Goal: Task Accomplishment & Management: Manage account settings

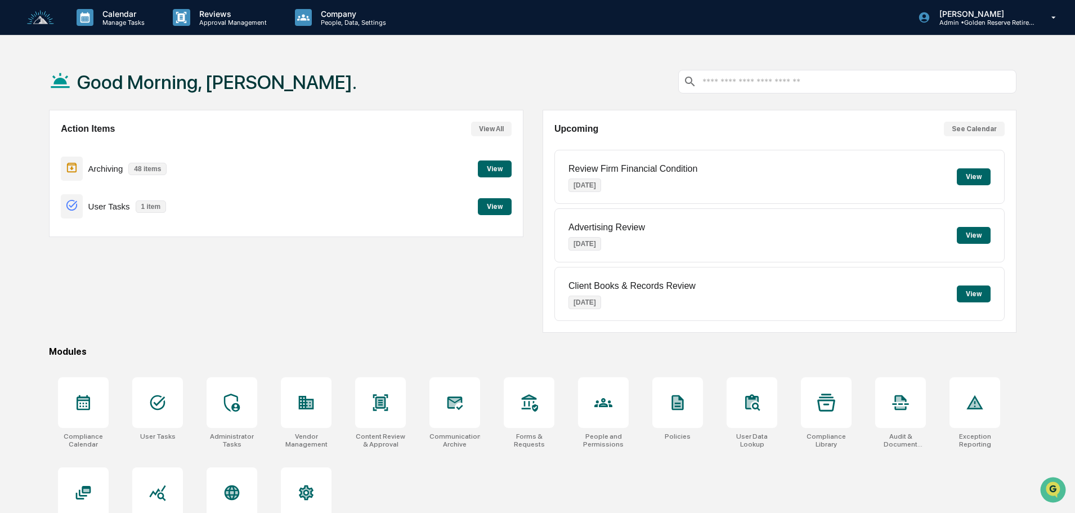
click at [490, 163] on button "View" at bounding box center [495, 168] width 34 height 17
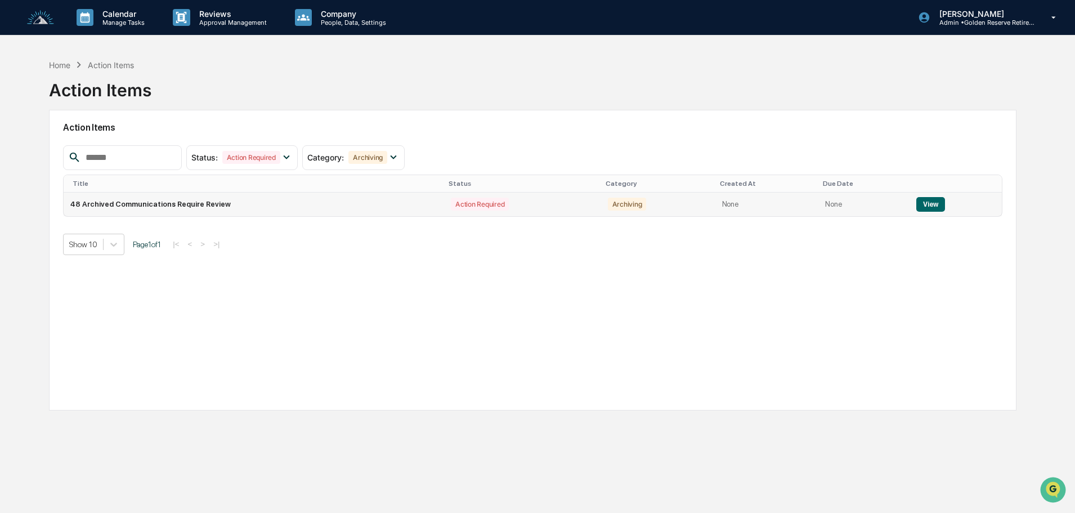
click at [926, 201] on button "View" at bounding box center [930, 204] width 29 height 15
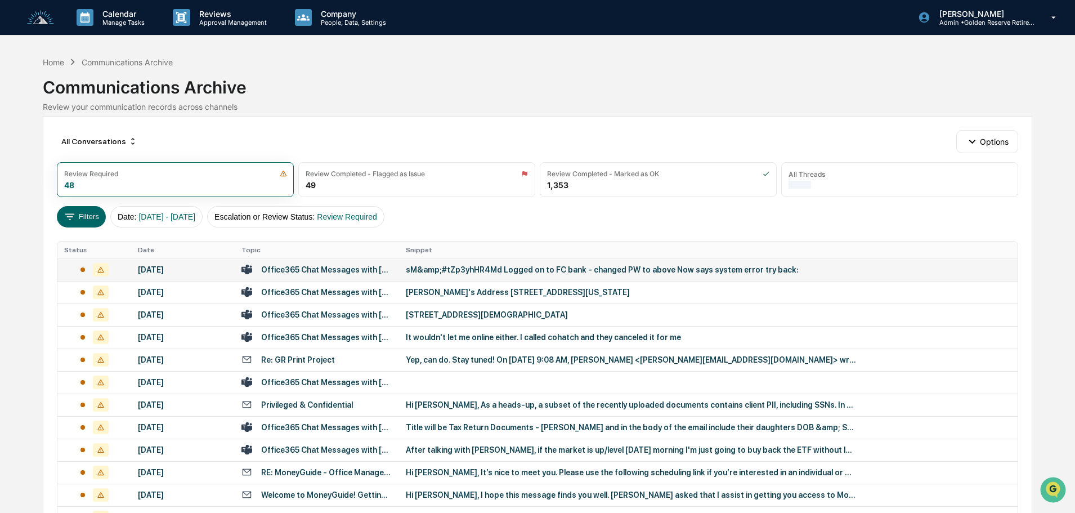
click at [450, 275] on td "sM&amp;#tZp3yhHR4Md Logged on to FC bank - changed PW to above Now says system …" at bounding box center [708, 269] width 618 height 23
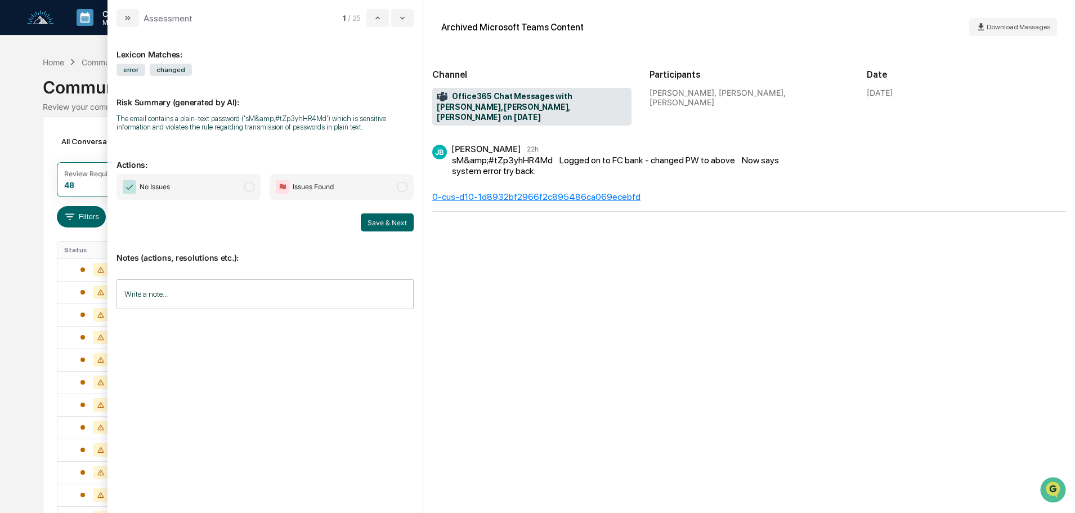
click at [217, 190] on span "No Issues" at bounding box center [188, 187] width 144 height 26
click at [384, 223] on button "Save & Next" at bounding box center [387, 222] width 53 height 18
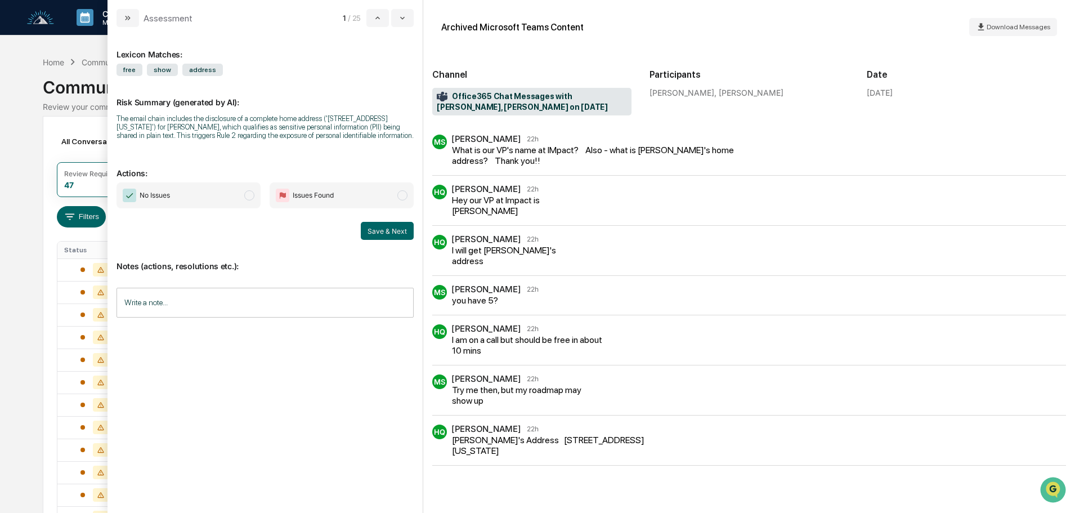
click at [176, 197] on span "No Issues" at bounding box center [188, 195] width 144 height 26
click at [384, 235] on button "Save & Next" at bounding box center [387, 231] width 53 height 18
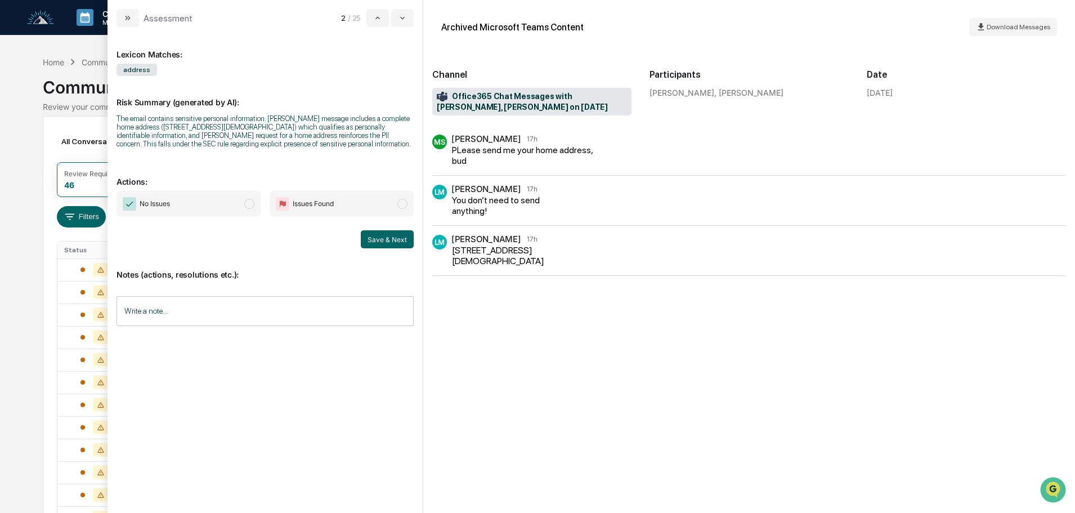
click at [197, 206] on span "No Issues" at bounding box center [188, 204] width 144 height 26
click at [387, 241] on button "Save & Next" at bounding box center [387, 239] width 53 height 18
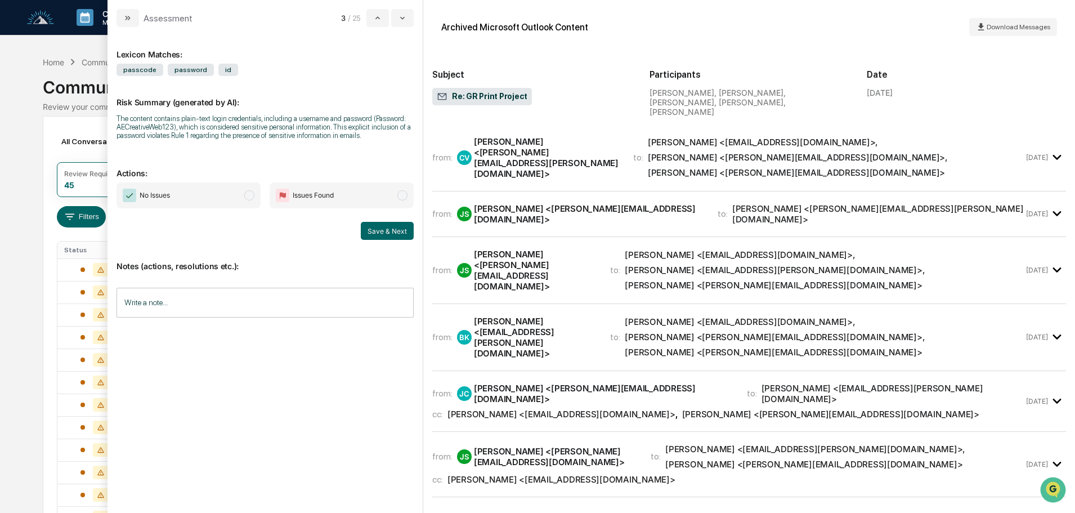
click at [199, 190] on span "No Issues" at bounding box center [188, 195] width 144 height 26
click at [389, 236] on button "Save & Next" at bounding box center [387, 231] width 53 height 18
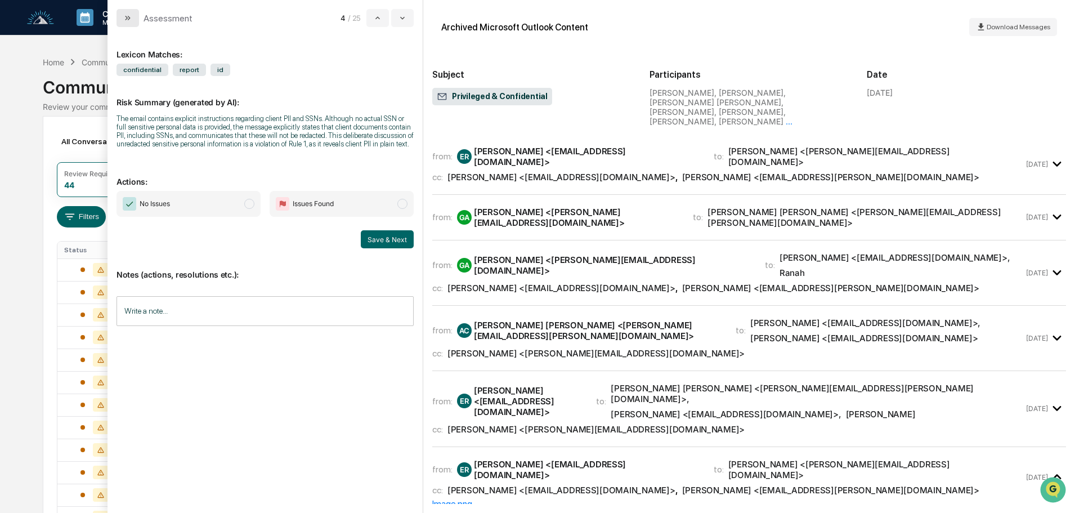
click at [127, 21] on icon "modal" at bounding box center [127, 18] width 9 height 9
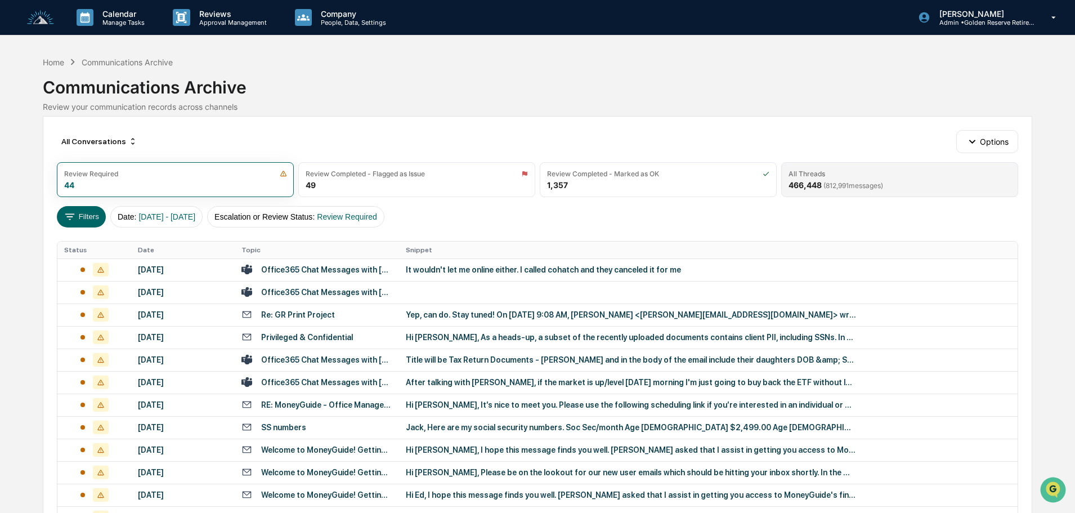
click at [857, 182] on span "( 812,991 messages)" at bounding box center [853, 185] width 60 height 8
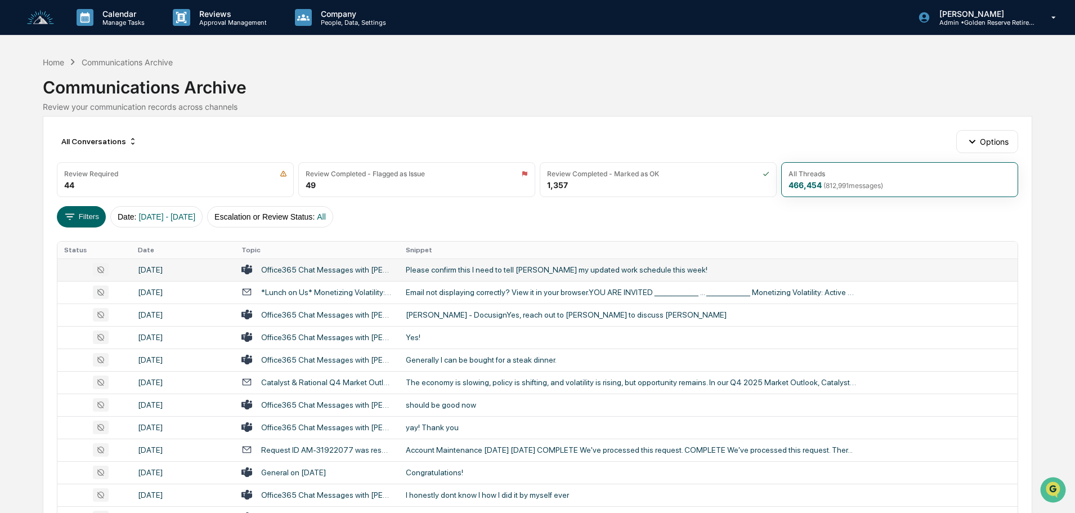
click at [466, 272] on div "Please confirm this I need to tell [PERSON_NAME] my updated work schedule this …" at bounding box center [631, 269] width 450 height 9
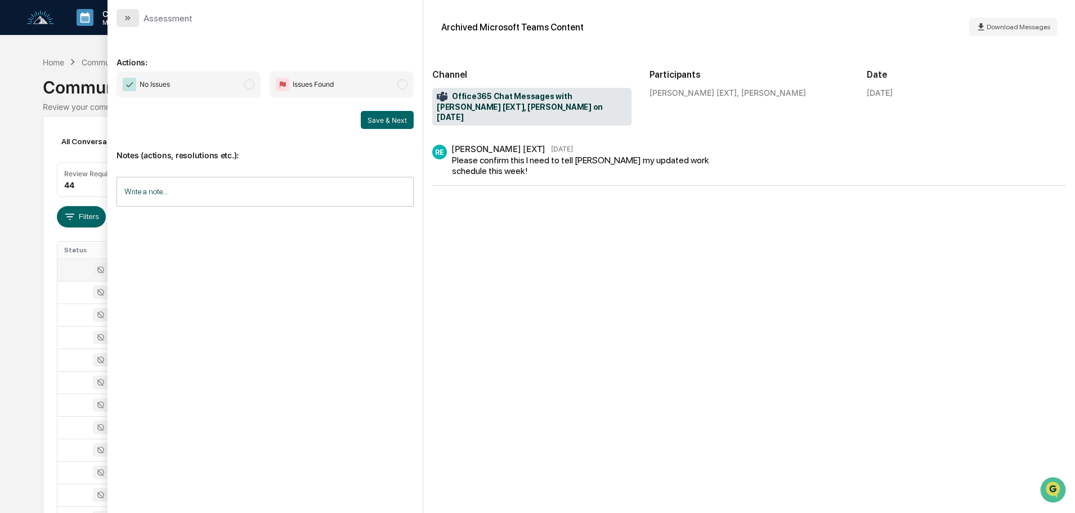
click at [132, 20] on button "modal" at bounding box center [127, 18] width 23 height 18
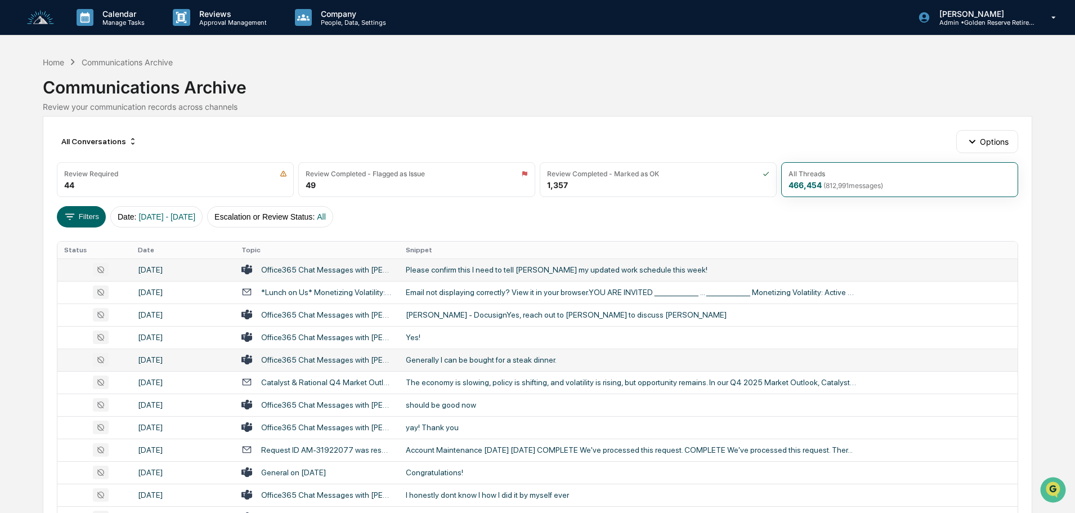
click at [460, 356] on div "Generally I can be bought for a steak dinner." at bounding box center [631, 359] width 450 height 9
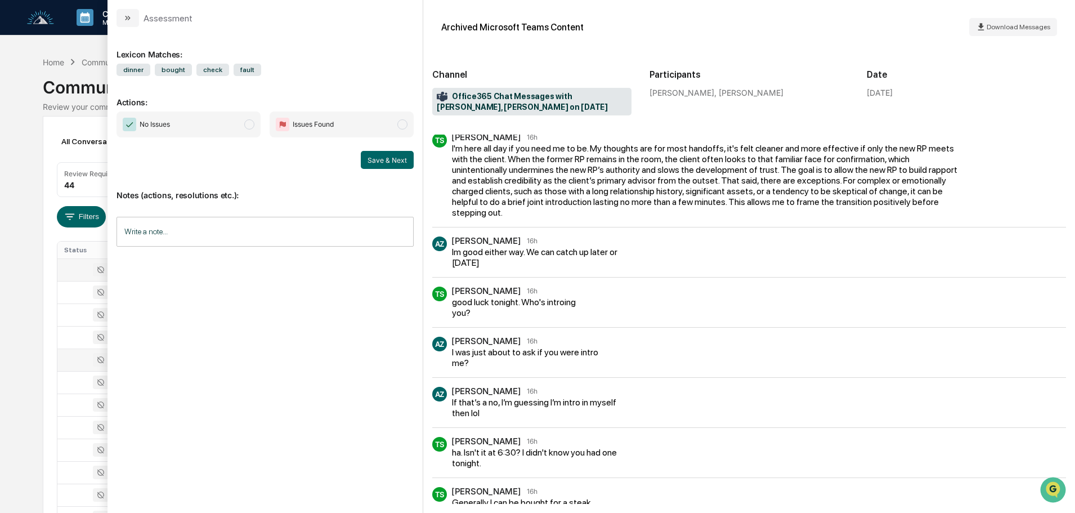
scroll to position [146, 0]
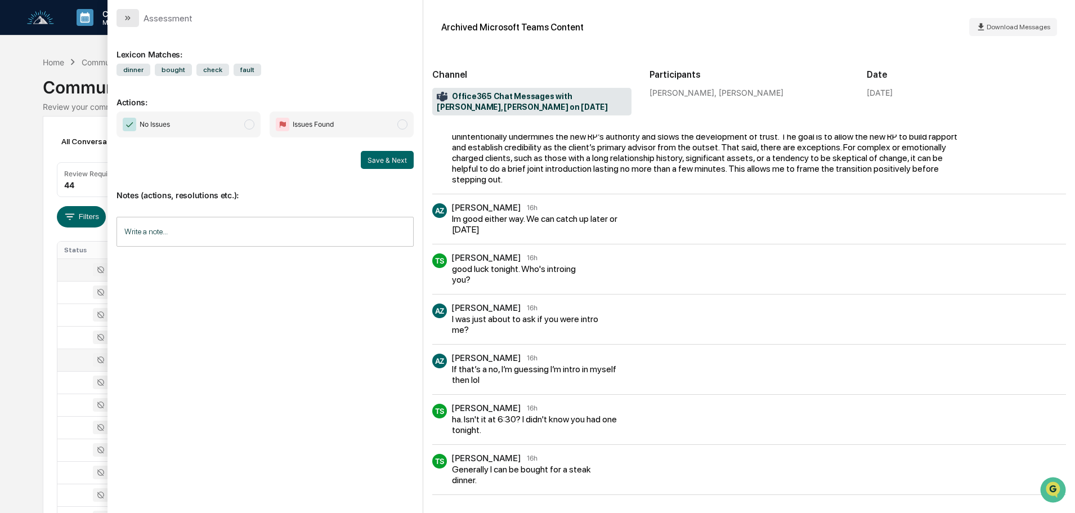
click at [132, 26] on button "modal" at bounding box center [127, 18] width 23 height 18
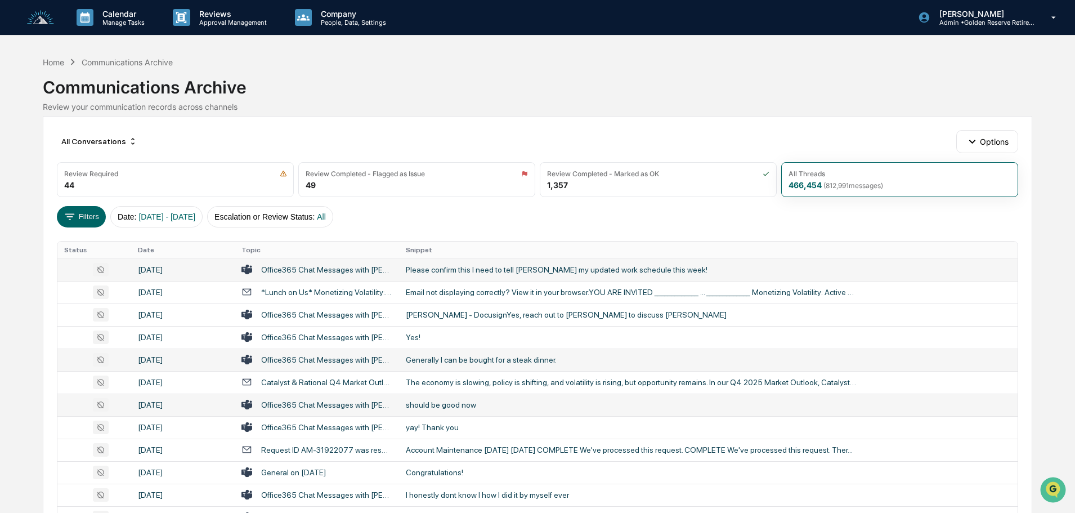
click at [446, 407] on div "should be good now" at bounding box center [631, 404] width 450 height 9
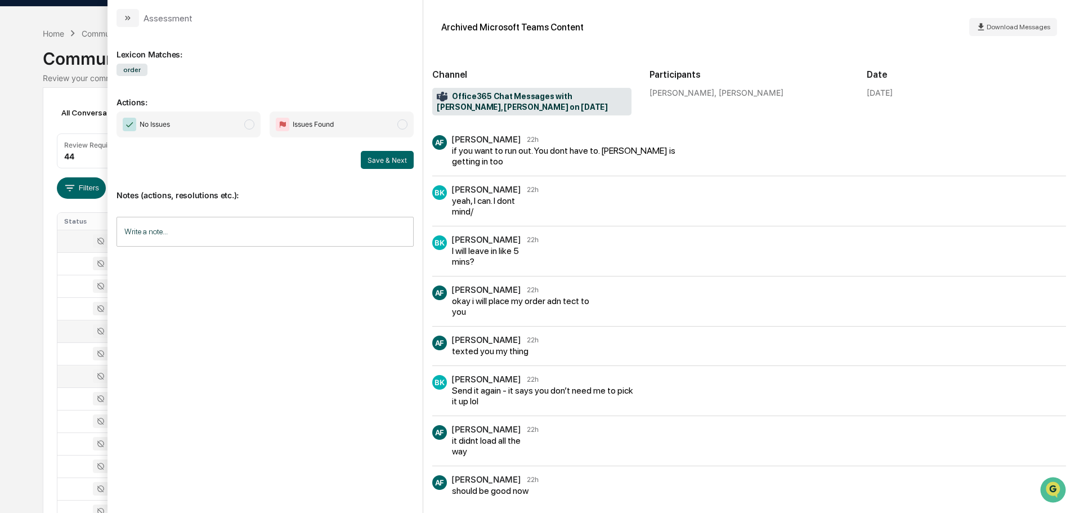
scroll to position [56, 0]
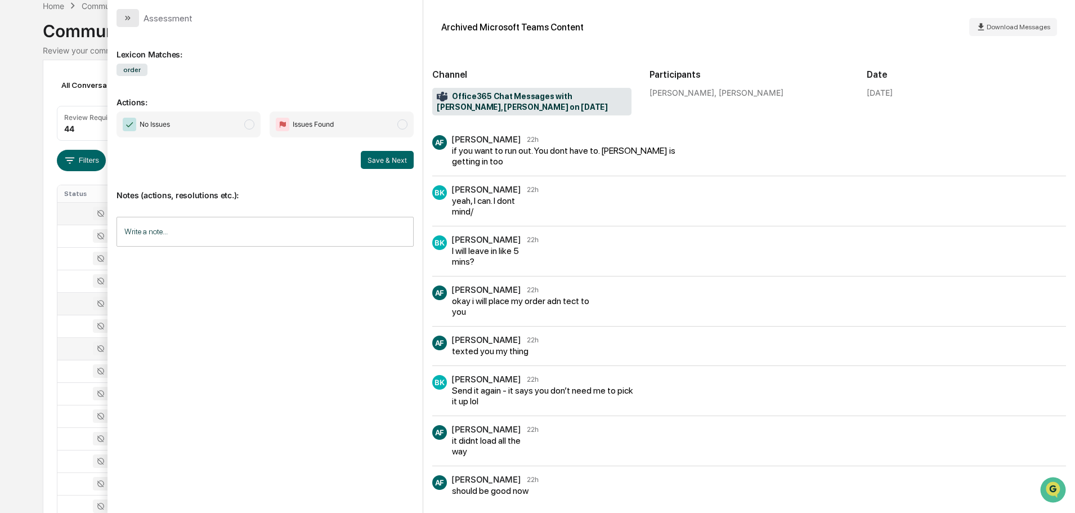
click at [131, 15] on icon "modal" at bounding box center [127, 18] width 9 height 9
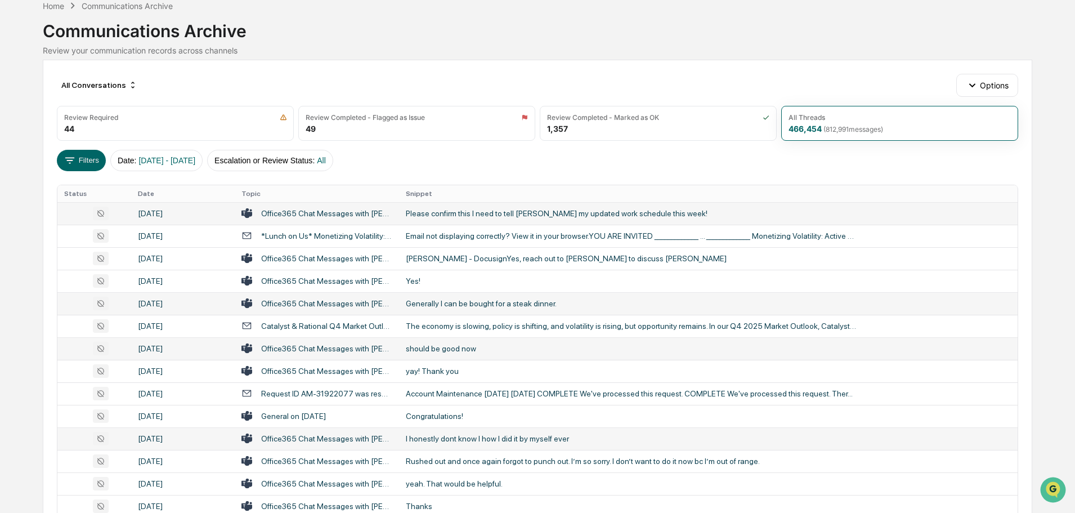
click at [507, 438] on div "I honestly dont know I how I did it by myself ever" at bounding box center [631, 438] width 450 height 9
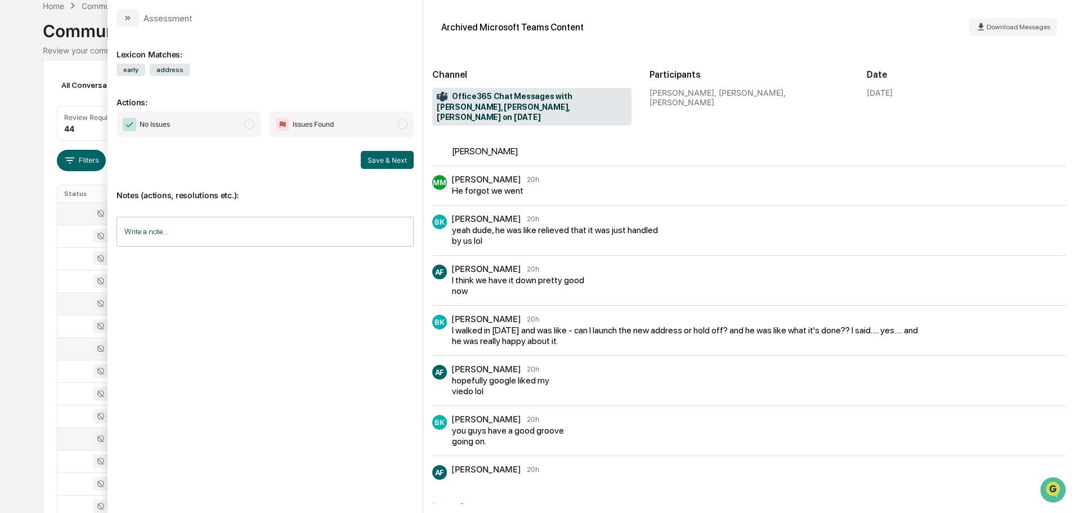
scroll to position [338, 0]
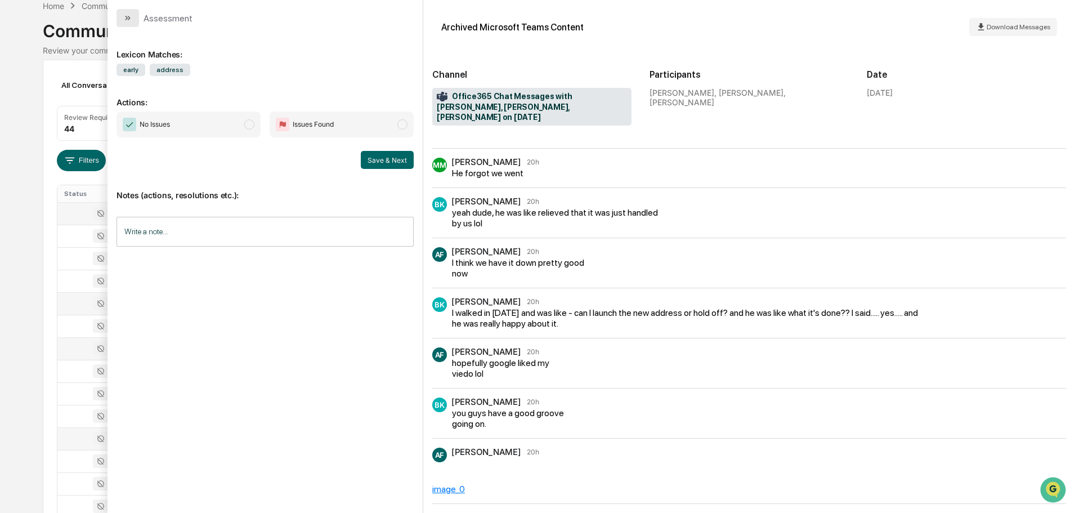
click at [133, 13] on button "modal" at bounding box center [127, 18] width 23 height 18
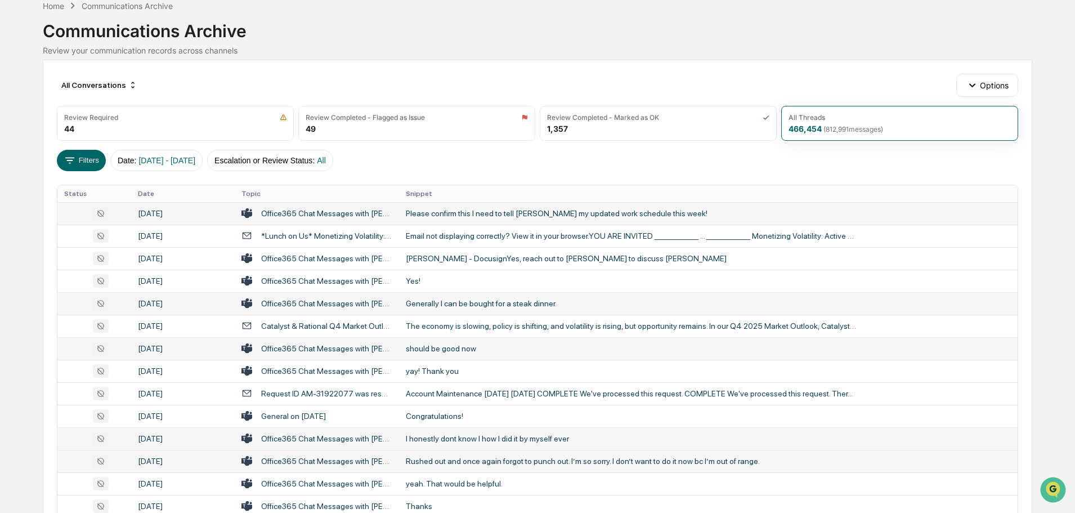
click at [457, 459] on div "Rushed out and once again forgot to punch out. I’m so sorry. I don’t want to do…" at bounding box center [631, 460] width 450 height 9
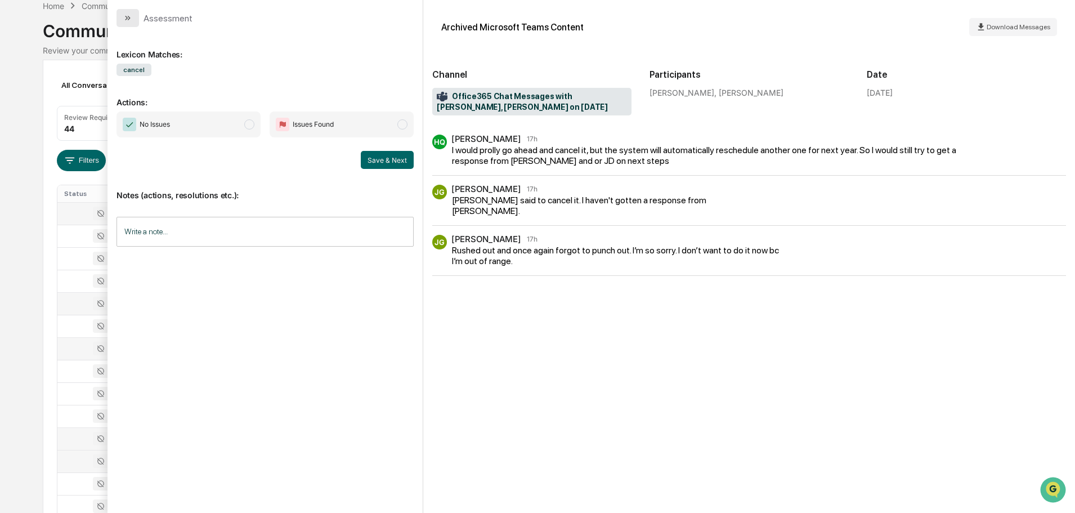
click at [133, 19] on button "modal" at bounding box center [127, 18] width 23 height 18
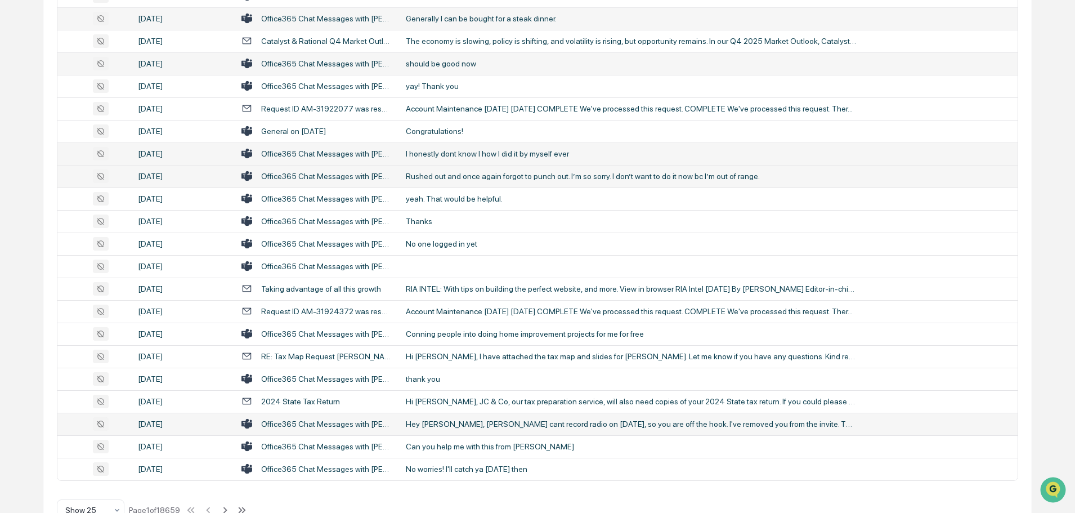
scroll to position [373, 0]
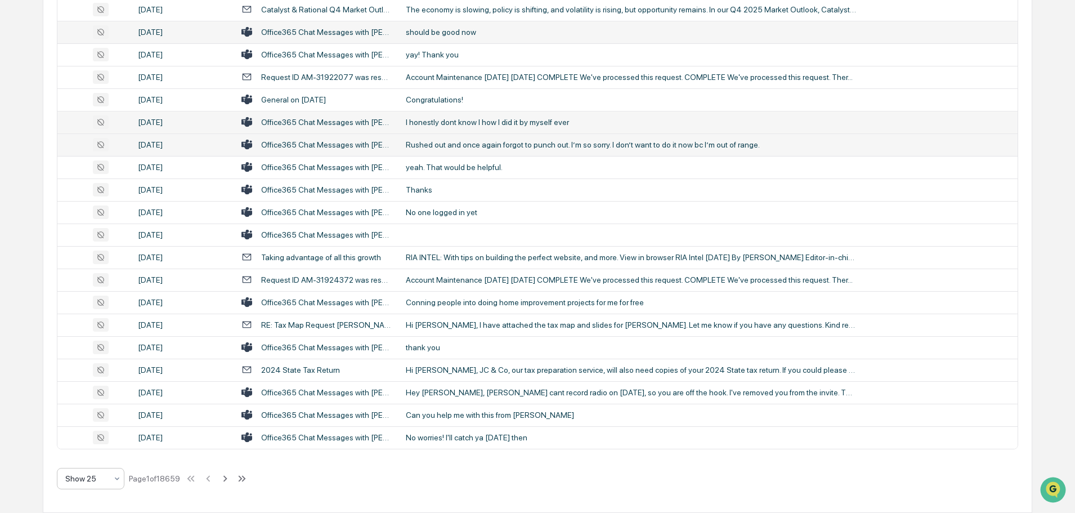
click at [98, 478] on div at bounding box center [86, 478] width 42 height 11
click at [93, 448] on div "Show 100" at bounding box center [90, 449] width 66 height 23
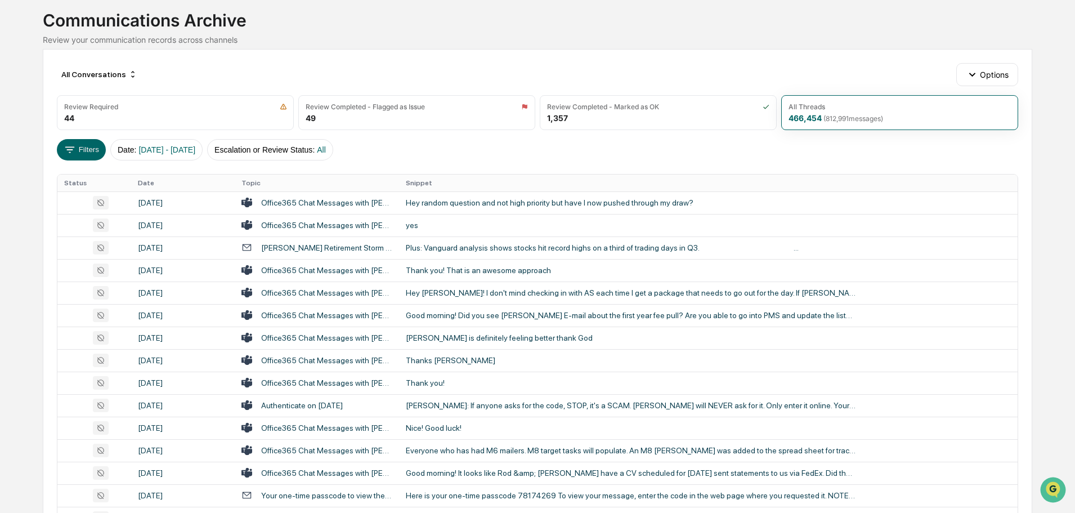
scroll to position [35, 0]
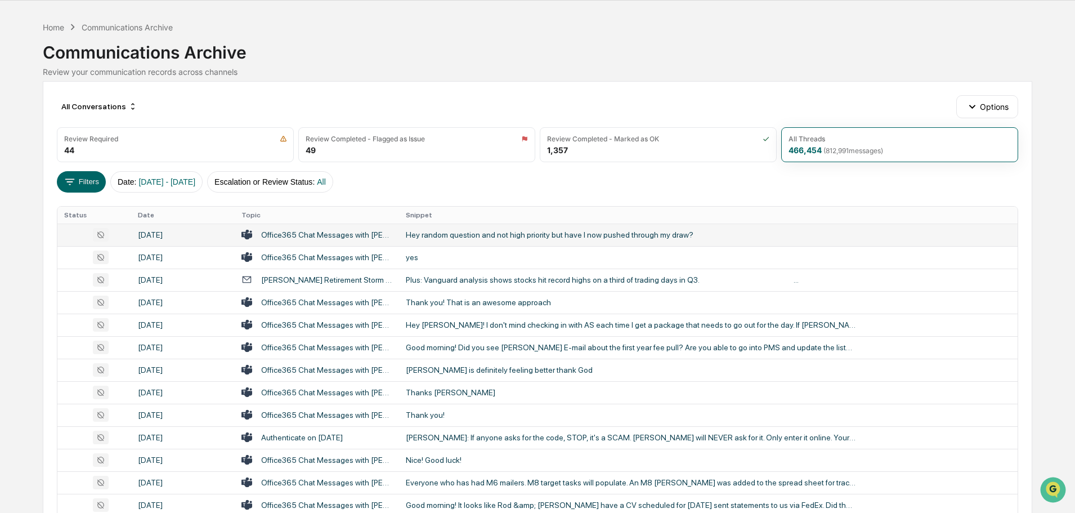
click at [485, 236] on div "Hey random question and not high priority but have I now pushed through my draw?" at bounding box center [631, 234] width 450 height 9
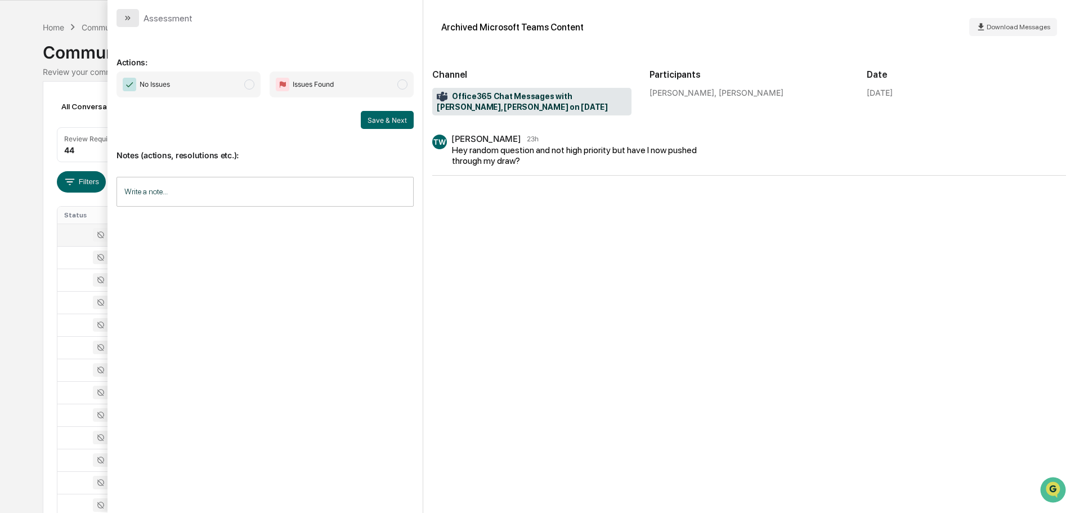
click at [131, 18] on icon "modal" at bounding box center [127, 18] width 9 height 9
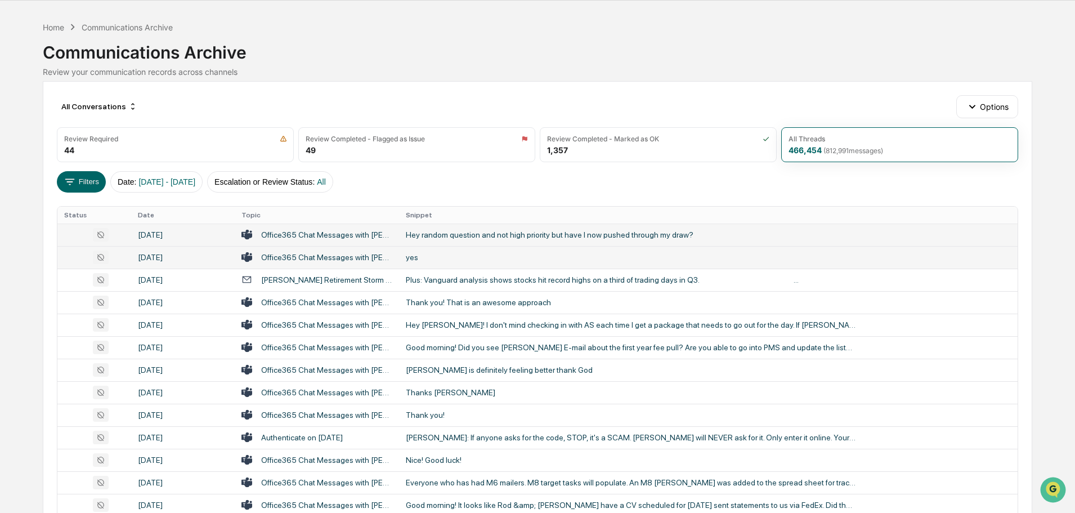
click at [415, 256] on div "yes" at bounding box center [631, 257] width 450 height 9
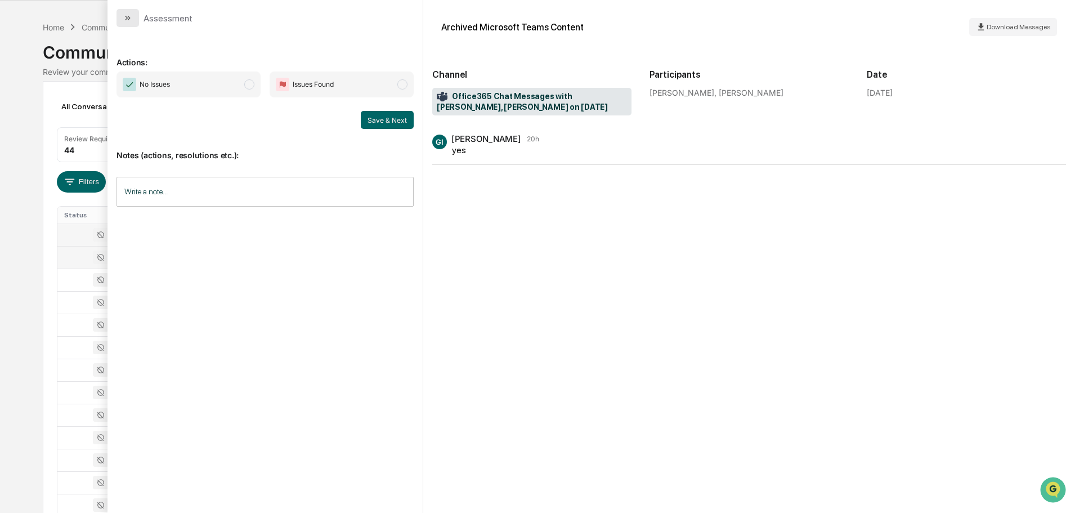
click at [133, 18] on button "modal" at bounding box center [127, 18] width 23 height 18
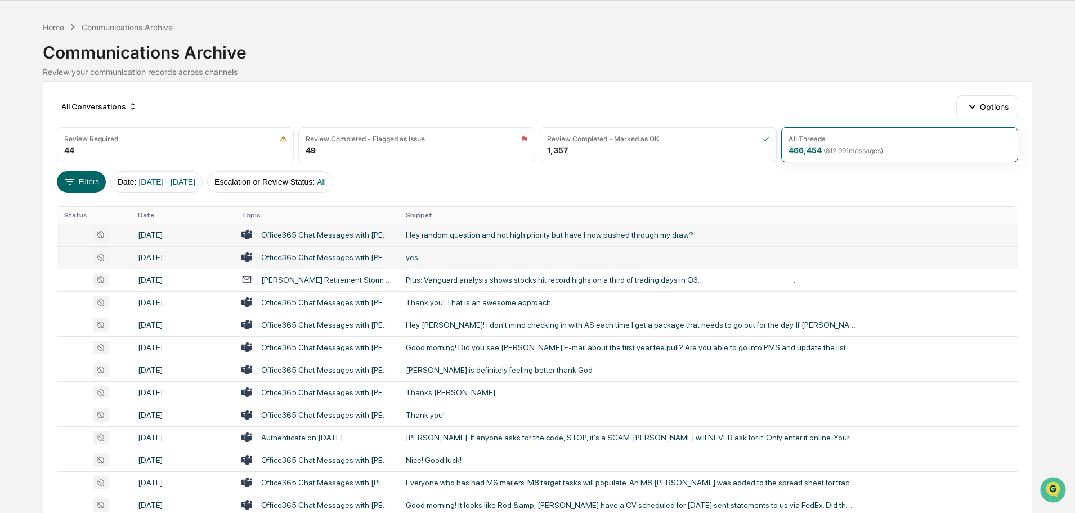
scroll to position [91, 0]
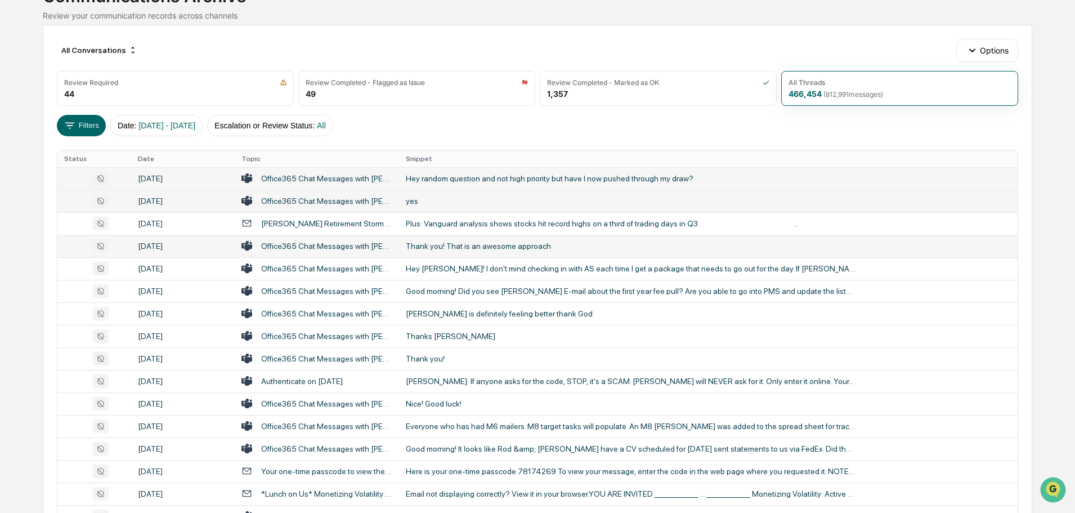
click at [469, 246] on div "Thank you! That is an awesome approach" at bounding box center [631, 245] width 450 height 9
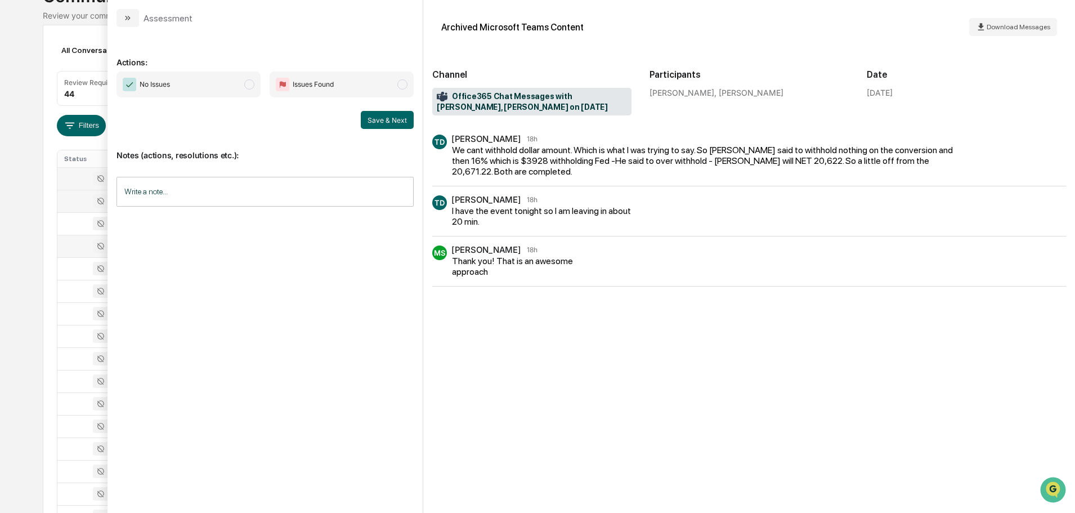
click at [133, 21] on button "modal" at bounding box center [127, 18] width 23 height 18
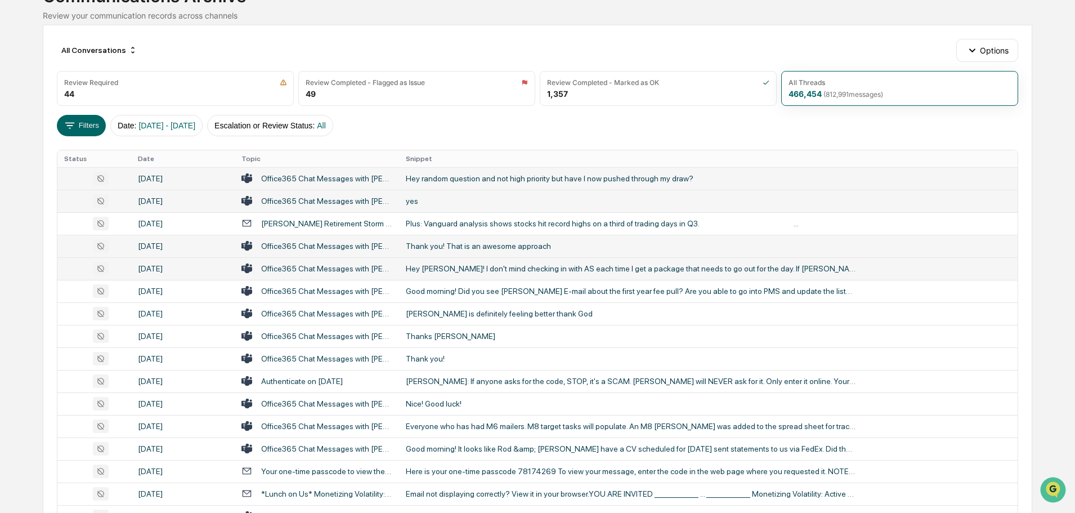
click at [450, 267] on div "Hey [PERSON_NAME]! I don't mind checking in with AS each time I get a package t…" at bounding box center [631, 268] width 450 height 9
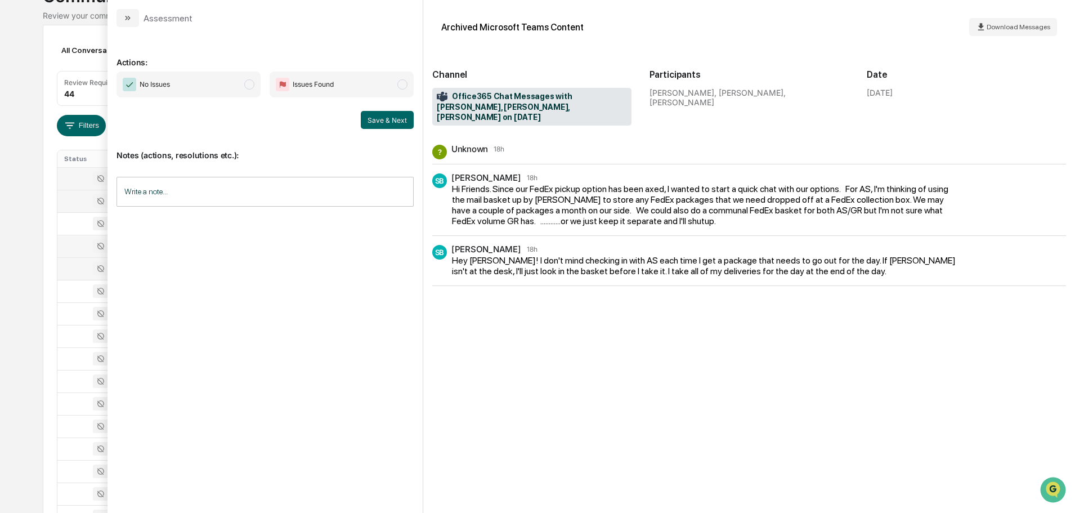
click at [129, 19] on icon "modal" at bounding box center [127, 18] width 9 height 9
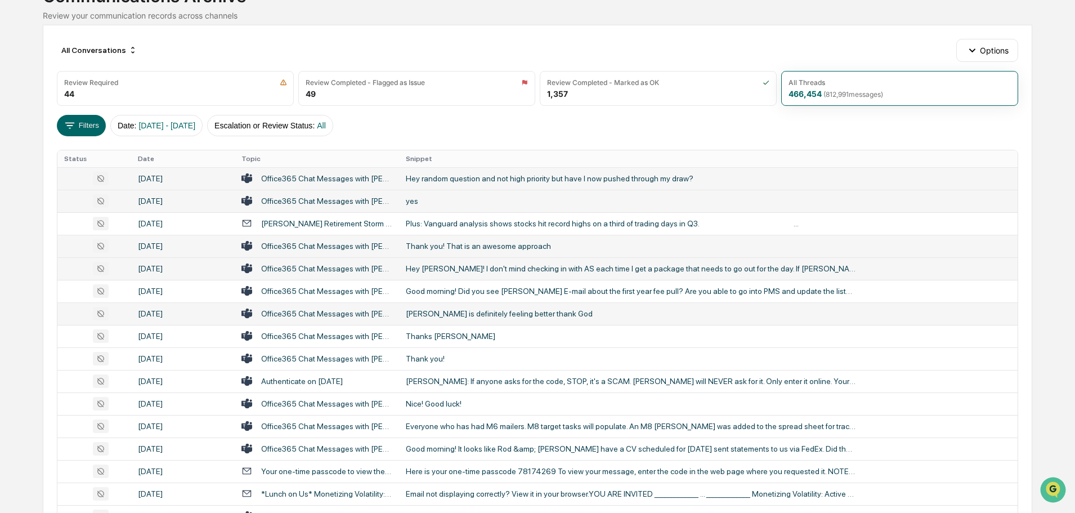
click at [447, 313] on div "[PERSON_NAME] is definitely feeling better thank God" at bounding box center [631, 313] width 450 height 9
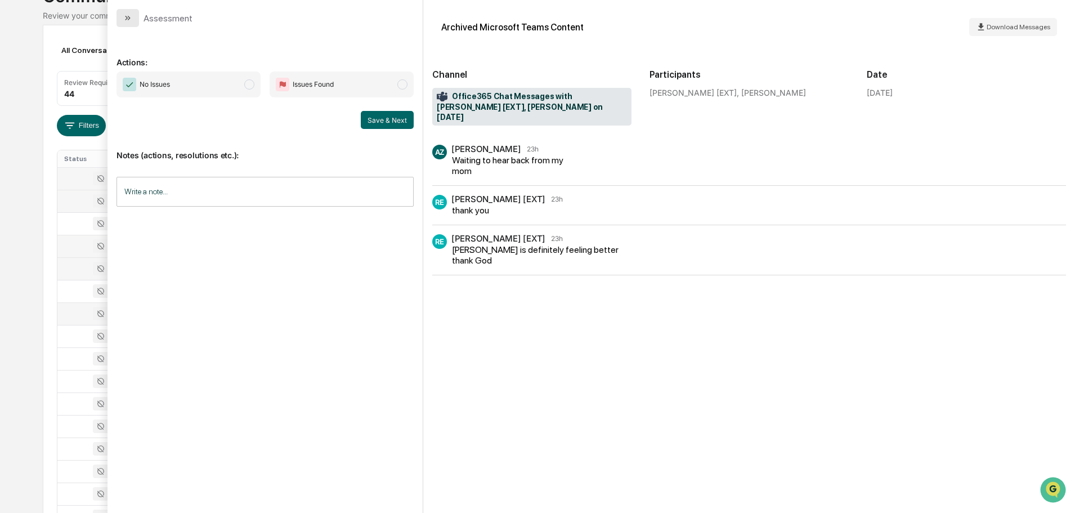
click at [127, 20] on icon "modal" at bounding box center [127, 18] width 9 height 9
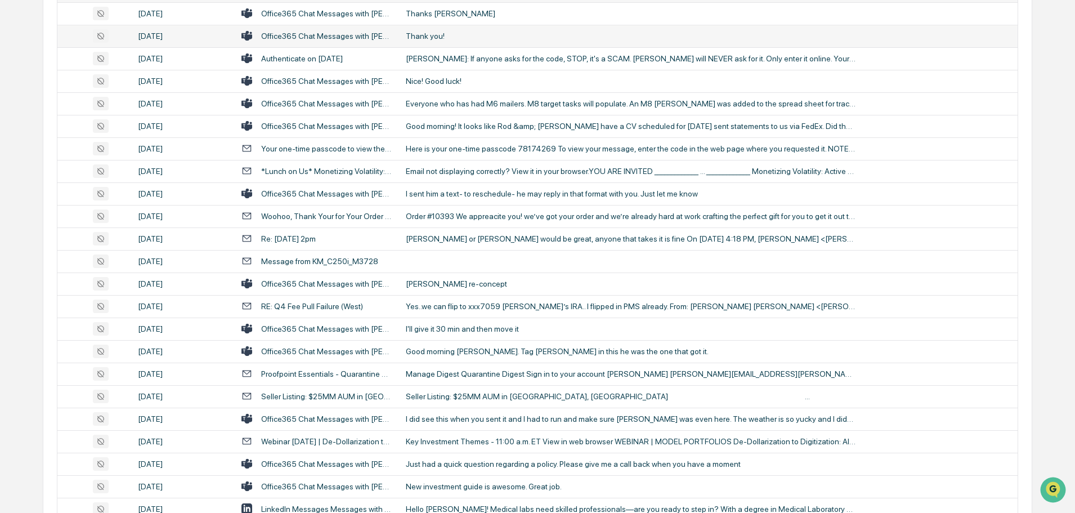
scroll to position [429, 0]
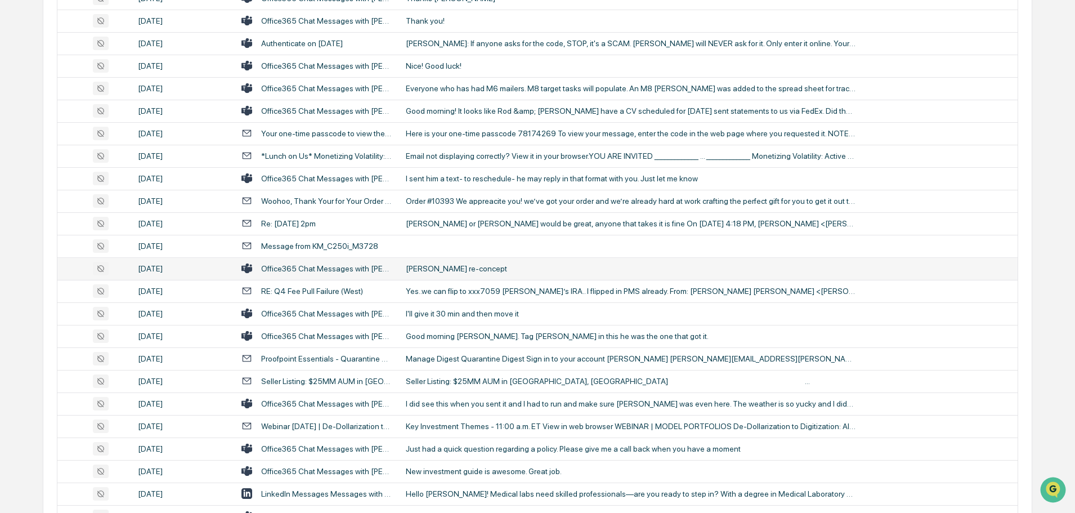
click at [446, 266] on div "[PERSON_NAME] re-concept" at bounding box center [631, 268] width 450 height 9
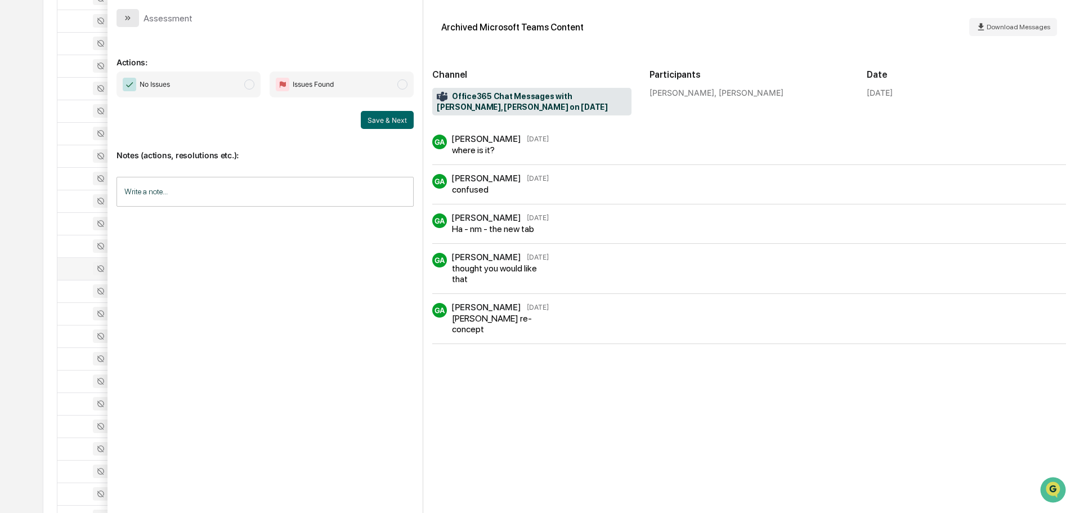
click at [133, 19] on button "modal" at bounding box center [127, 18] width 23 height 18
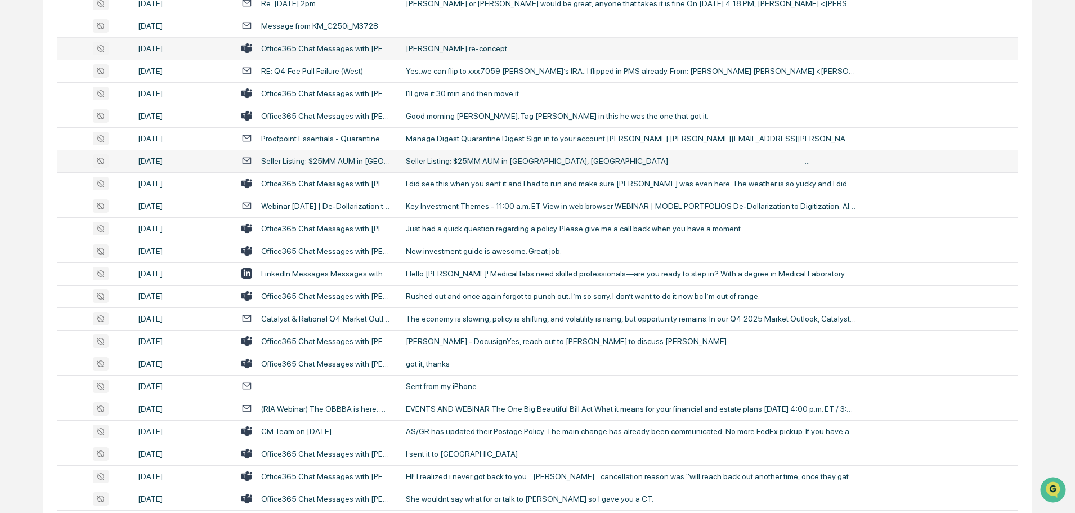
scroll to position [654, 0]
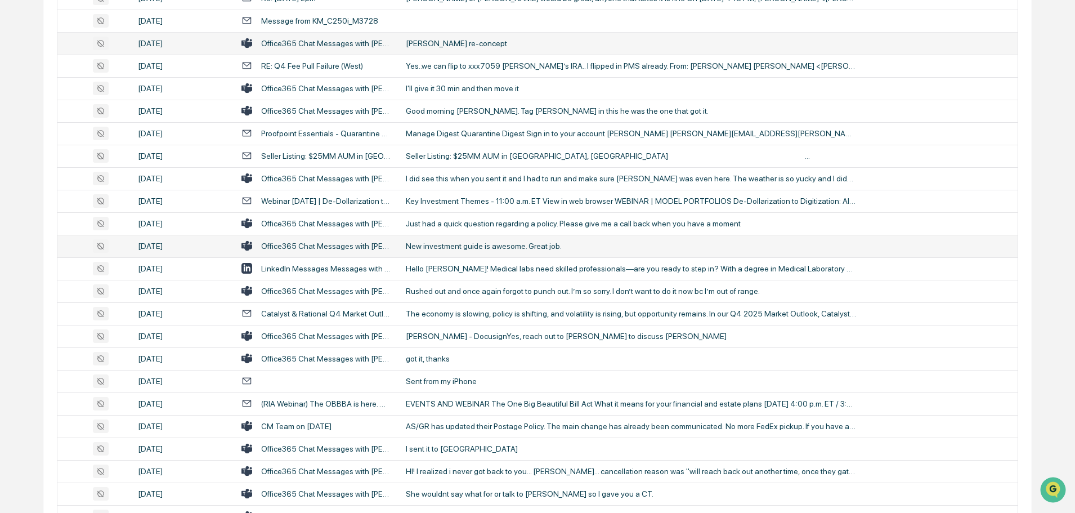
click at [467, 251] on td "New investment guide is awesome. Great job." at bounding box center [708, 246] width 618 height 23
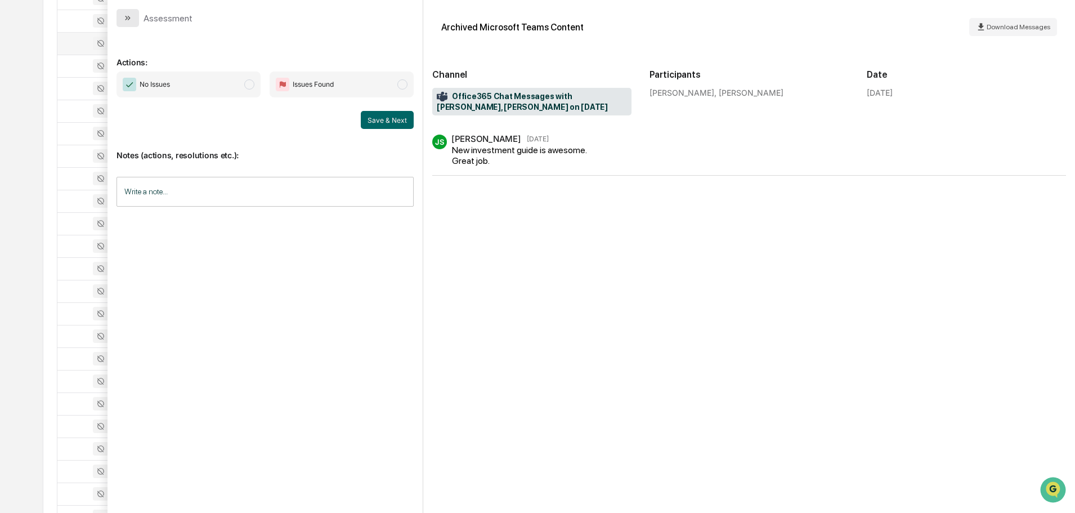
click at [137, 16] on button "modal" at bounding box center [127, 18] width 23 height 18
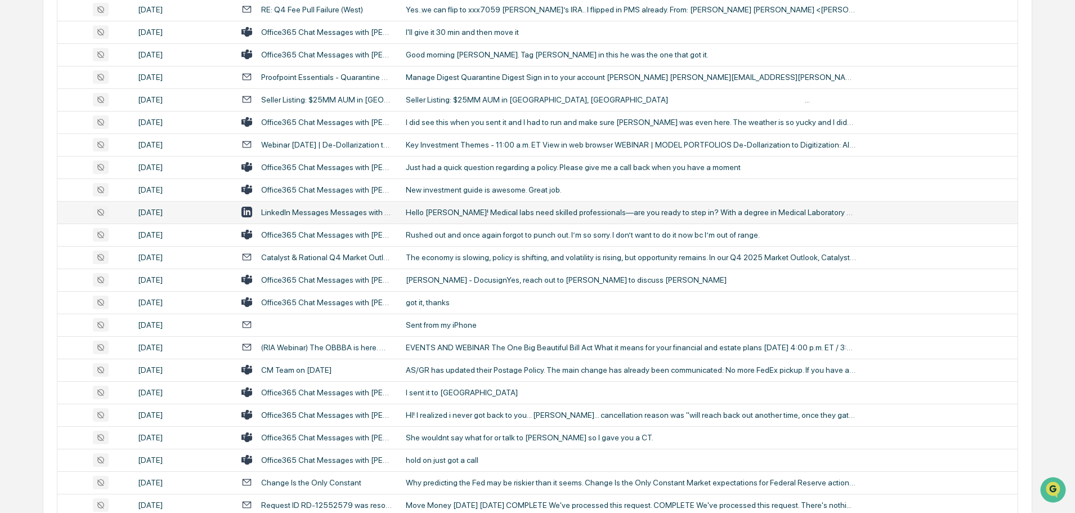
scroll to position [766, 0]
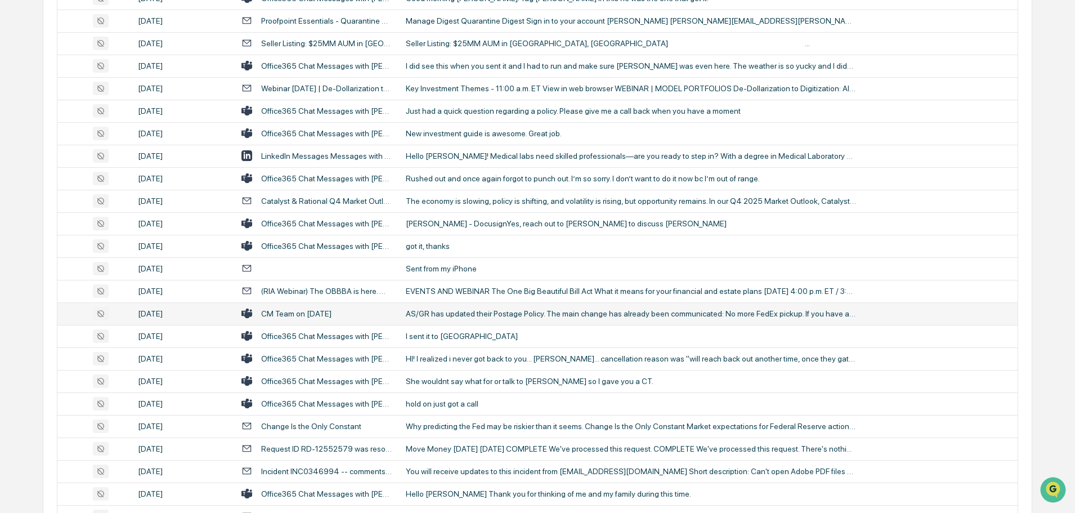
click at [464, 317] on div "AS/GR has updated their Postage Policy. The main change has already been commun…" at bounding box center [631, 313] width 450 height 9
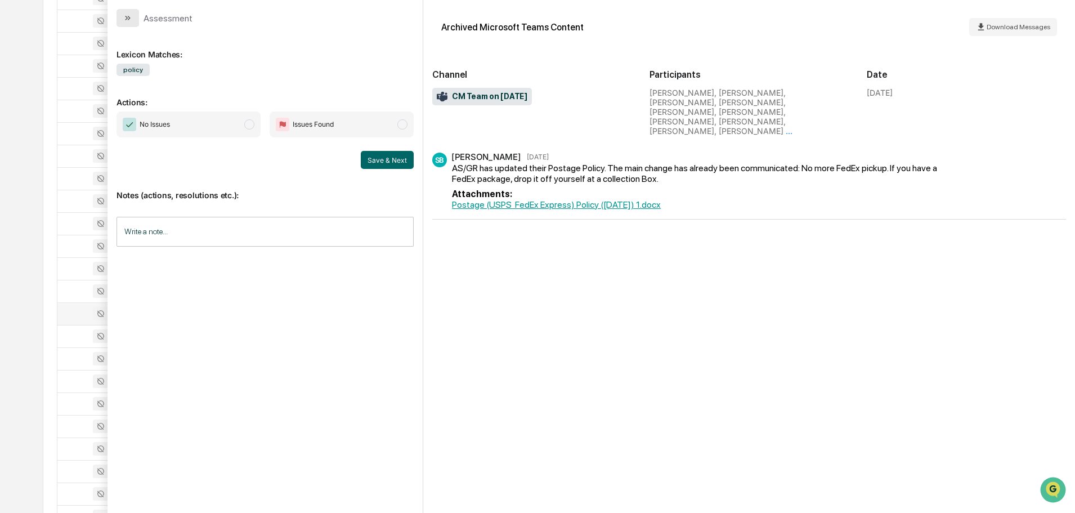
click at [135, 17] on button "modal" at bounding box center [127, 18] width 23 height 18
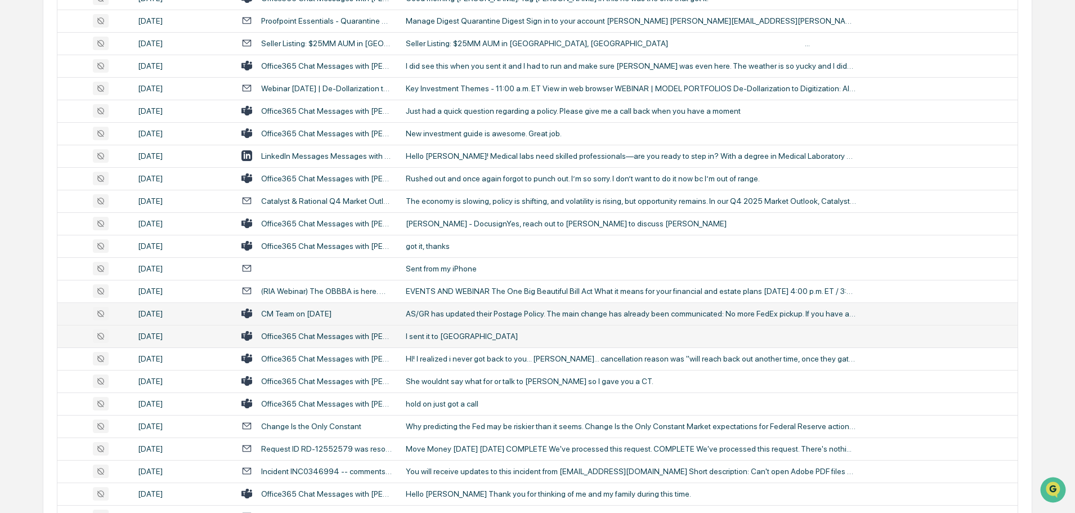
click at [458, 336] on div "I sent it to [GEOGRAPHIC_DATA]" at bounding box center [631, 335] width 450 height 9
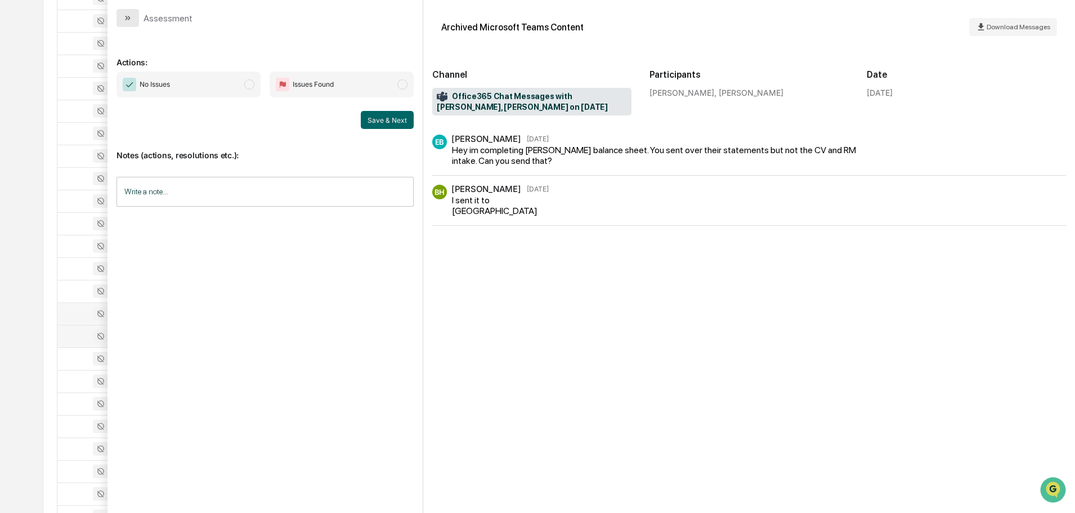
click at [129, 15] on icon "modal" at bounding box center [127, 18] width 9 height 9
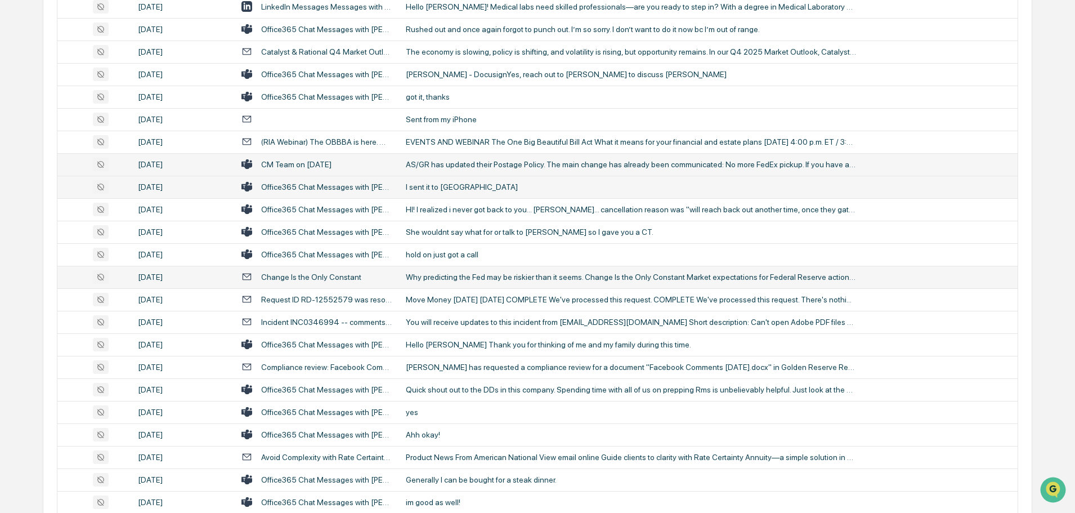
scroll to position [935, 0]
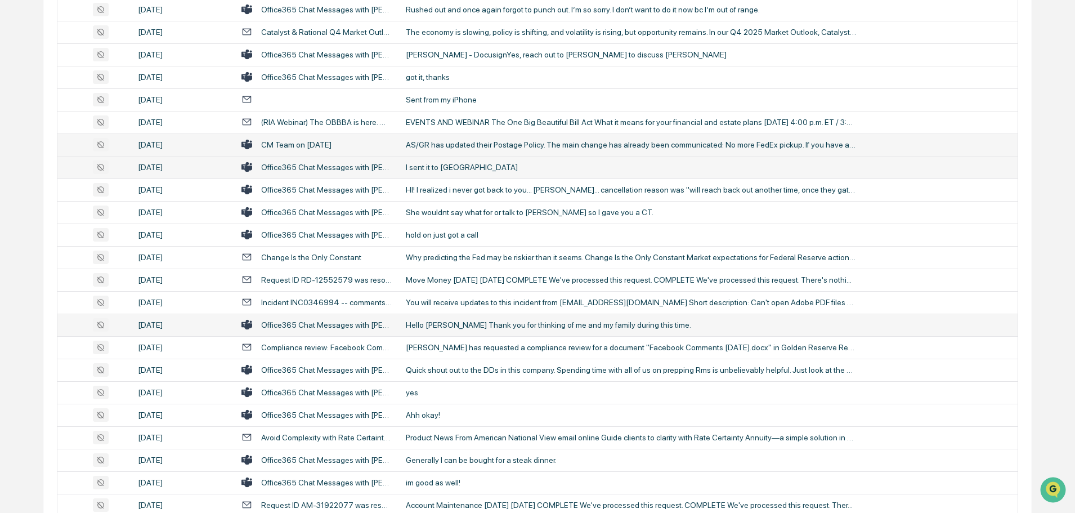
click at [460, 321] on div "Hello [PERSON_NAME] Thank you for thinking of me and my family during this time." at bounding box center [631, 324] width 450 height 9
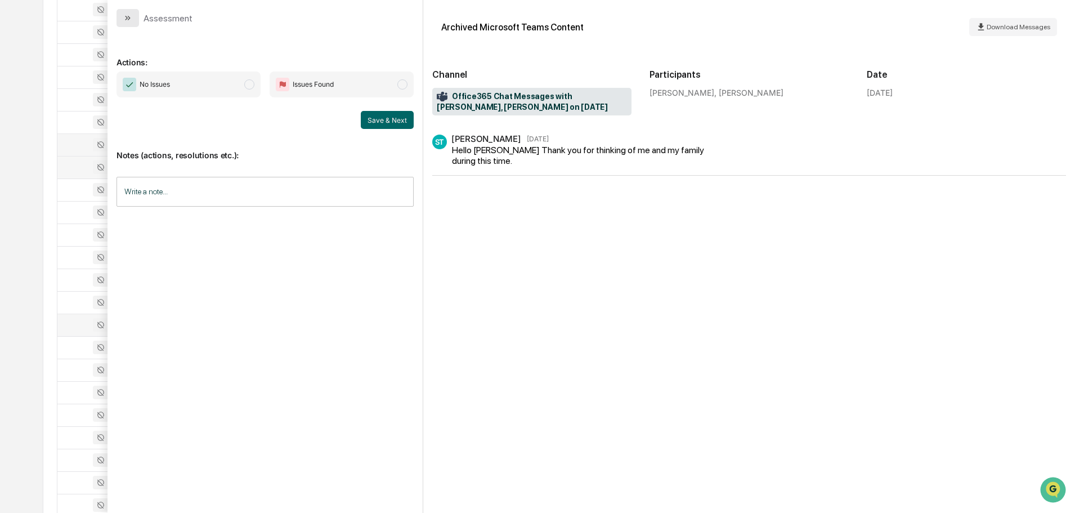
click at [129, 11] on button "modal" at bounding box center [127, 18] width 23 height 18
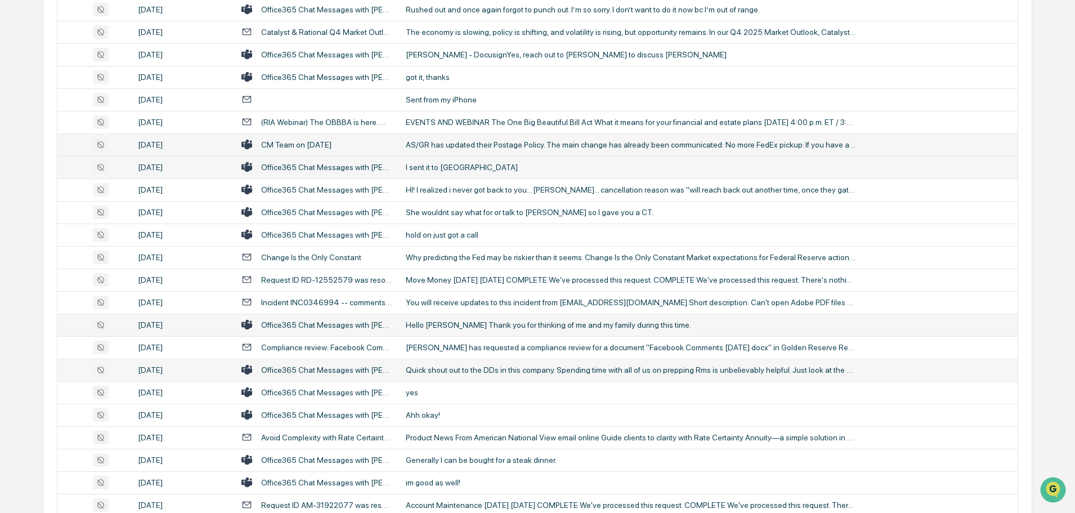
click at [446, 369] on div "Quick shout out to the DDs in this company. Spending time with all of us on pre…" at bounding box center [631, 369] width 450 height 9
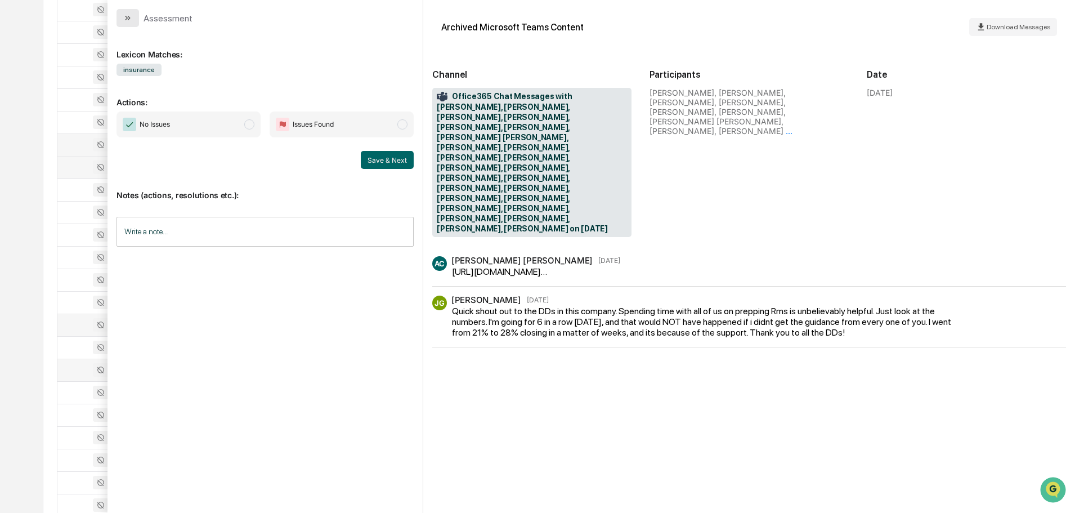
click at [133, 14] on button "modal" at bounding box center [127, 18] width 23 height 18
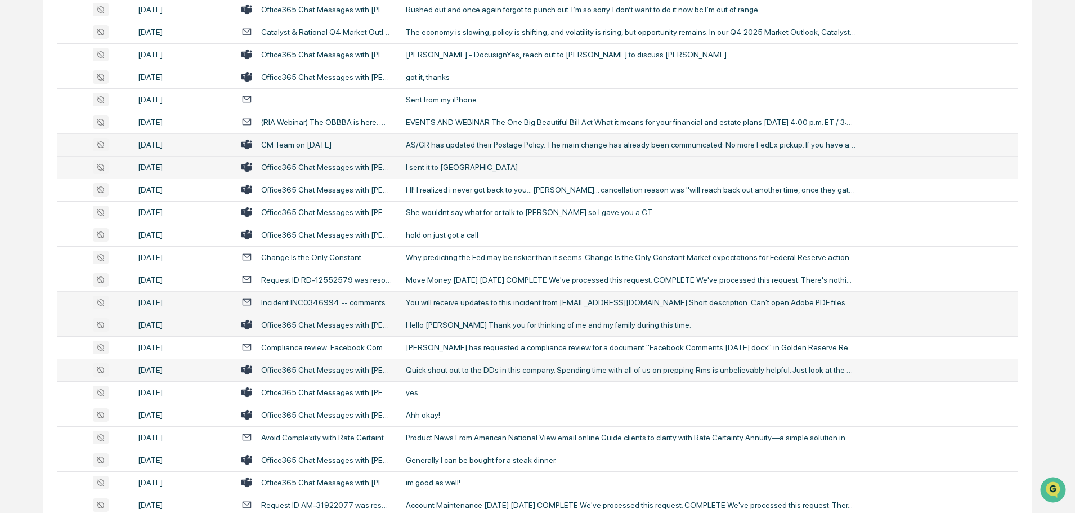
scroll to position [992, 0]
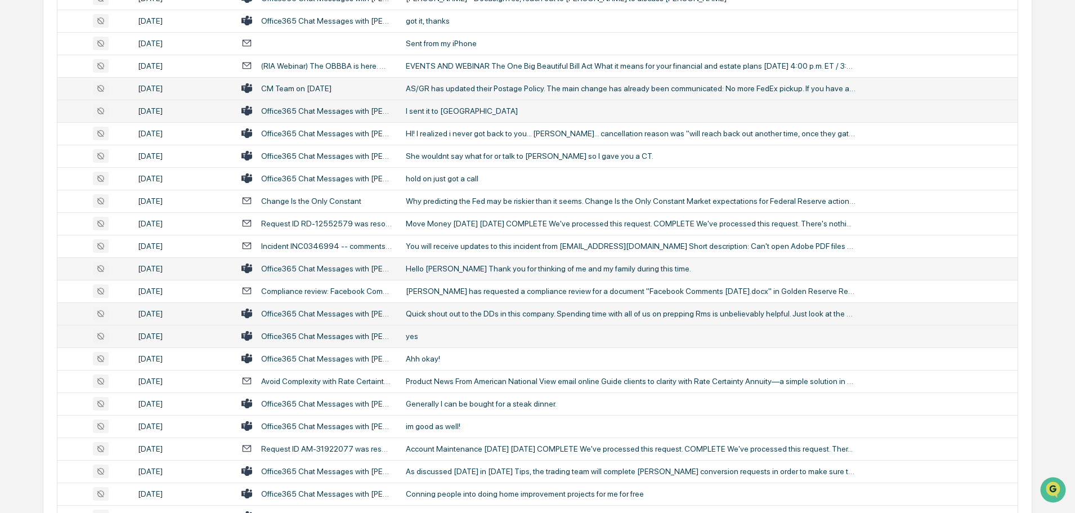
click at [439, 333] on div "yes" at bounding box center [631, 335] width 450 height 9
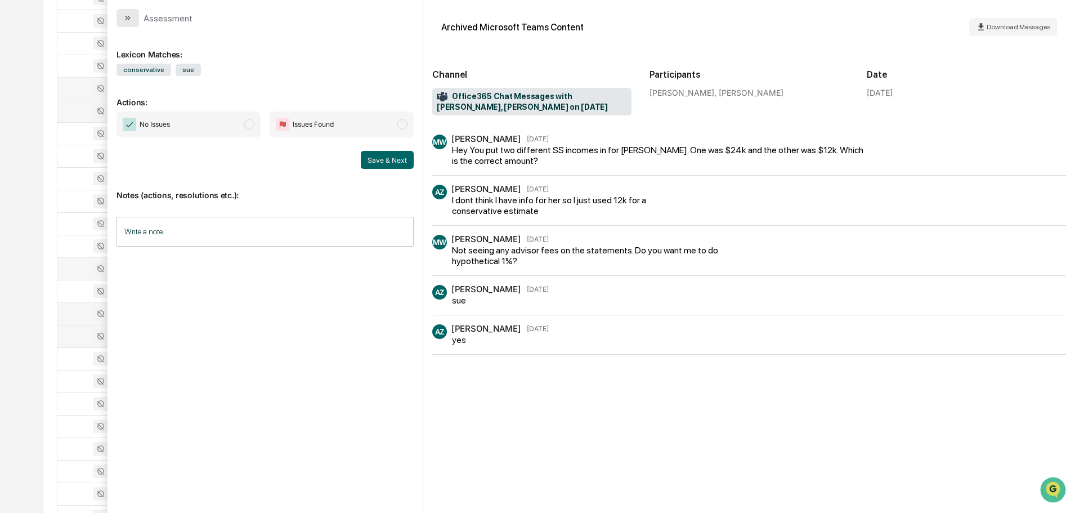
click at [131, 18] on icon "modal" at bounding box center [127, 18] width 9 height 9
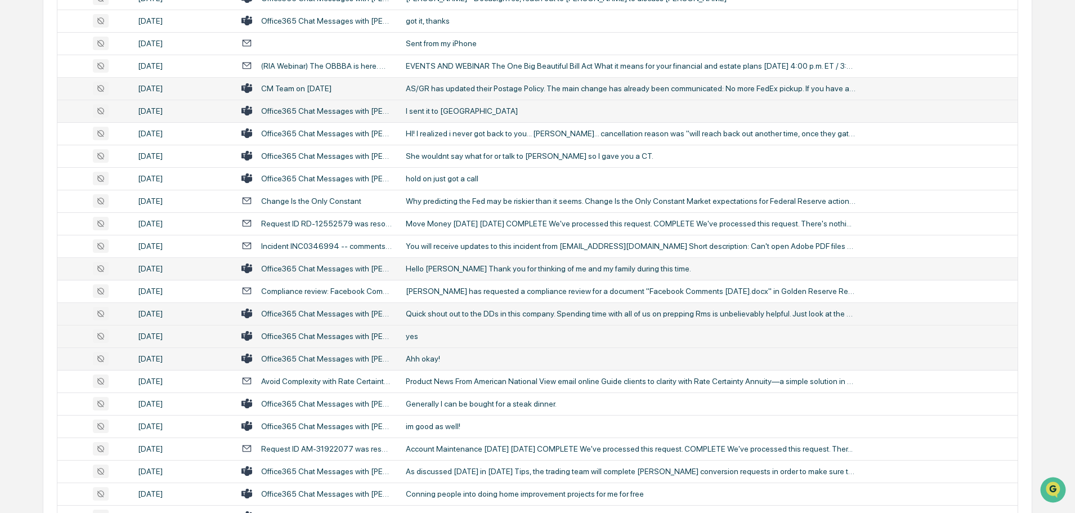
click at [431, 358] on div "Ahh okay!" at bounding box center [631, 358] width 450 height 9
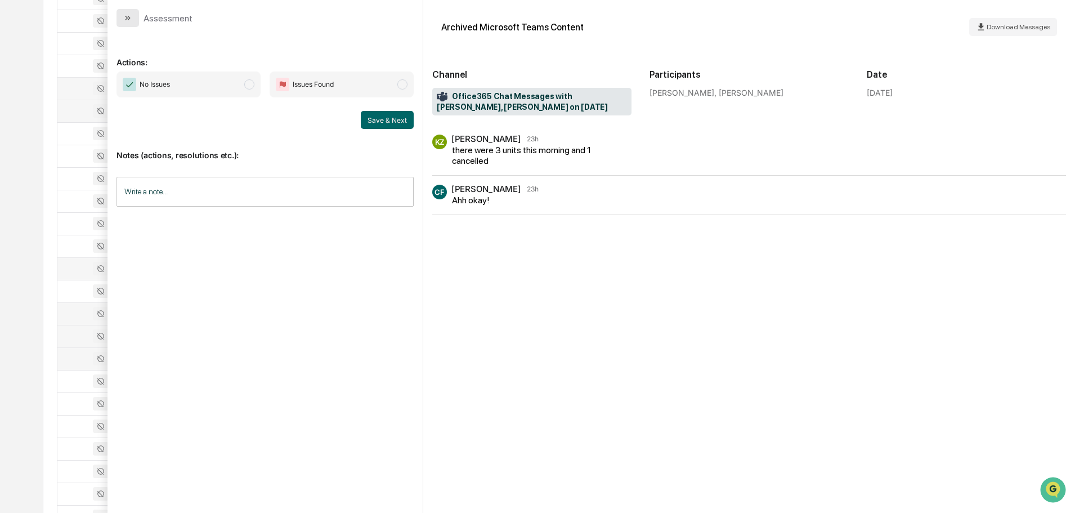
click at [131, 14] on icon "modal" at bounding box center [127, 18] width 9 height 9
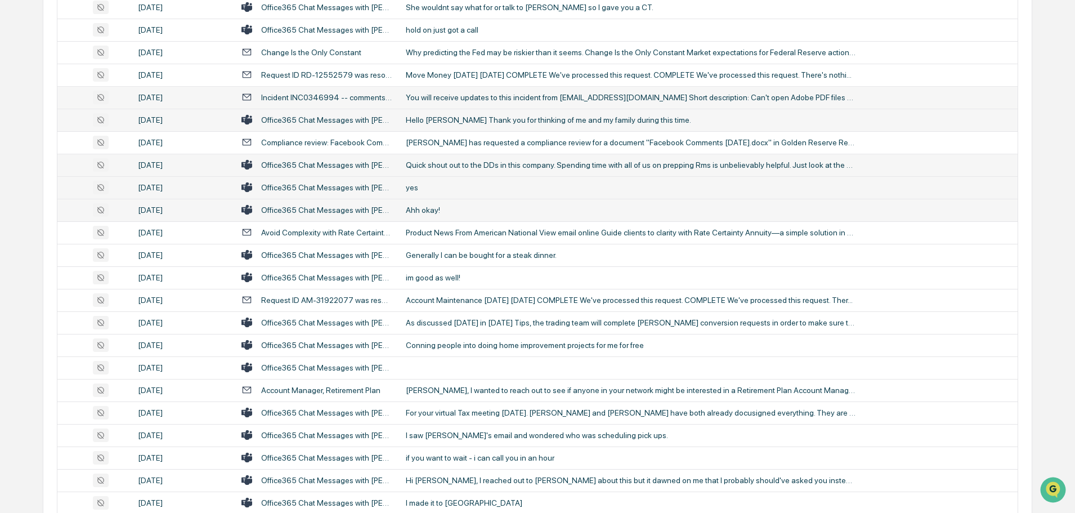
scroll to position [1160, 0]
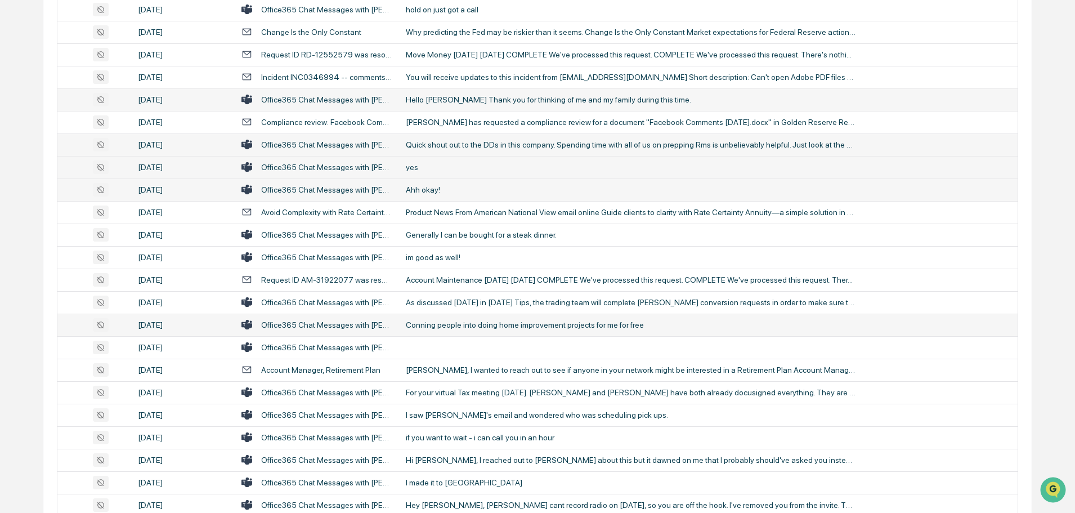
click at [441, 323] on div "Conning people into doing home improvement projects for me for free" at bounding box center [631, 324] width 450 height 9
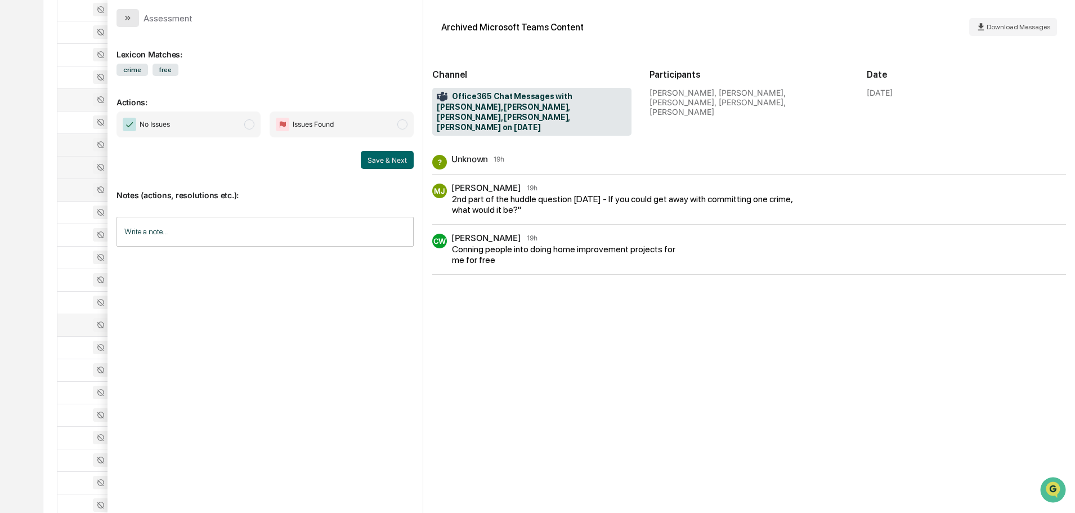
click at [131, 23] on button "modal" at bounding box center [127, 18] width 23 height 18
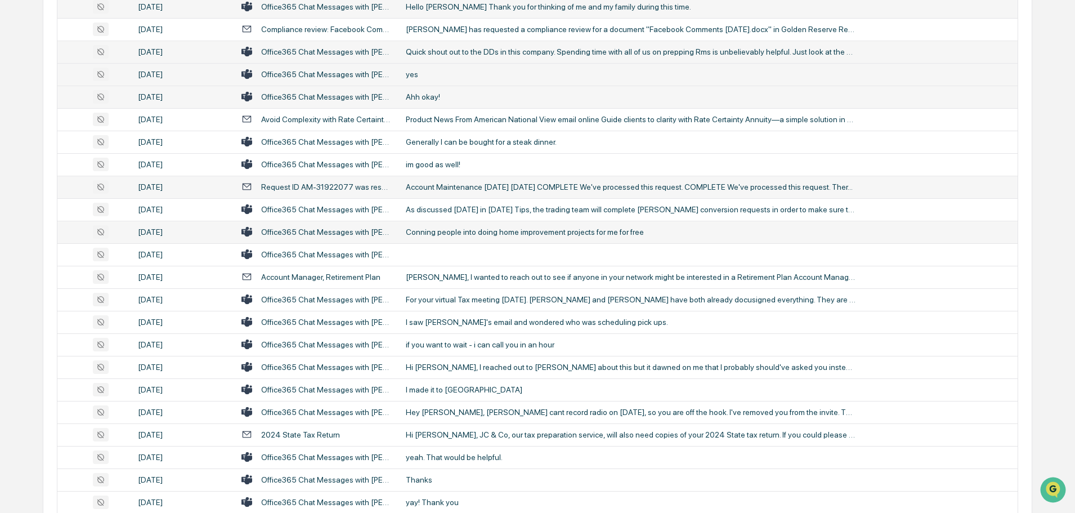
scroll to position [1273, 0]
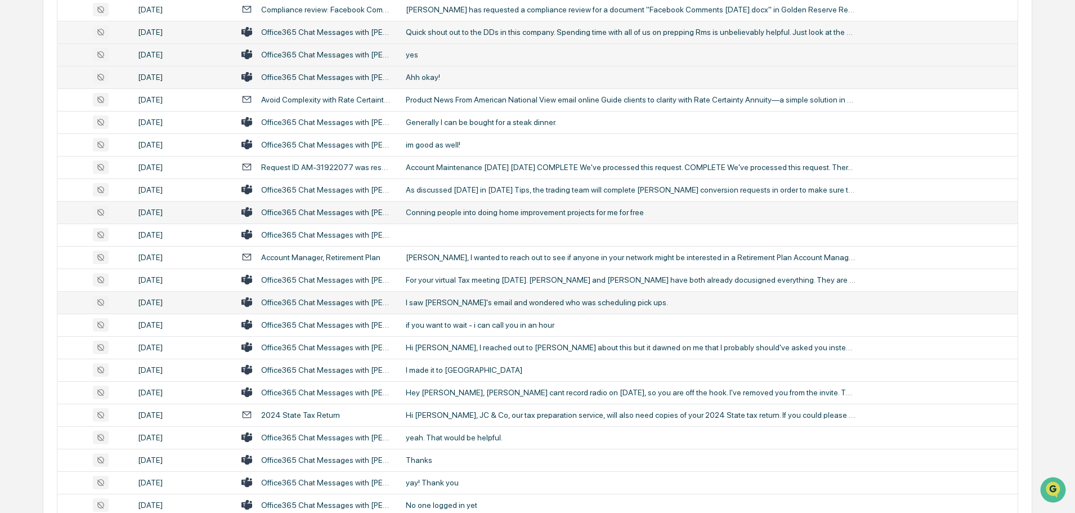
click at [454, 303] on div "I saw [PERSON_NAME]'s email and wondered who was scheduling pick ups." at bounding box center [631, 302] width 450 height 9
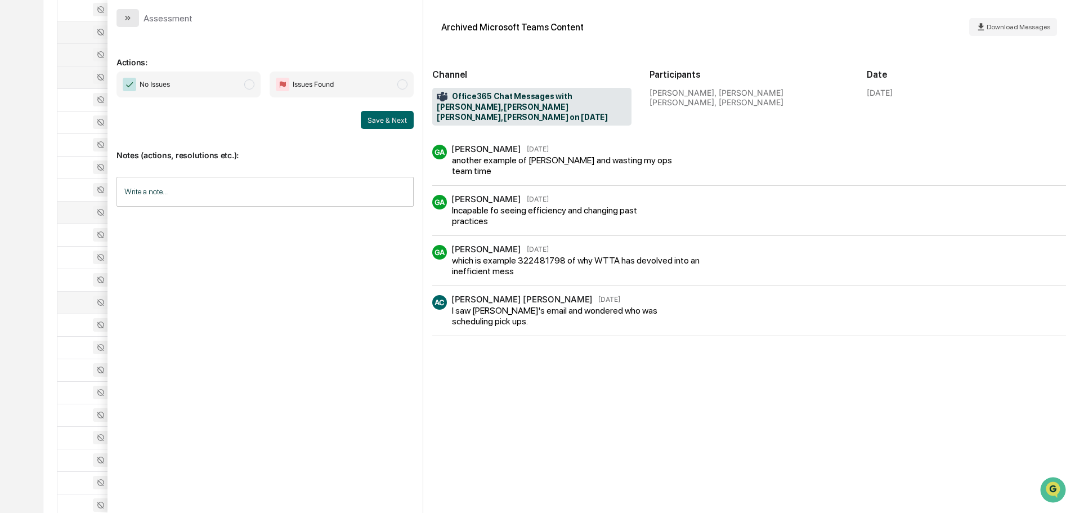
click at [133, 16] on button "modal" at bounding box center [127, 18] width 23 height 18
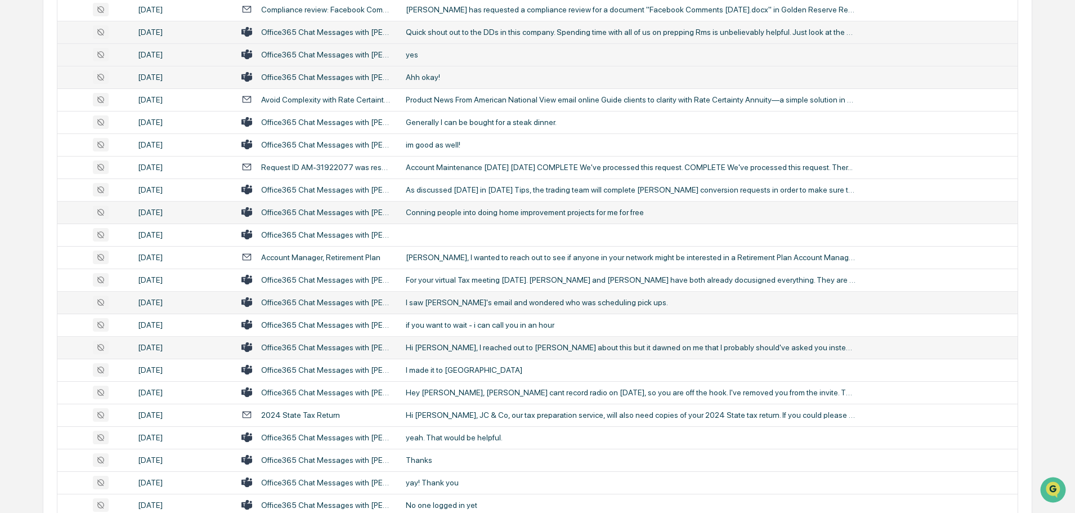
click at [431, 343] on div "Hi [PERSON_NAME], I reached out to [PERSON_NAME] about this but it dawned on me…" at bounding box center [631, 347] width 450 height 9
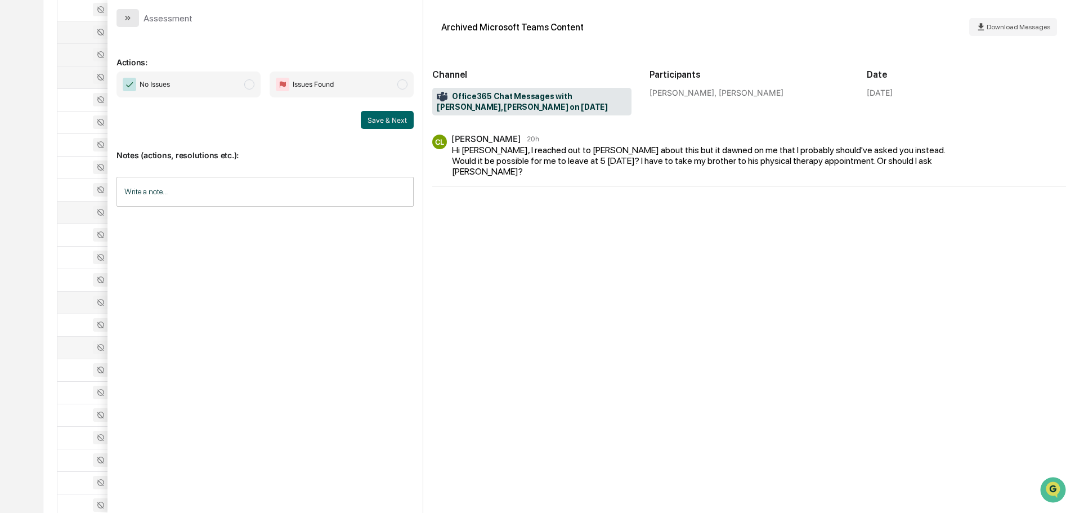
click at [135, 19] on button "modal" at bounding box center [127, 18] width 23 height 18
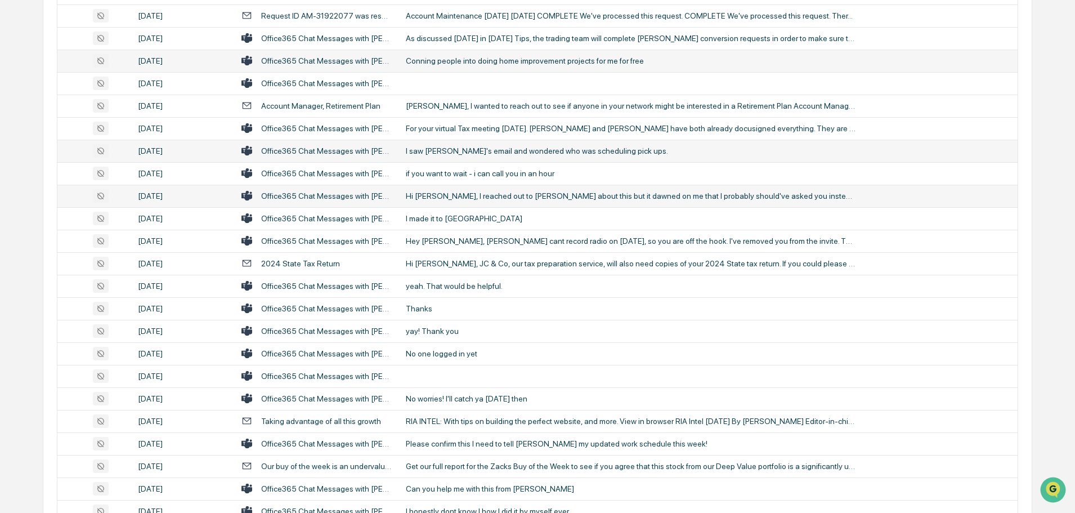
scroll to position [1442, 0]
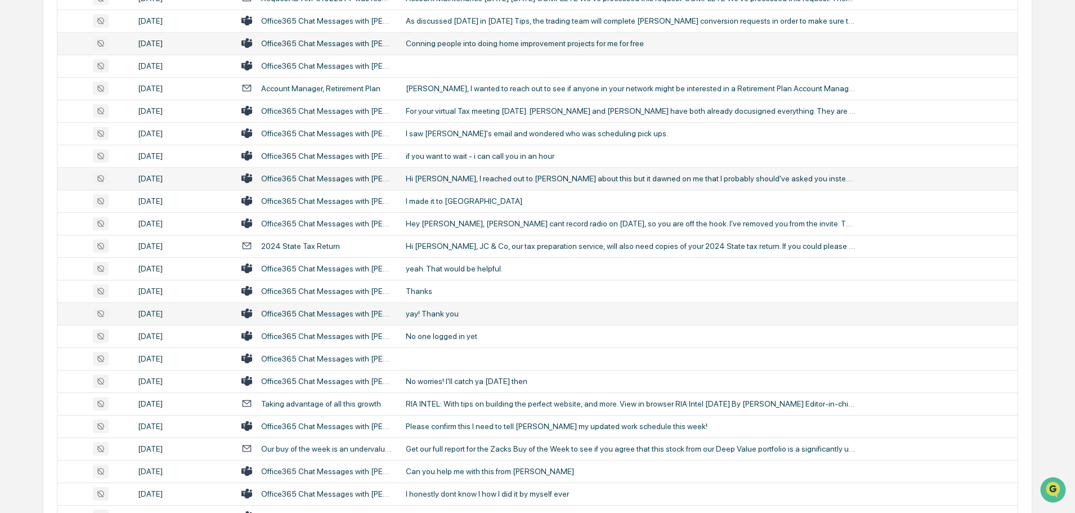
click at [455, 311] on div "yay! Thank you" at bounding box center [631, 313] width 450 height 9
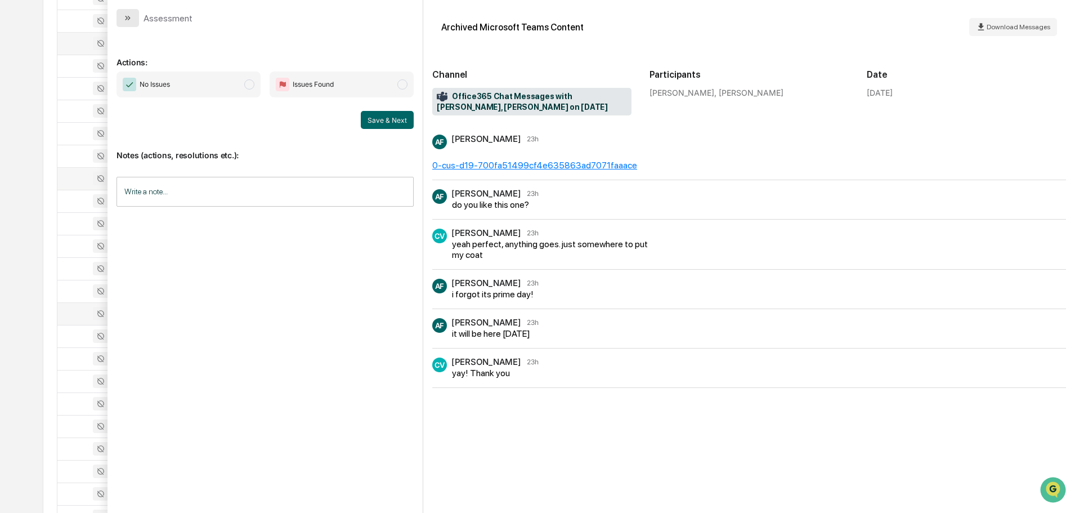
click at [125, 16] on icon "modal" at bounding box center [127, 18] width 9 height 9
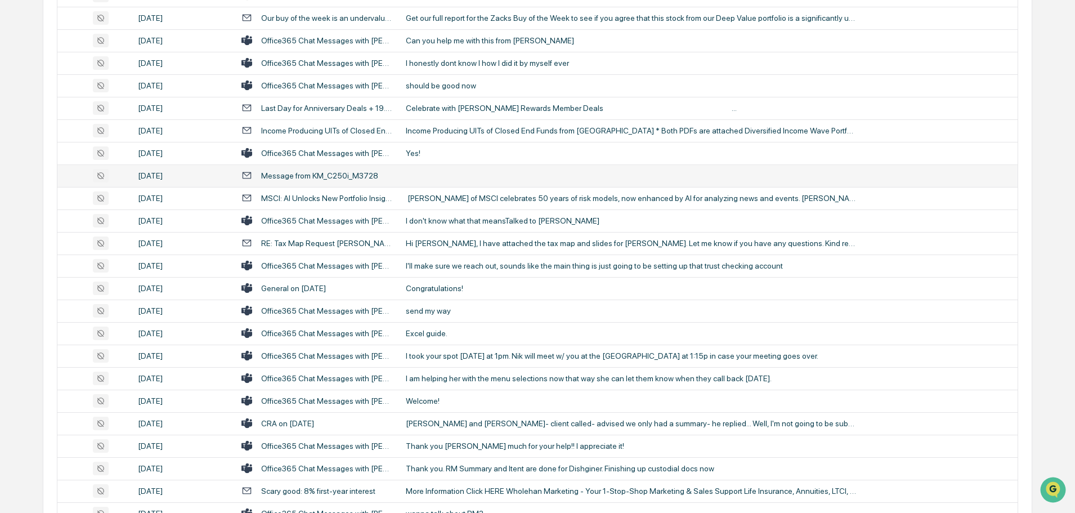
scroll to position [1892, 0]
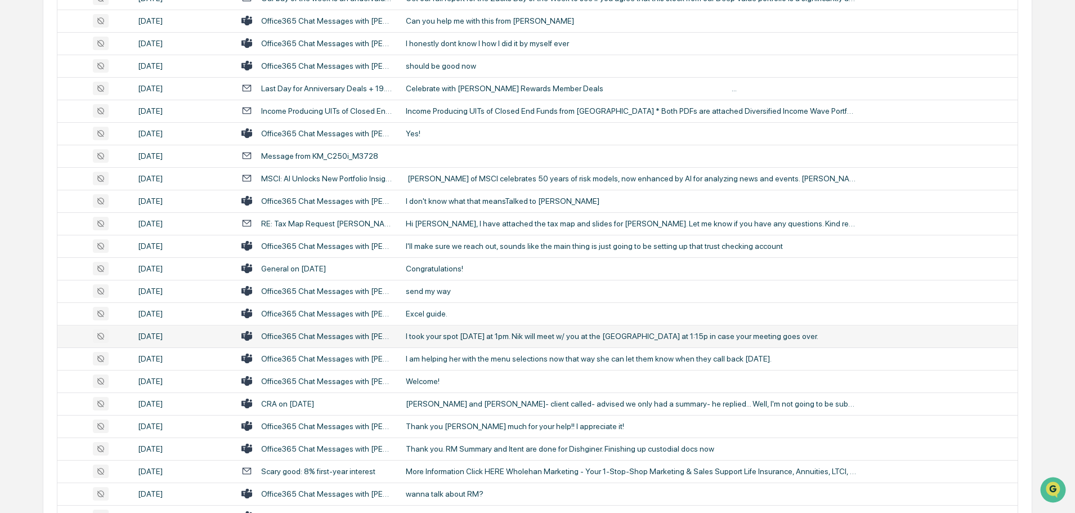
click at [450, 335] on div "I took your spot [DATE] at 1pm. Nik will meet w/ you at the [GEOGRAPHIC_DATA] a…" at bounding box center [631, 335] width 450 height 9
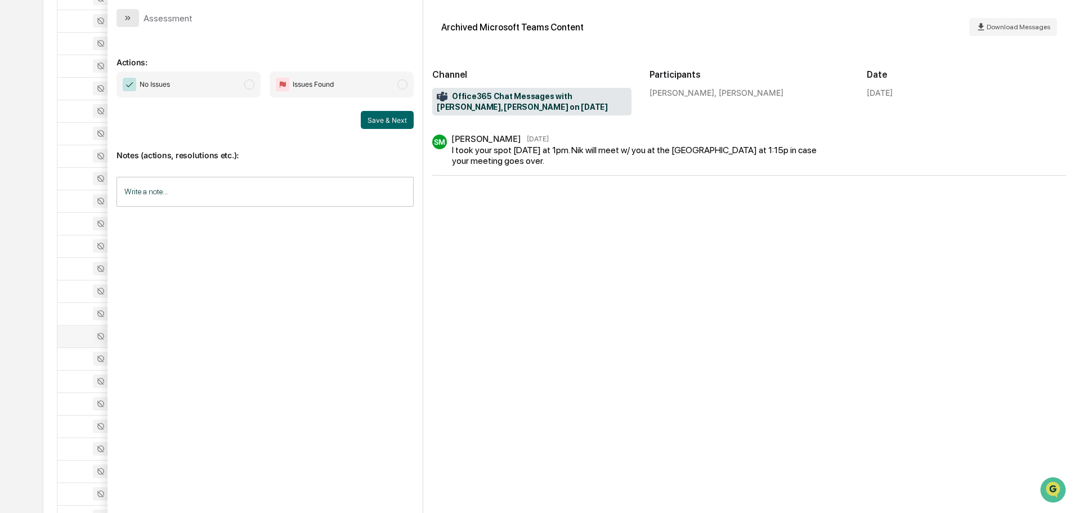
click at [126, 19] on icon "modal" at bounding box center [126, 18] width 3 height 5
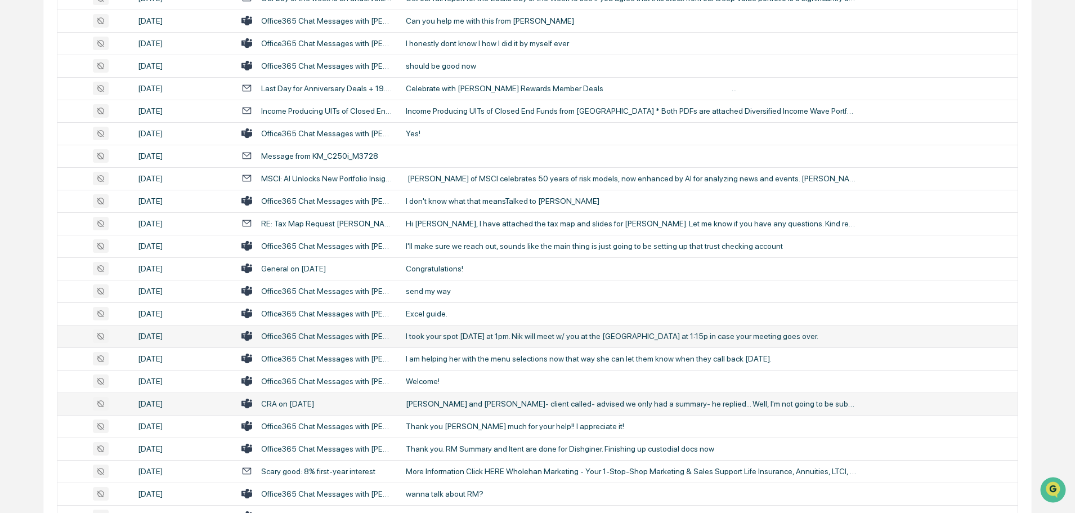
scroll to position [1948, 0]
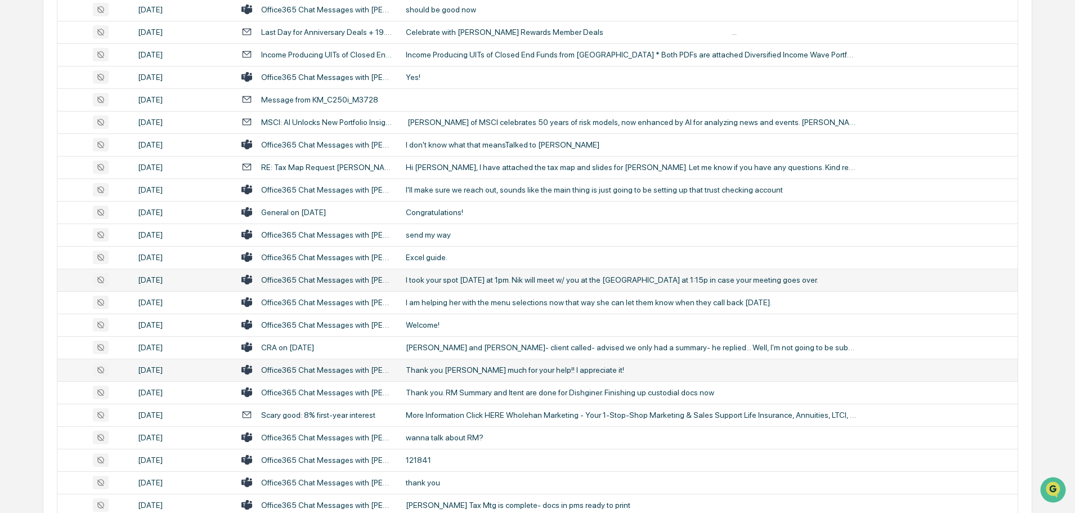
click at [492, 371] on div "Thank you [PERSON_NAME] much for your help!! I appreciate it!" at bounding box center [631, 369] width 450 height 9
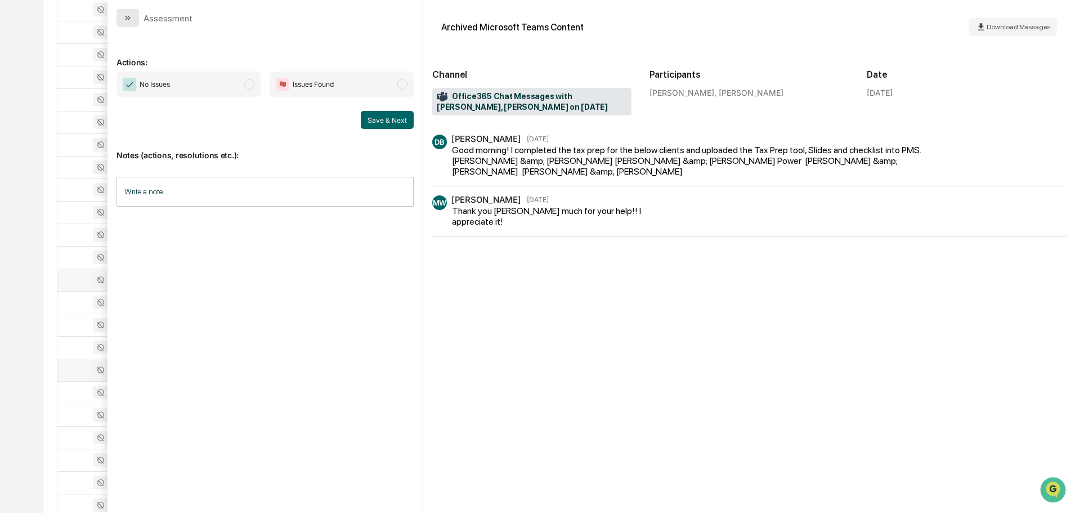
click at [128, 16] on icon "modal" at bounding box center [127, 18] width 9 height 9
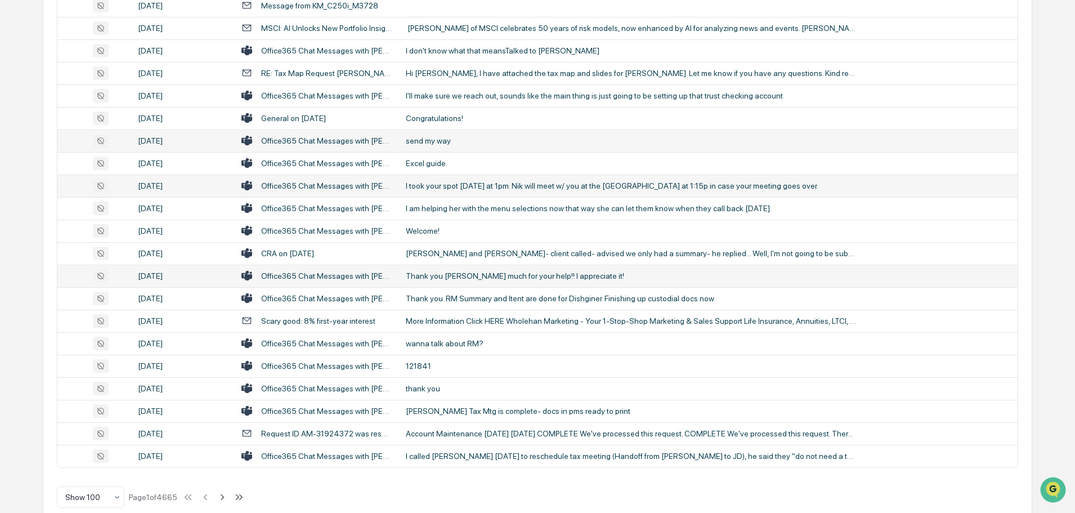
scroll to position [2061, 0]
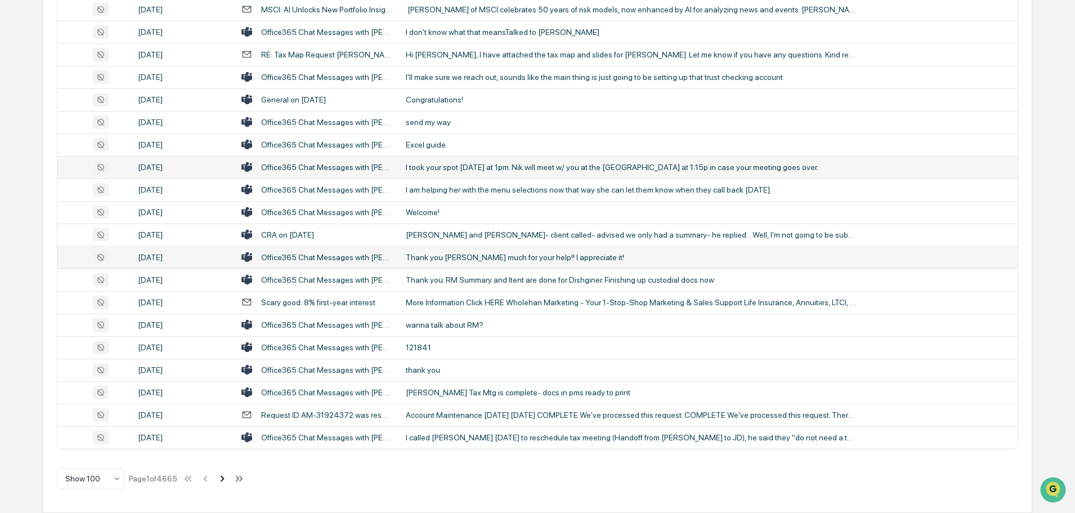
click at [226, 481] on icon at bounding box center [222, 478] width 12 height 12
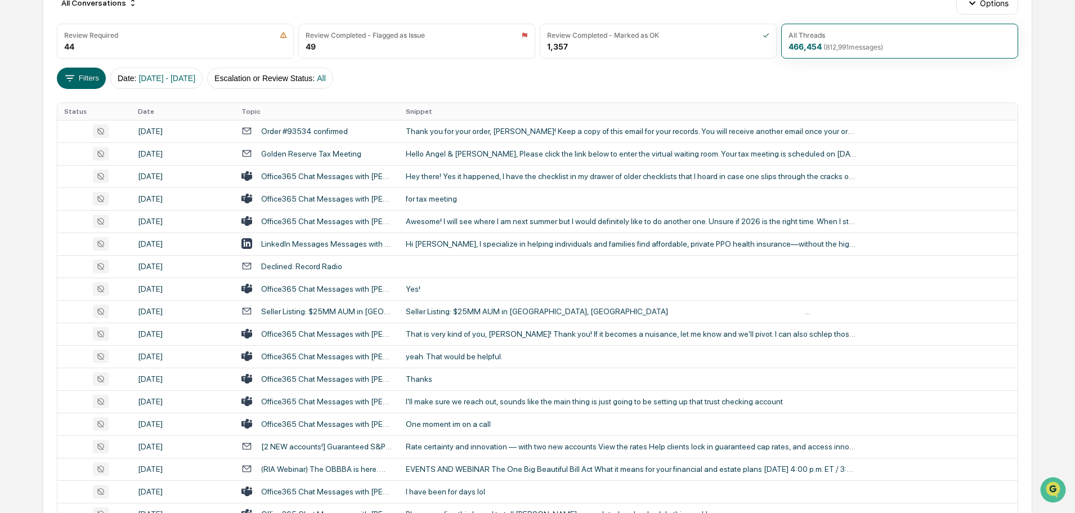
scroll to position [35, 0]
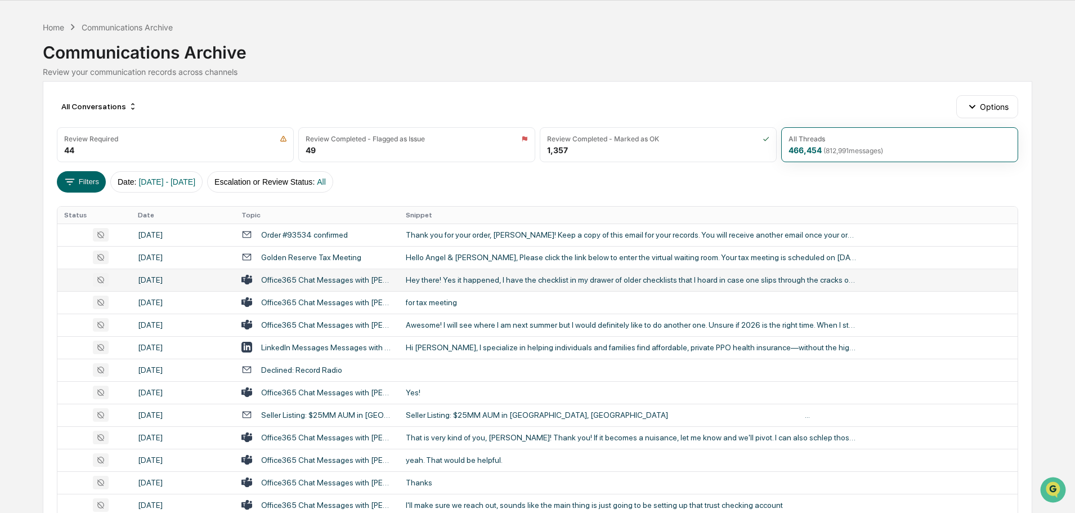
click at [513, 277] on div "Hey there! Yes it happened, I have the checklist in my drawer of older checklis…" at bounding box center [631, 279] width 450 height 9
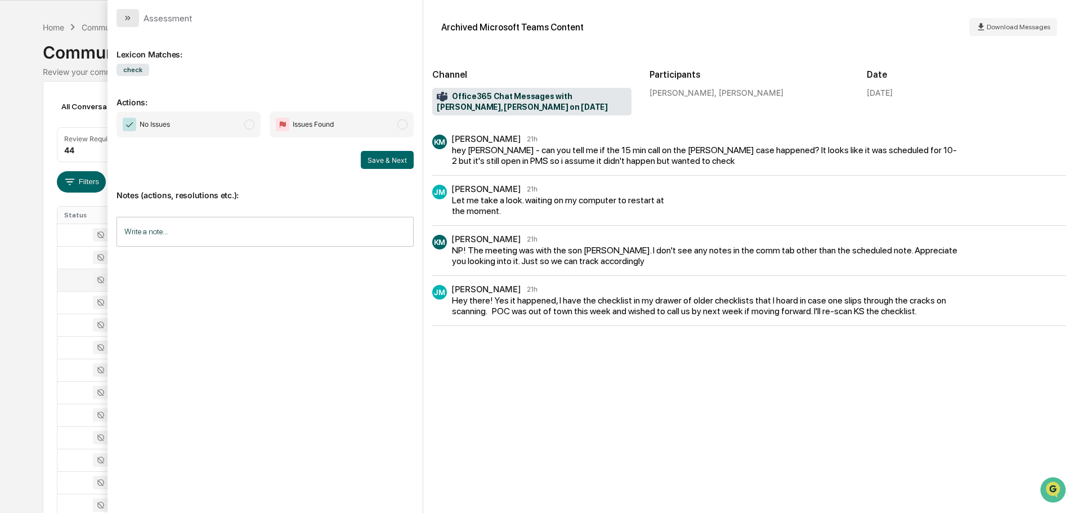
click at [124, 18] on icon "modal" at bounding box center [127, 18] width 9 height 9
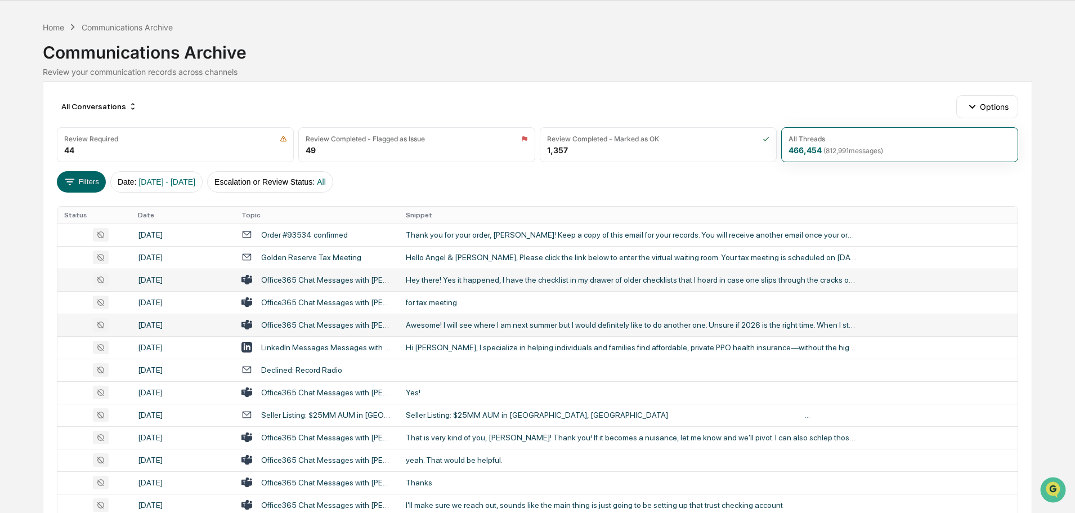
click at [441, 333] on td "Awesome! I will see where I am next summer but I would definitely like to do an…" at bounding box center [708, 324] width 618 height 23
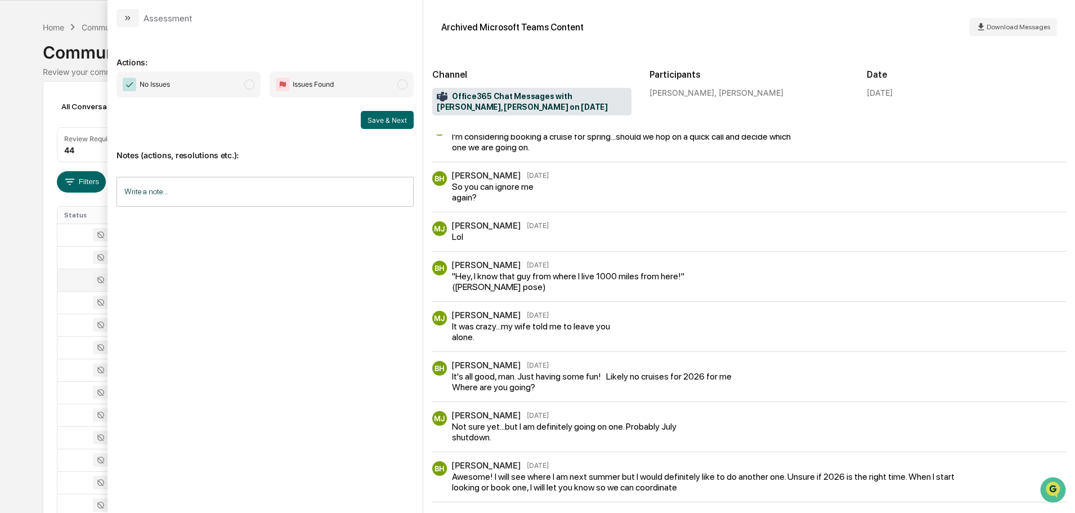
scroll to position [21, 0]
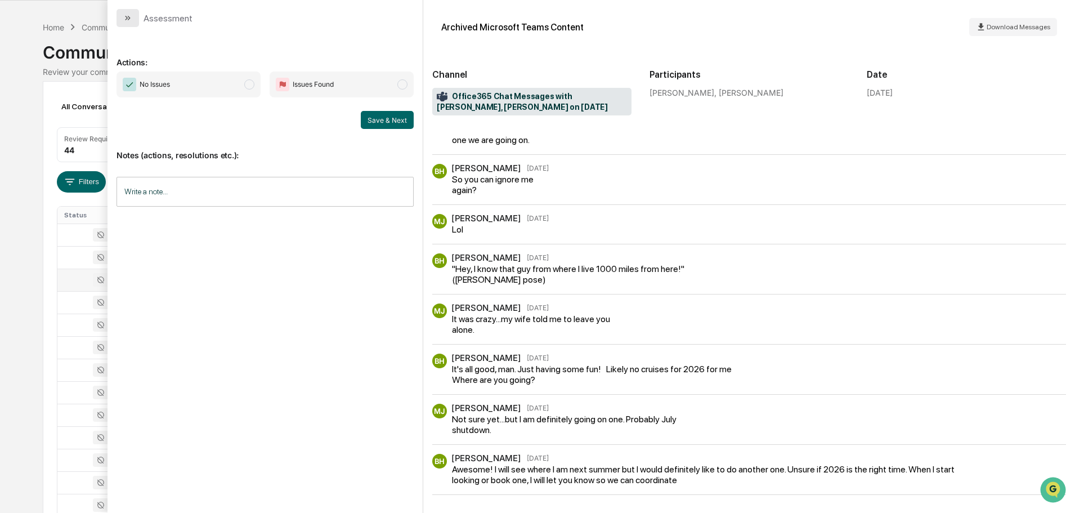
click at [120, 17] on button "modal" at bounding box center [127, 18] width 23 height 18
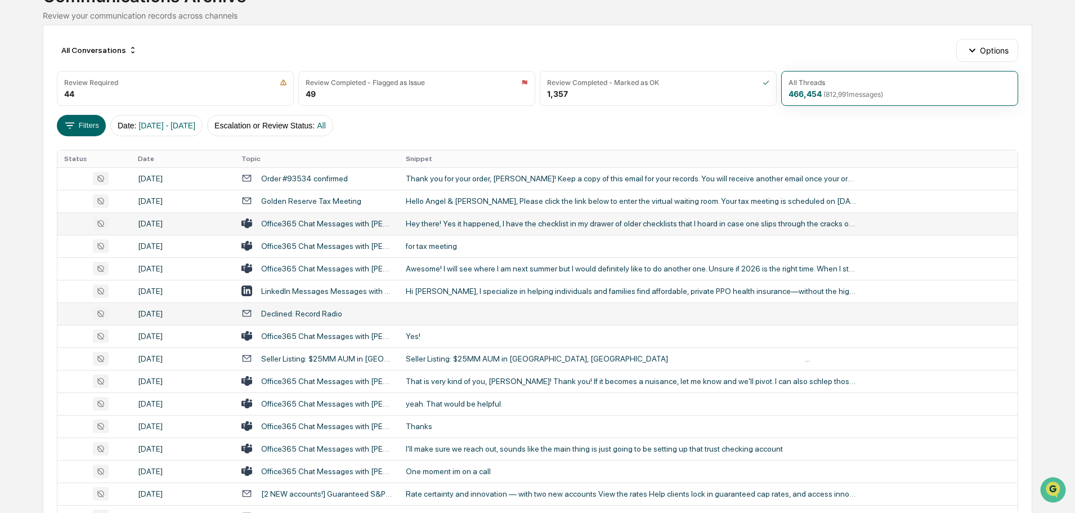
scroll to position [147, 0]
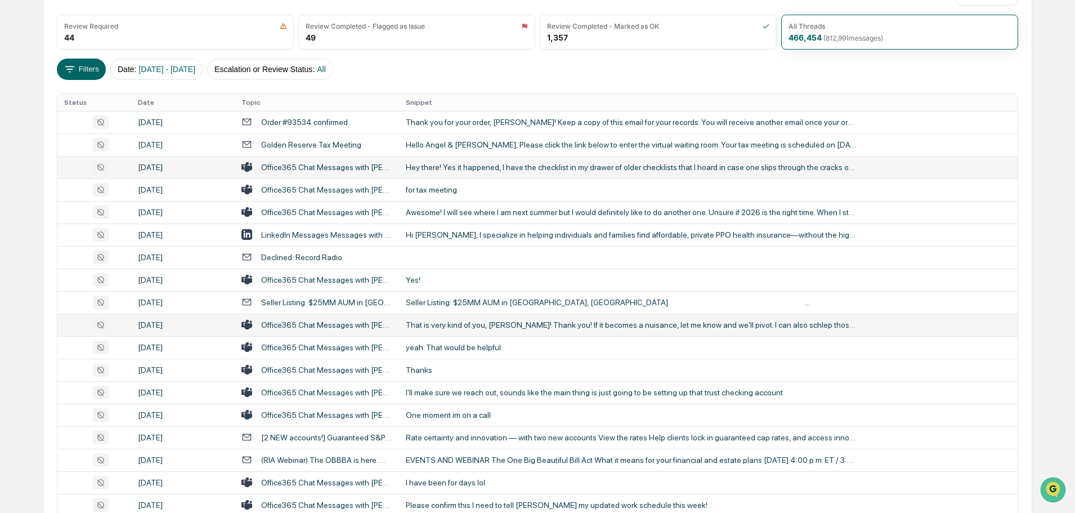
click at [491, 326] on div "That is very kind of you, [PERSON_NAME]! Thank you! If it becomes a nuisance, l…" at bounding box center [631, 324] width 450 height 9
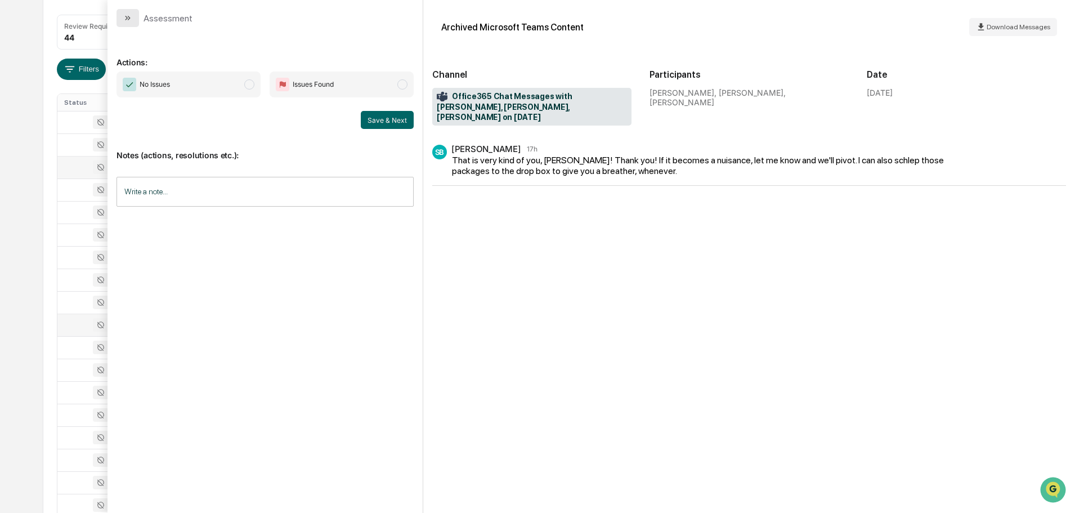
click at [130, 19] on icon "modal" at bounding box center [127, 18] width 9 height 9
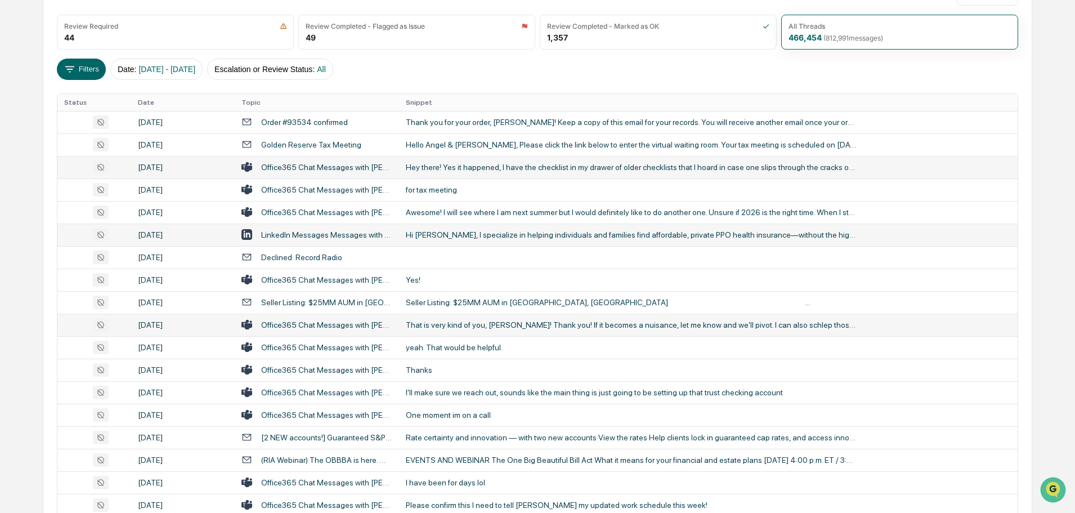
scroll to position [204, 0]
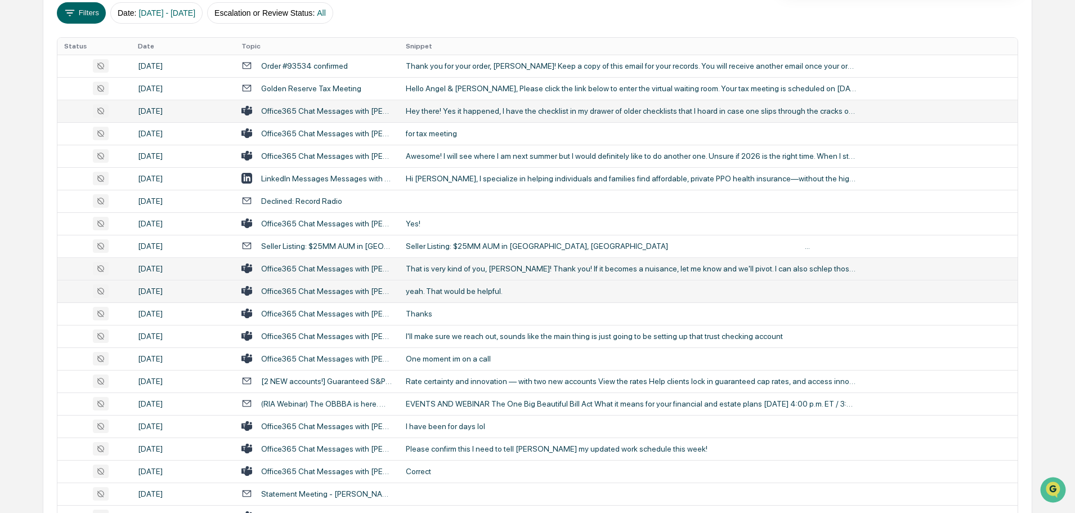
click at [449, 290] on div "yeah. That would be helpful." at bounding box center [631, 290] width 450 height 9
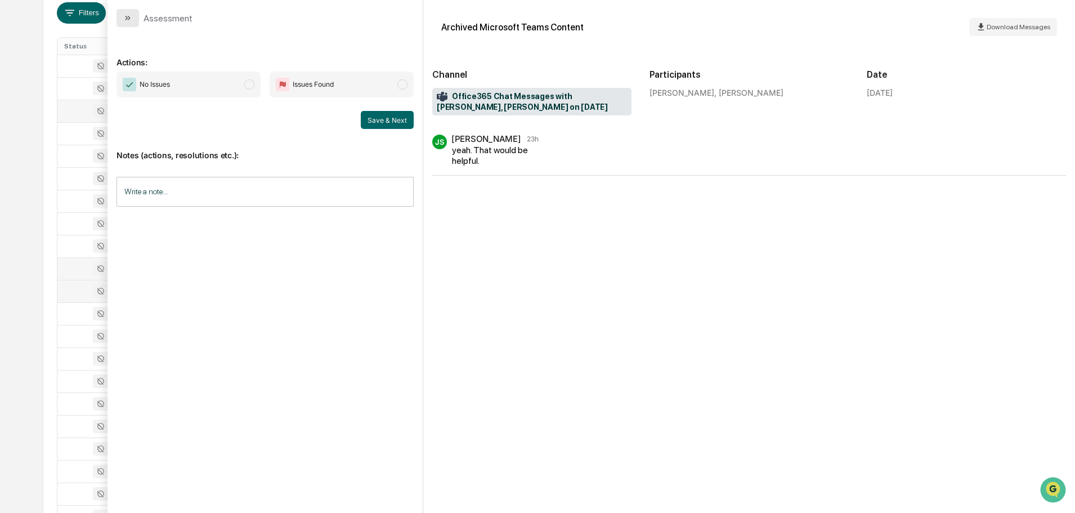
click at [124, 11] on button "modal" at bounding box center [127, 18] width 23 height 18
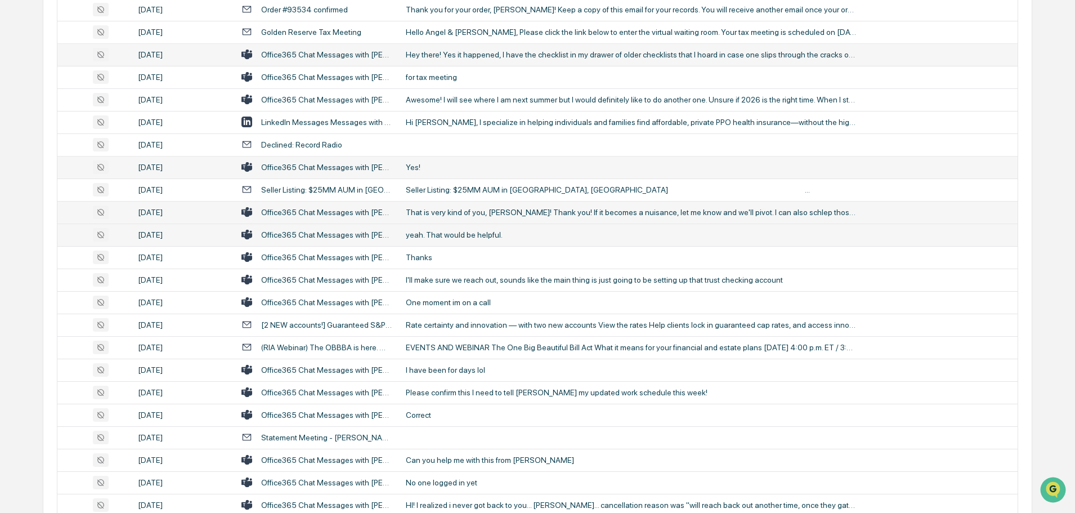
scroll to position [316, 0]
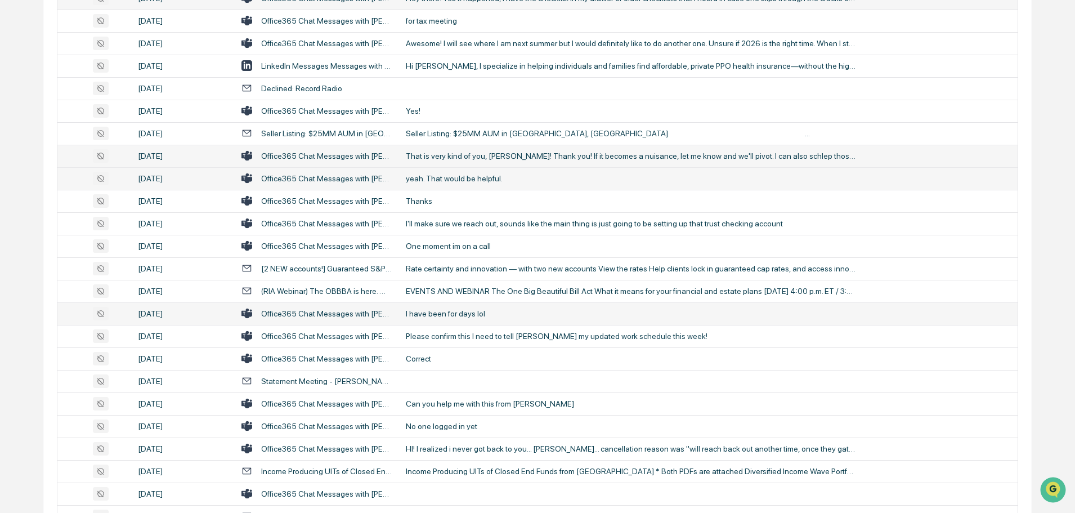
click at [459, 317] on div "I have been for days lol" at bounding box center [631, 313] width 450 height 9
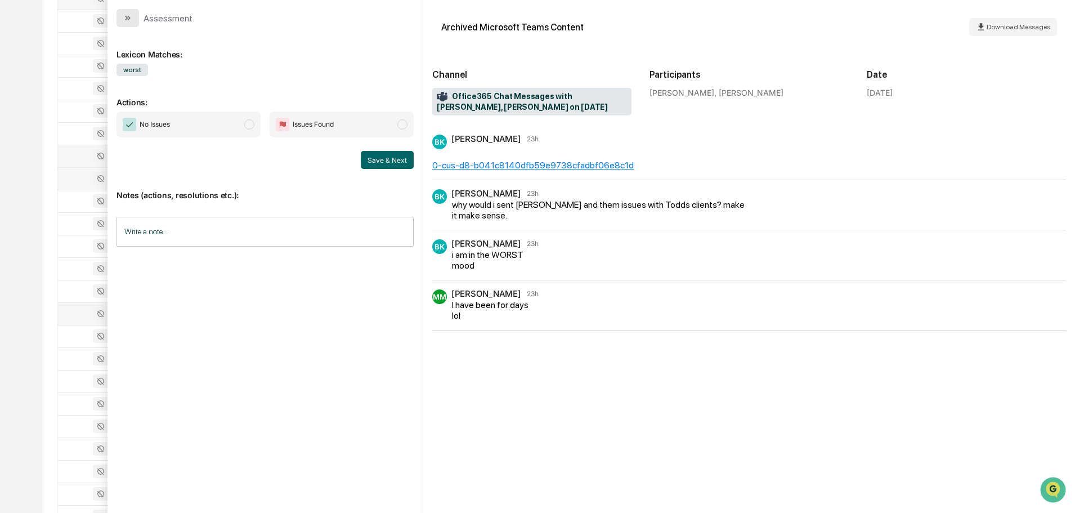
click at [133, 20] on button "modal" at bounding box center [127, 18] width 23 height 18
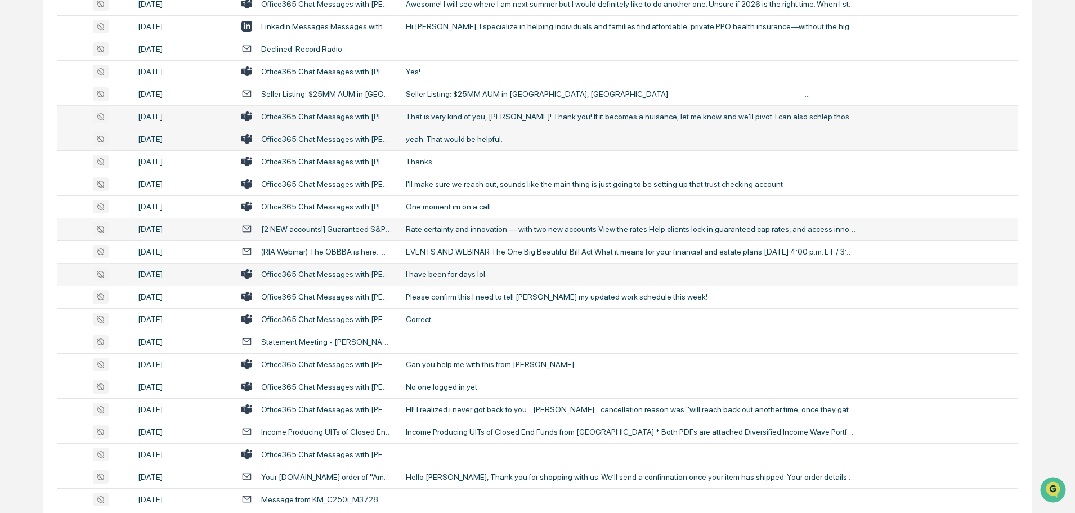
scroll to position [373, 0]
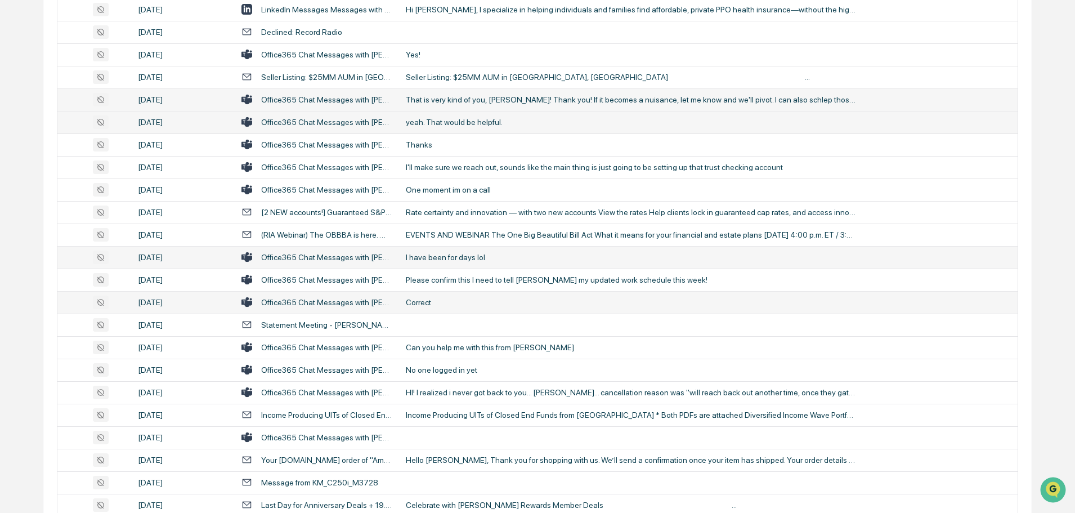
click at [438, 294] on td "Correct" at bounding box center [708, 302] width 618 height 23
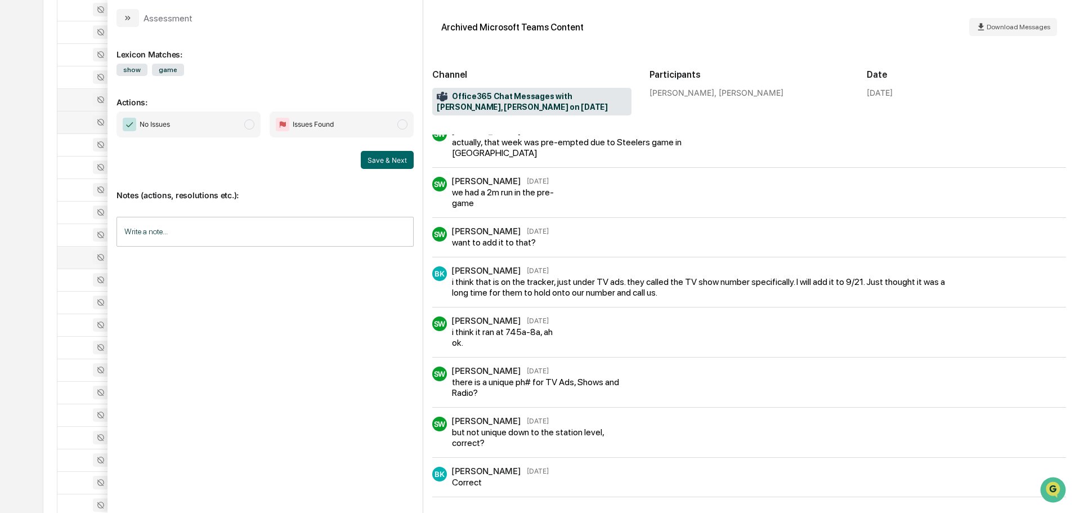
scroll to position [186, 0]
click at [134, 18] on button "modal" at bounding box center [127, 18] width 23 height 18
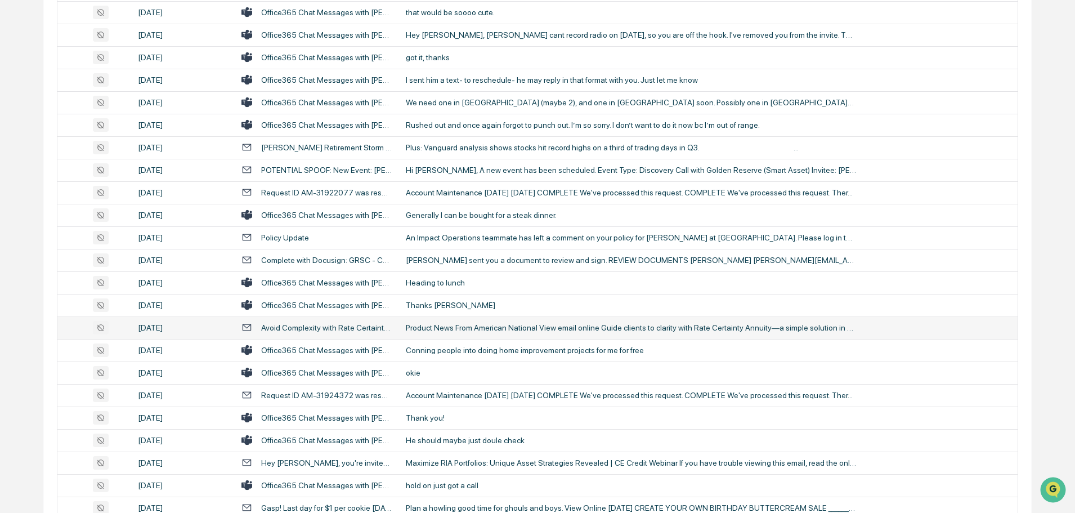
scroll to position [1836, 0]
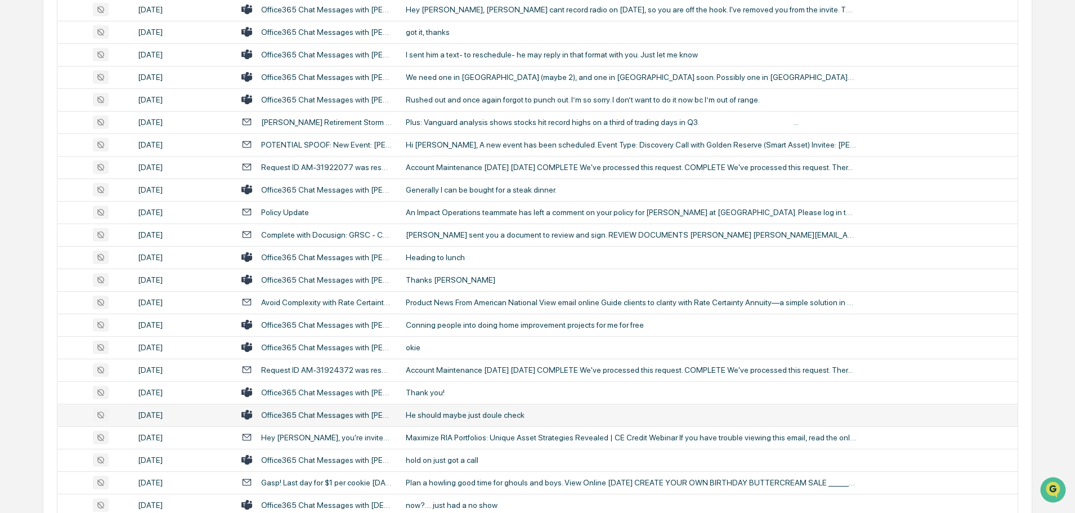
click at [437, 419] on div "He should maybe just doule check" at bounding box center [631, 414] width 450 height 9
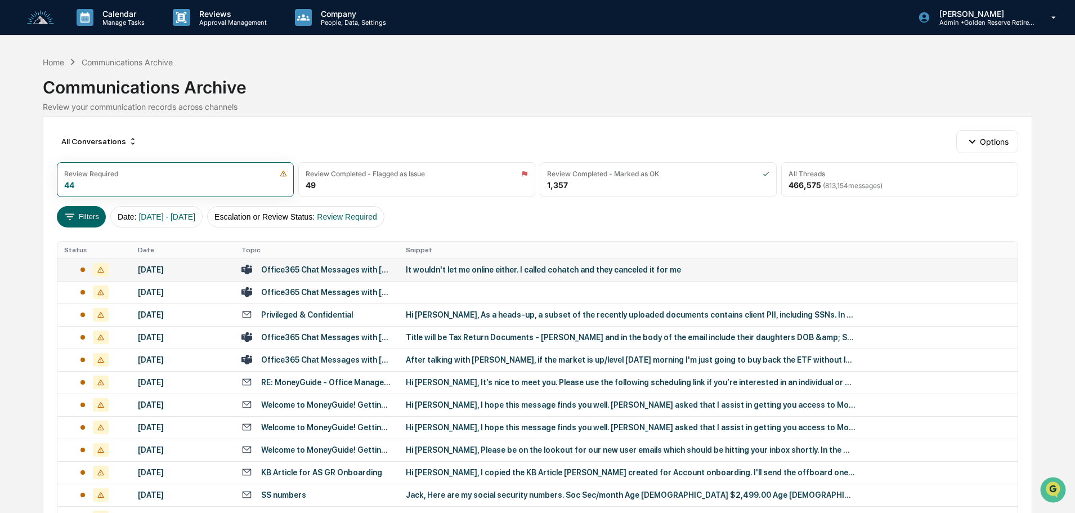
click at [597, 270] on div "It wouldn't let me online either. I called cohatch and they canceled it for me" at bounding box center [631, 269] width 450 height 9
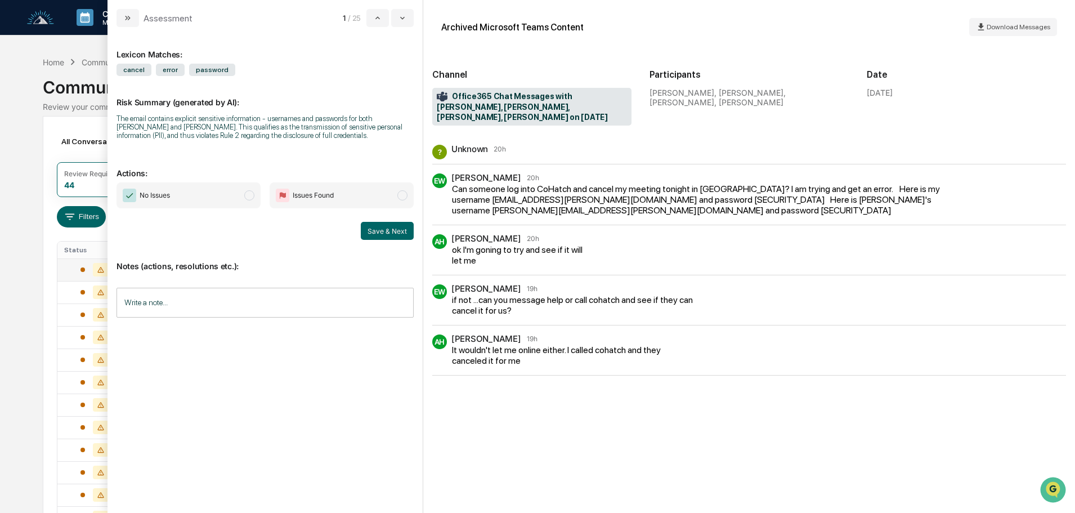
click at [196, 199] on span "No Issues" at bounding box center [188, 195] width 144 height 26
click at [380, 232] on button "Save & Next" at bounding box center [387, 231] width 53 height 18
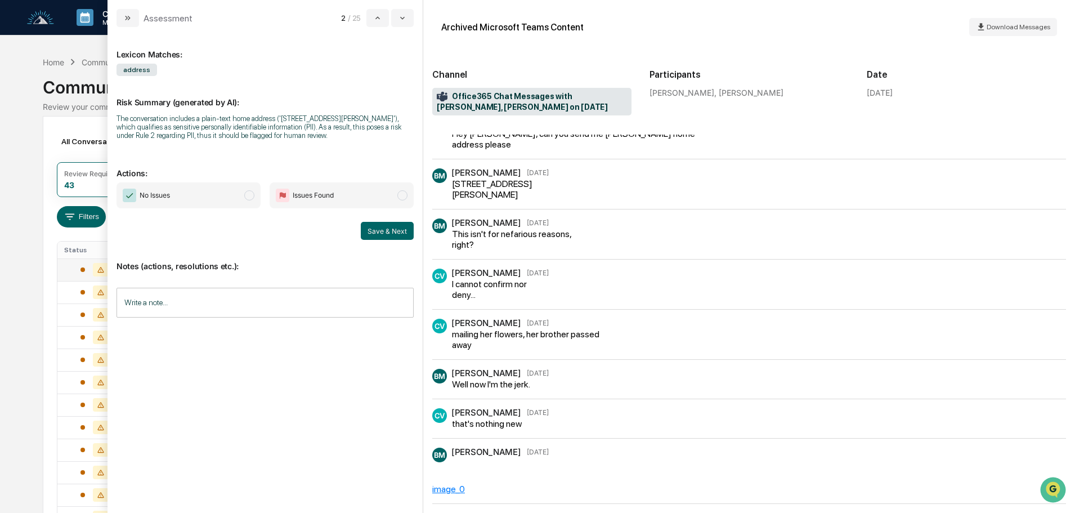
scroll to position [25, 0]
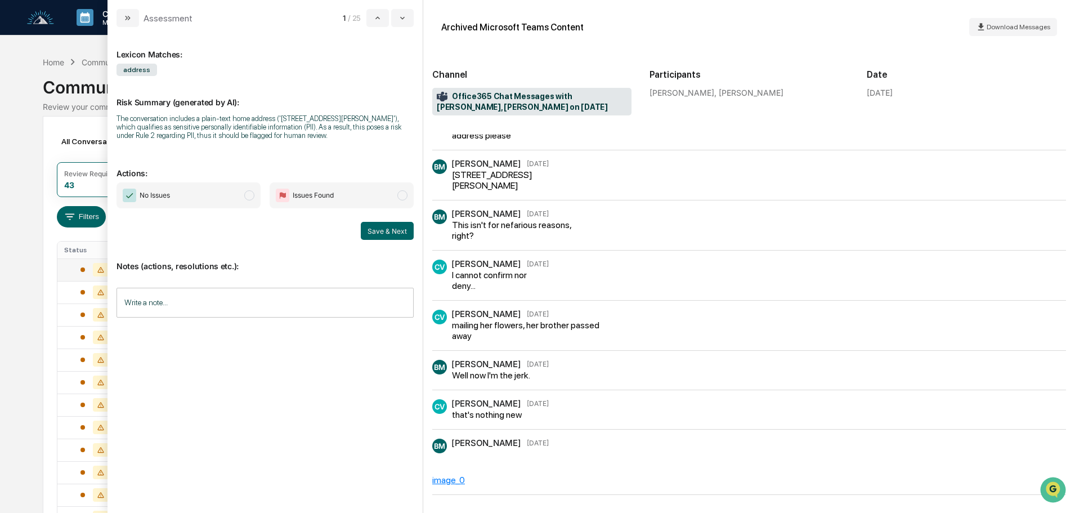
click at [231, 199] on span "No Issues" at bounding box center [188, 195] width 144 height 26
click at [391, 232] on button "Save & Next" at bounding box center [387, 231] width 53 height 18
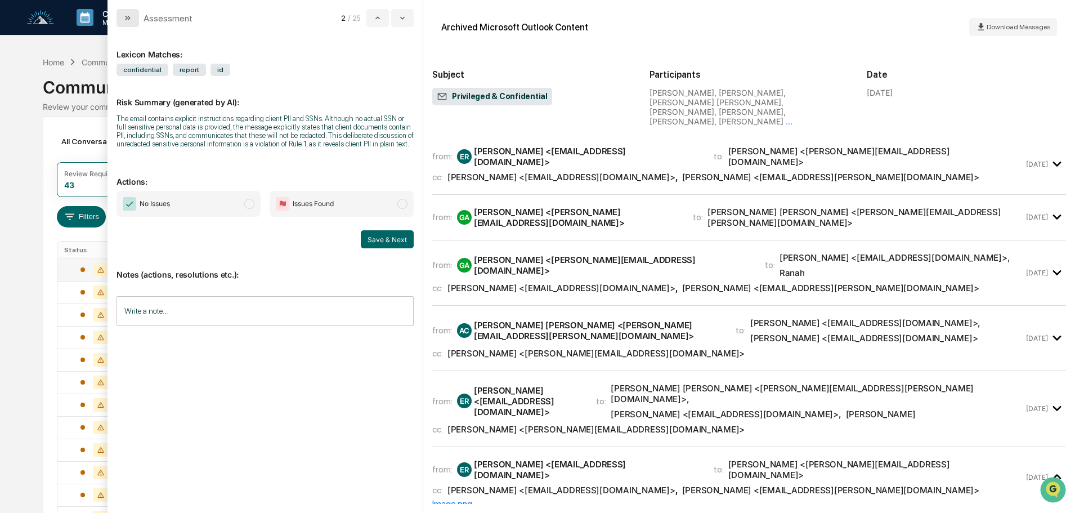
click at [122, 23] on button "modal" at bounding box center [127, 18] width 23 height 18
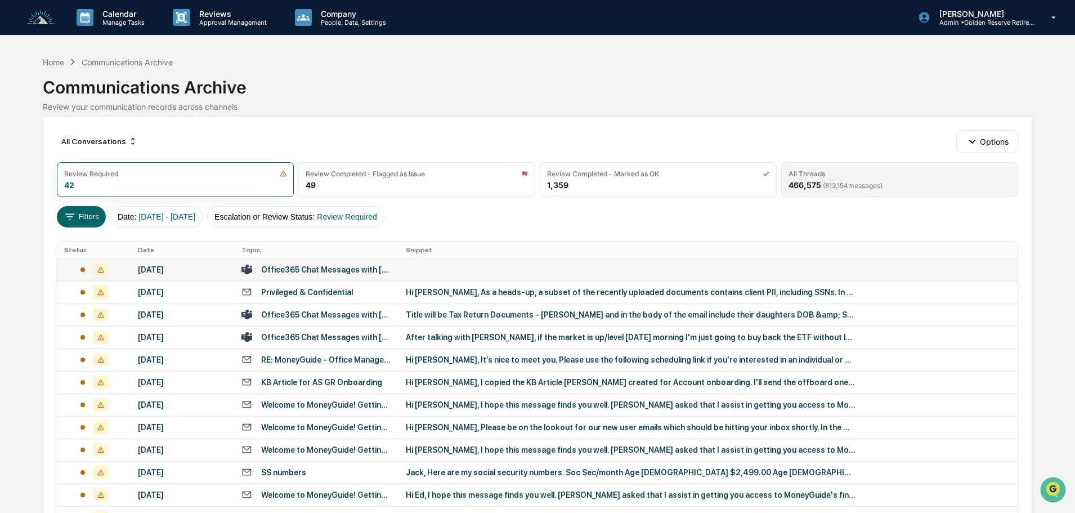
click at [846, 182] on span "( 813,154 messages)" at bounding box center [853, 185] width 60 height 8
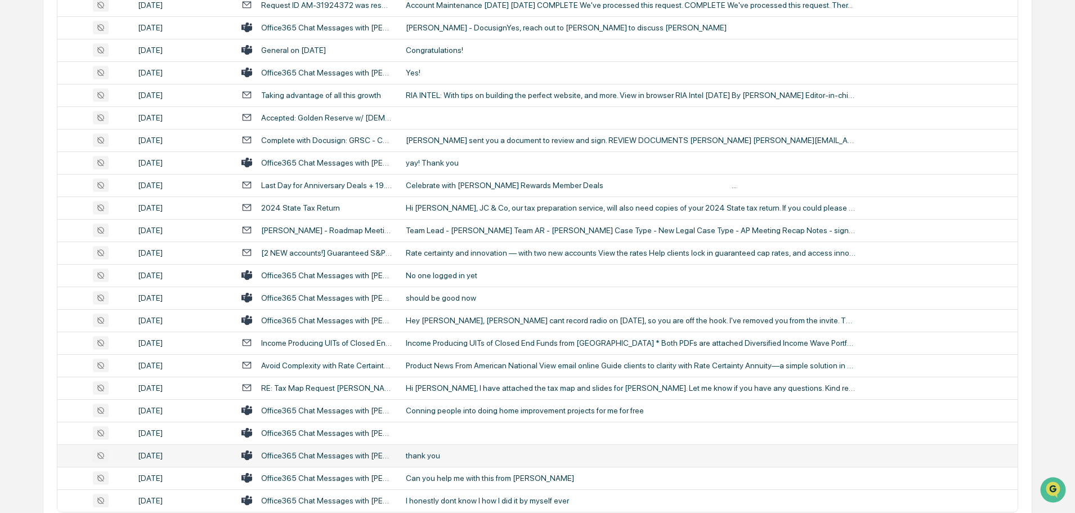
scroll to position [373, 0]
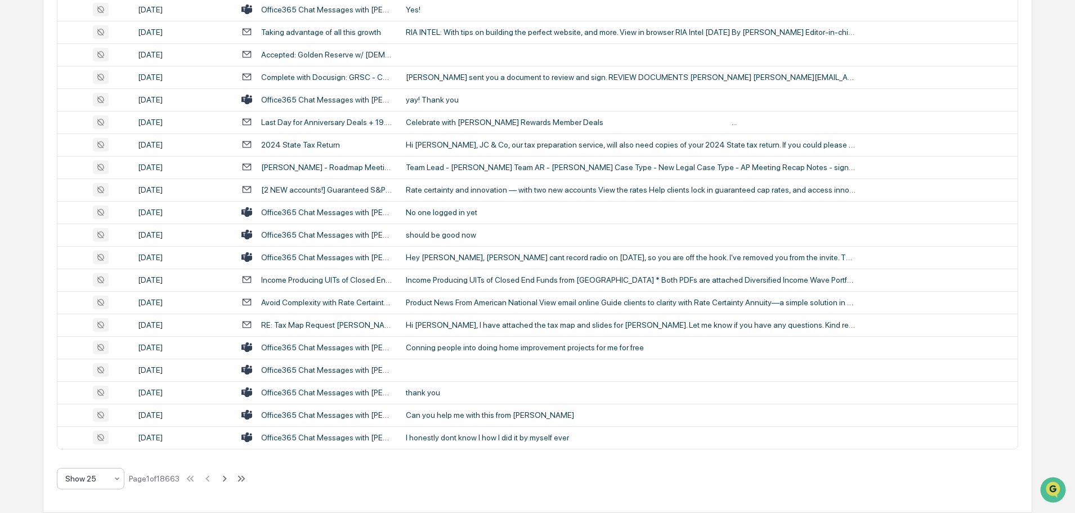
click at [96, 485] on div "Show 25" at bounding box center [86, 478] width 53 height 16
click at [95, 454] on div "Show 100" at bounding box center [90, 449] width 66 height 23
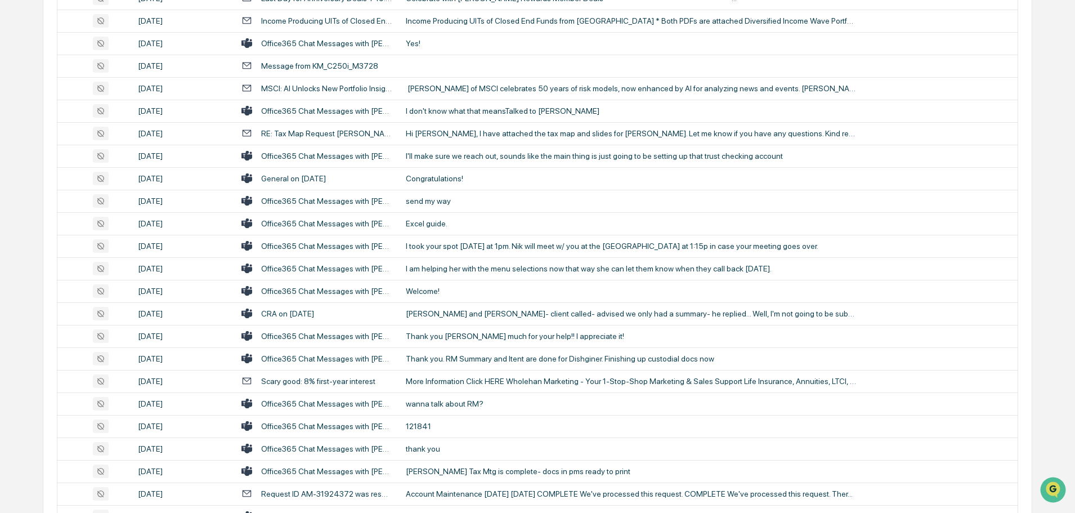
scroll to position [2061, 0]
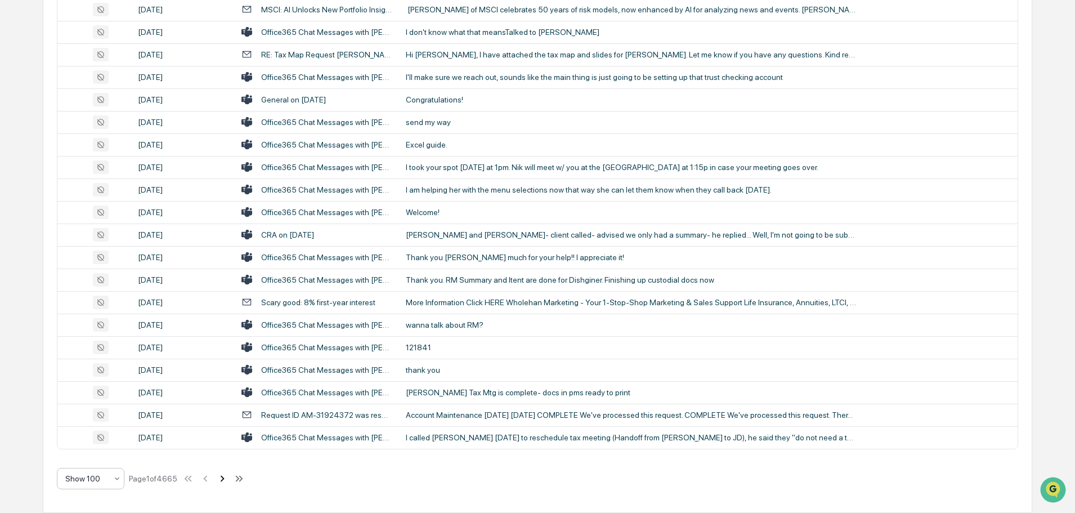
click at [224, 478] on icon at bounding box center [222, 478] width 12 height 12
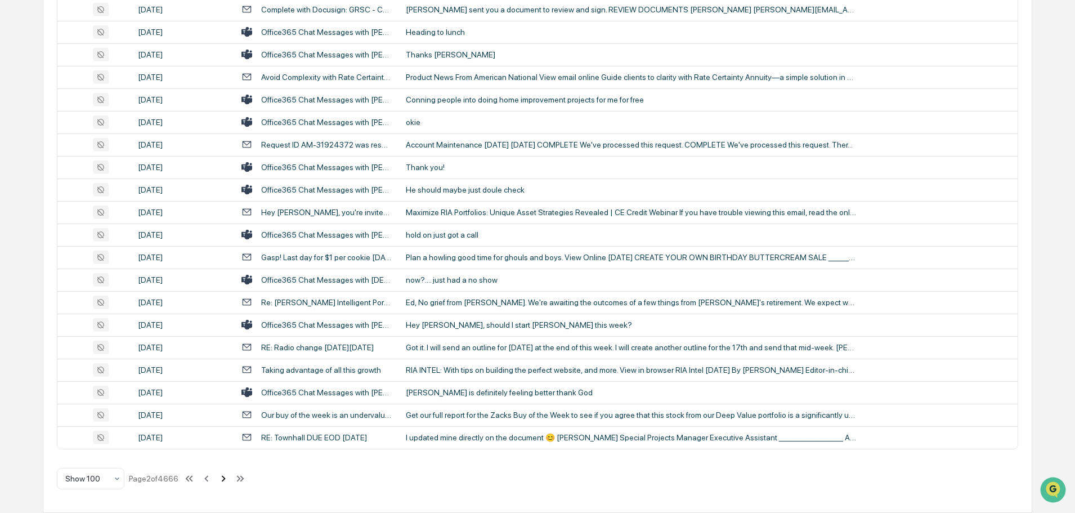
click at [223, 481] on icon at bounding box center [223, 478] width 12 height 12
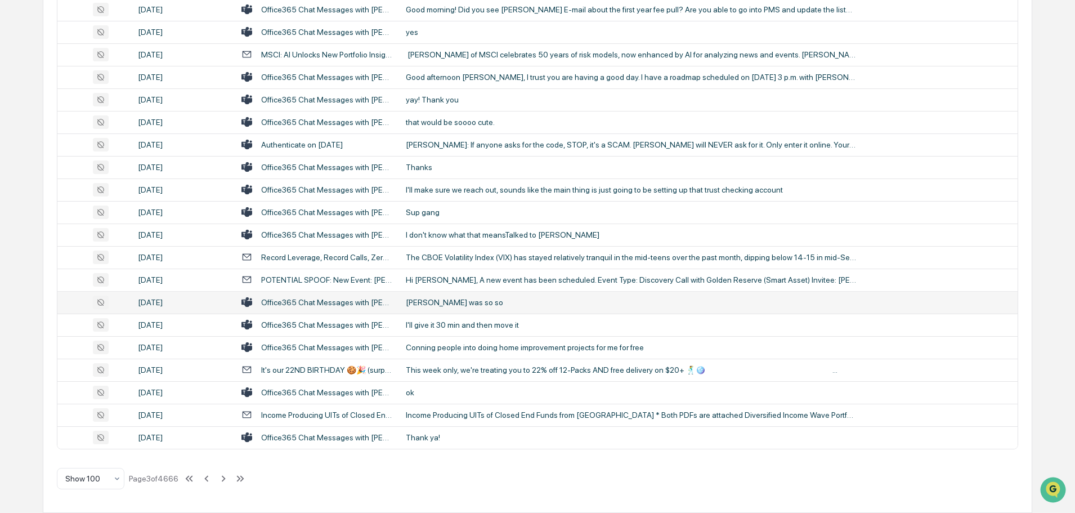
click at [424, 299] on div "[PERSON_NAME] was so so" at bounding box center [631, 302] width 450 height 9
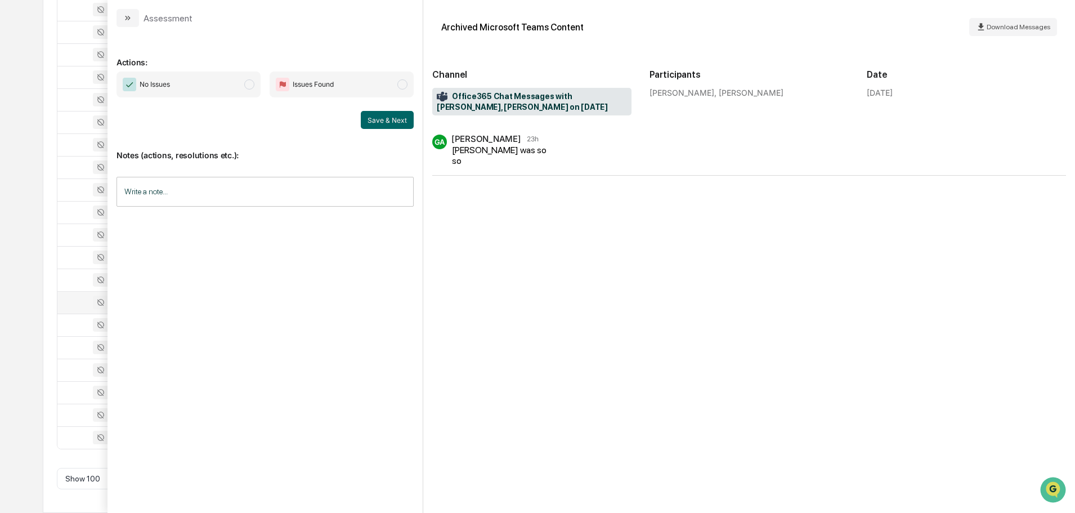
click at [129, 19] on icon "modal" at bounding box center [127, 18] width 9 height 9
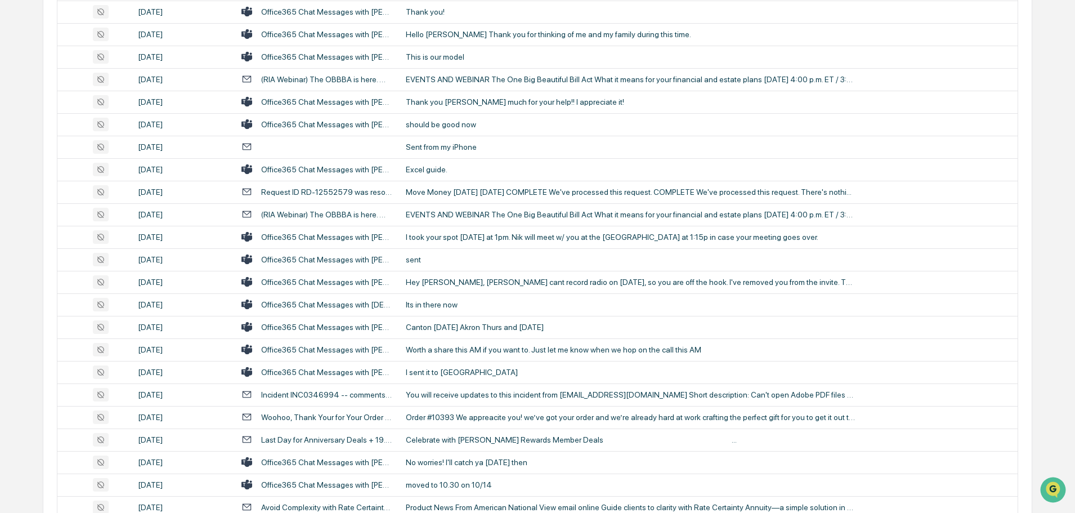
scroll to position [394, 0]
click at [464, 345] on div "Worth a share this AM if you want to. Just let me know when we hop on the call …" at bounding box center [631, 348] width 450 height 9
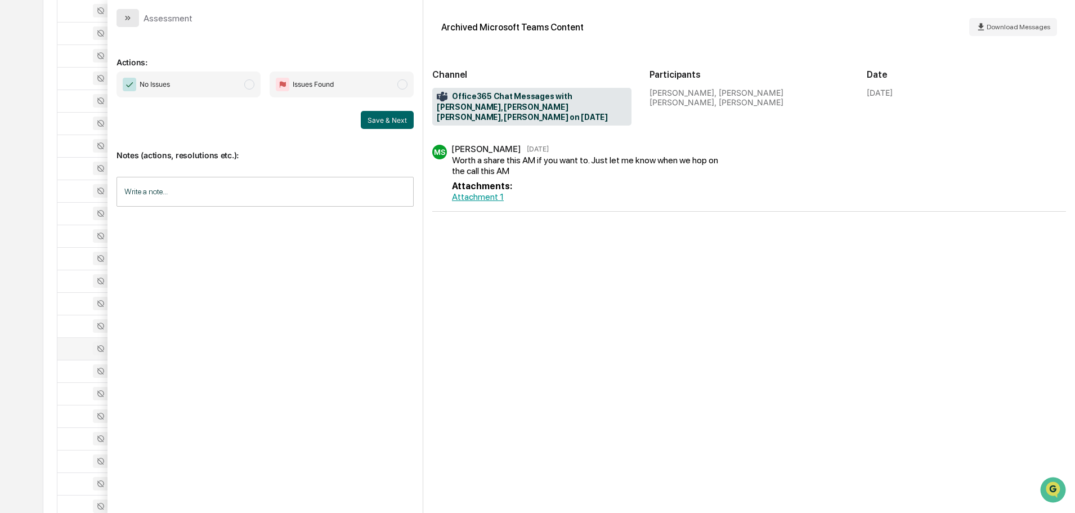
click at [130, 21] on icon "modal" at bounding box center [127, 18] width 9 height 9
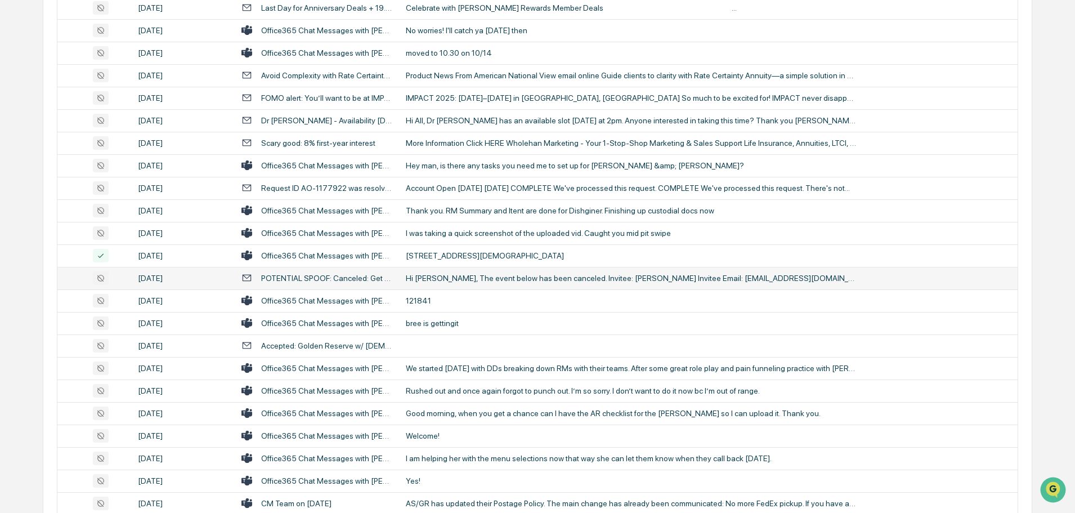
scroll to position [844, 0]
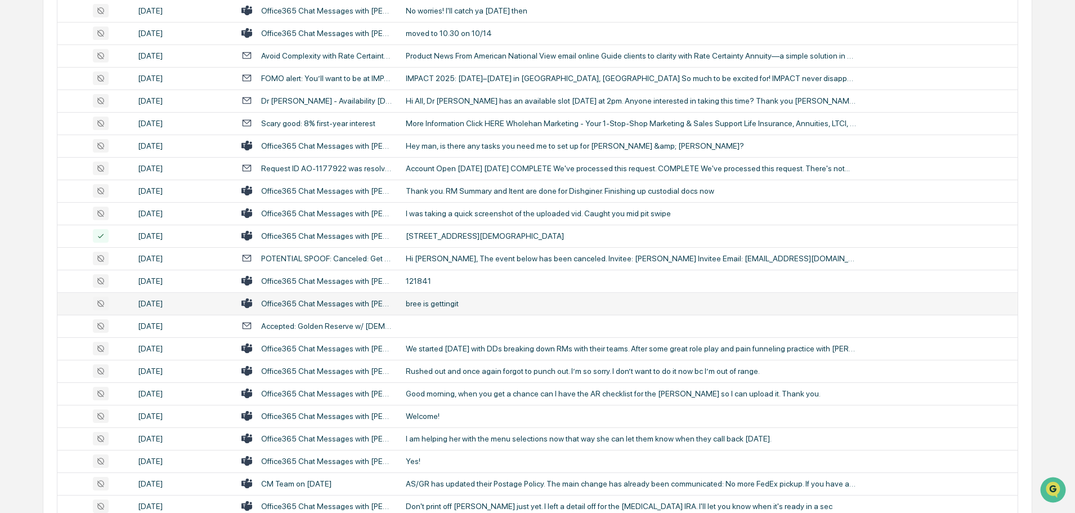
click at [454, 308] on td "bree is gettingit" at bounding box center [708, 303] width 618 height 23
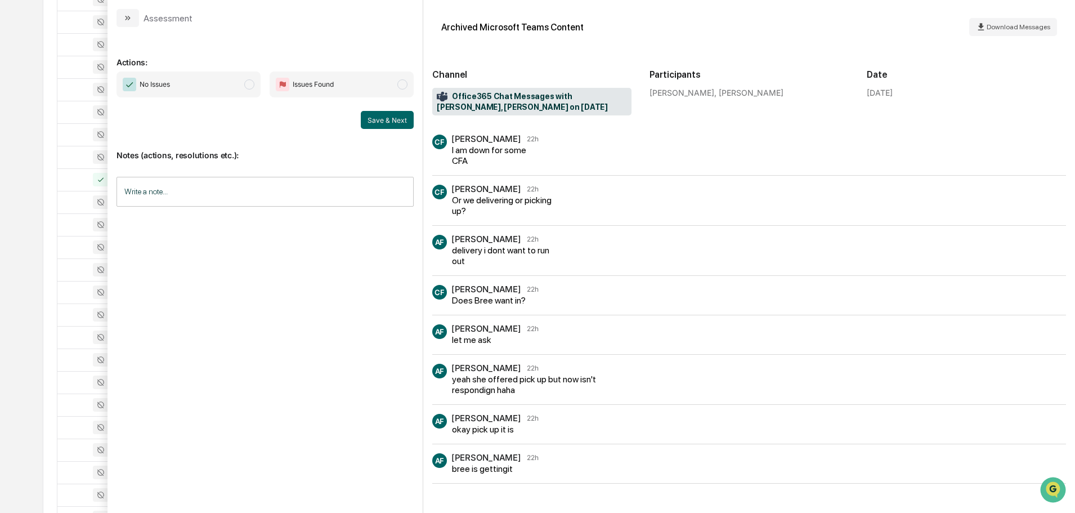
scroll to position [788, 0]
click at [125, 21] on icon "modal" at bounding box center [127, 18] width 9 height 9
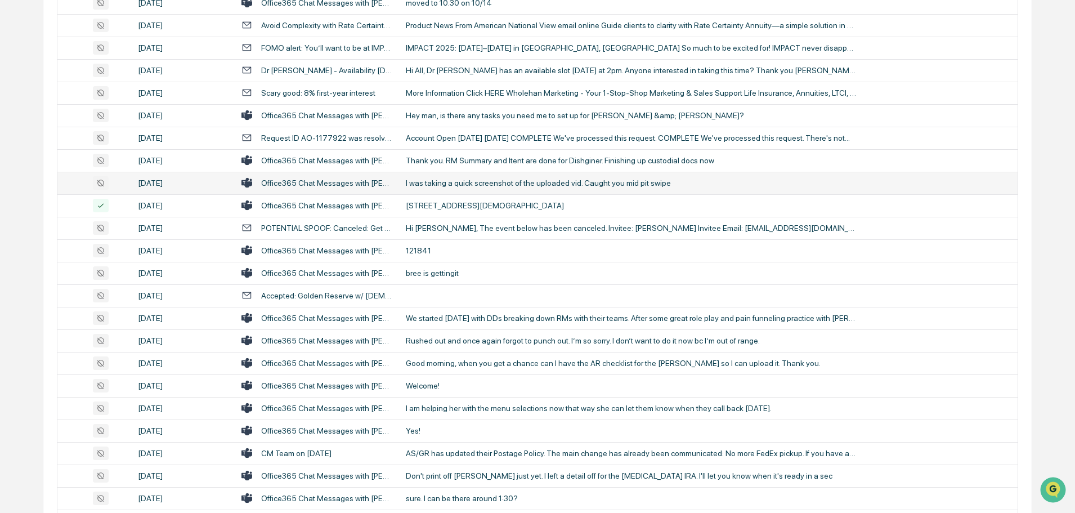
scroll to position [900, 0]
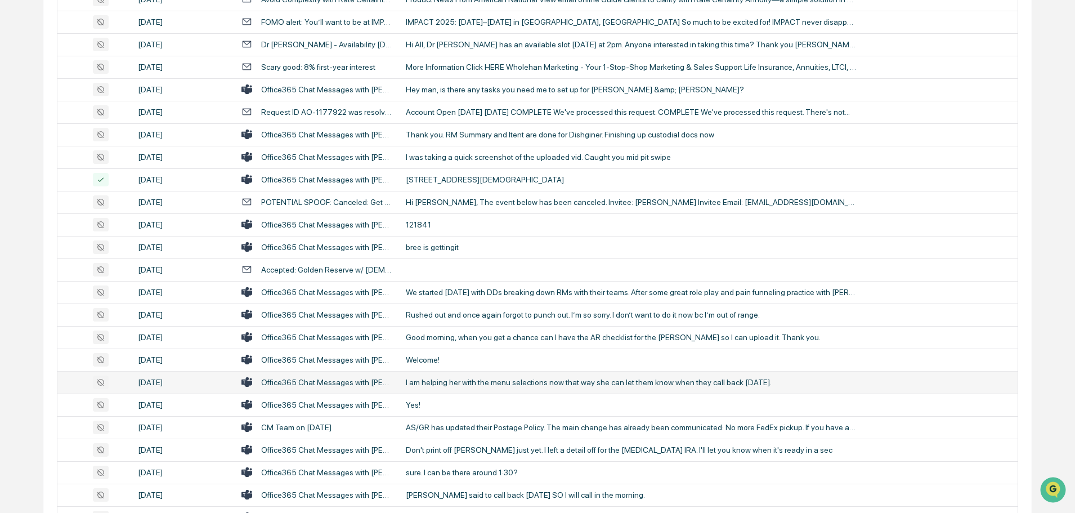
click at [461, 384] on div "I am helping her with the menu selections now that way she can let them know wh…" at bounding box center [631, 382] width 450 height 9
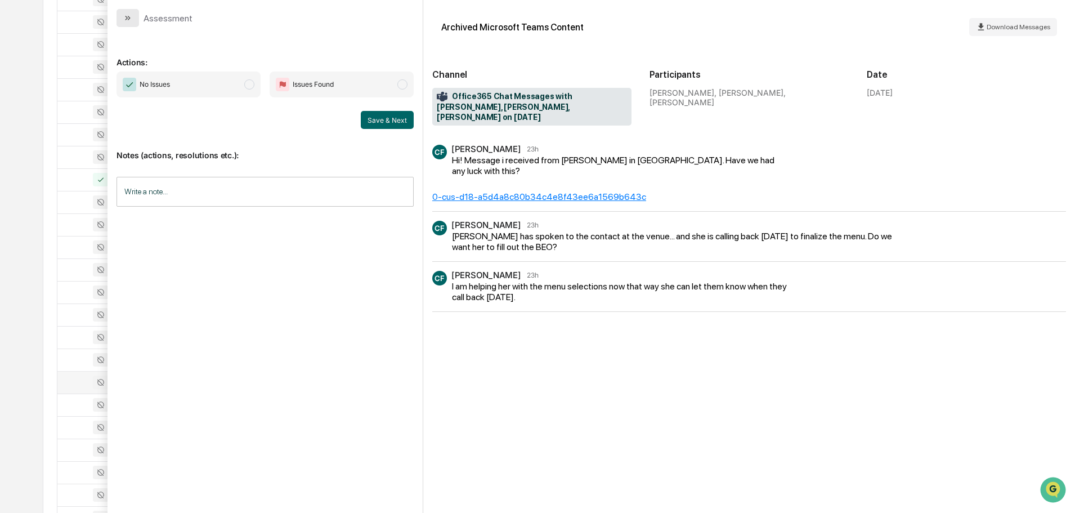
click at [124, 21] on icon "modal" at bounding box center [127, 18] width 9 height 9
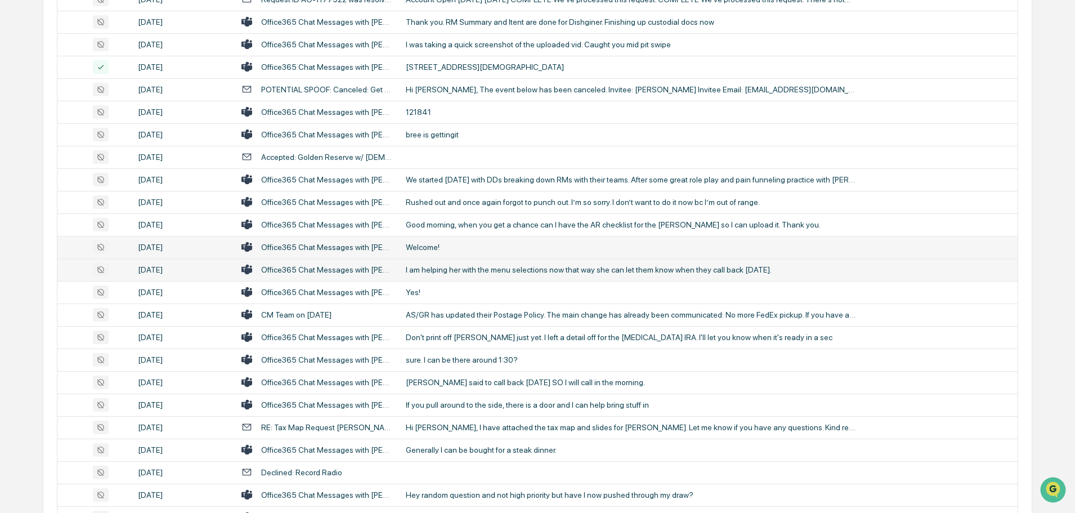
scroll to position [1069, 0]
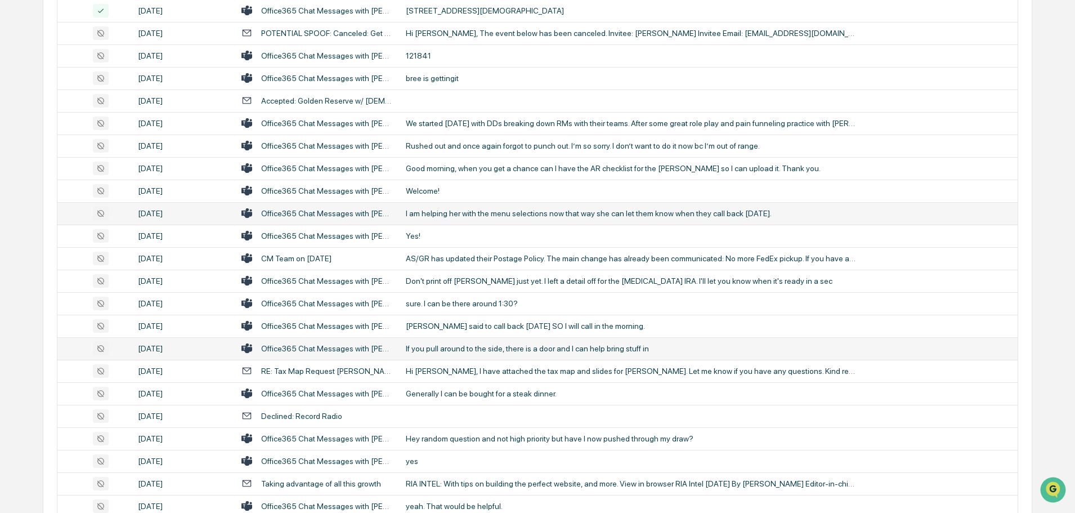
click at [452, 343] on td "If you pull around to the side, there is a door and I can help bring stuff in" at bounding box center [708, 348] width 618 height 23
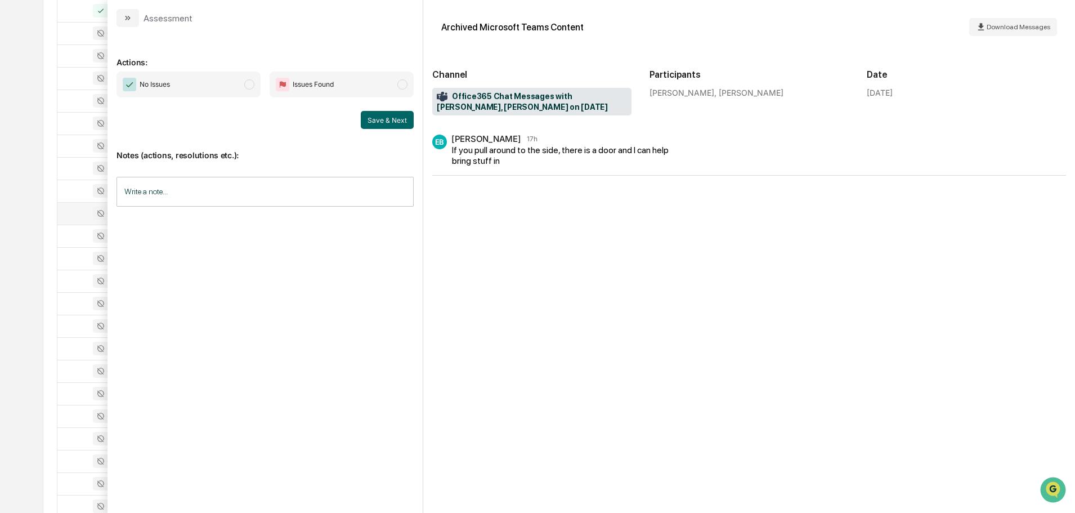
click at [129, 17] on icon "modal" at bounding box center [129, 18] width 3 height 5
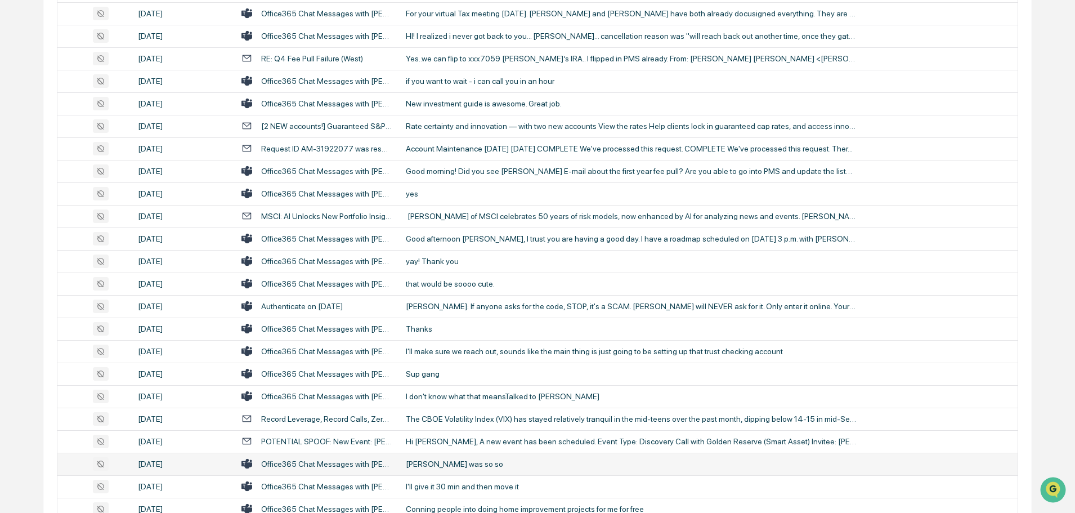
scroll to position [1970, 0]
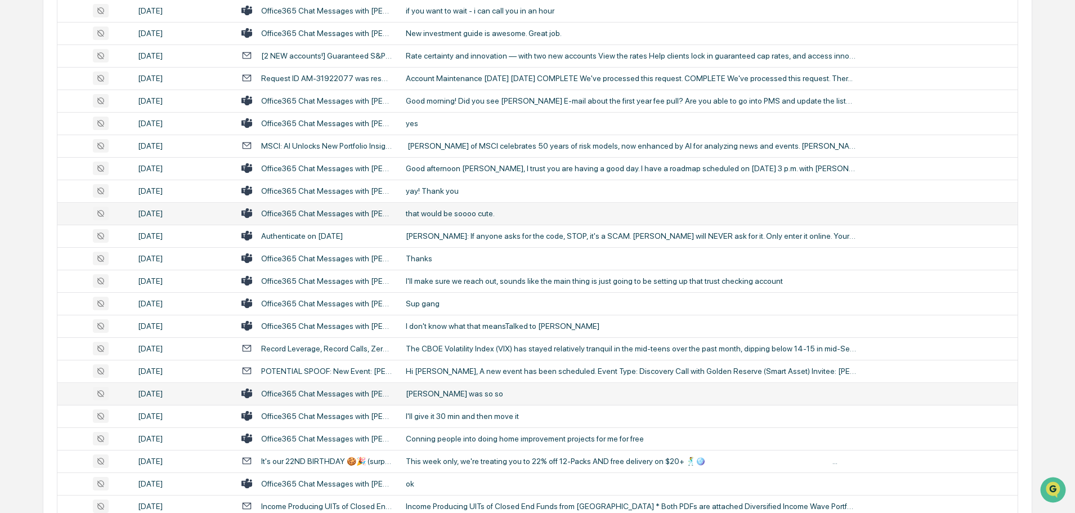
click at [461, 219] on td "that would be soooo cute." at bounding box center [708, 213] width 618 height 23
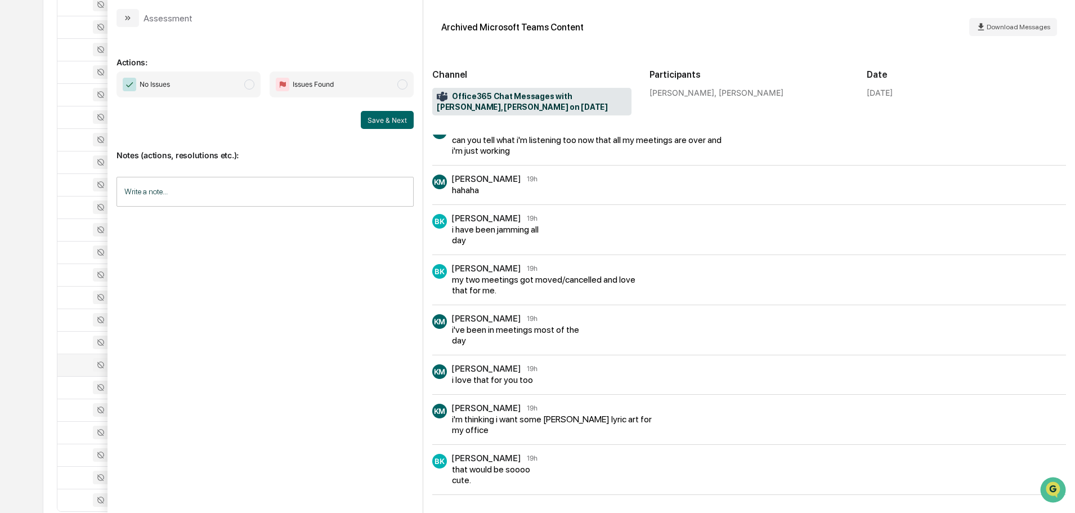
scroll to position [2026, 0]
click at [123, 17] on button "modal" at bounding box center [127, 18] width 23 height 18
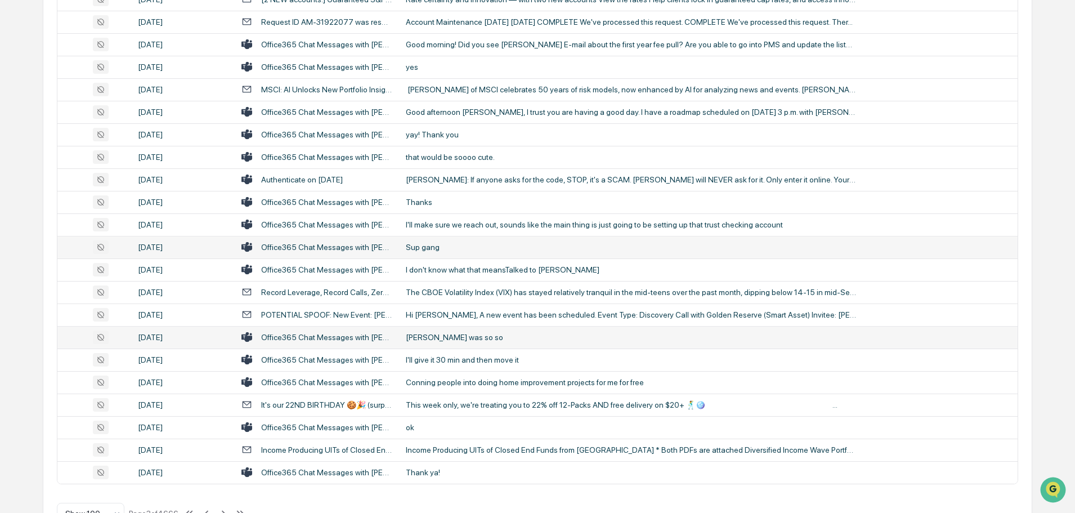
scroll to position [2061, 0]
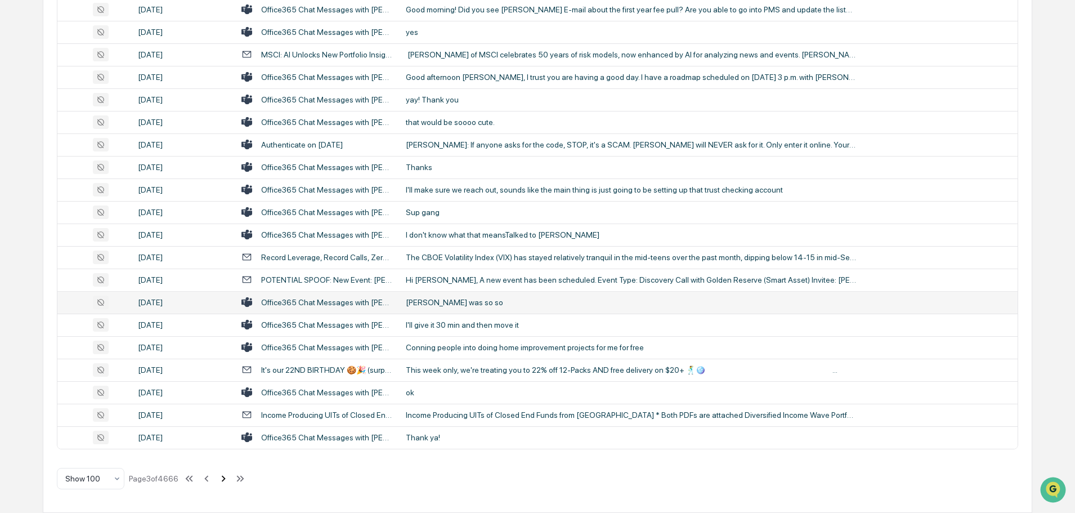
click at [222, 481] on icon at bounding box center [223, 478] width 12 height 12
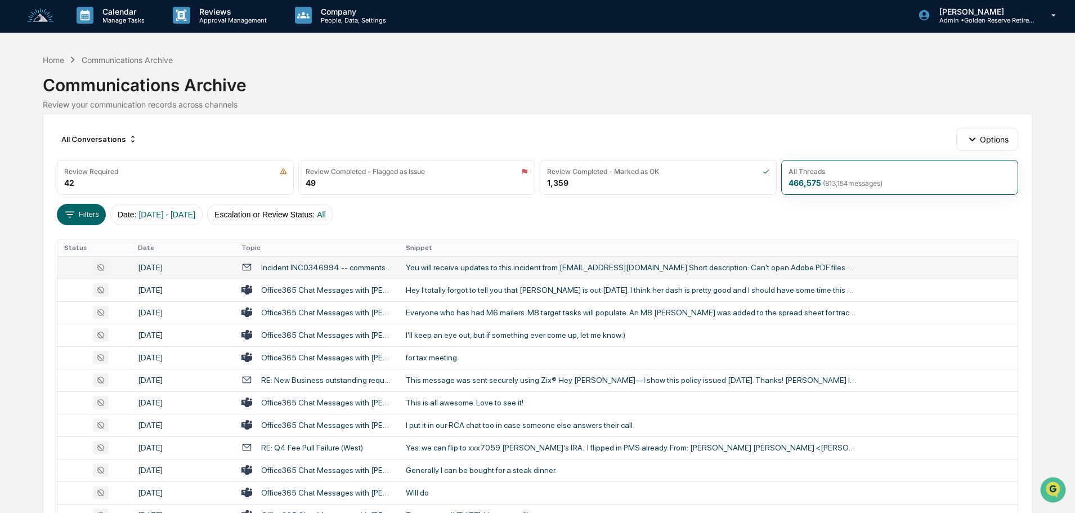
scroll to position [0, 0]
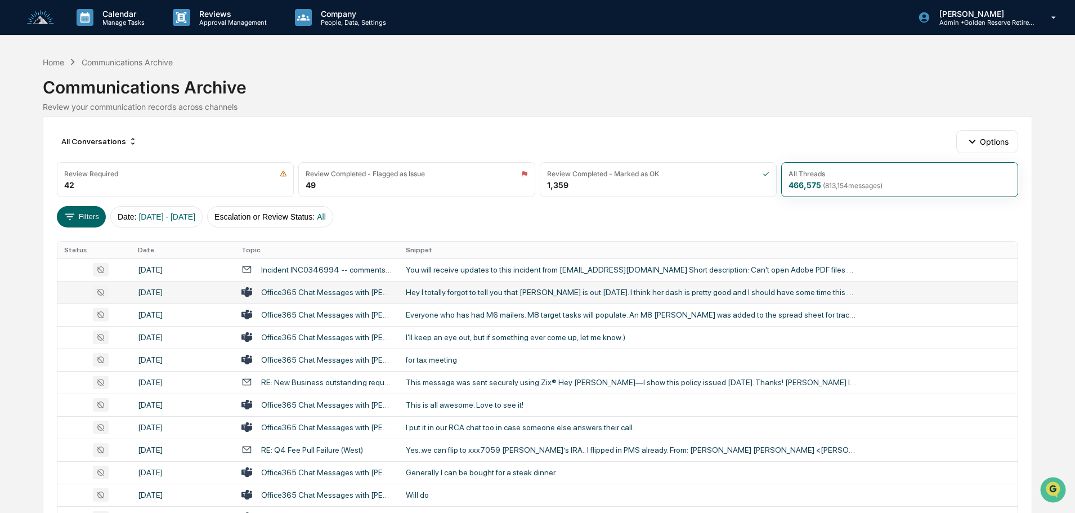
click at [466, 295] on div "Hey I totally forgot to tell you that [PERSON_NAME] is out [DATE]. I think her …" at bounding box center [631, 292] width 450 height 9
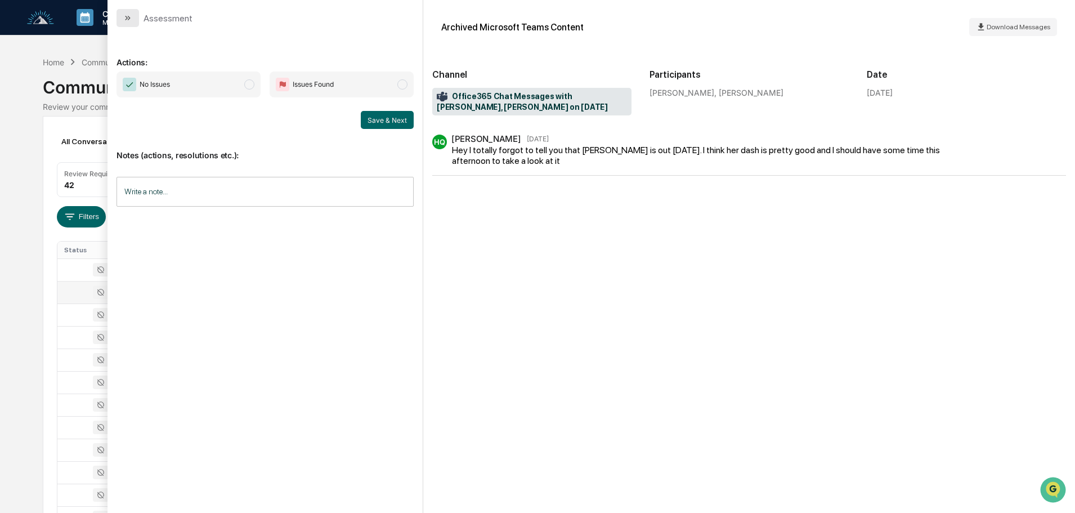
click at [132, 12] on button "modal" at bounding box center [127, 18] width 23 height 18
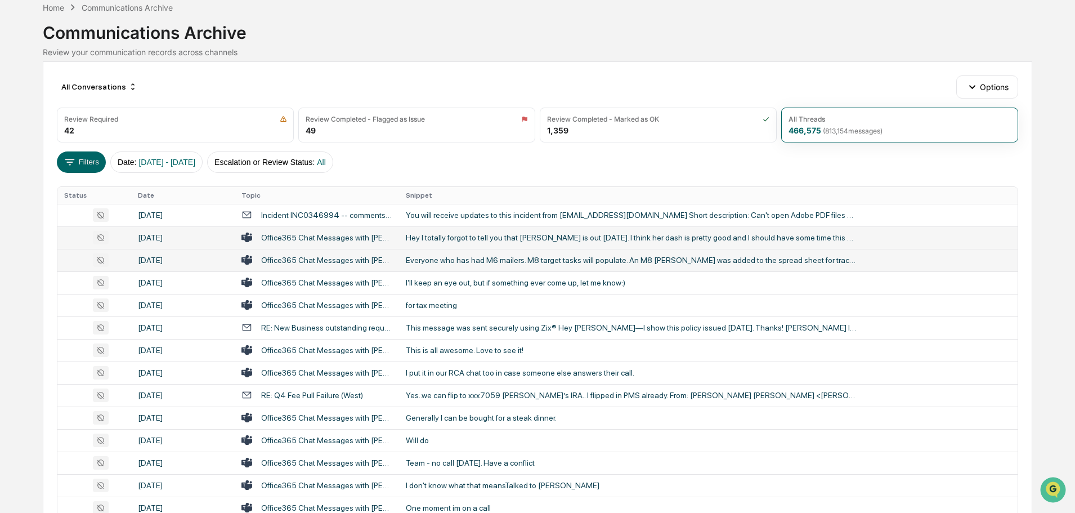
scroll to position [56, 0]
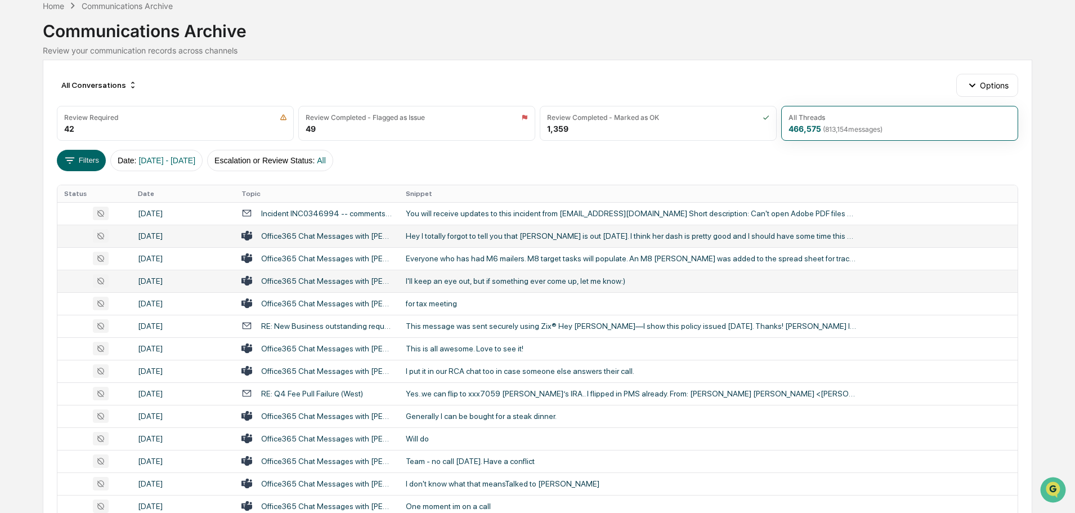
click at [466, 279] on div "I'll keep an eye out, but if something ever come up, let me know:)" at bounding box center [631, 280] width 450 height 9
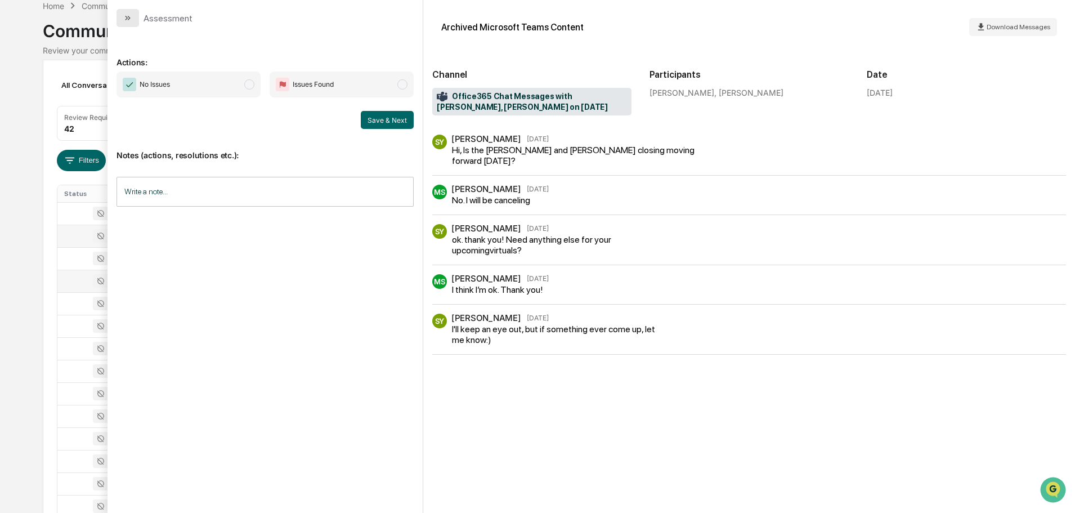
click at [131, 20] on icon "modal" at bounding box center [127, 18] width 9 height 9
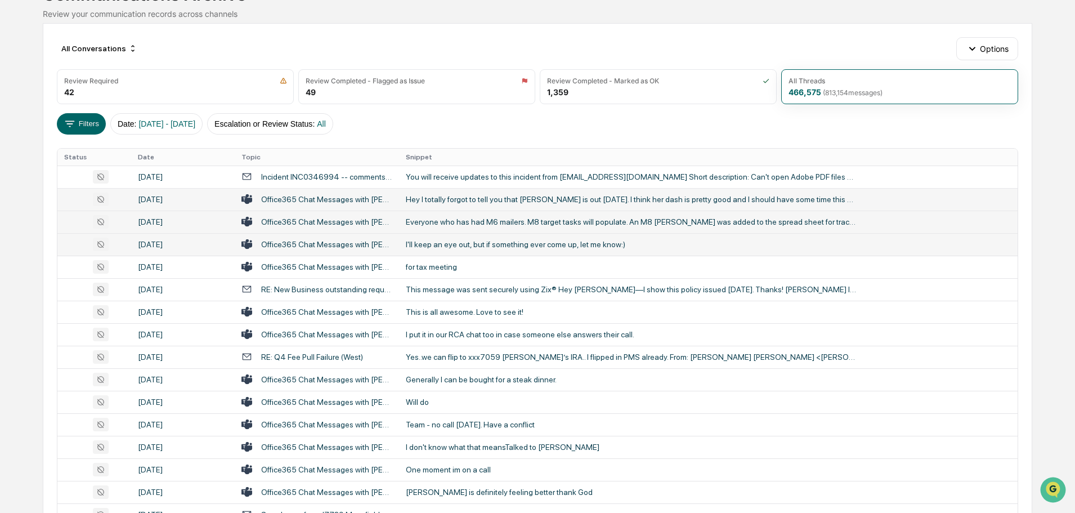
scroll to position [113, 0]
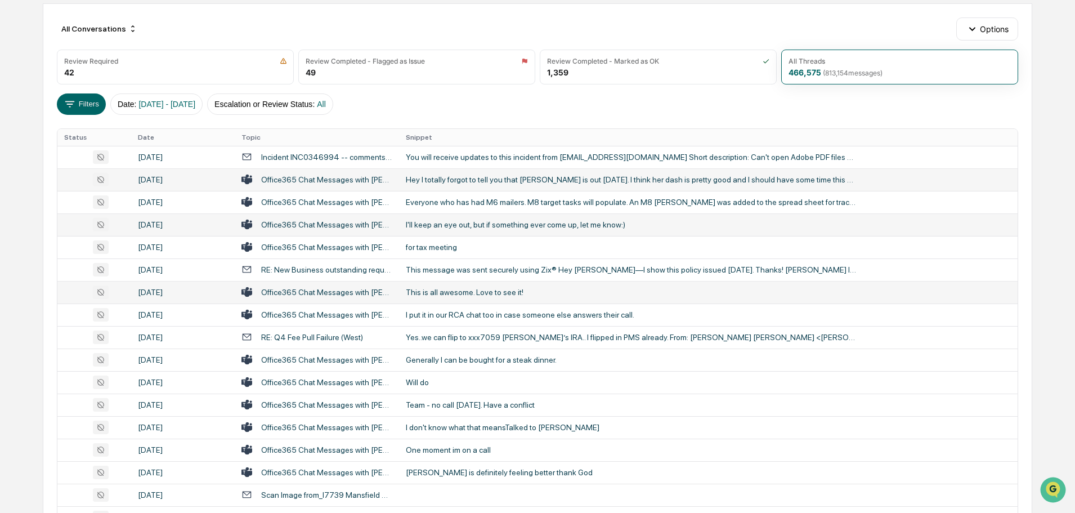
click at [461, 295] on div "This is all awesome. Love to see it!" at bounding box center [631, 292] width 450 height 9
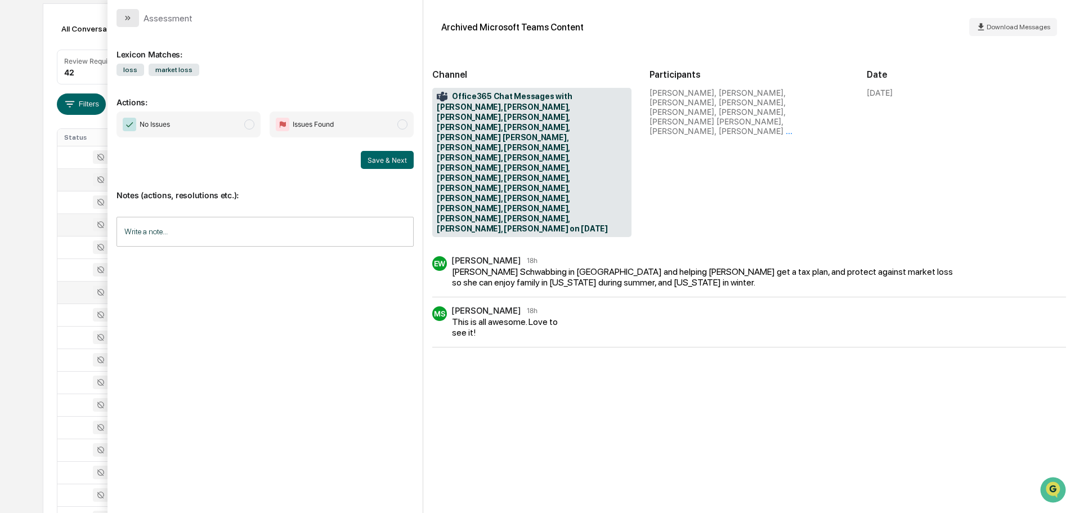
click at [123, 18] on button "modal" at bounding box center [127, 18] width 23 height 18
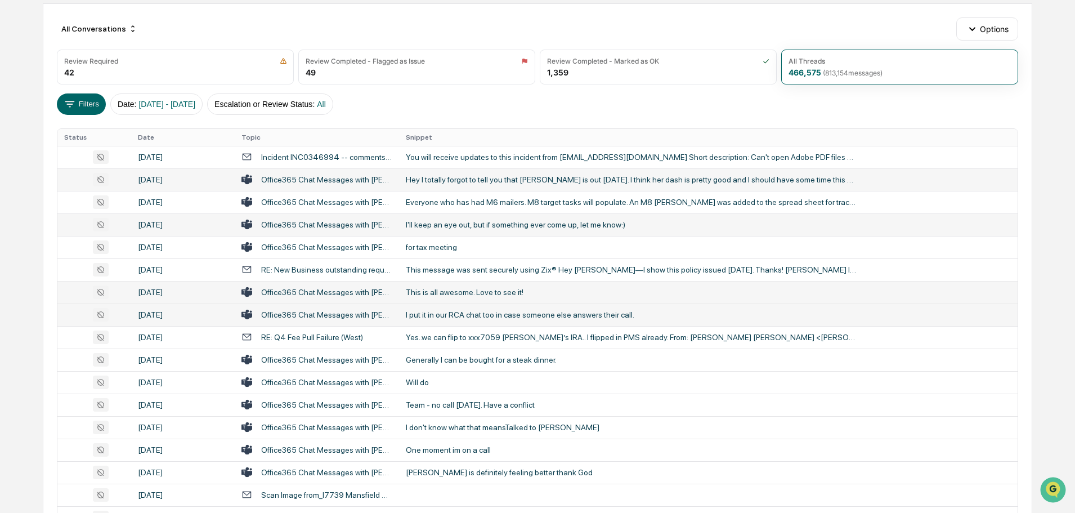
click at [453, 316] on div "I put it in our RCA chat too in case someone else answers their call." at bounding box center [631, 314] width 450 height 9
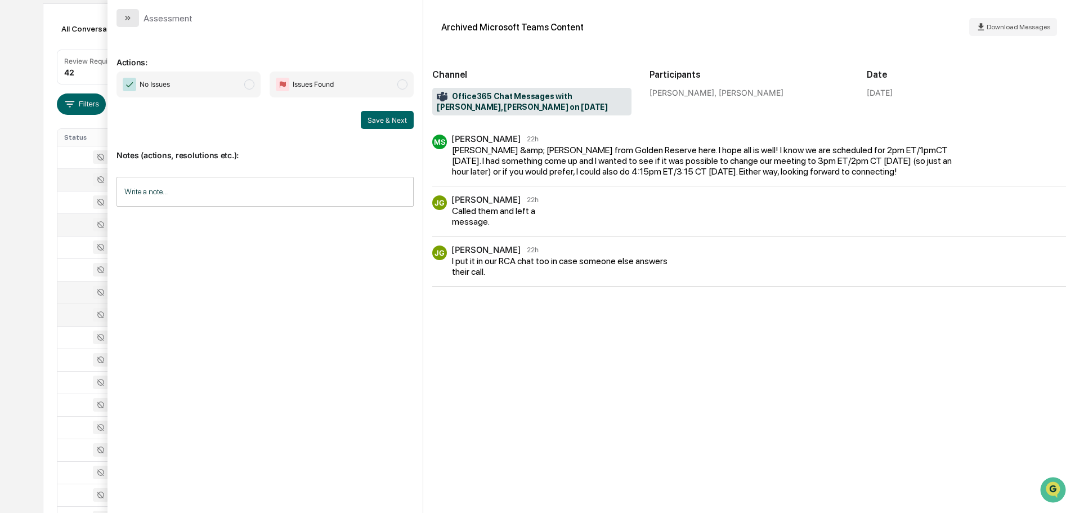
click at [133, 15] on button "modal" at bounding box center [127, 18] width 23 height 18
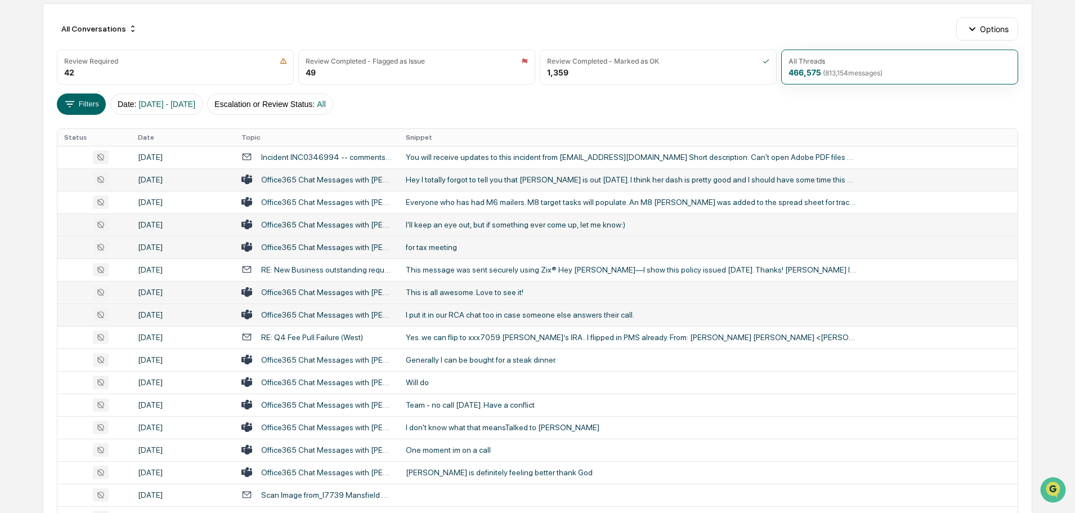
scroll to position [169, 0]
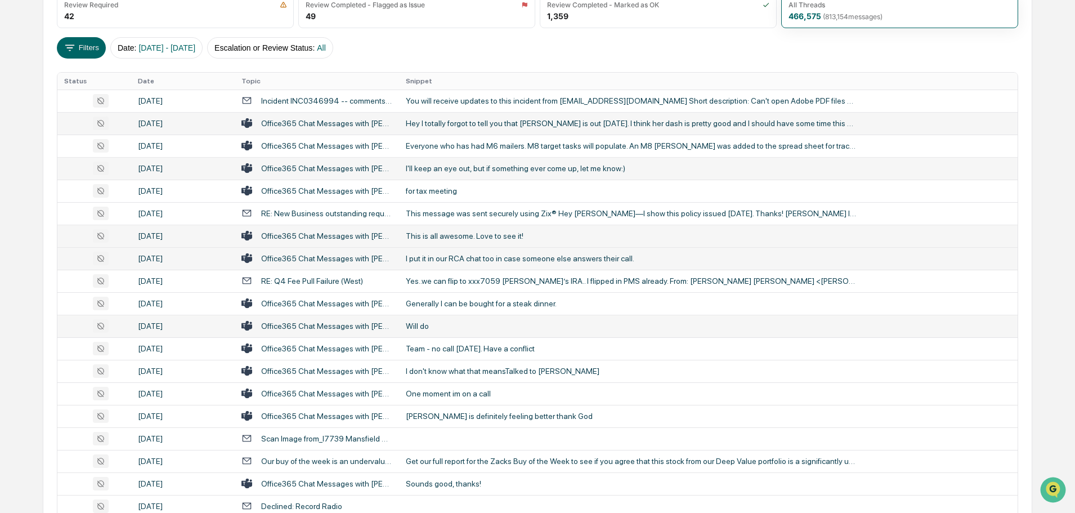
click at [447, 323] on div "Will do" at bounding box center [631, 325] width 450 height 9
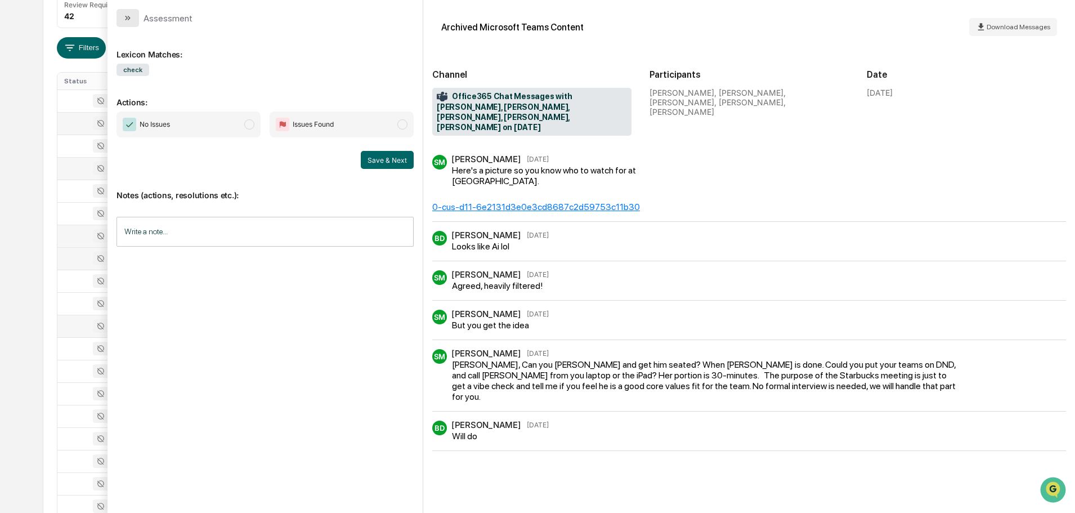
click at [131, 20] on icon "modal" at bounding box center [127, 18] width 9 height 9
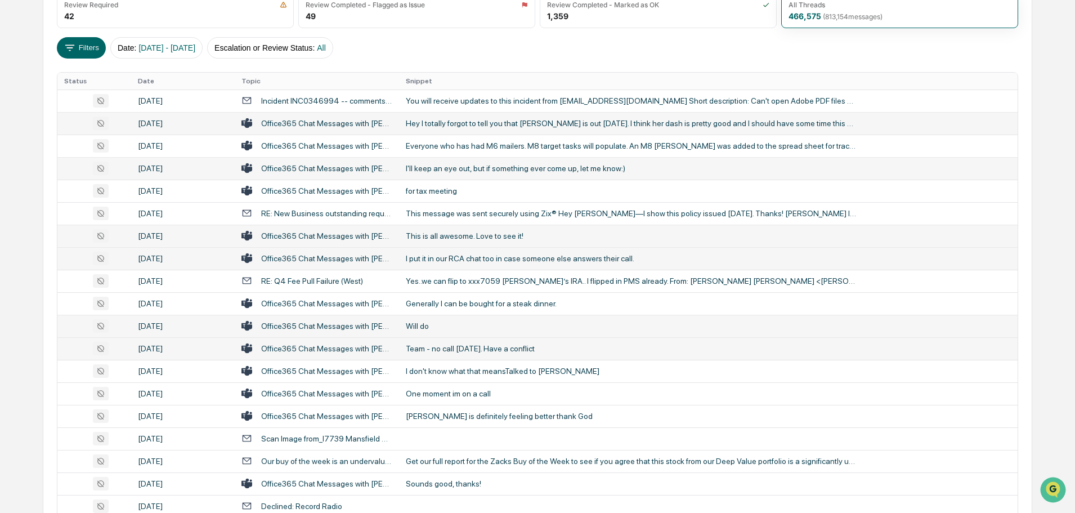
click at [451, 348] on div "Team - no call [DATE]. Have a conflict" at bounding box center [631, 348] width 450 height 9
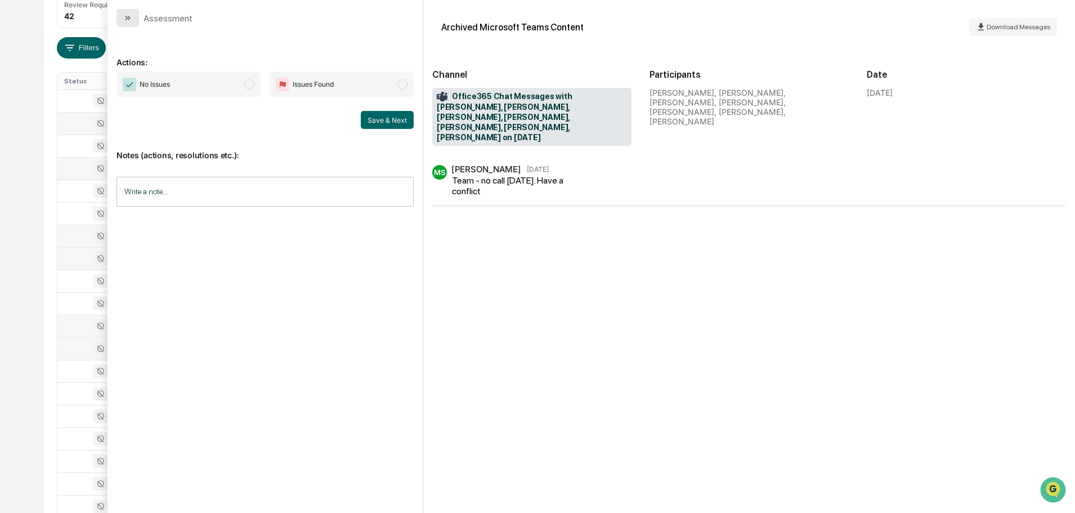
click at [129, 16] on icon "modal" at bounding box center [127, 18] width 9 height 9
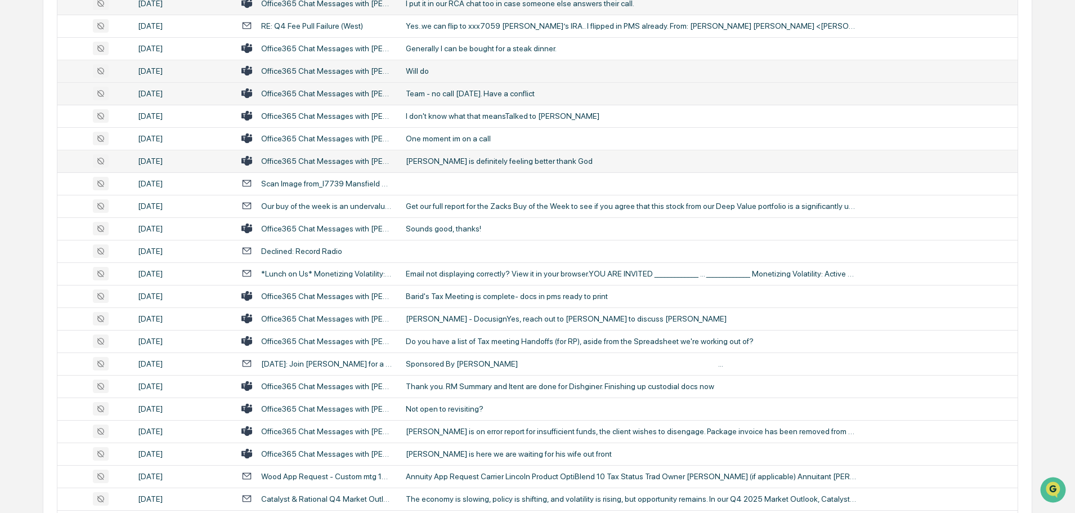
scroll to position [450, 0]
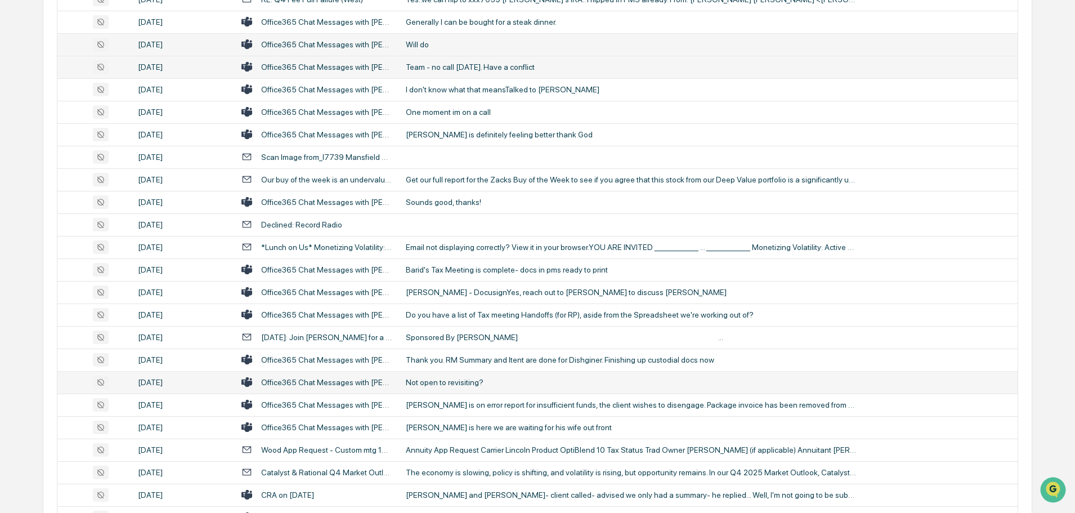
click at [464, 382] on div "Not open to revisiting?" at bounding box center [631, 382] width 450 height 9
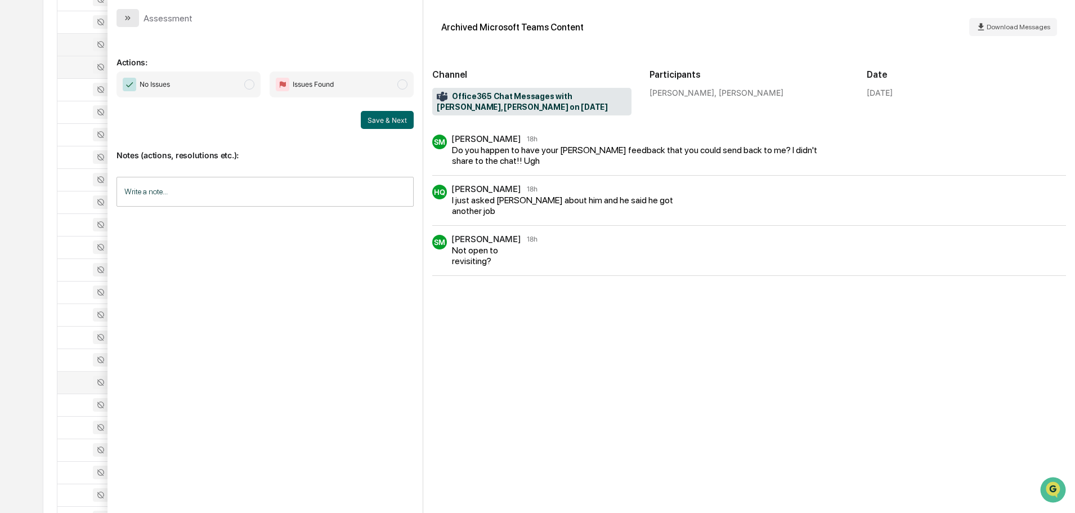
click at [124, 19] on icon "modal" at bounding box center [127, 18] width 9 height 9
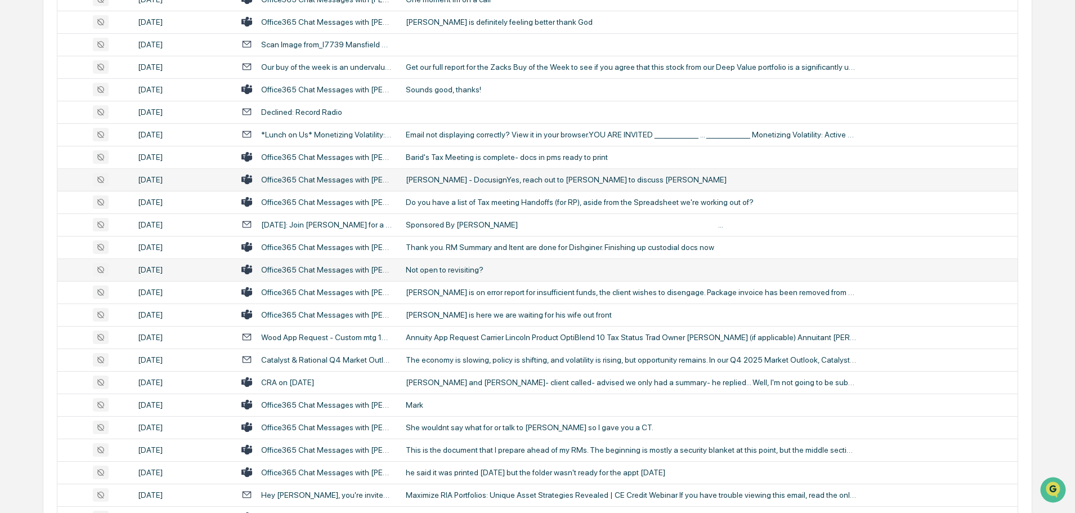
scroll to position [619, 0]
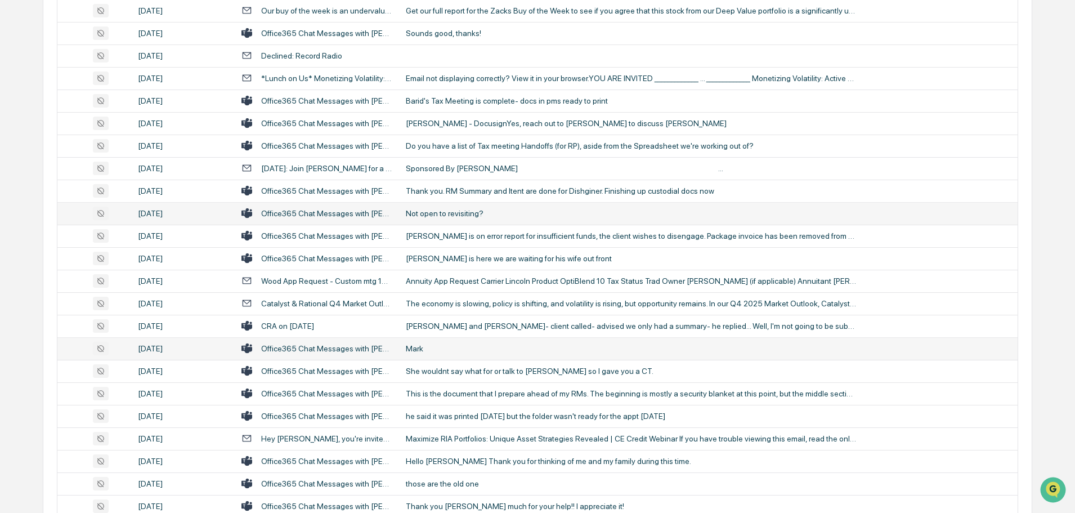
click at [461, 349] on div "Mark" at bounding box center [631, 348] width 450 height 9
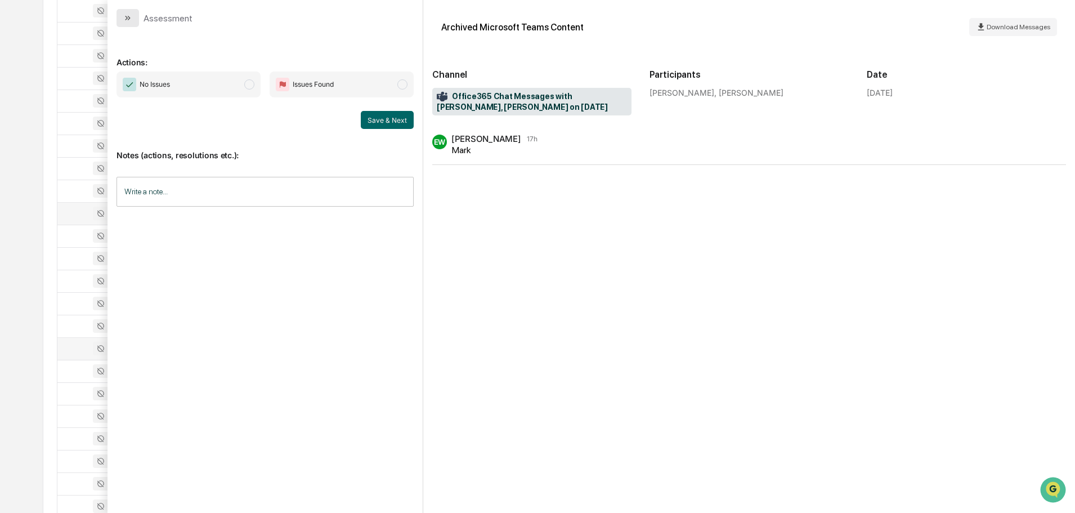
click at [132, 16] on button "modal" at bounding box center [127, 18] width 23 height 18
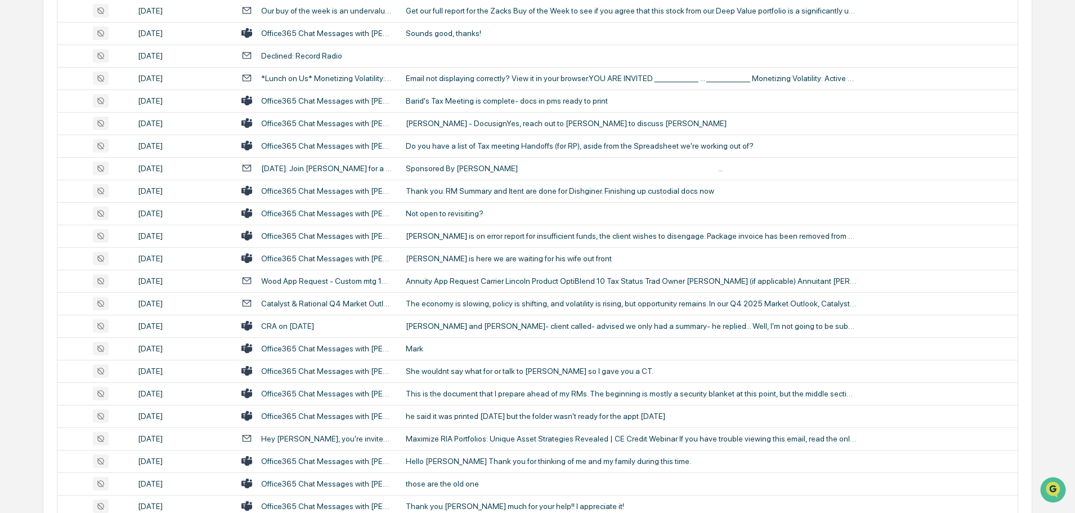
scroll to position [675, 0]
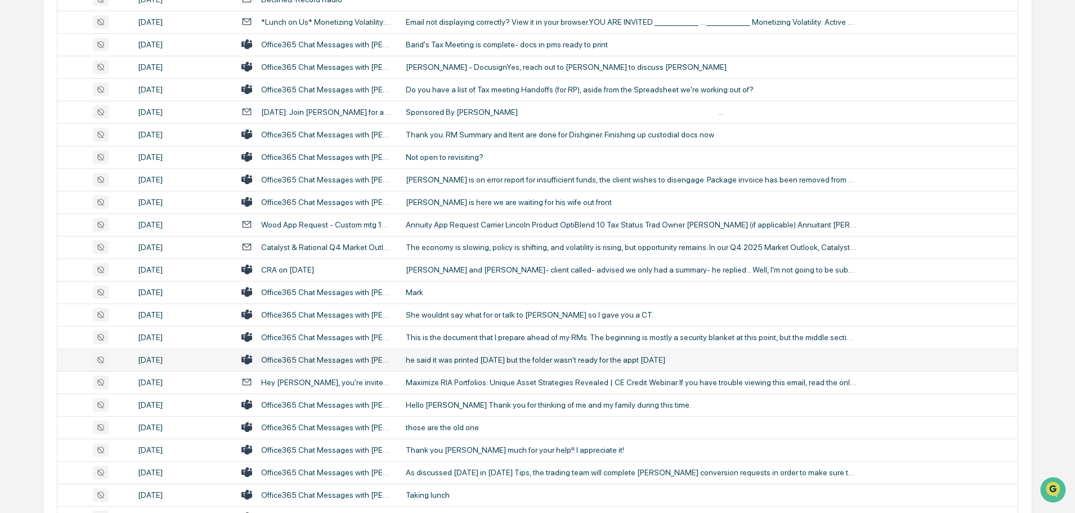
click at [464, 360] on div "he said it was printed [DATE] but the folder wasn't ready for the appt [DATE]" at bounding box center [631, 359] width 450 height 9
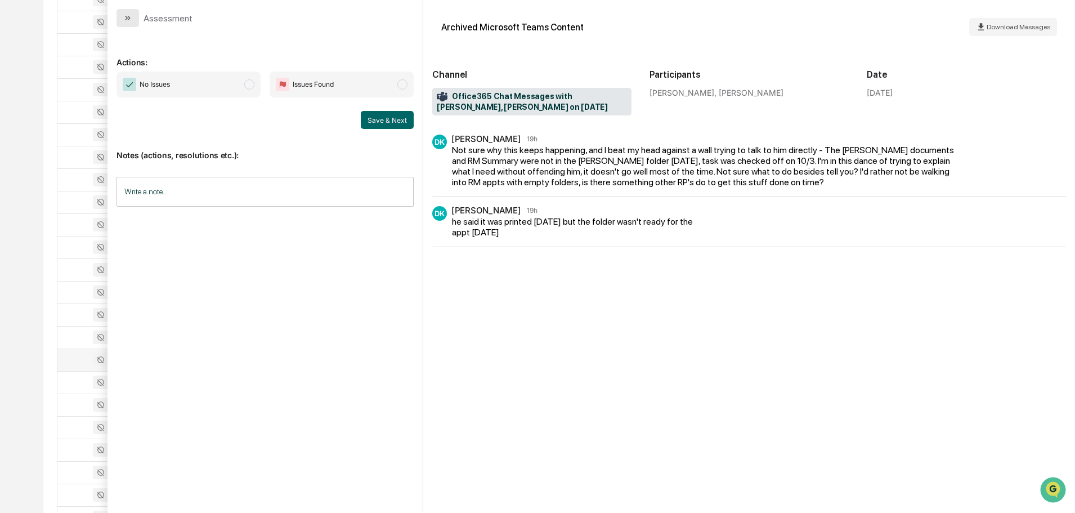
click at [129, 13] on button "modal" at bounding box center [127, 18] width 23 height 18
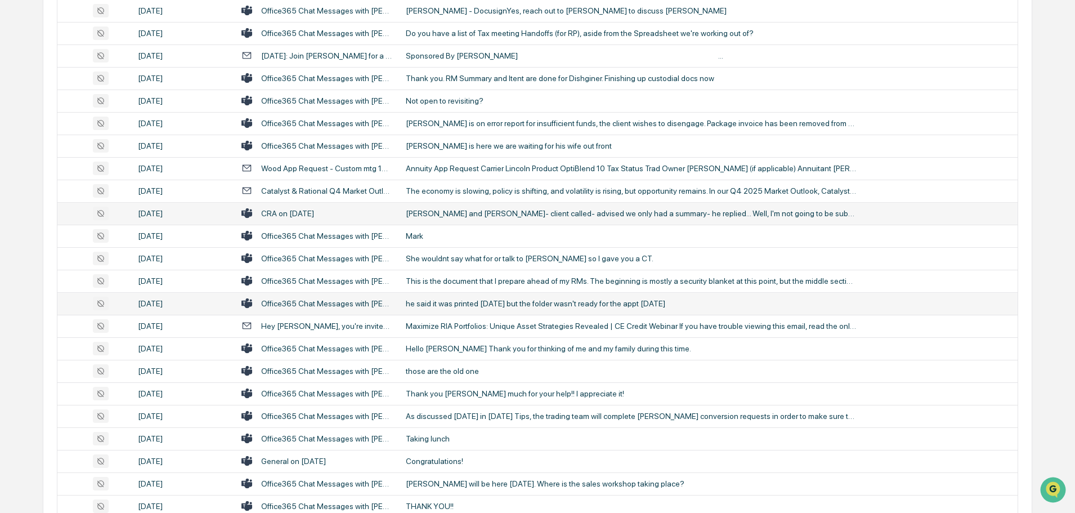
scroll to position [788, 0]
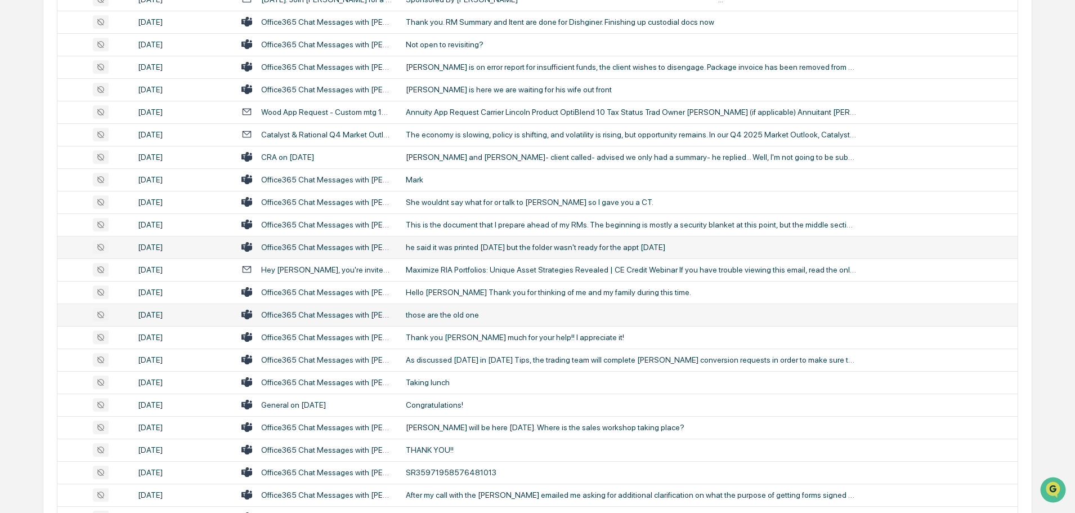
click at [447, 316] on div "those are the old one" at bounding box center [631, 314] width 450 height 9
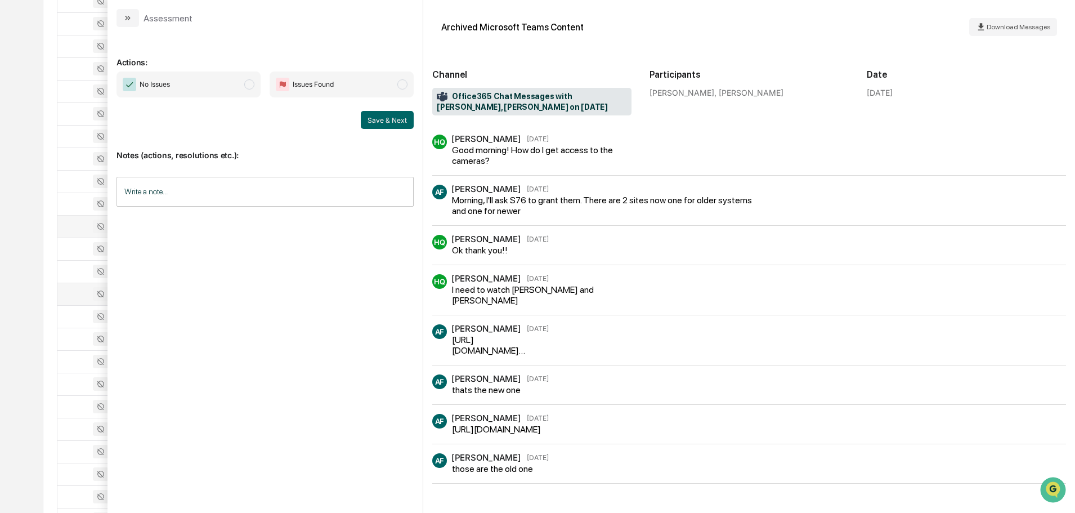
scroll to position [788, 0]
click at [125, 18] on icon "modal" at bounding box center [127, 18] width 9 height 9
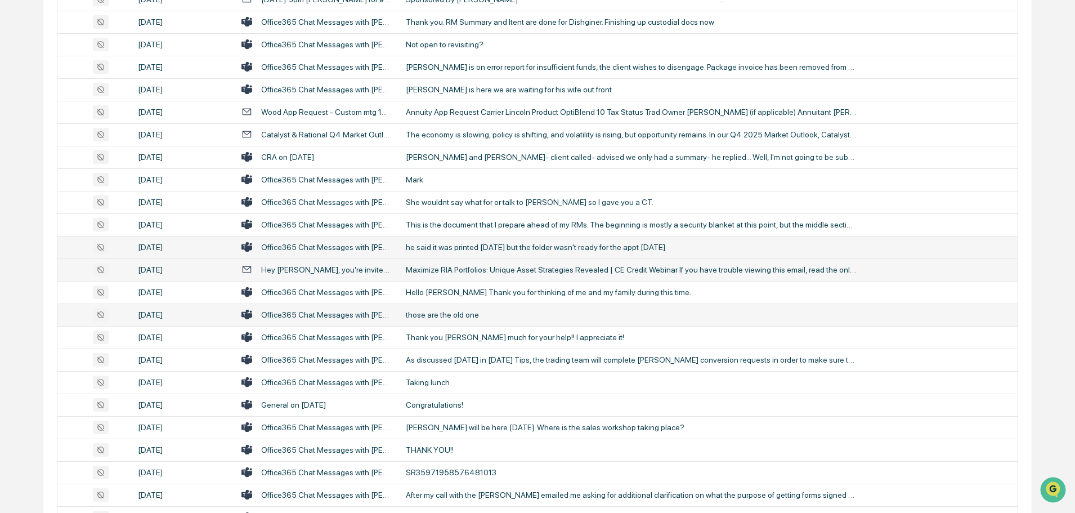
scroll to position [844, 0]
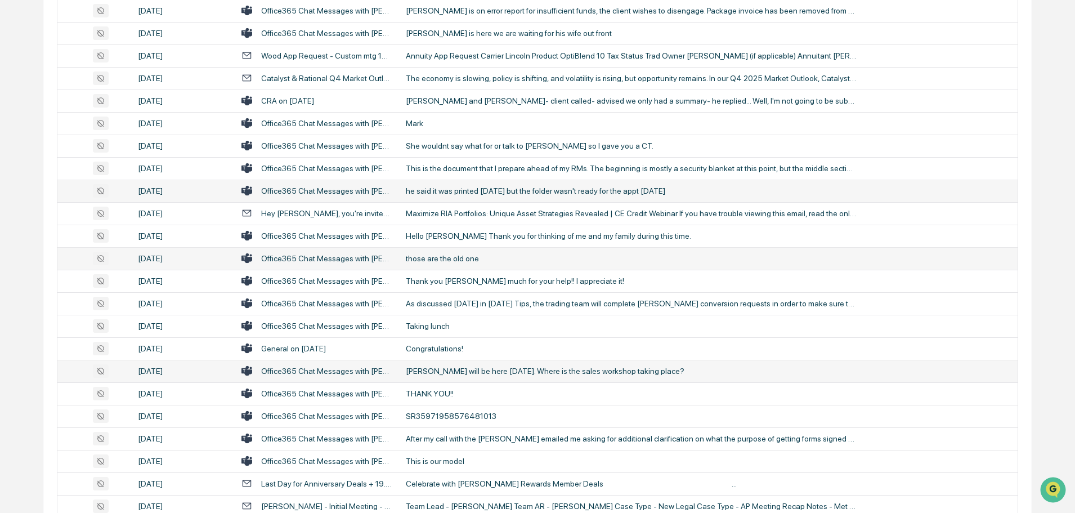
click at [488, 371] on div "[PERSON_NAME] will be here [DATE]. Where is the sales workshop taking place?" at bounding box center [631, 370] width 450 height 9
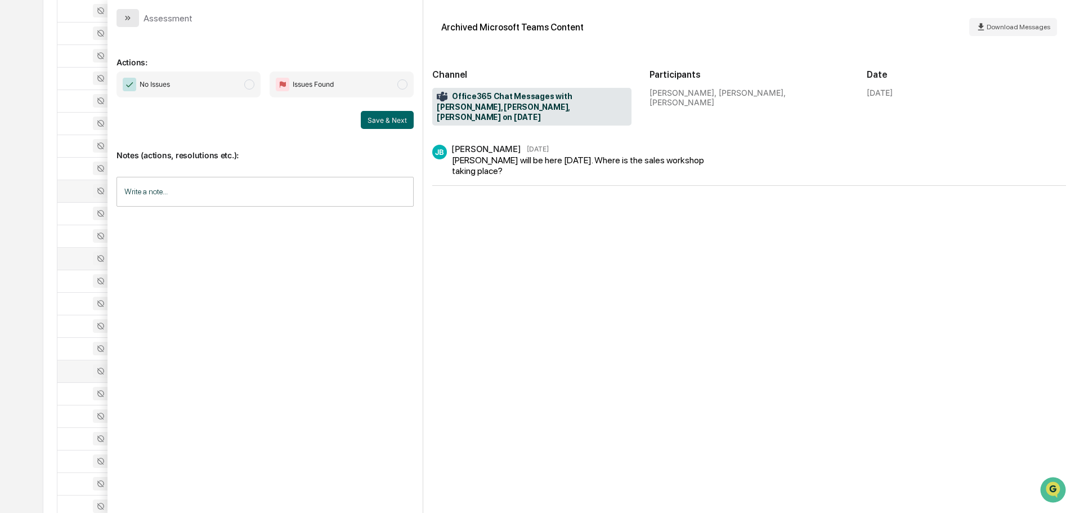
click at [129, 19] on icon "modal" at bounding box center [127, 18] width 9 height 9
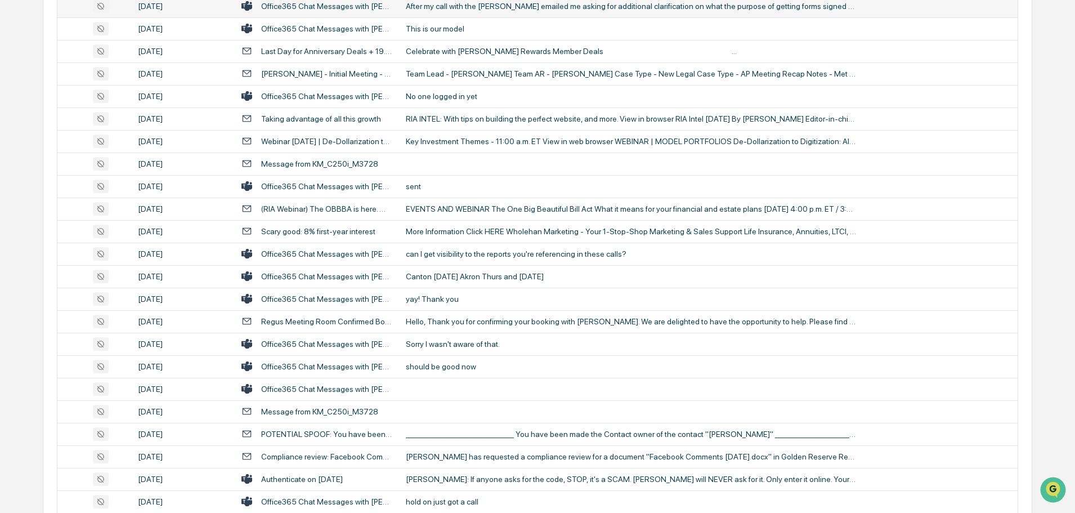
scroll to position [1294, 0]
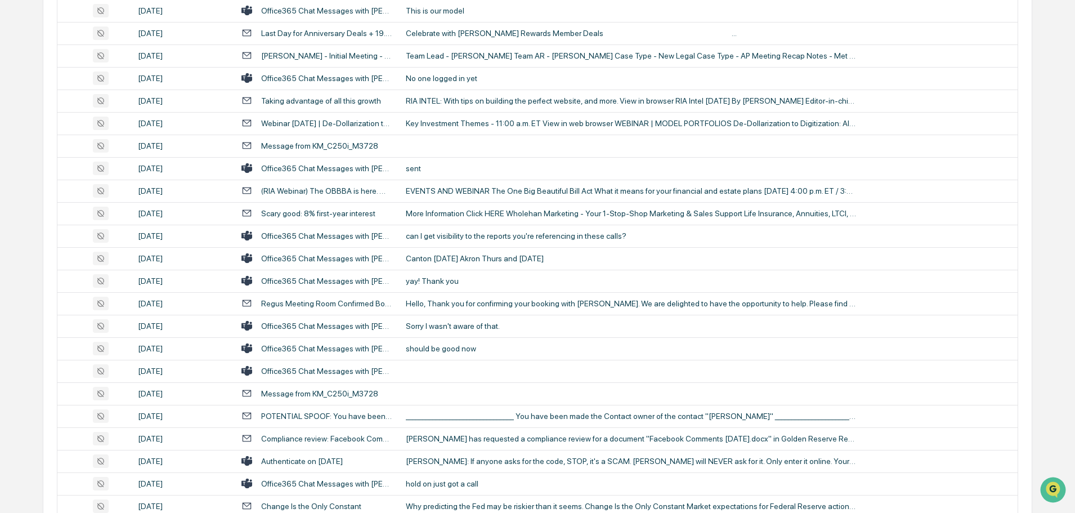
click at [481, 322] on div "Sorry I wasn't aware of that." at bounding box center [631, 325] width 450 height 9
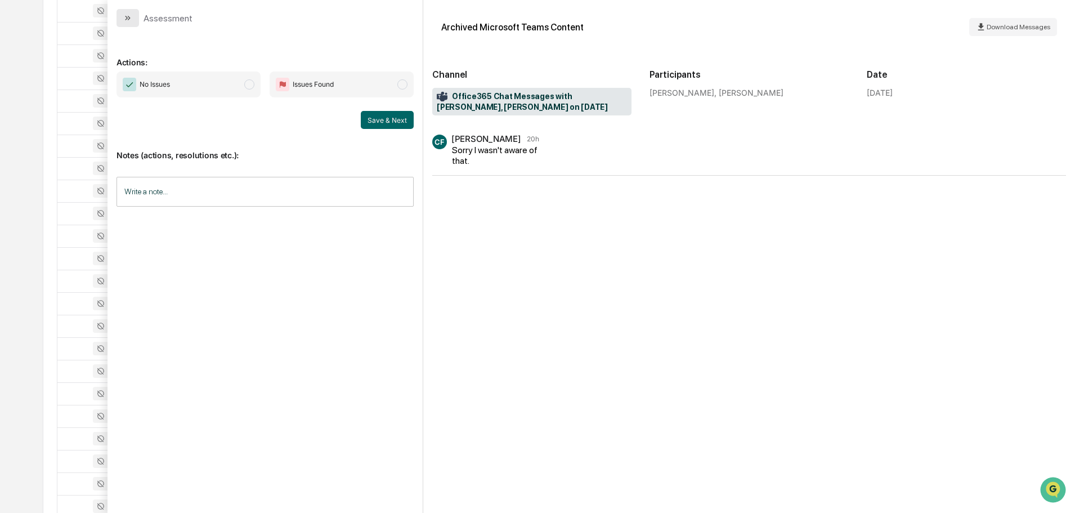
click at [132, 16] on button "modal" at bounding box center [127, 18] width 23 height 18
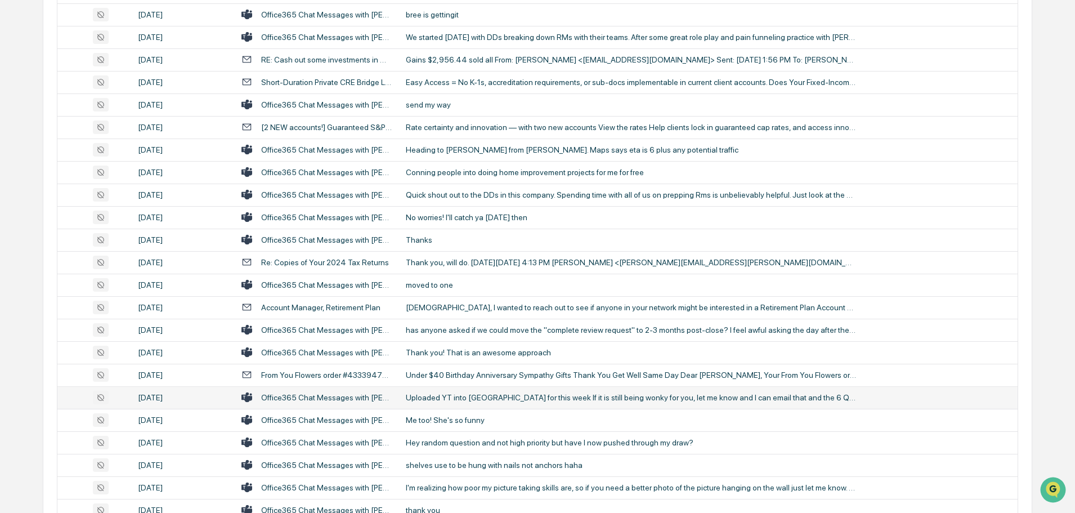
scroll to position [1970, 0]
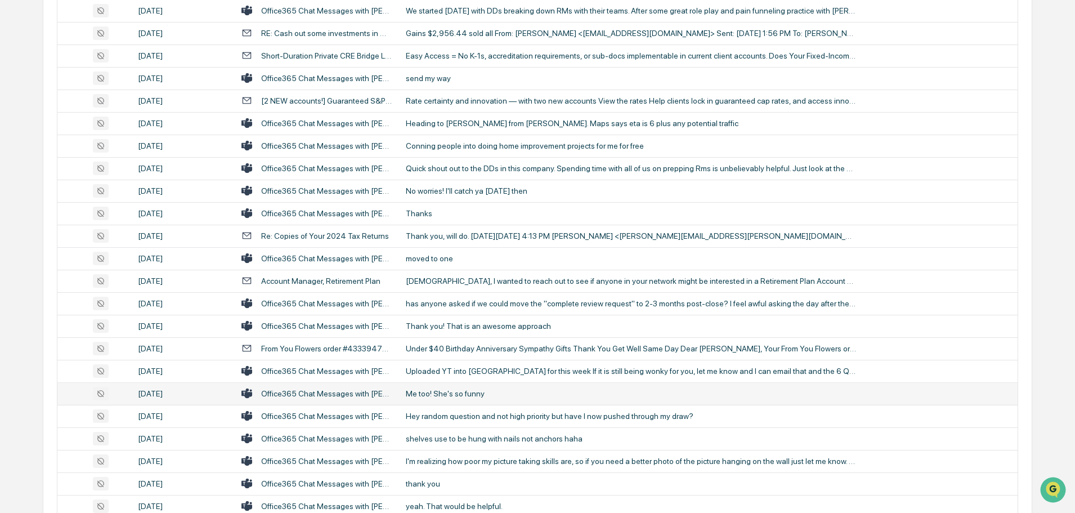
click at [446, 392] on div "Me too! She's so funny" at bounding box center [631, 393] width 450 height 9
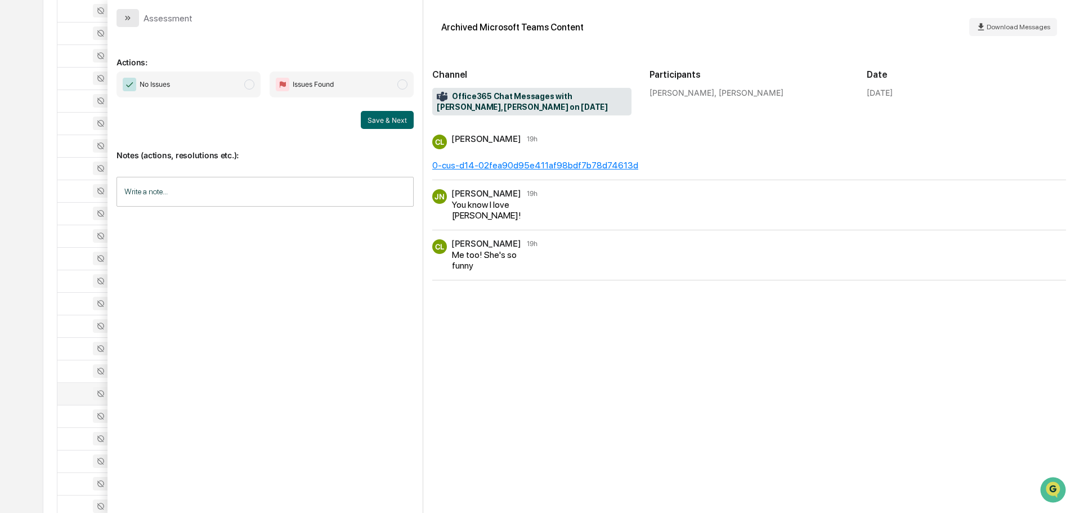
click at [119, 20] on button "modal" at bounding box center [127, 18] width 23 height 18
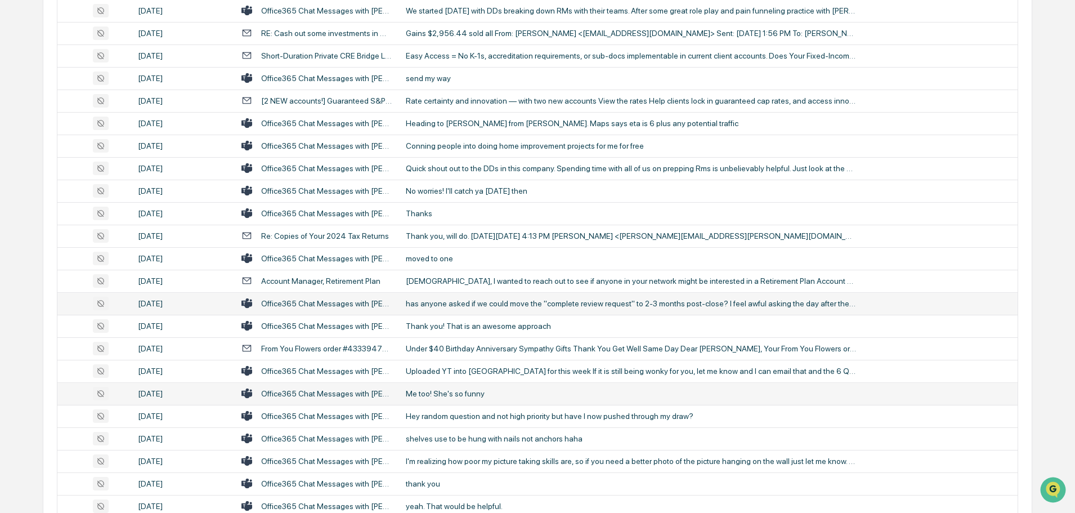
scroll to position [2026, 0]
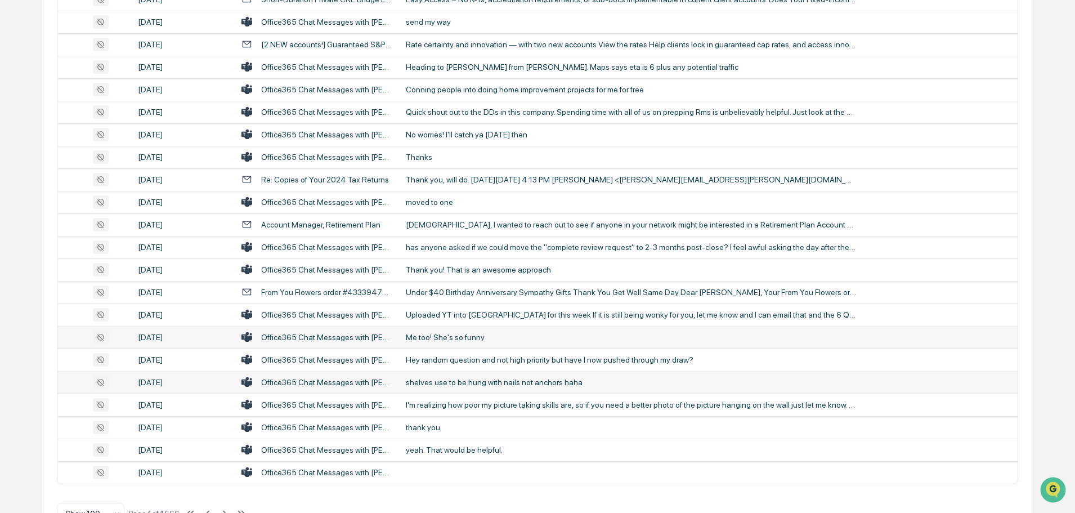
click at [464, 380] on div "shelves use to be hung with nails not anchors haha" at bounding box center [631, 382] width 450 height 9
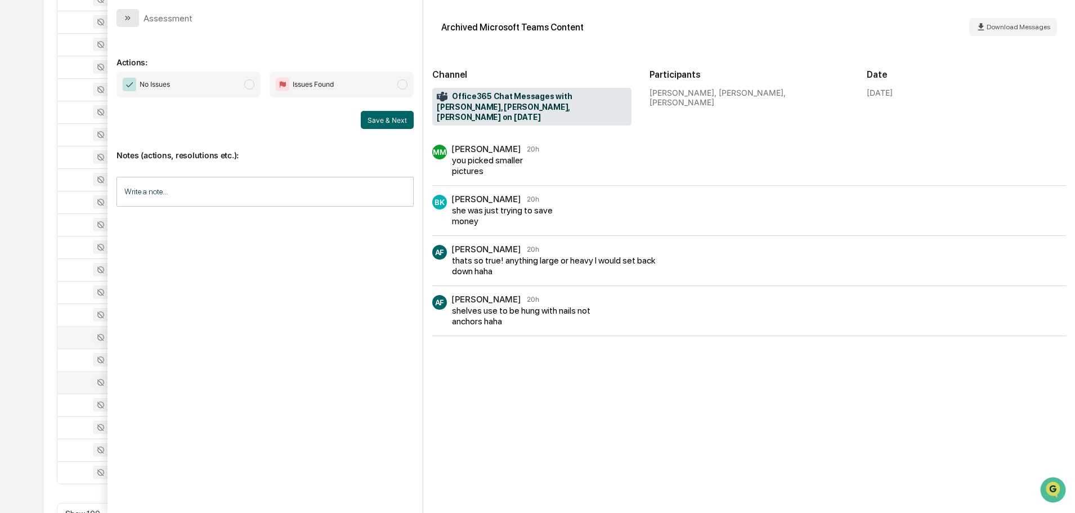
click at [131, 18] on icon "modal" at bounding box center [127, 18] width 9 height 9
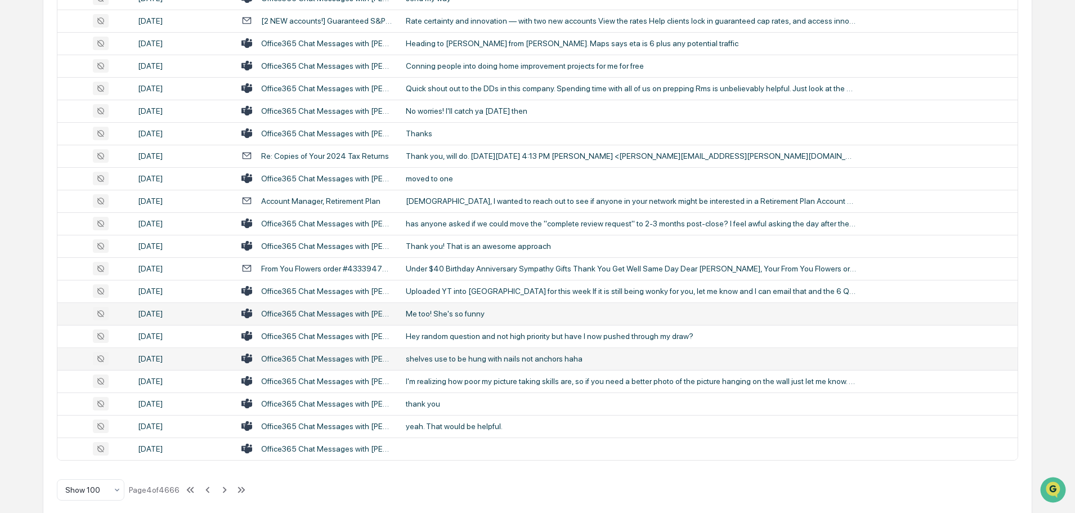
scroll to position [2061, 0]
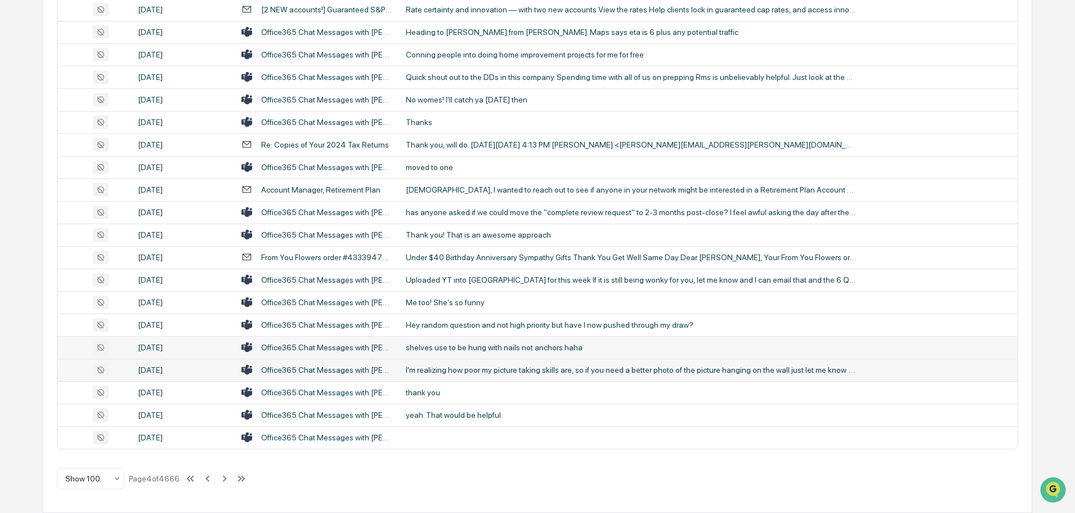
click at [480, 372] on div "I'm realizing how poor my picture taking skills are, so if you need a better ph…" at bounding box center [631, 369] width 450 height 9
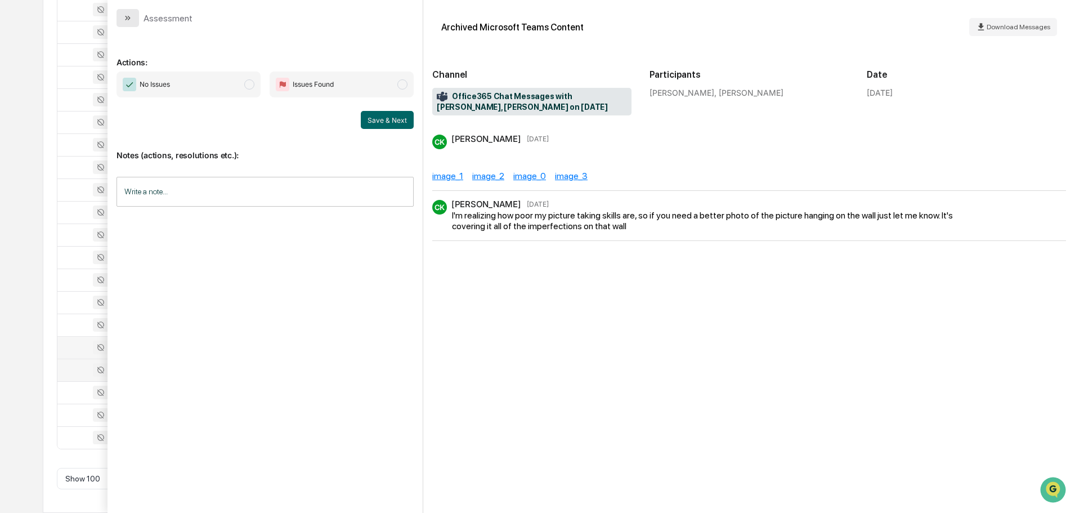
click at [125, 14] on icon "modal" at bounding box center [127, 18] width 9 height 9
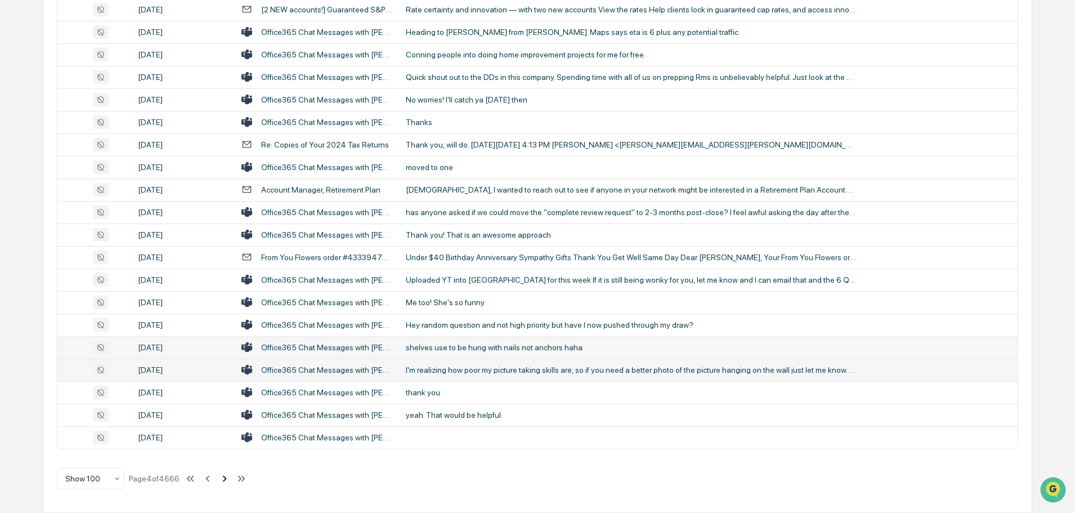
click at [223, 477] on icon at bounding box center [224, 478] width 12 height 12
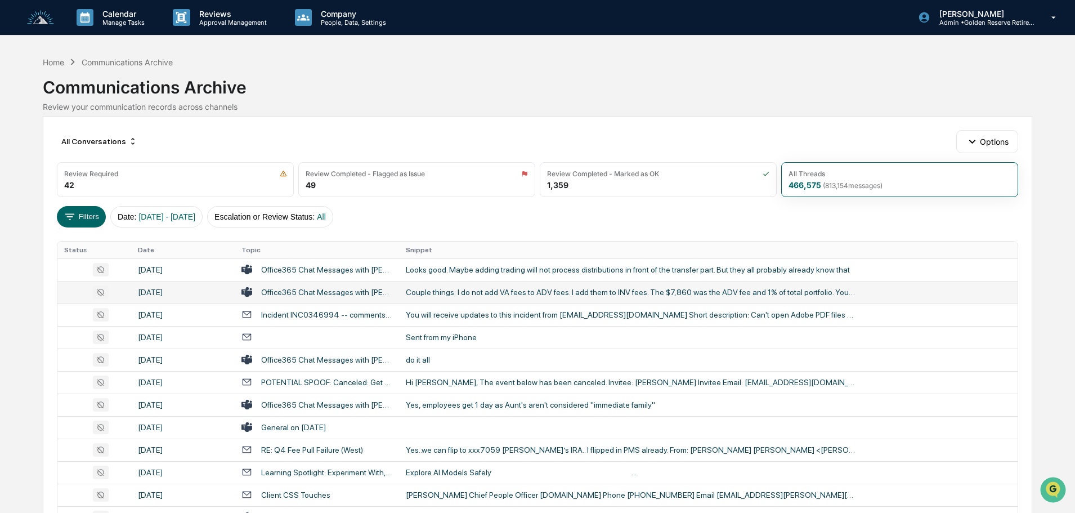
click at [528, 297] on td "Couple things: I do not add VA fees to ADV fees. I add them to INV fees. The $7…" at bounding box center [708, 292] width 618 height 23
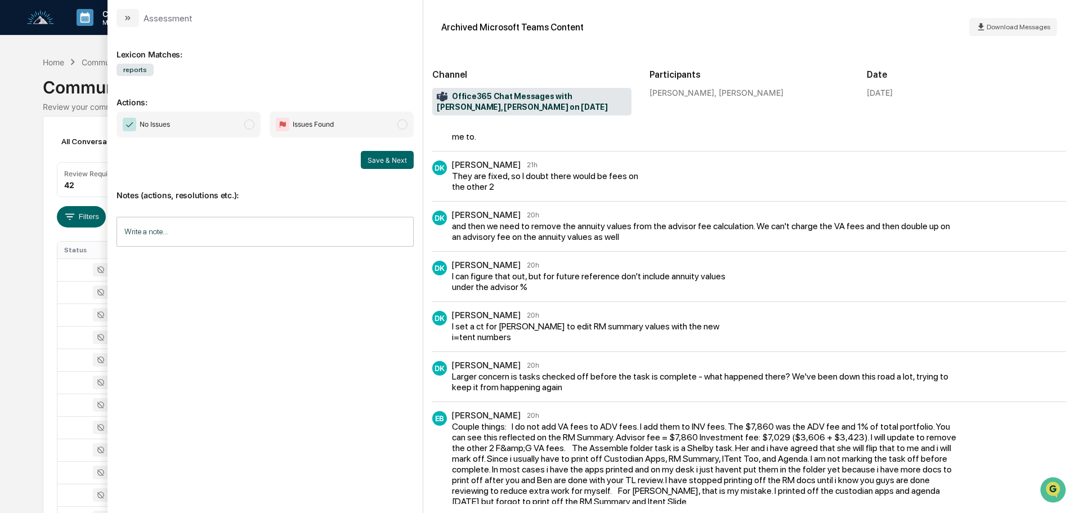
scroll to position [56, 0]
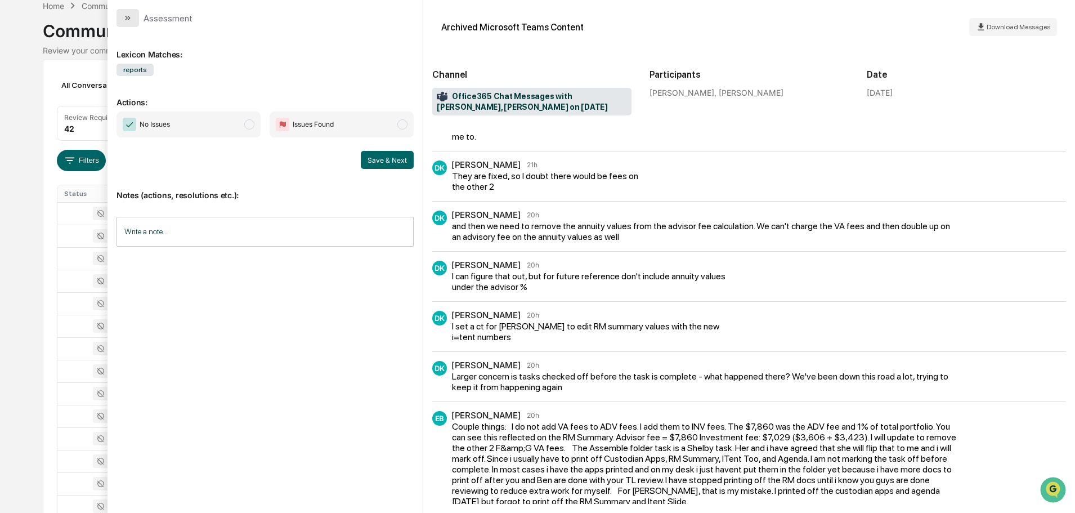
click at [126, 15] on icon "modal" at bounding box center [127, 18] width 9 height 9
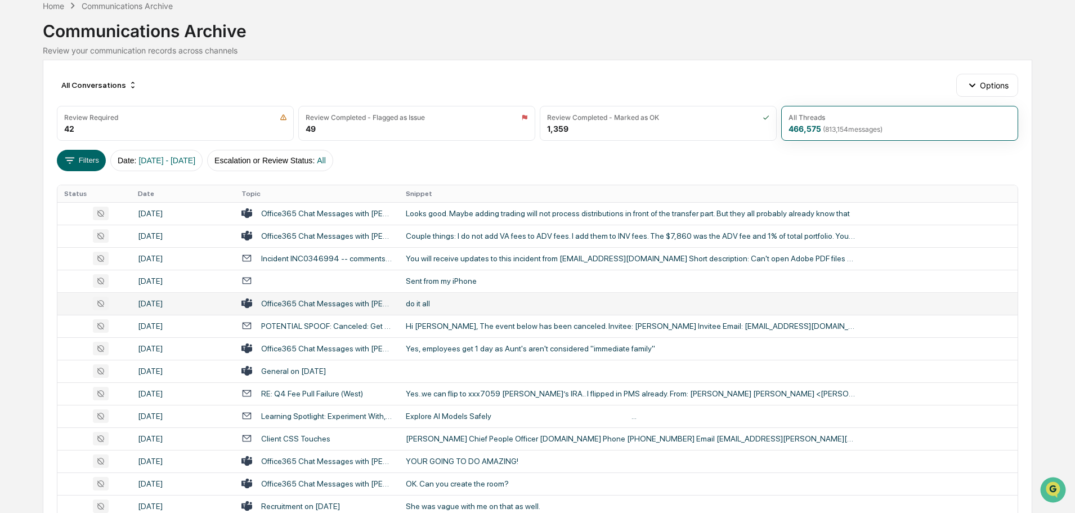
click at [460, 304] on div "do it all" at bounding box center [631, 303] width 450 height 9
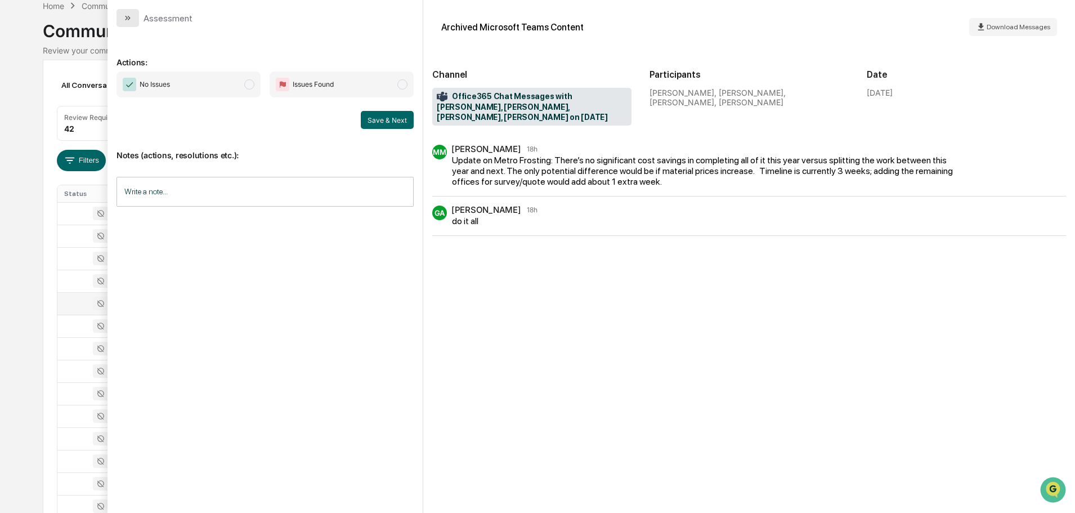
click at [128, 21] on icon "modal" at bounding box center [127, 18] width 9 height 9
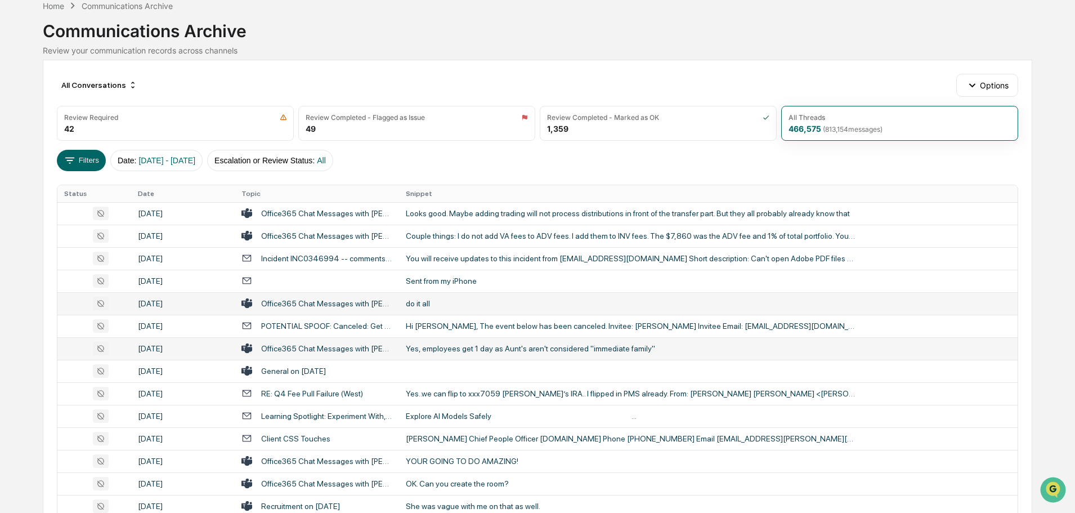
click at [442, 347] on div "Yes, employees get 1 day as Aunt's aren't considered "immediate family"" at bounding box center [631, 348] width 450 height 9
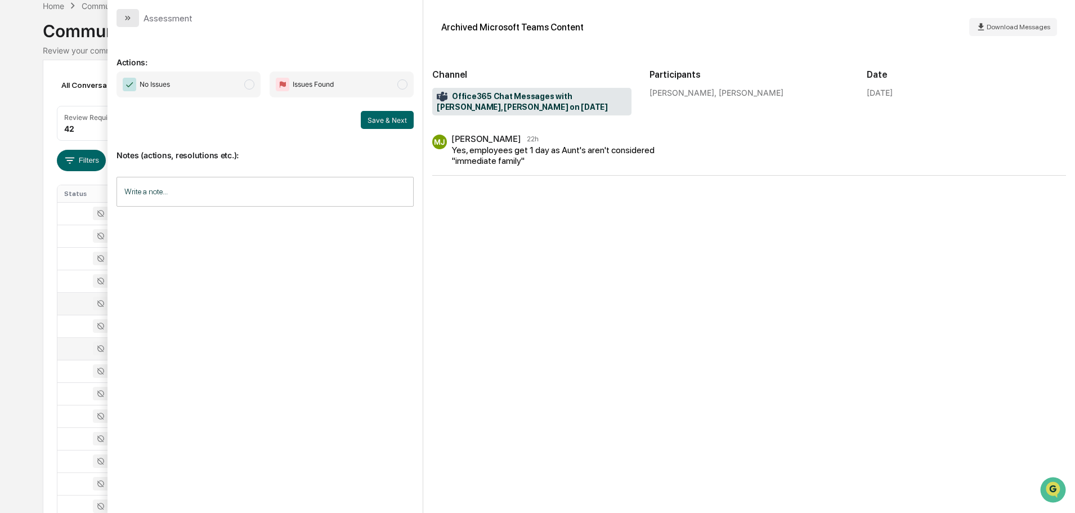
click at [125, 15] on icon "modal" at bounding box center [127, 18] width 9 height 9
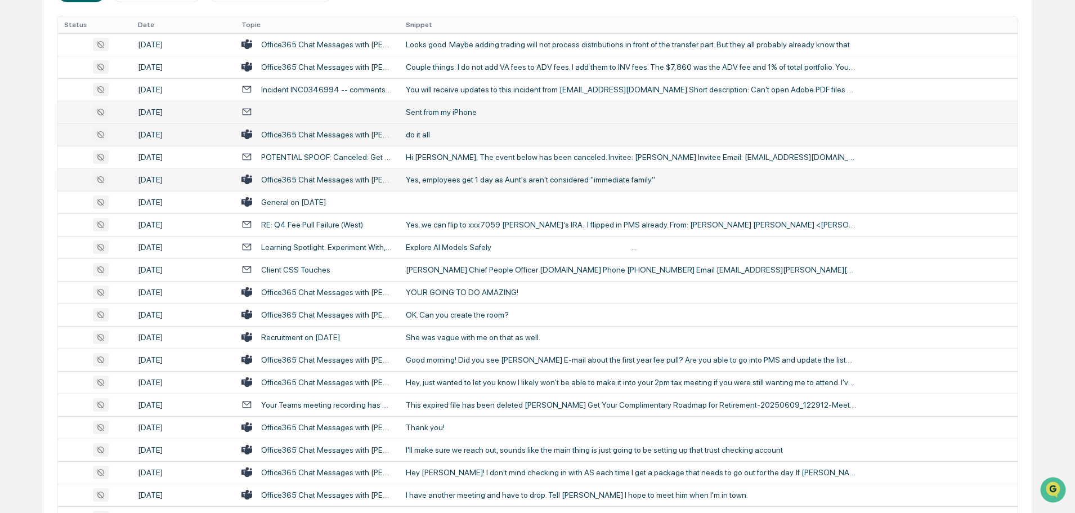
scroll to position [281, 0]
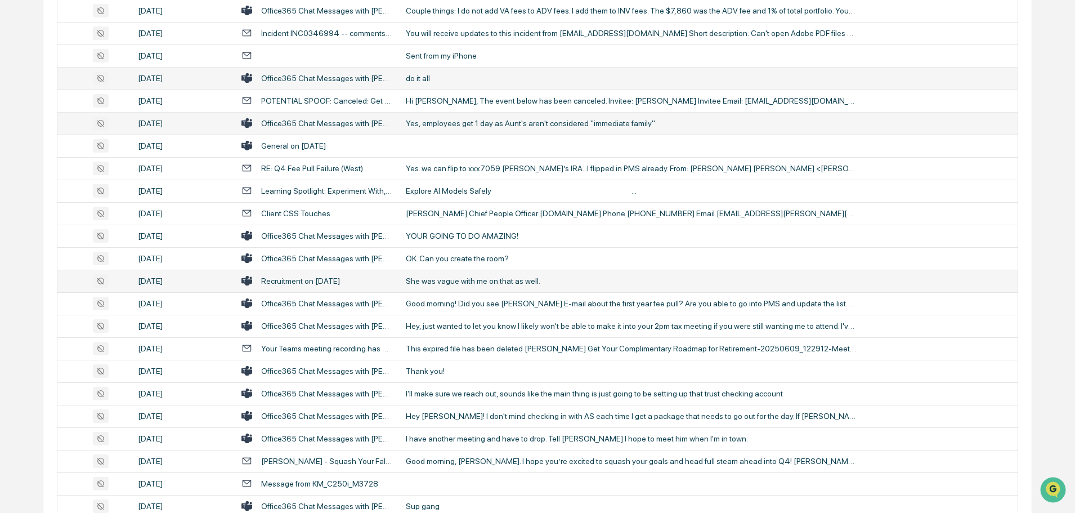
click at [455, 277] on div "She was vague with me on that as well." at bounding box center [631, 280] width 450 height 9
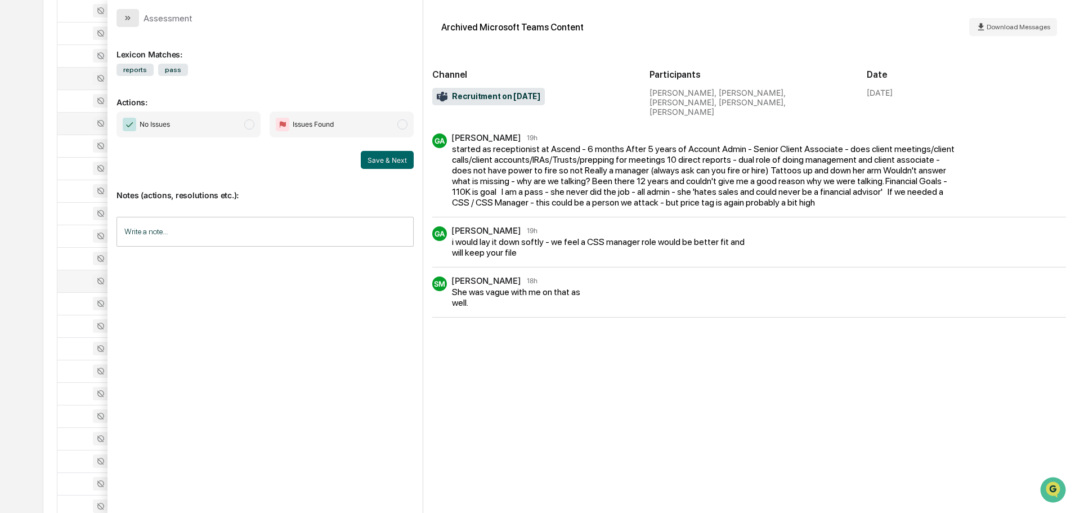
click at [134, 16] on button "modal" at bounding box center [127, 18] width 23 height 18
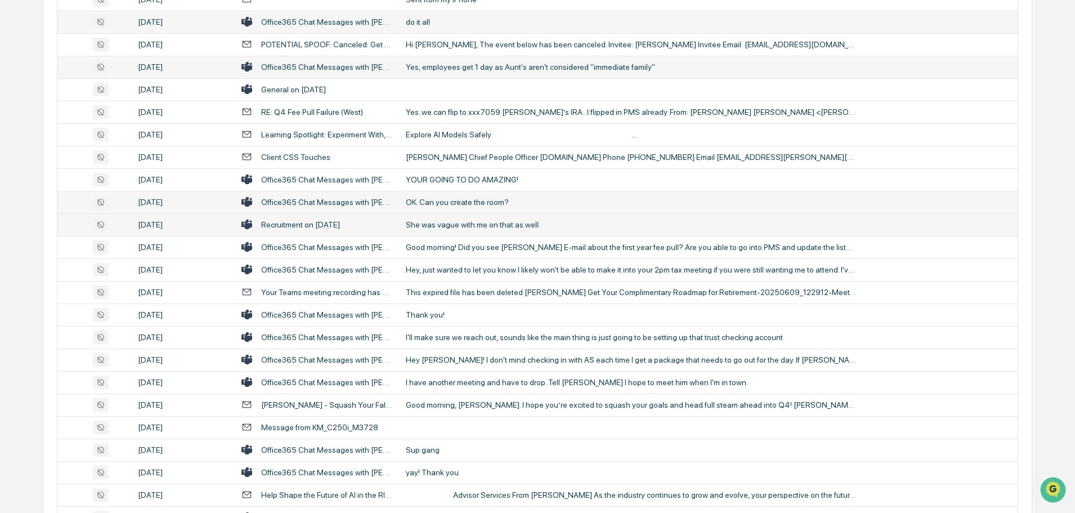
scroll to position [394, 0]
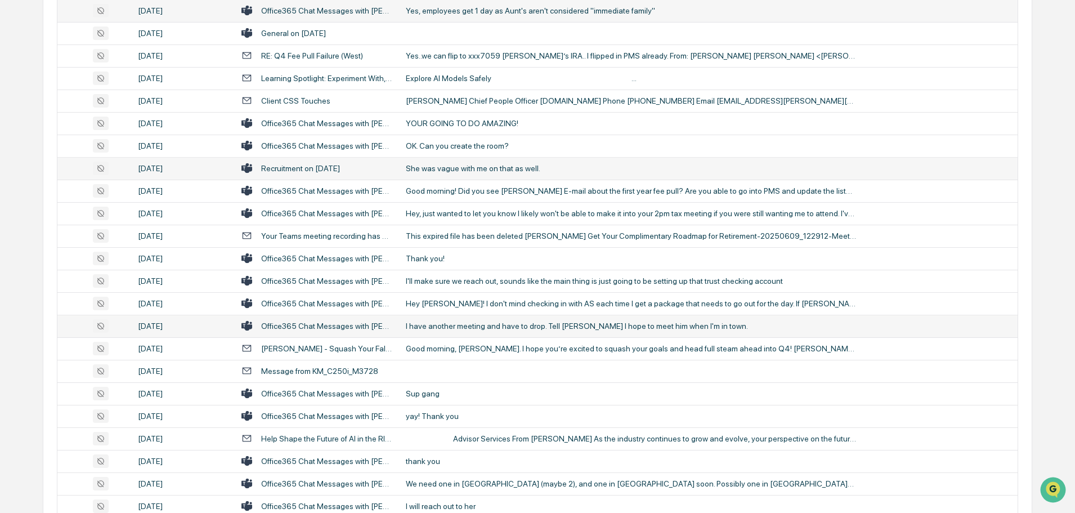
click at [474, 334] on td "I have another meeting and have to drop. Tell Scott I hope to meet him when I'm…" at bounding box center [708, 326] width 618 height 23
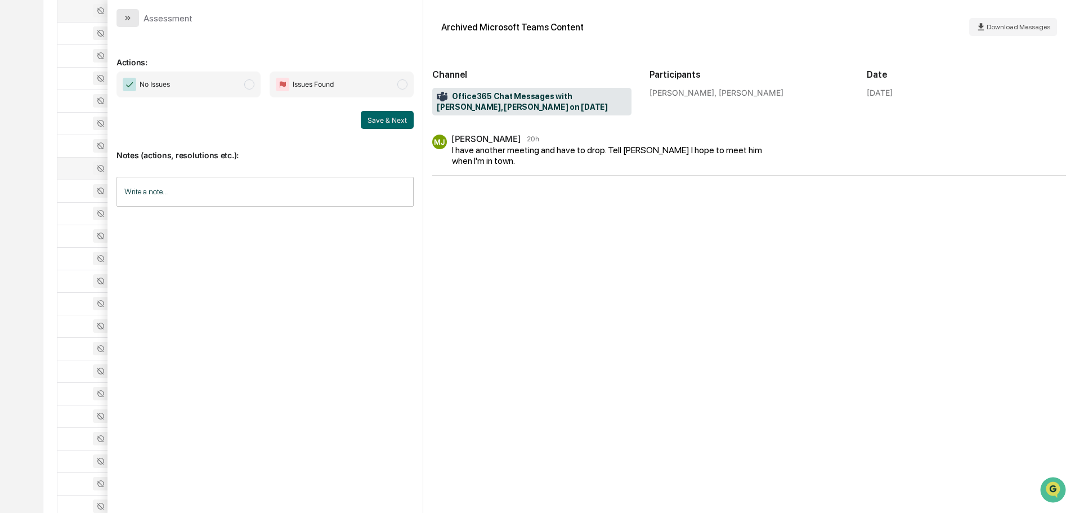
click at [135, 13] on button "modal" at bounding box center [127, 18] width 23 height 18
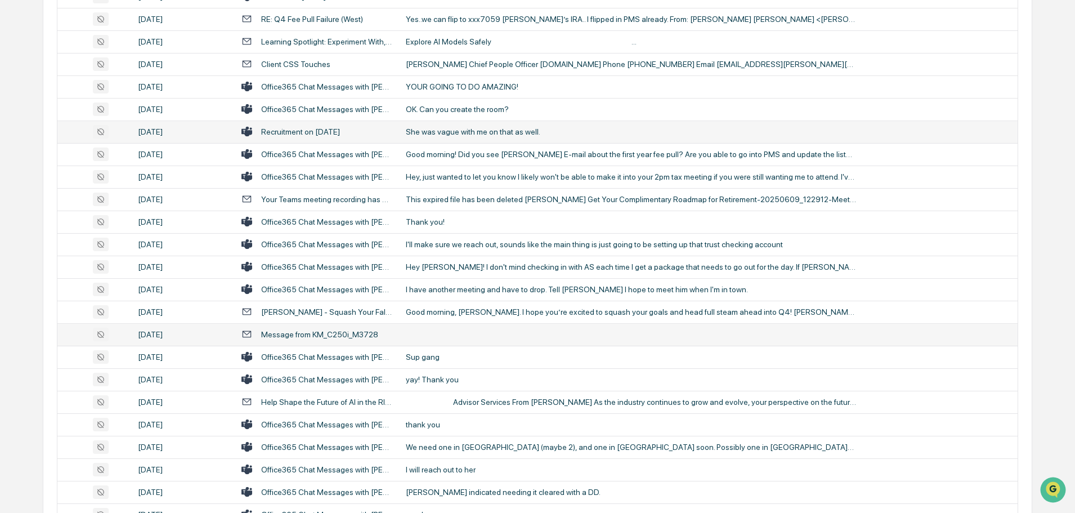
scroll to position [450, 0]
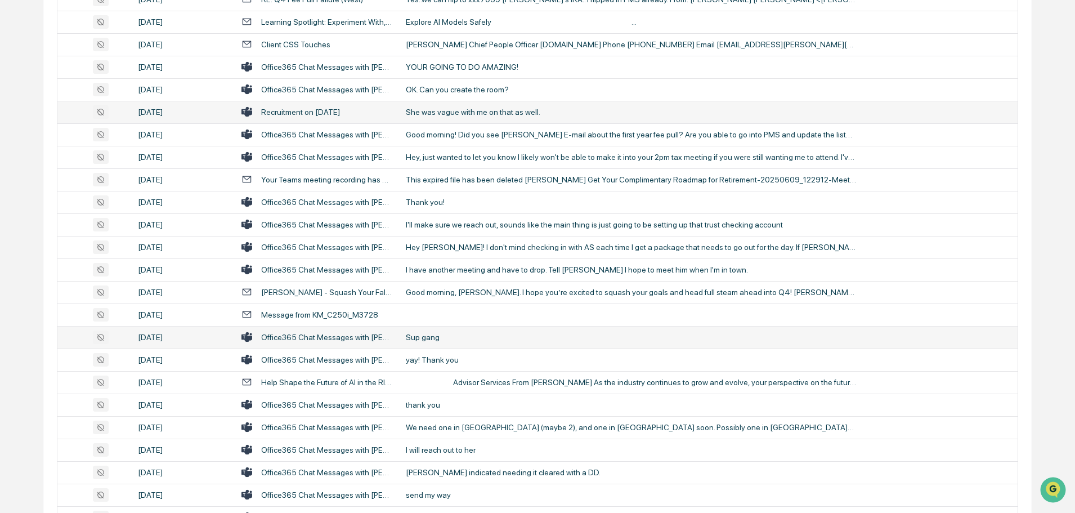
click at [475, 333] on div "Sup gang" at bounding box center [631, 337] width 450 height 9
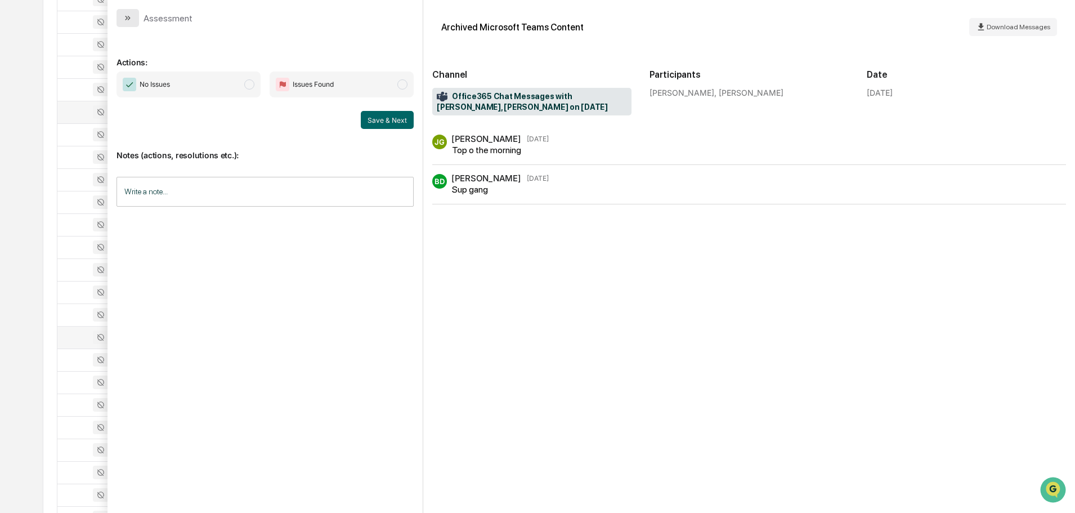
click at [128, 10] on button "modal" at bounding box center [127, 18] width 23 height 18
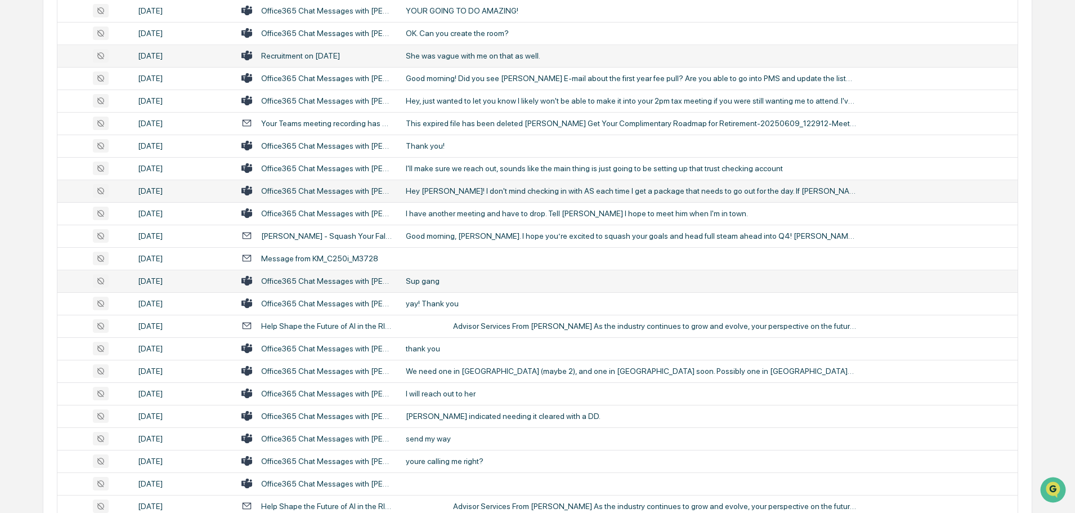
scroll to position [563, 0]
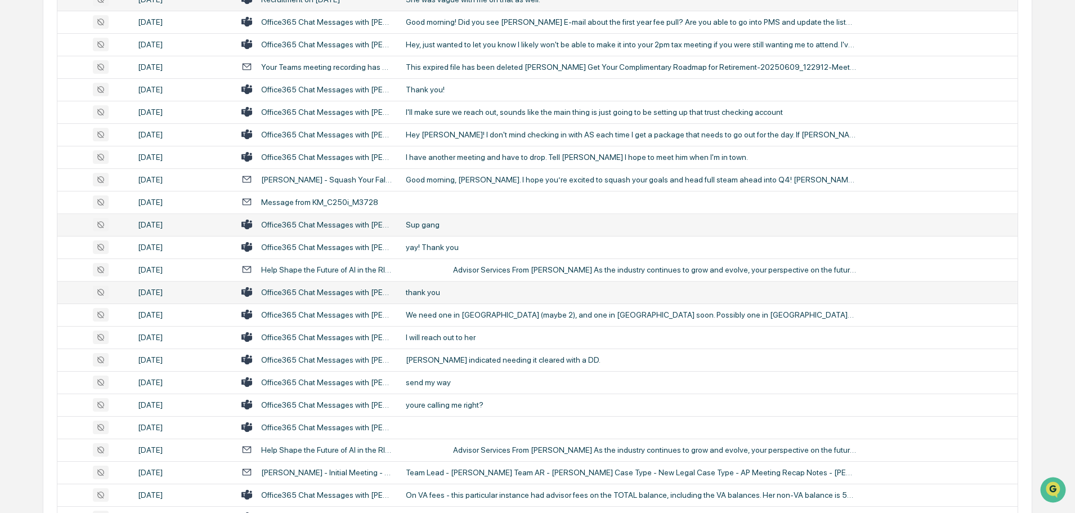
click at [442, 295] on div "thank you" at bounding box center [631, 292] width 450 height 9
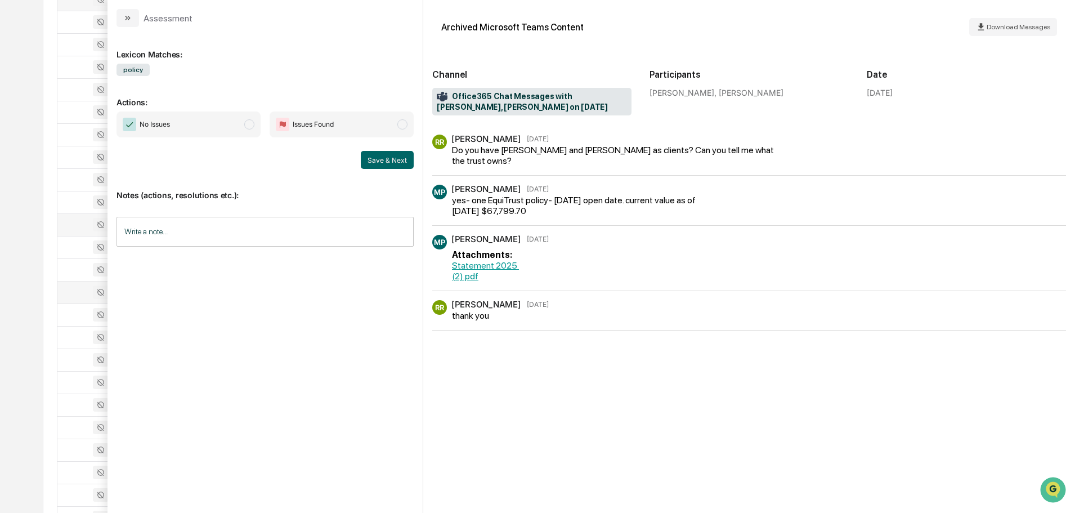
click at [131, 17] on icon "modal" at bounding box center [127, 18] width 9 height 9
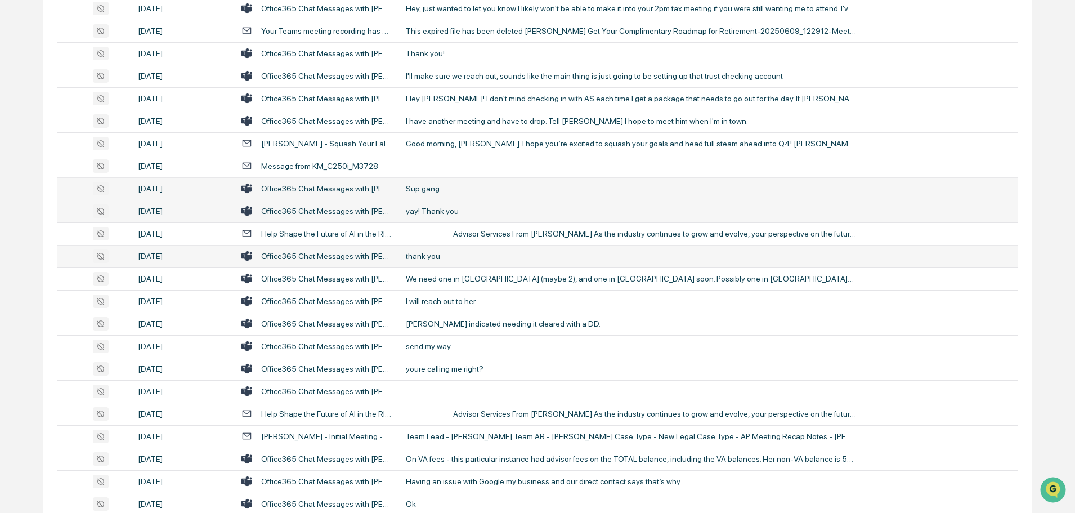
scroll to position [619, 0]
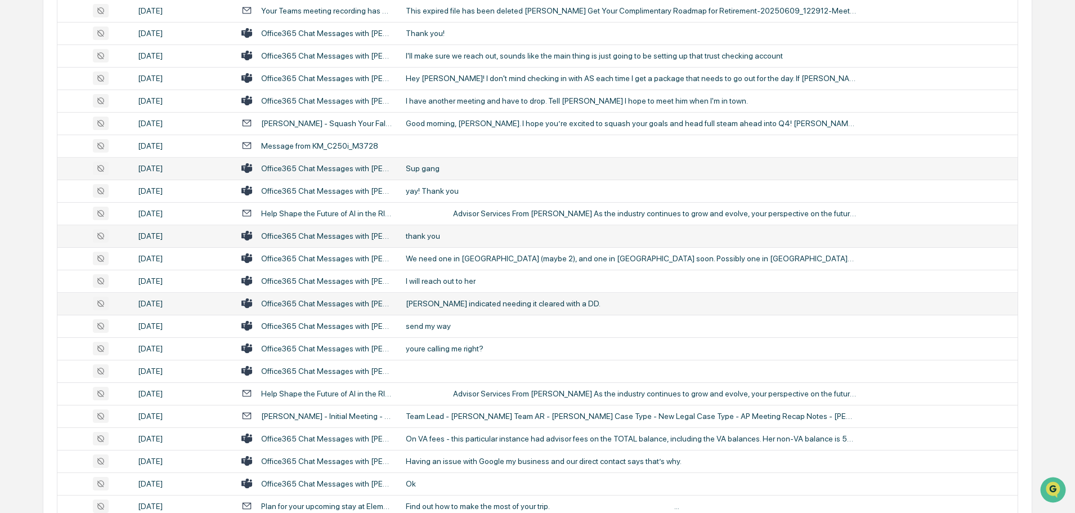
click at [450, 304] on div "Brandon indicated needing it cleared with a DD." at bounding box center [631, 303] width 450 height 9
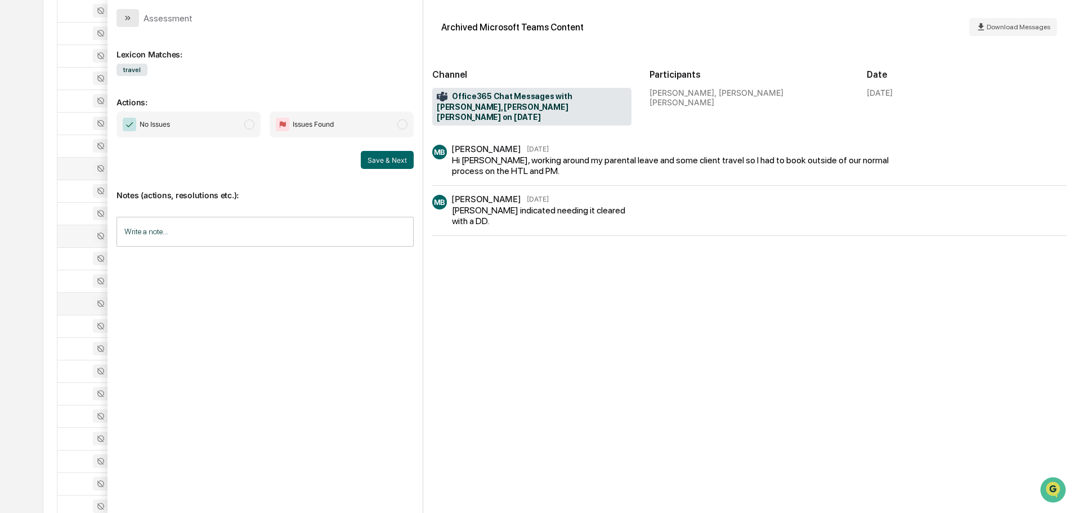
click at [125, 16] on icon "modal" at bounding box center [127, 18] width 9 height 9
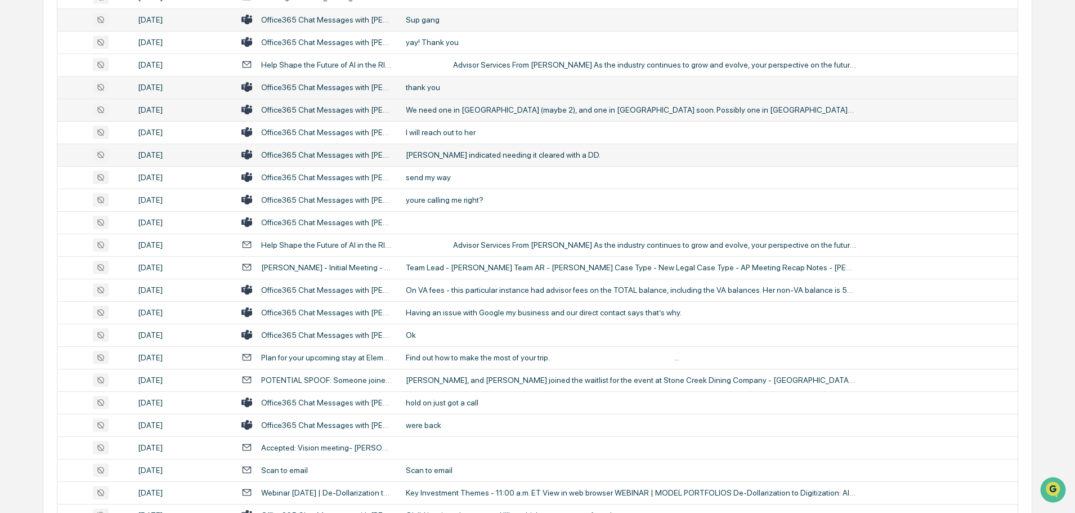
scroll to position [788, 0]
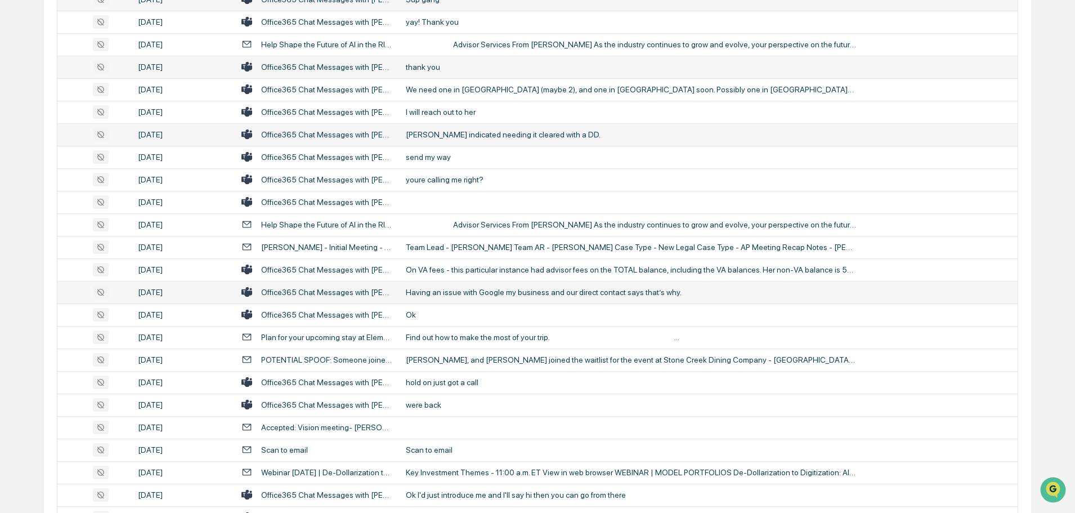
click at [468, 292] on div "Having an issue with Google my business and our direct contact says that’s why." at bounding box center [631, 292] width 450 height 9
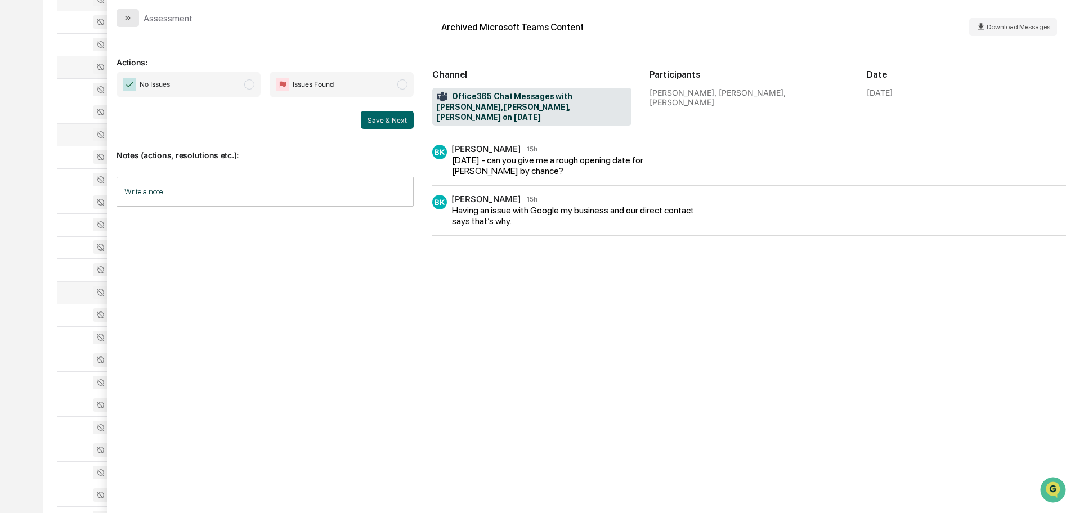
click at [129, 21] on icon "modal" at bounding box center [127, 18] width 9 height 9
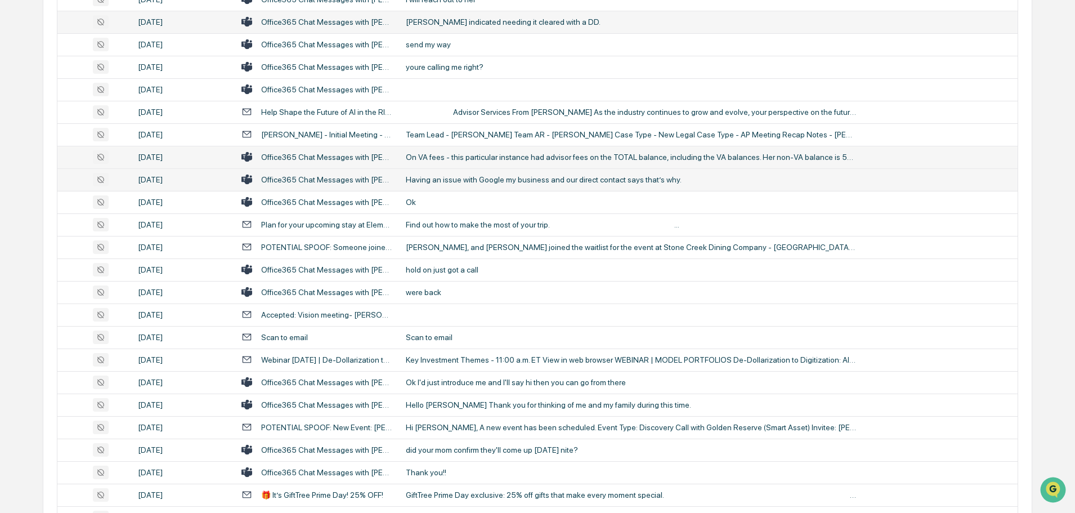
scroll to position [957, 0]
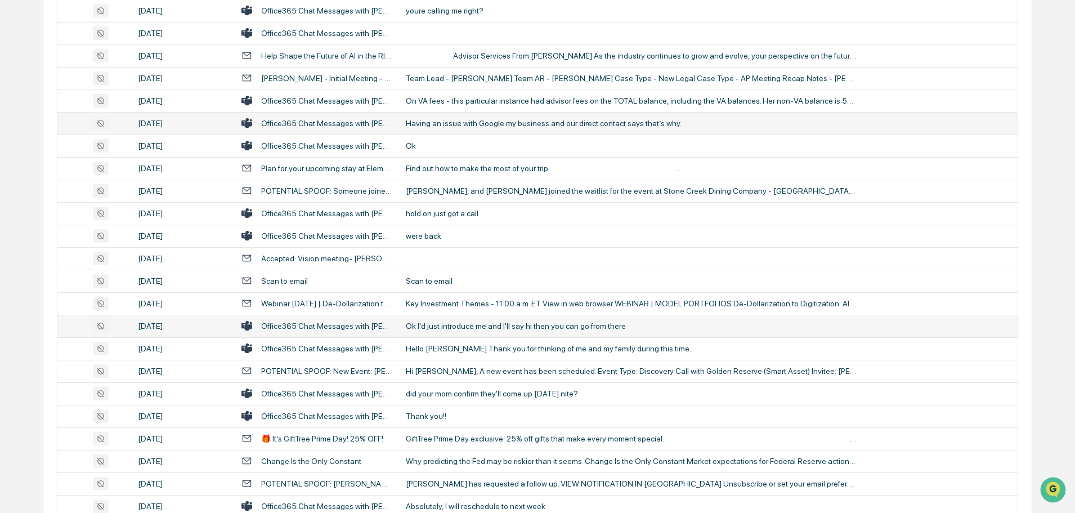
click at [447, 323] on div "Ok I'd just introduce me and I'll say hi then you can go from there" at bounding box center [631, 325] width 450 height 9
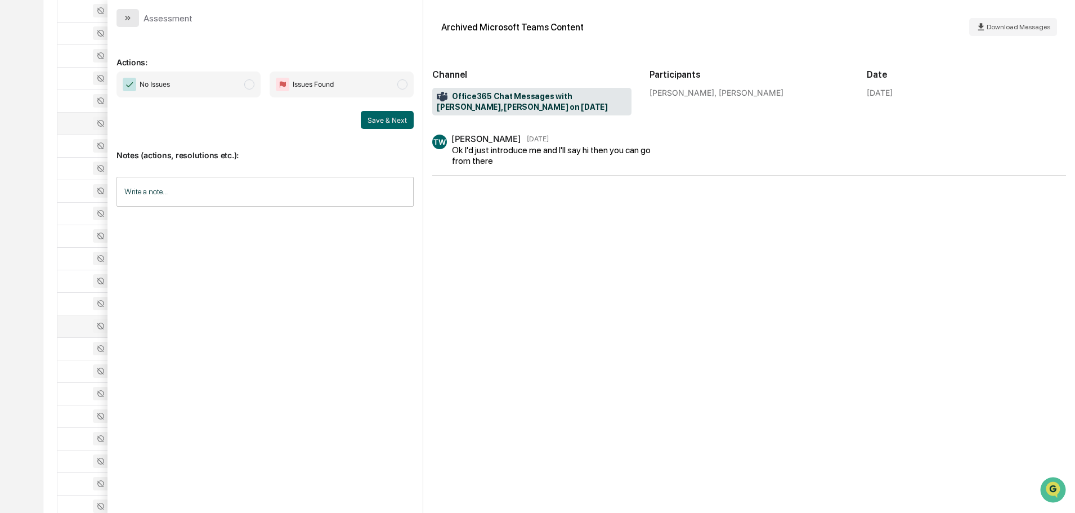
click at [128, 19] on icon "modal" at bounding box center [127, 18] width 9 height 9
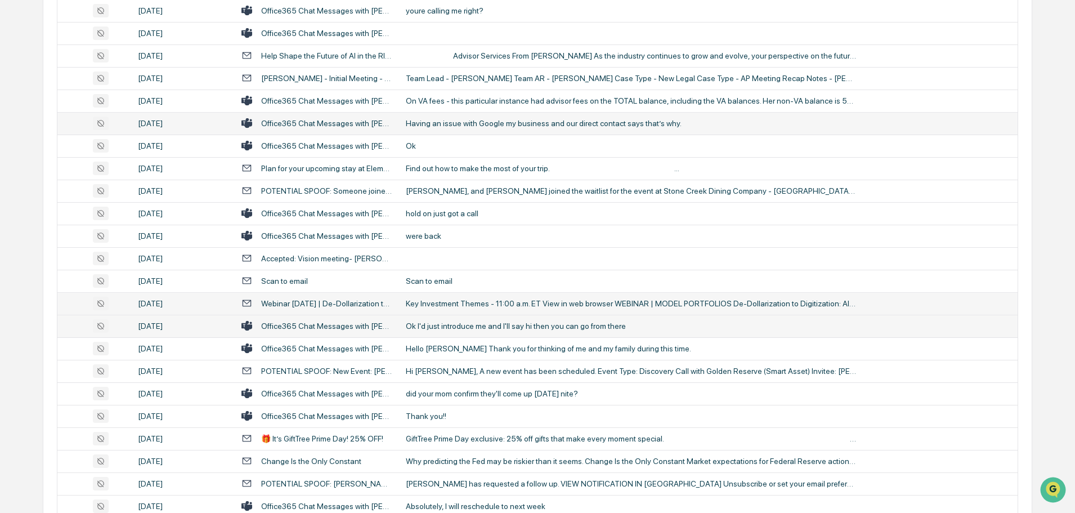
scroll to position [1013, 0]
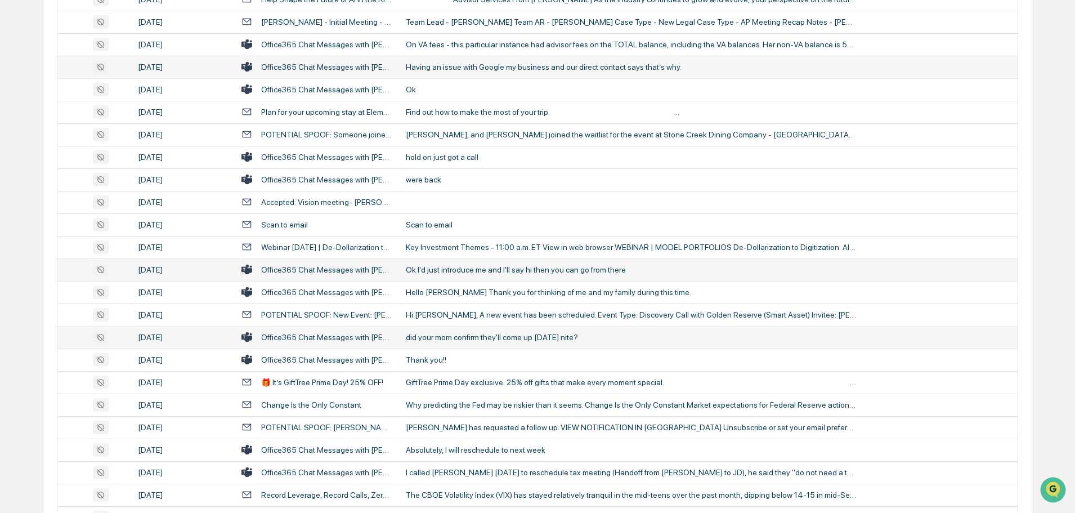
click at [445, 336] on div "did your mom confirm they'll come up Thursday nite?" at bounding box center [631, 337] width 450 height 9
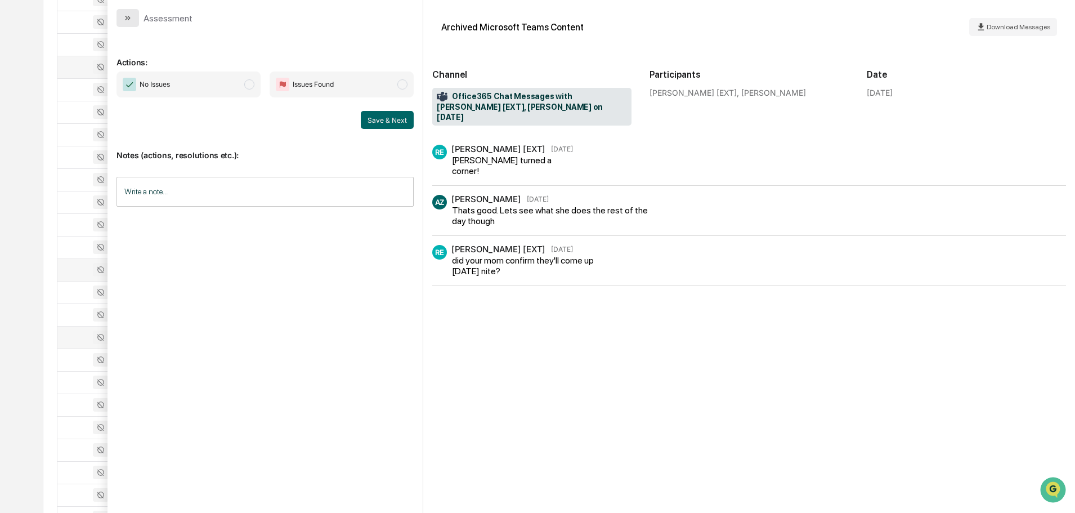
click at [131, 9] on button "modal" at bounding box center [127, 18] width 23 height 18
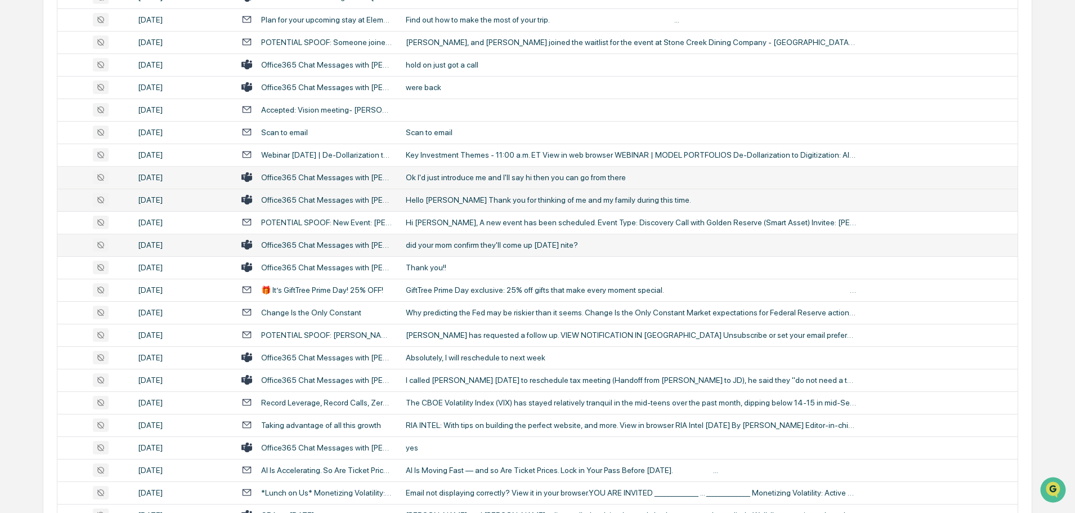
scroll to position [1126, 0]
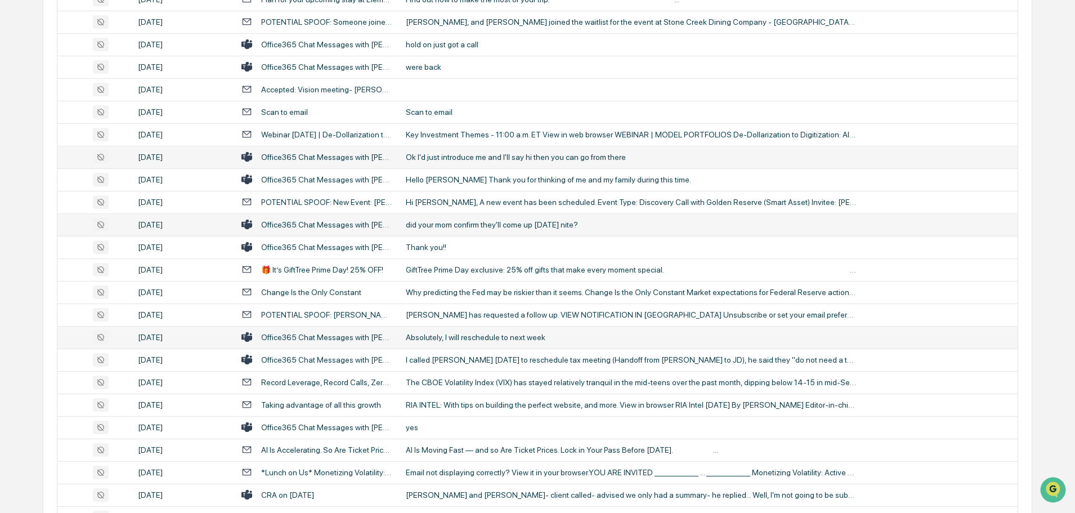
click at [479, 337] on div "Absolutely, I will reschedule to next week" at bounding box center [631, 337] width 450 height 9
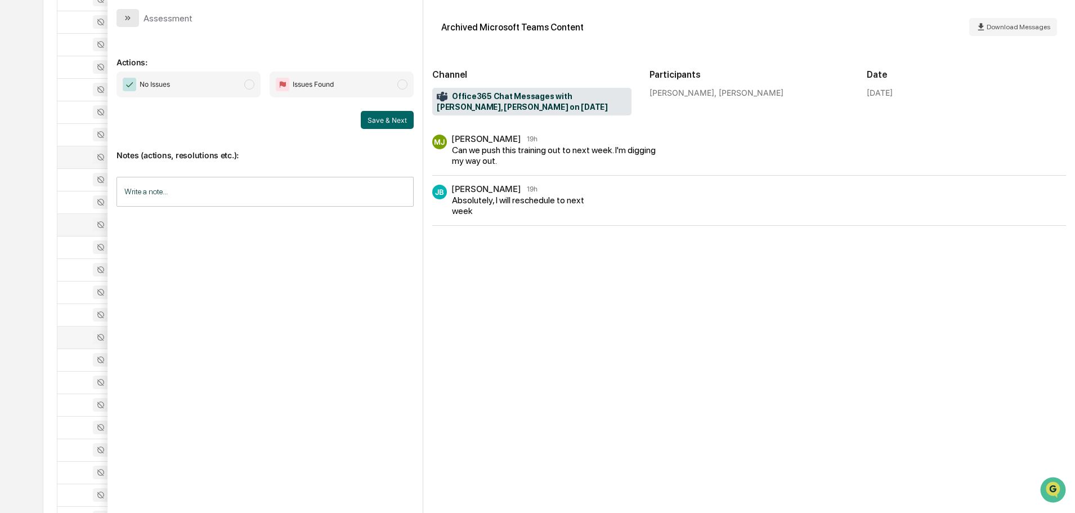
click at [129, 21] on icon "modal" at bounding box center [127, 18] width 9 height 9
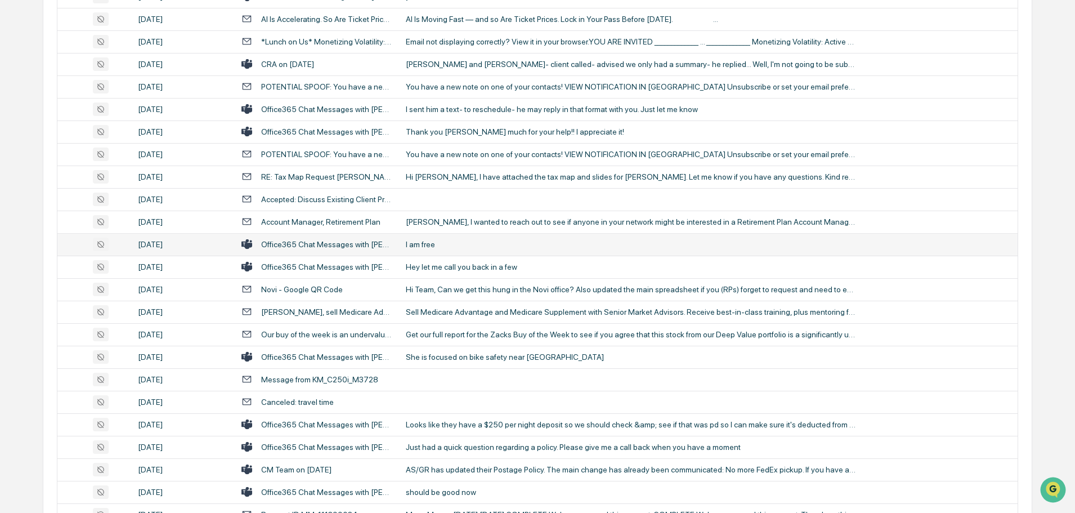
scroll to position [1576, 0]
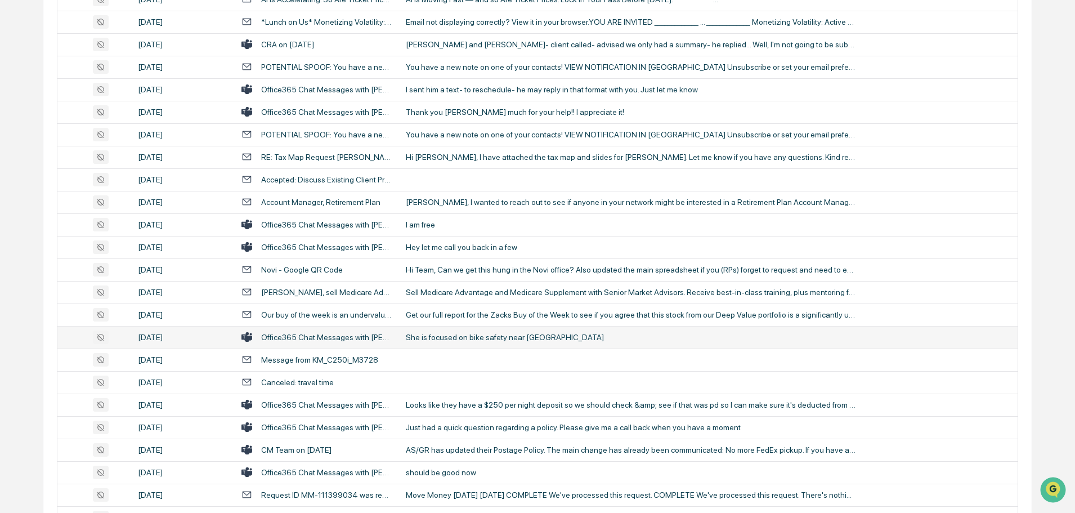
click at [464, 336] on div "She is focused on bike safety near Muirfield" at bounding box center [631, 337] width 450 height 9
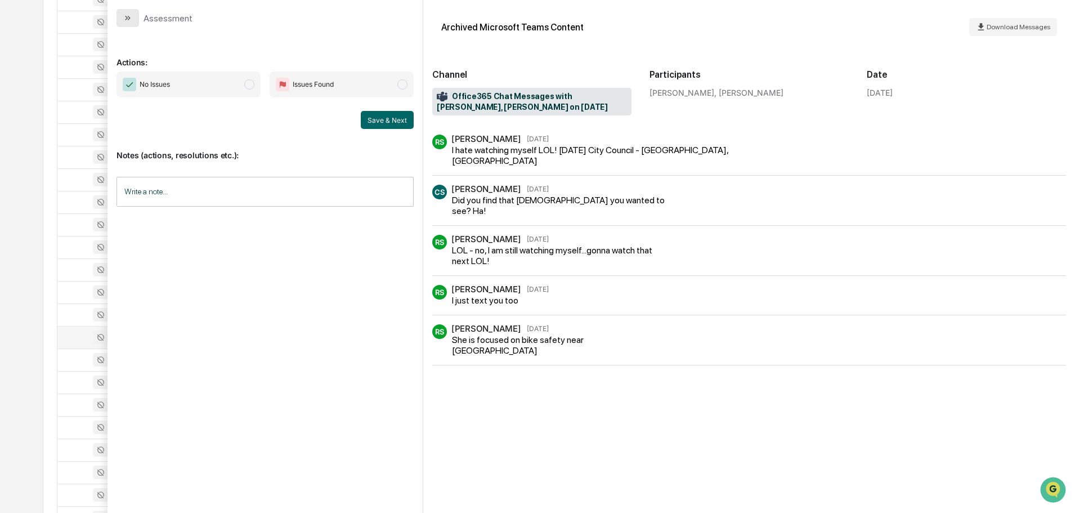
click at [133, 19] on button "modal" at bounding box center [127, 18] width 23 height 18
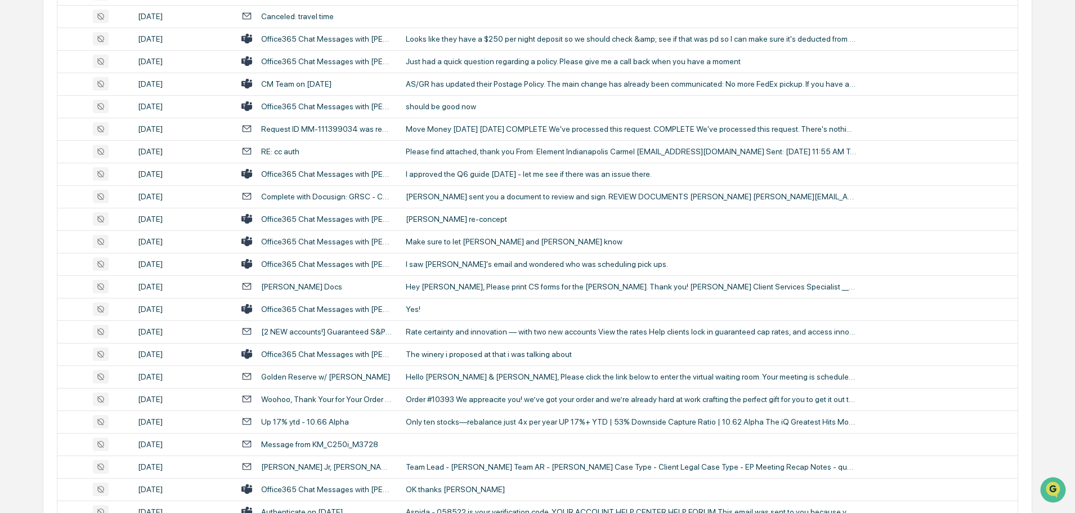
scroll to position [1970, 0]
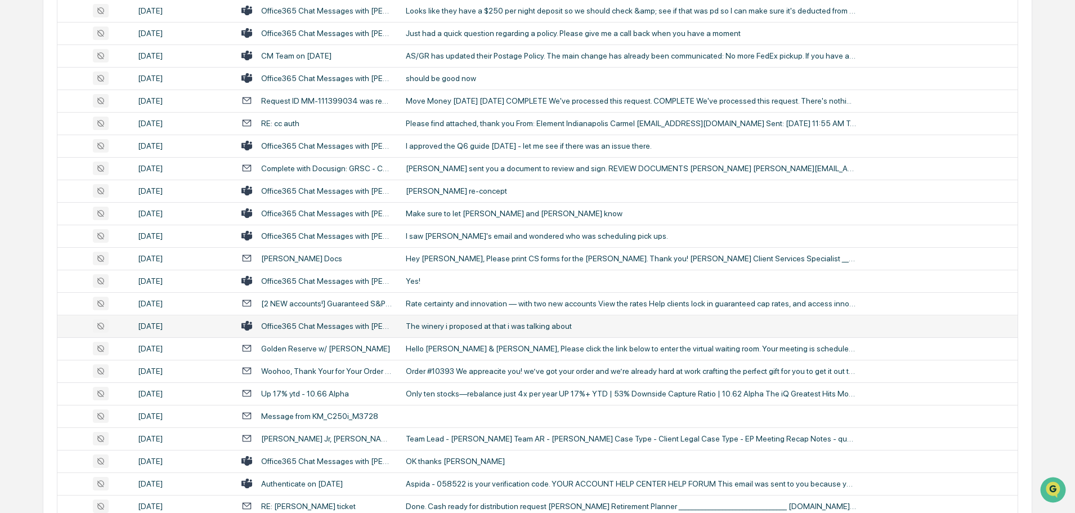
click at [468, 328] on div "The winery i proposed at that i was talking about" at bounding box center [631, 325] width 450 height 9
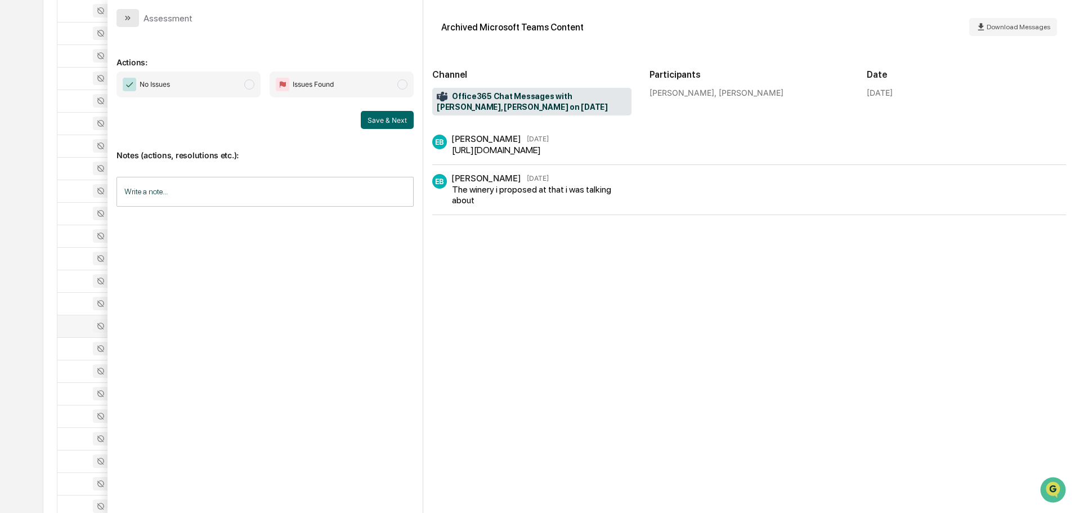
click at [131, 23] on button "modal" at bounding box center [127, 18] width 23 height 18
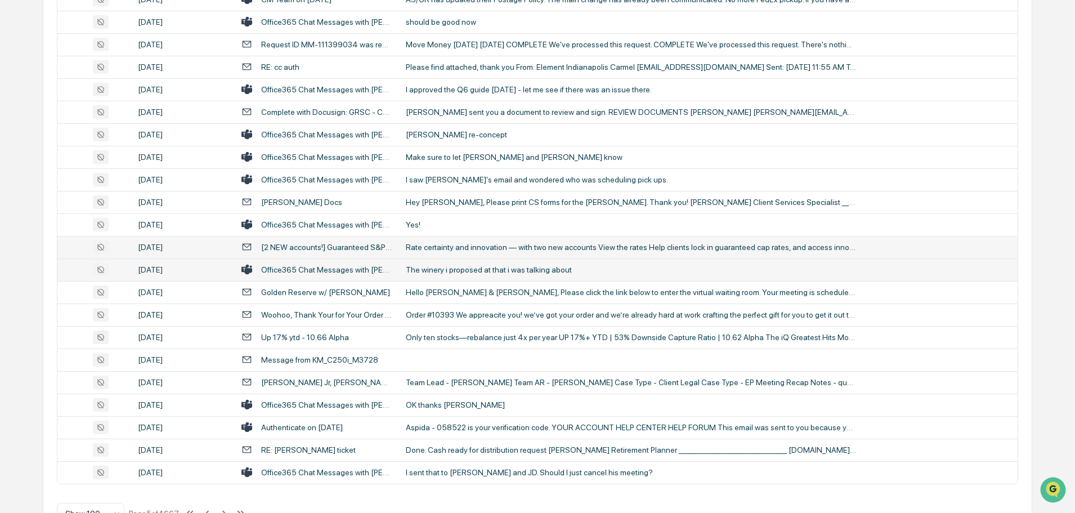
scroll to position [2061, 0]
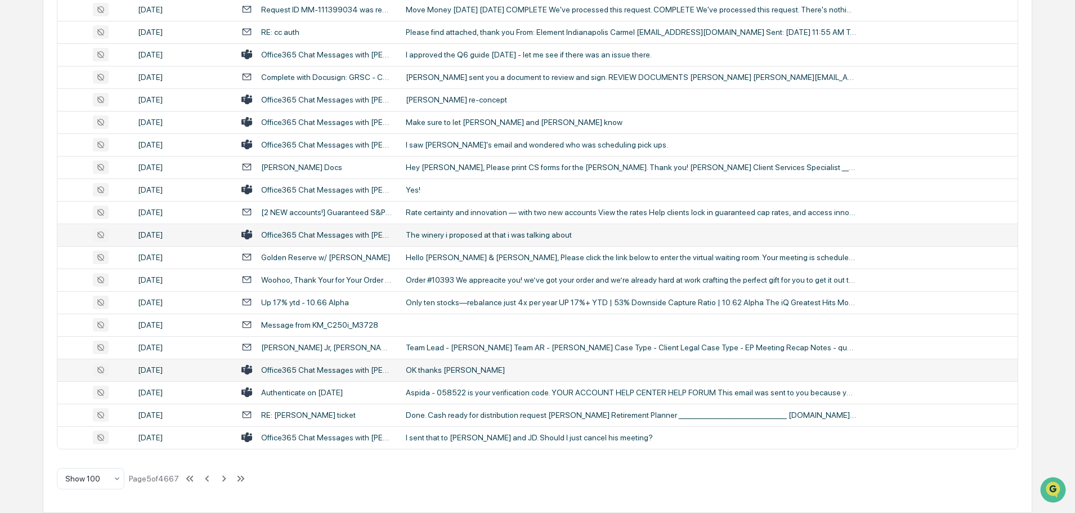
click at [454, 375] on td "OK thanks babe" at bounding box center [708, 369] width 618 height 23
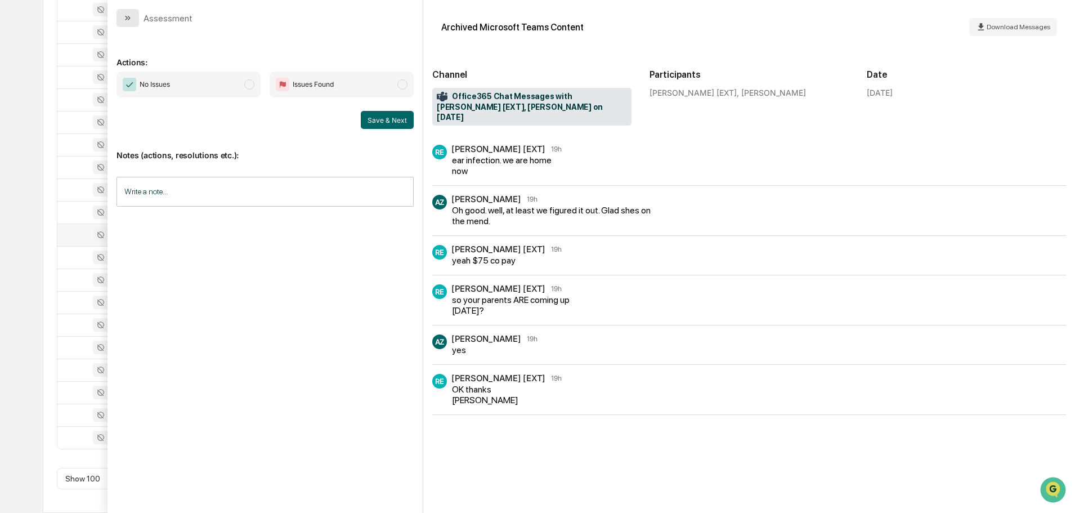
click at [128, 23] on button "modal" at bounding box center [127, 18] width 23 height 18
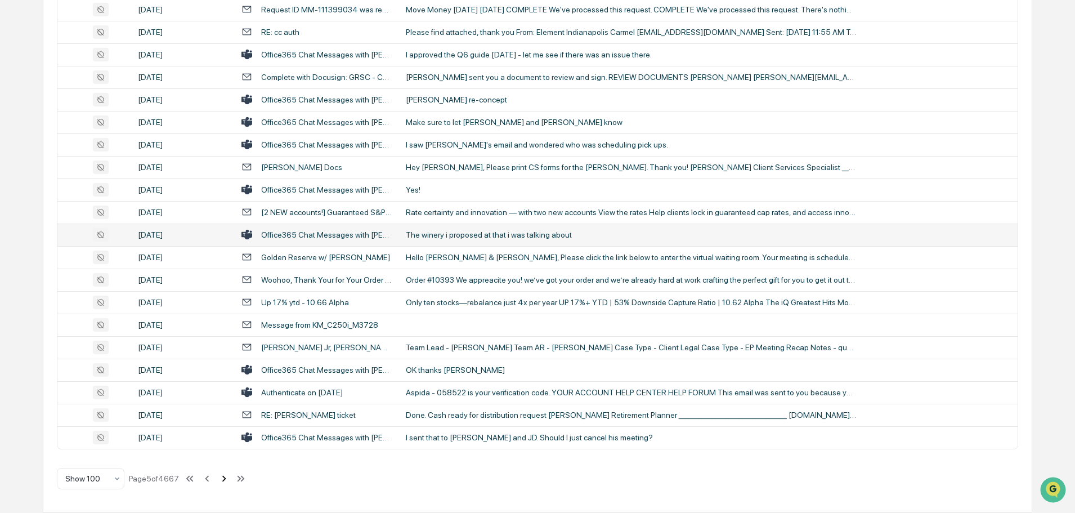
click at [226, 479] on icon at bounding box center [224, 478] width 4 height 6
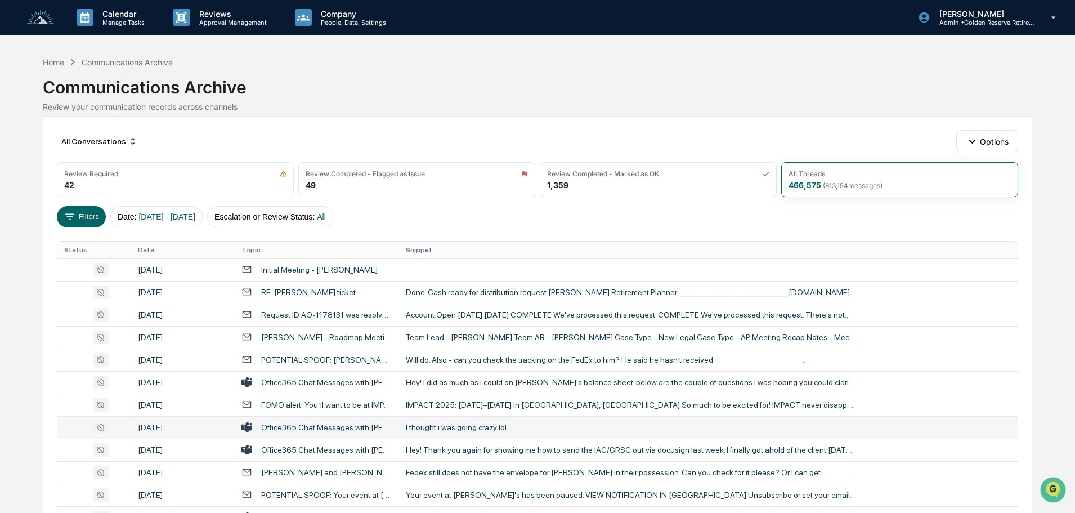
click at [462, 431] on div "I thought i was going crazy lol" at bounding box center [631, 427] width 450 height 9
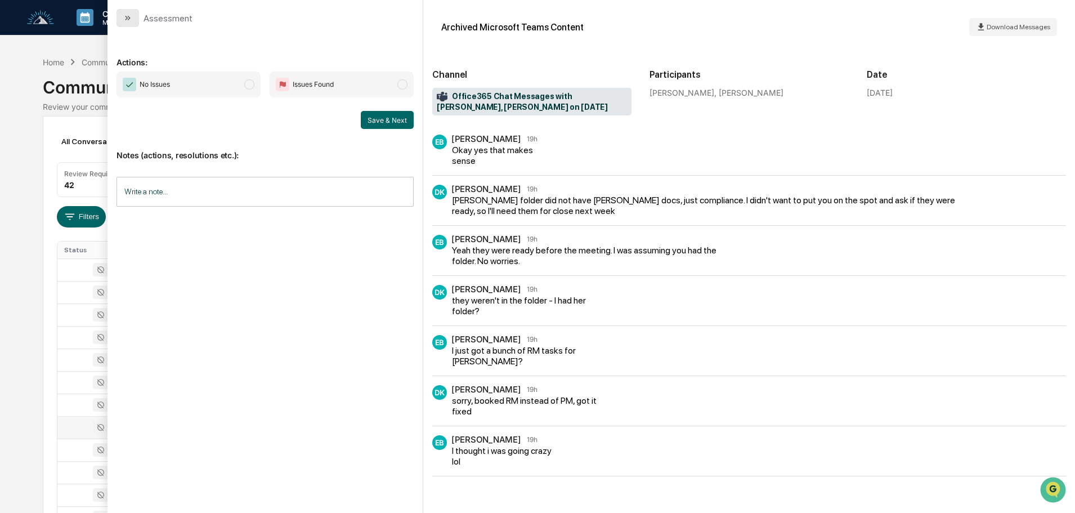
click at [131, 21] on icon "modal" at bounding box center [127, 18] width 9 height 9
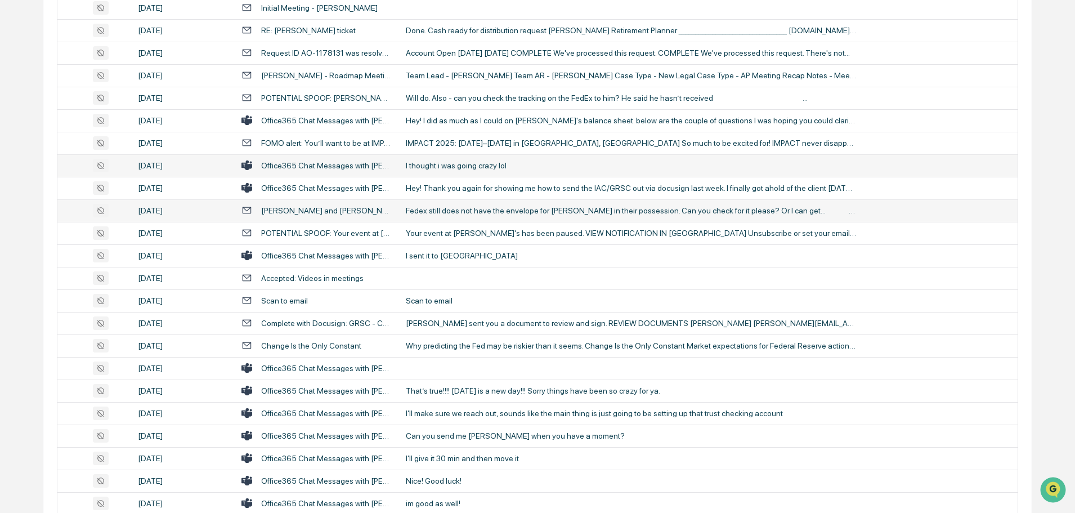
scroll to position [281, 0]
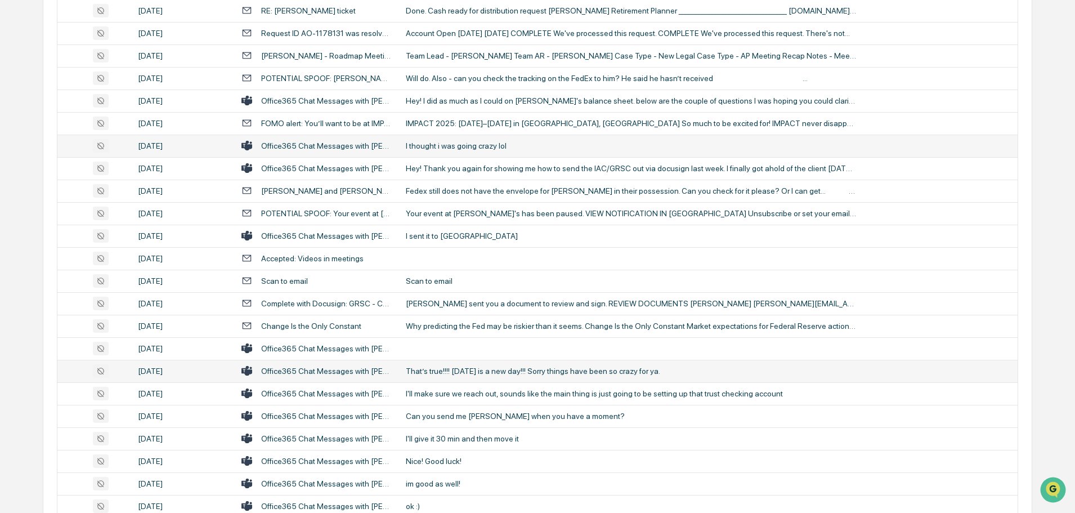
click at [458, 368] on div "That’s true!!!! Tomorrow is a new day!!! Sorry things have been so crazy for ya." at bounding box center [631, 370] width 450 height 9
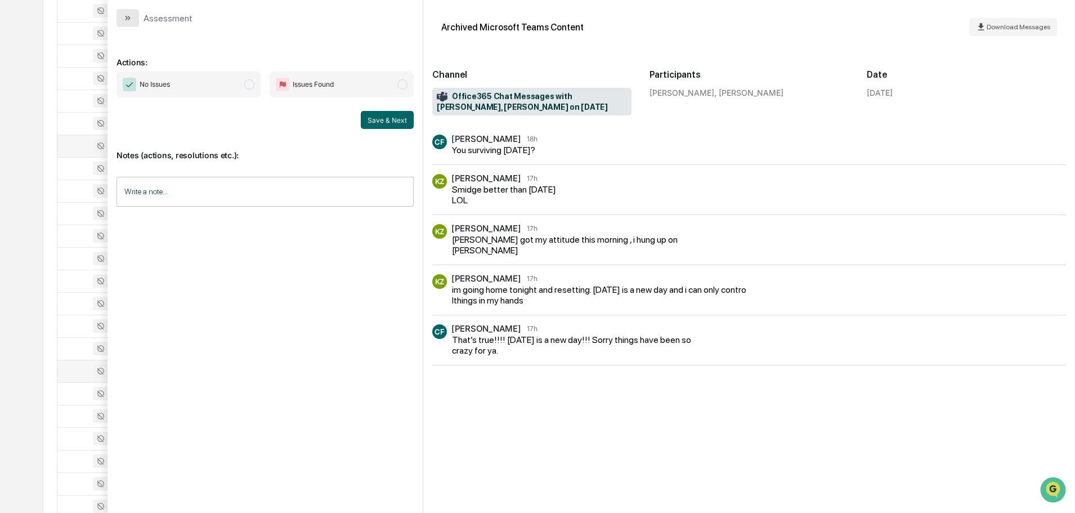
click at [128, 15] on icon "modal" at bounding box center [127, 18] width 9 height 9
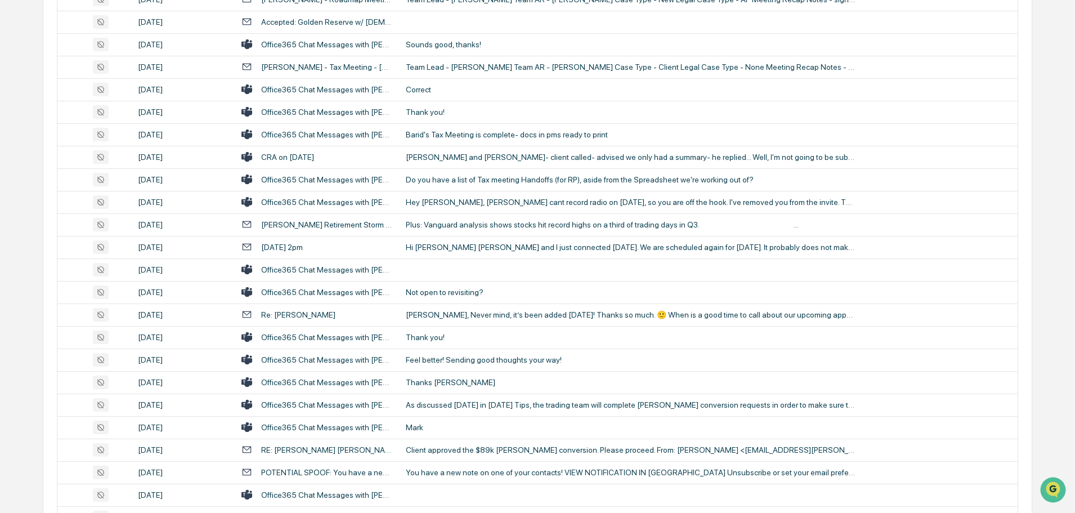
scroll to position [1294, 0]
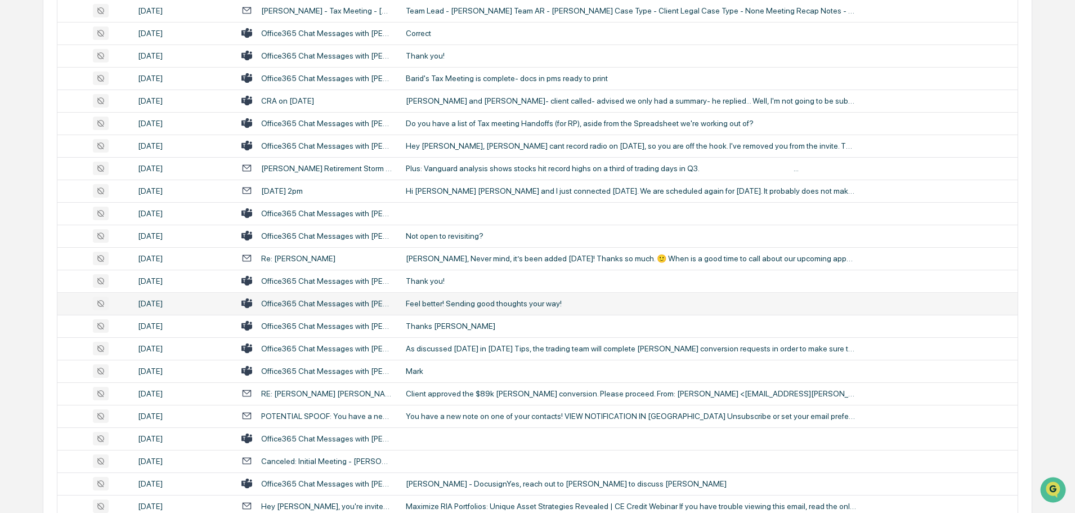
click at [454, 303] on div "Feel better! Sending good thoughts your way!" at bounding box center [631, 303] width 450 height 9
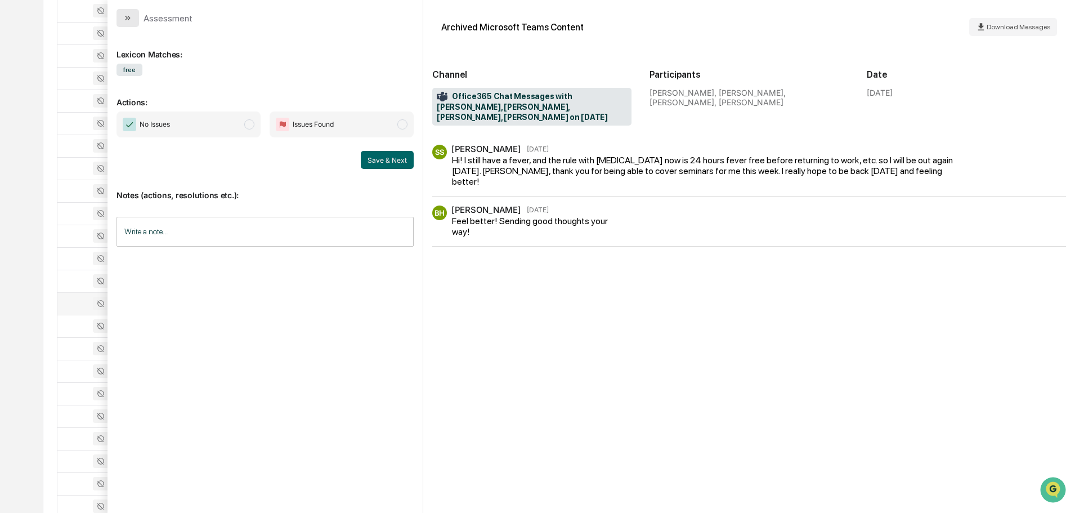
click at [125, 15] on icon "modal" at bounding box center [127, 18] width 9 height 9
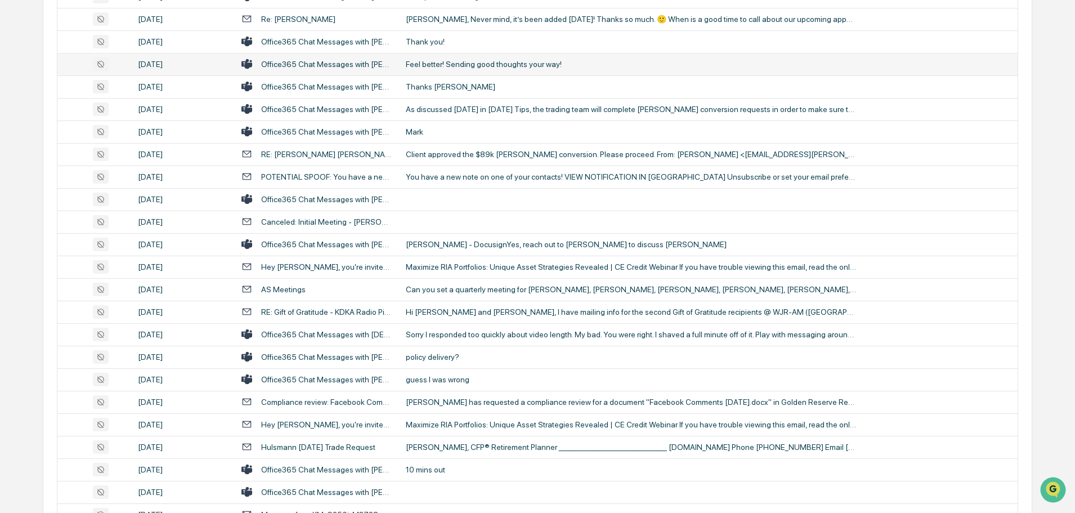
scroll to position [1576, 0]
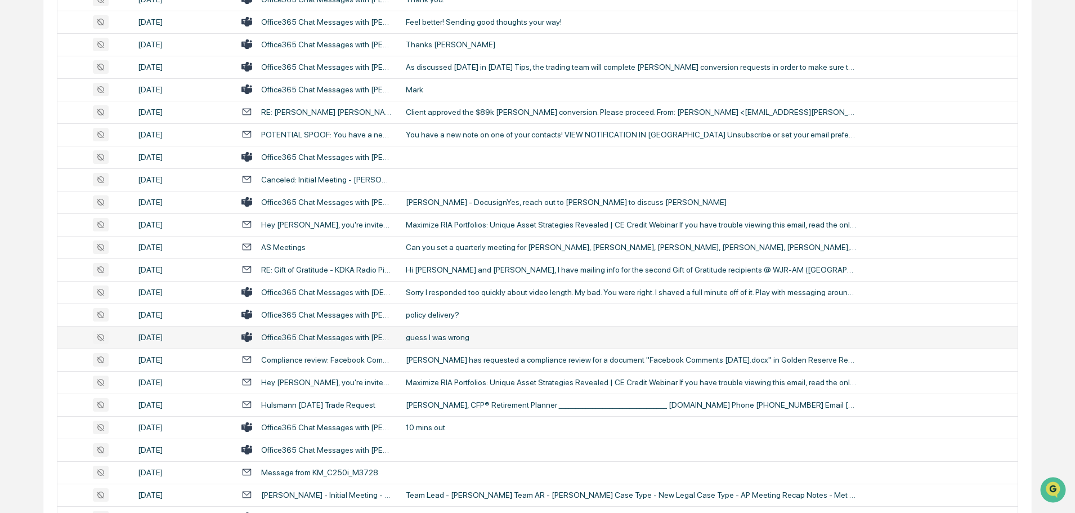
click at [454, 337] on div "guess I was wrong" at bounding box center [631, 337] width 450 height 9
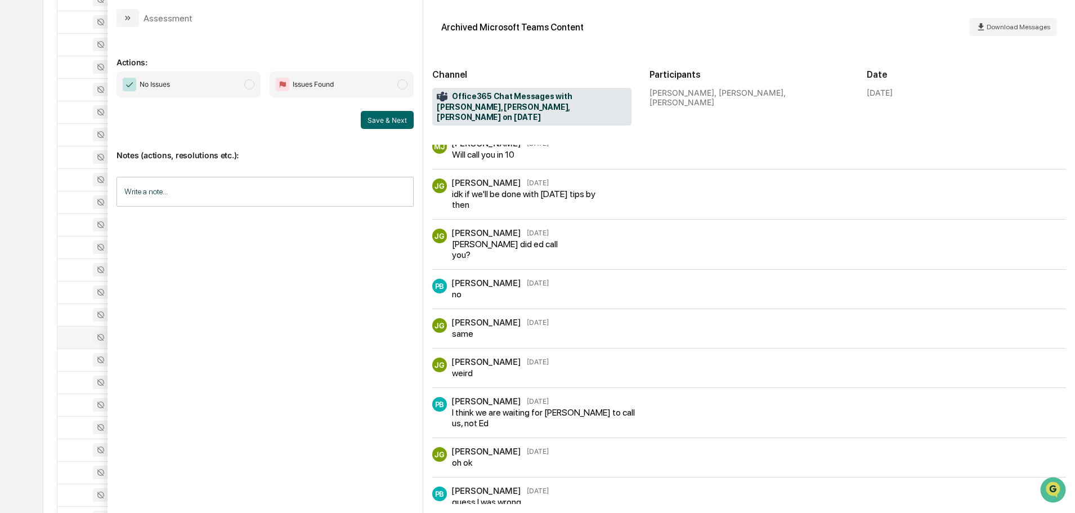
scroll to position [7, 0]
click at [136, 23] on button "modal" at bounding box center [127, 18] width 23 height 18
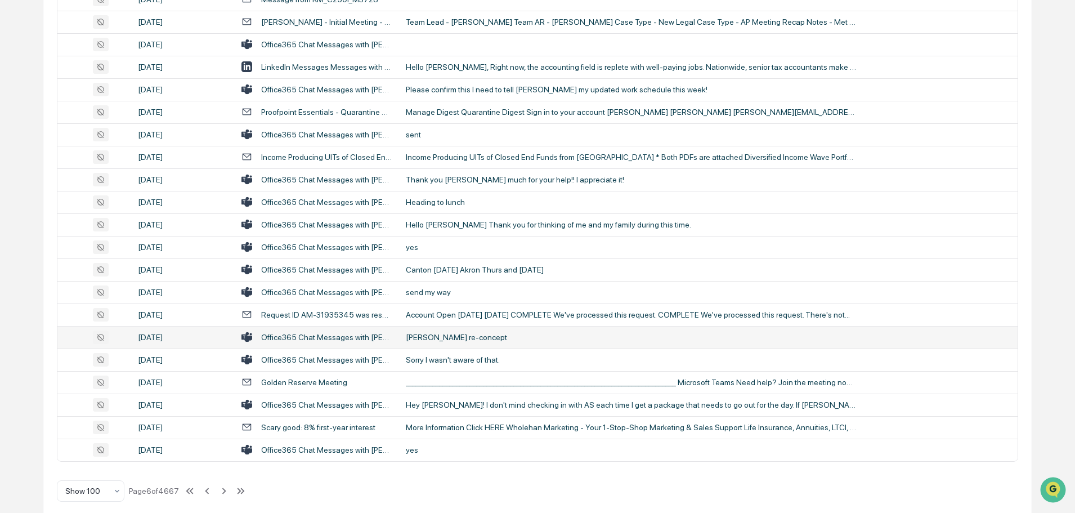
scroll to position [2061, 0]
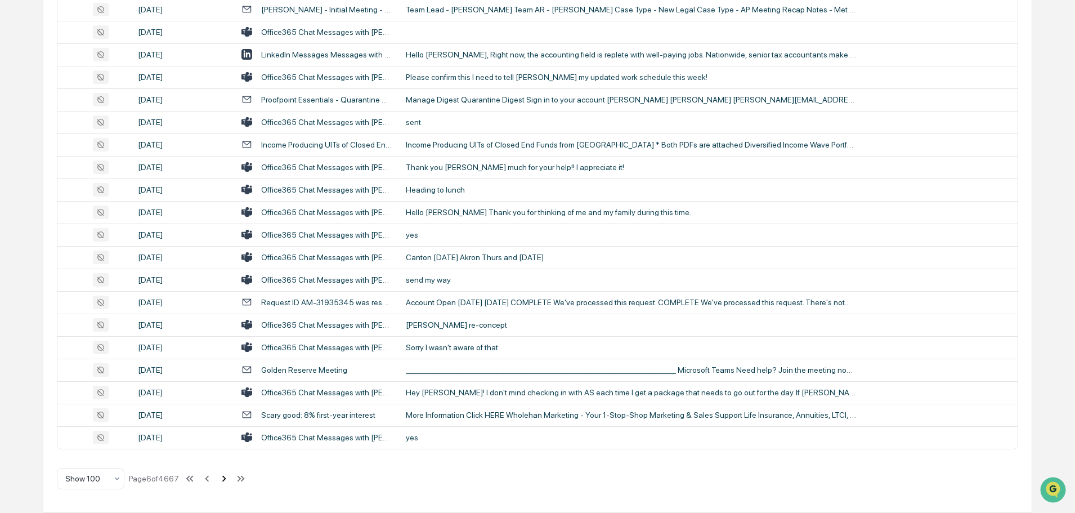
click at [225, 480] on icon at bounding box center [224, 478] width 4 height 6
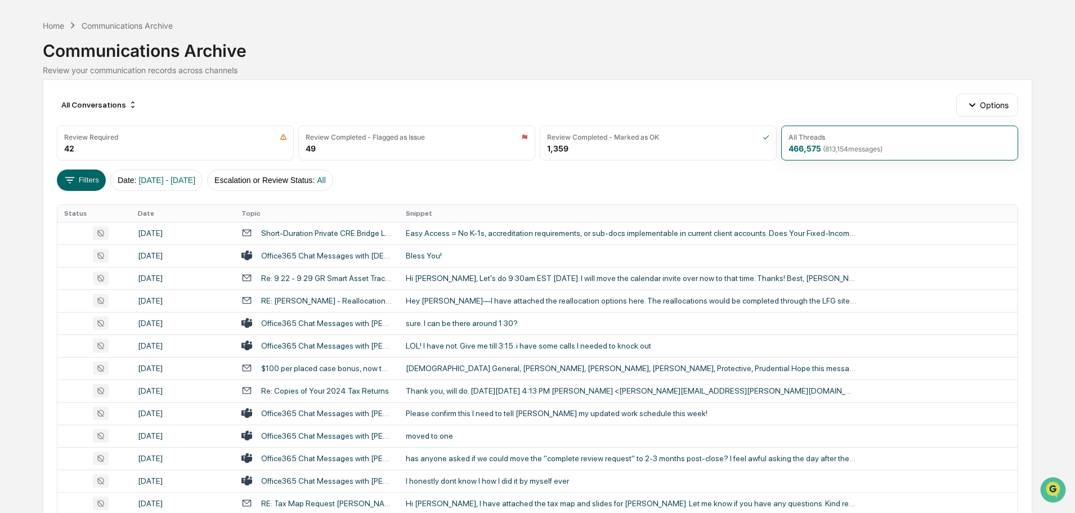
scroll to position [35, 0]
click at [434, 255] on div "Bless You!" at bounding box center [631, 257] width 450 height 9
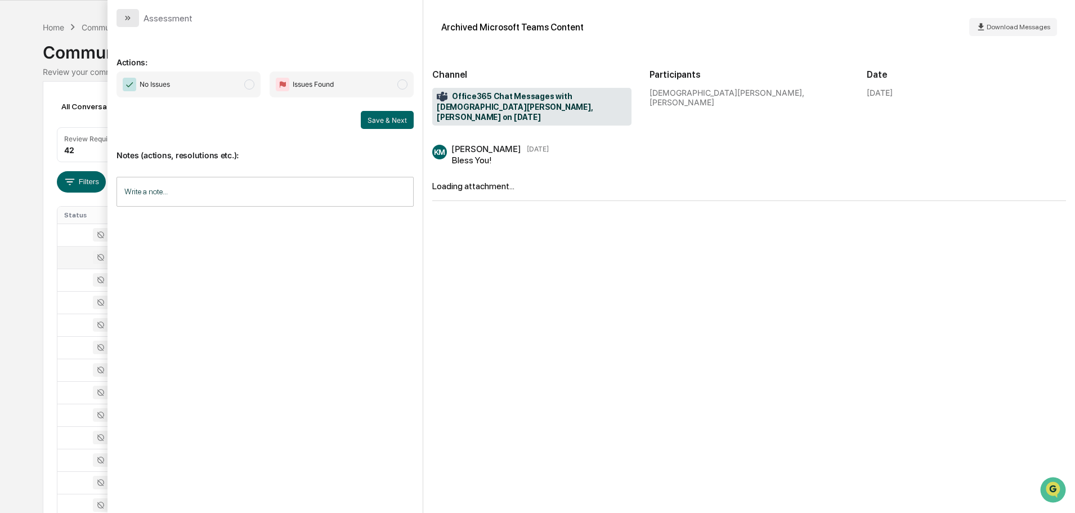
click at [127, 20] on icon "modal" at bounding box center [127, 18] width 9 height 9
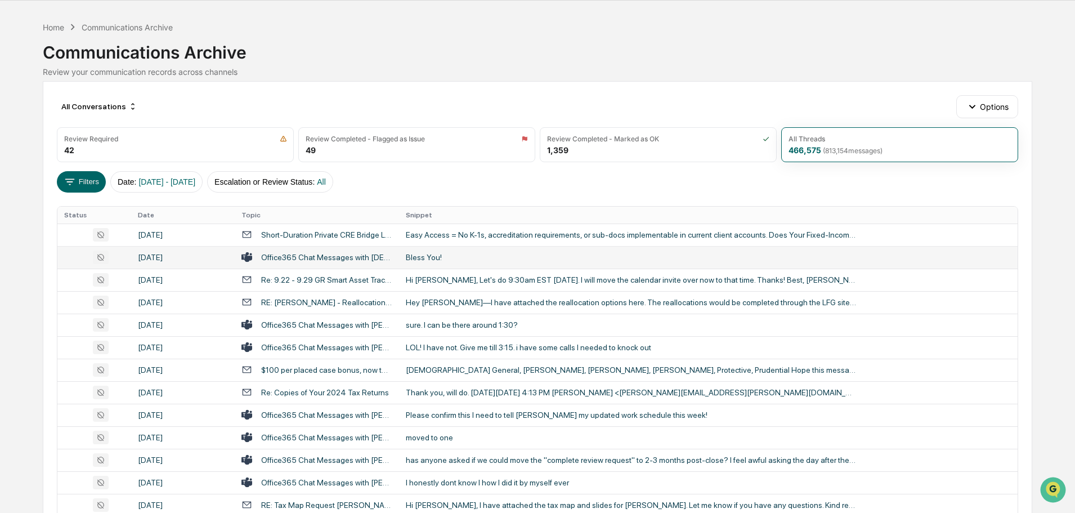
scroll to position [91, 0]
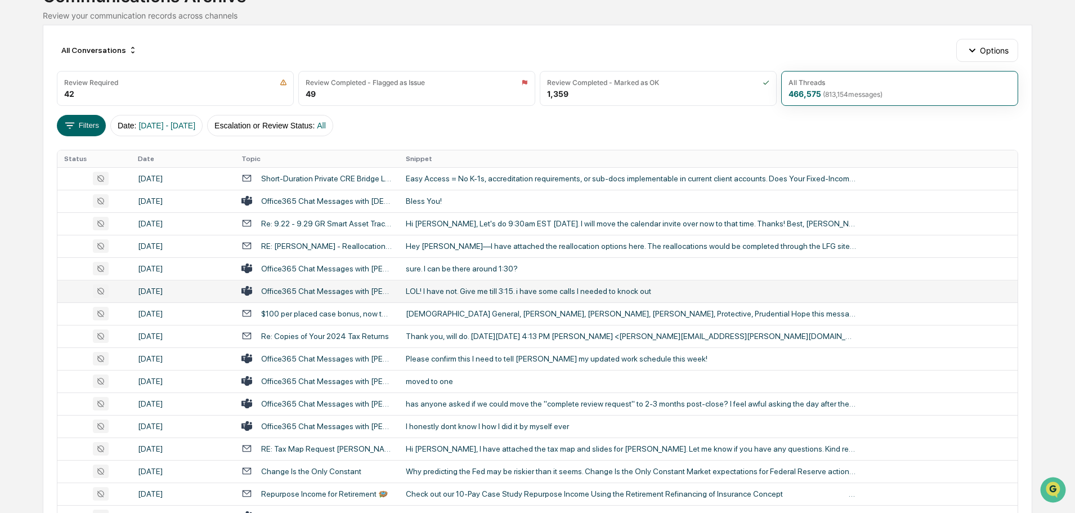
click at [427, 295] on td "LOL! I have not. Give me till 3:15. i have some calls I needed to knock out" at bounding box center [708, 291] width 618 height 23
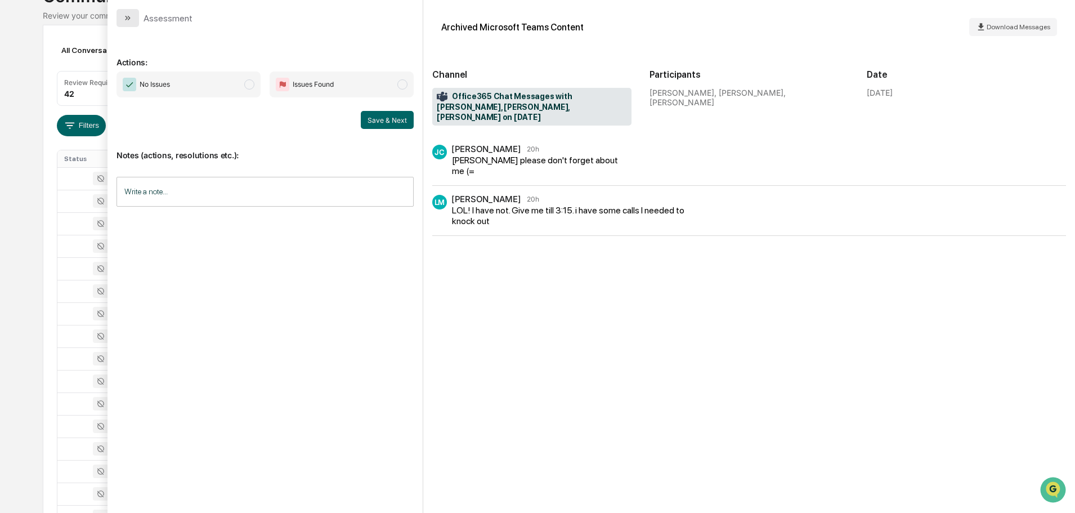
click at [128, 23] on button "modal" at bounding box center [127, 18] width 23 height 18
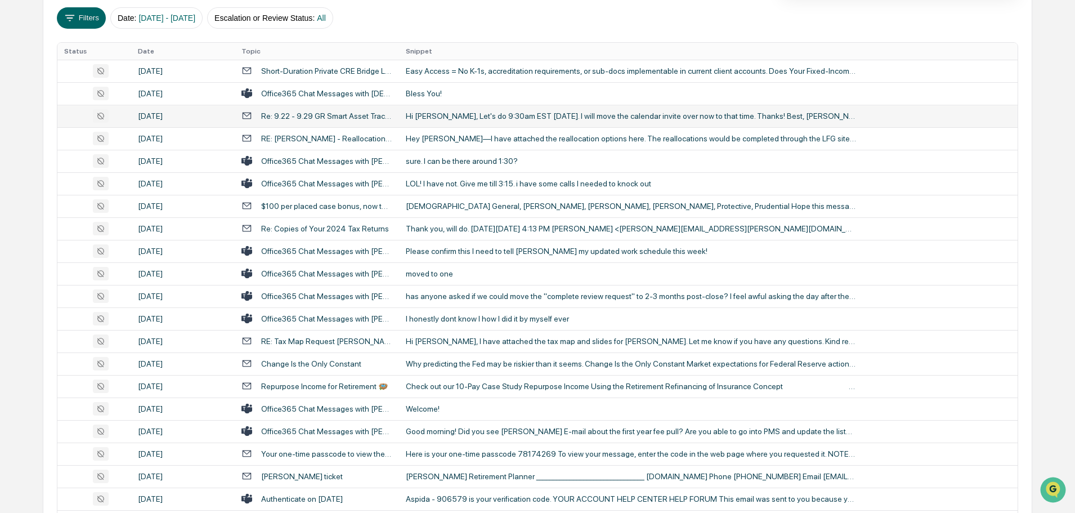
scroll to position [204, 0]
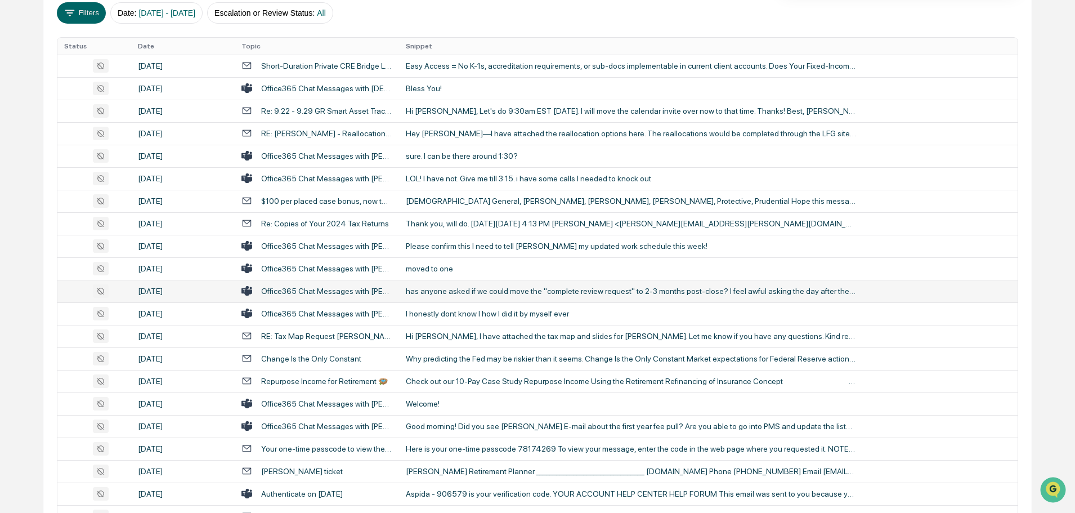
click at [462, 288] on div "has anyone asked if we could move the "complete review request" to 2-3 months p…" at bounding box center [631, 290] width 450 height 9
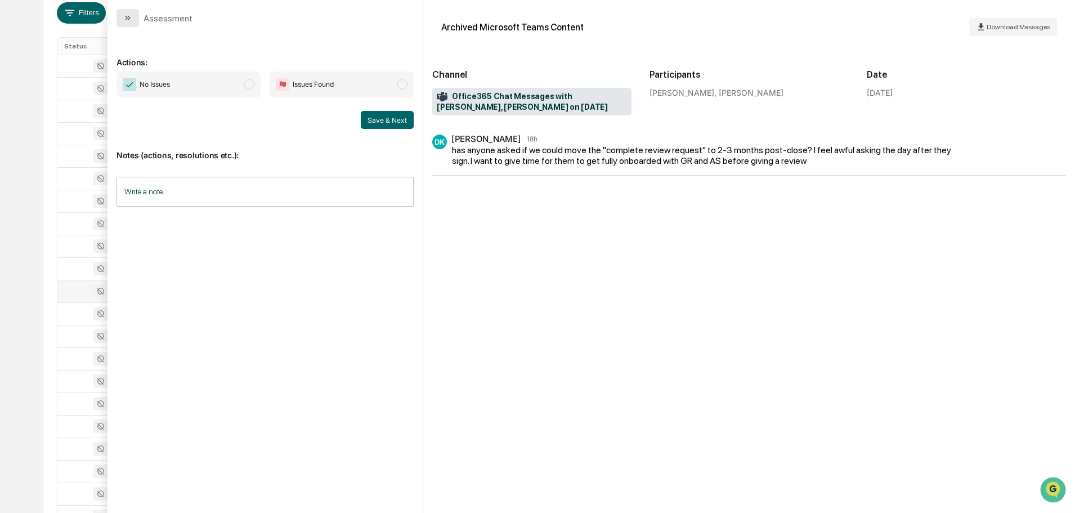
click at [129, 19] on icon "modal" at bounding box center [129, 18] width 3 height 5
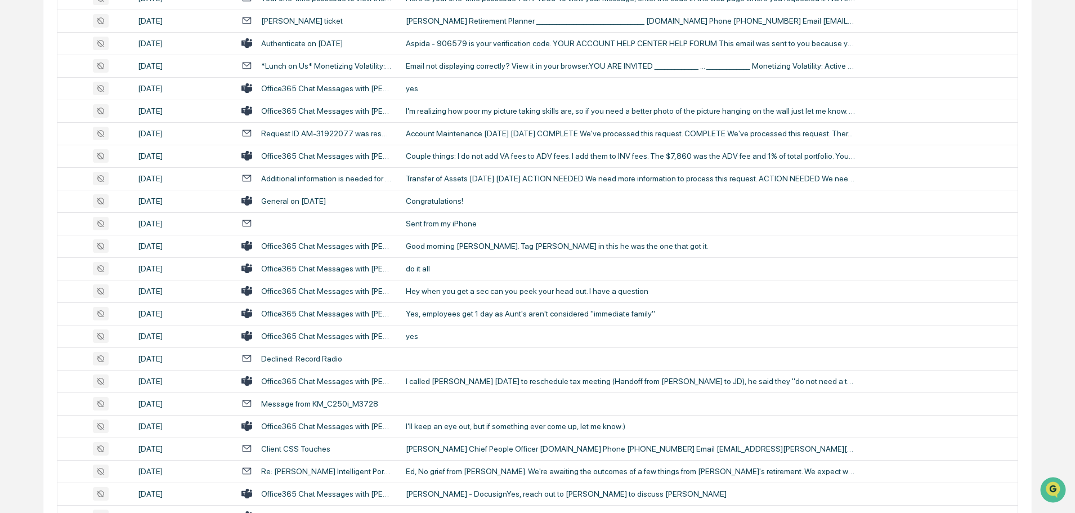
scroll to position [710, 0]
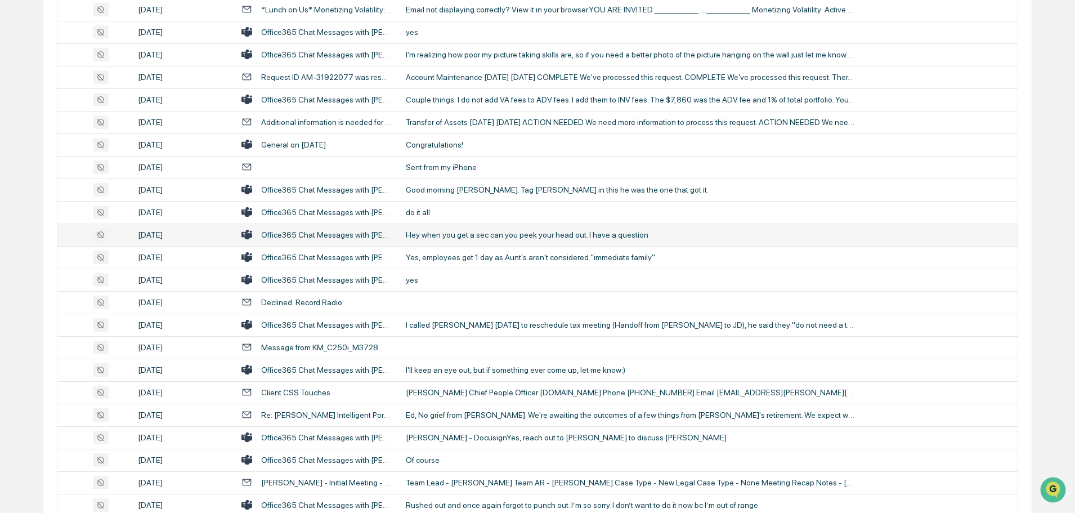
click at [452, 239] on td "Hey when you get a sec can you peek your head out. I have a question" at bounding box center [708, 234] width 618 height 23
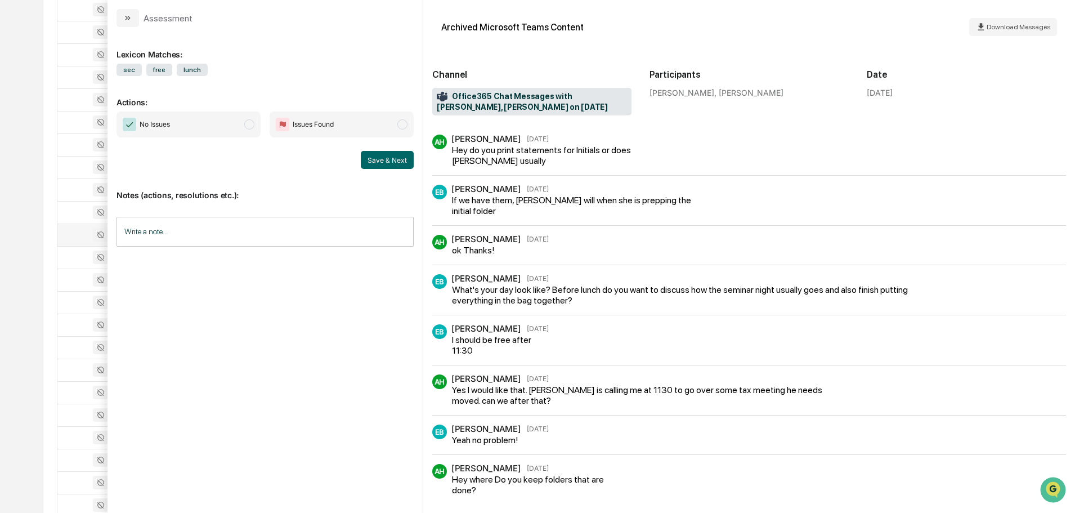
scroll to position [60, 0]
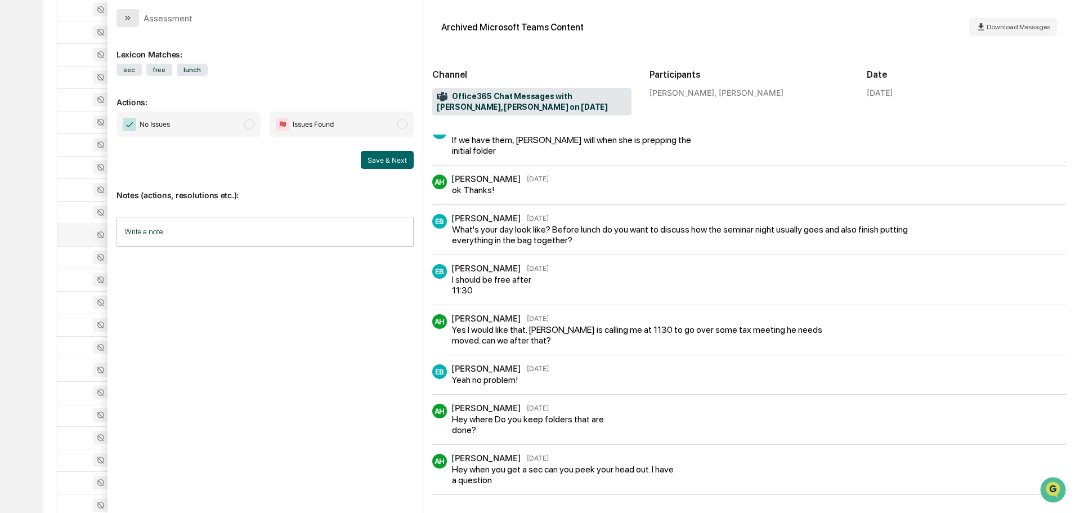
click at [126, 20] on icon "modal" at bounding box center [126, 18] width 3 height 5
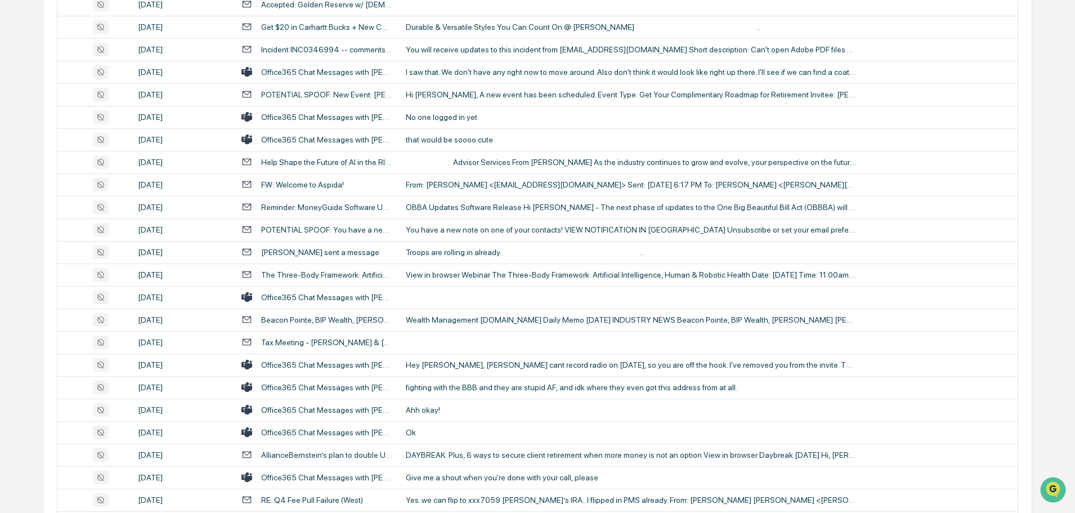
scroll to position [1273, 0]
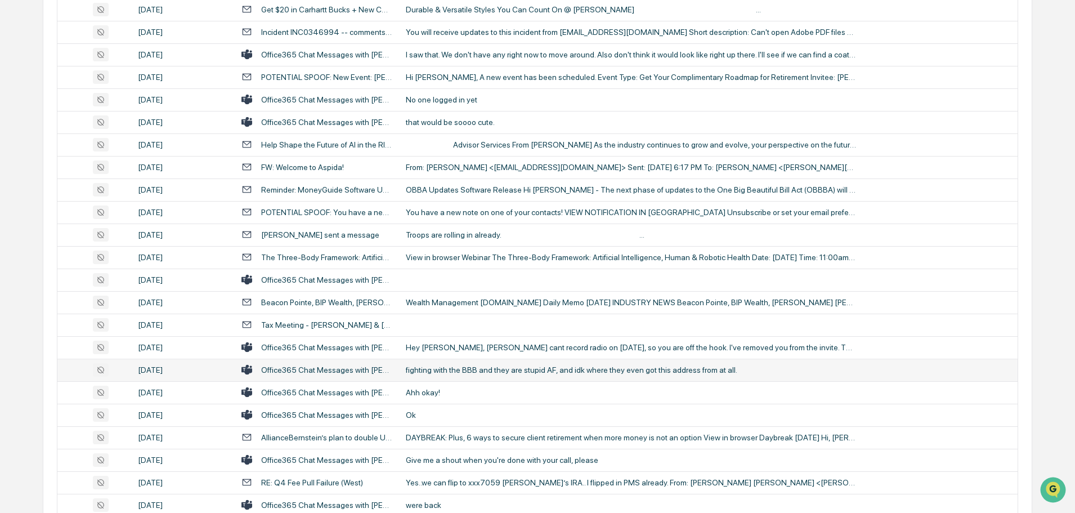
click at [464, 371] on div "fighting with the BBB and they are stupid AF, and idk where they even got this …" at bounding box center [631, 369] width 450 height 9
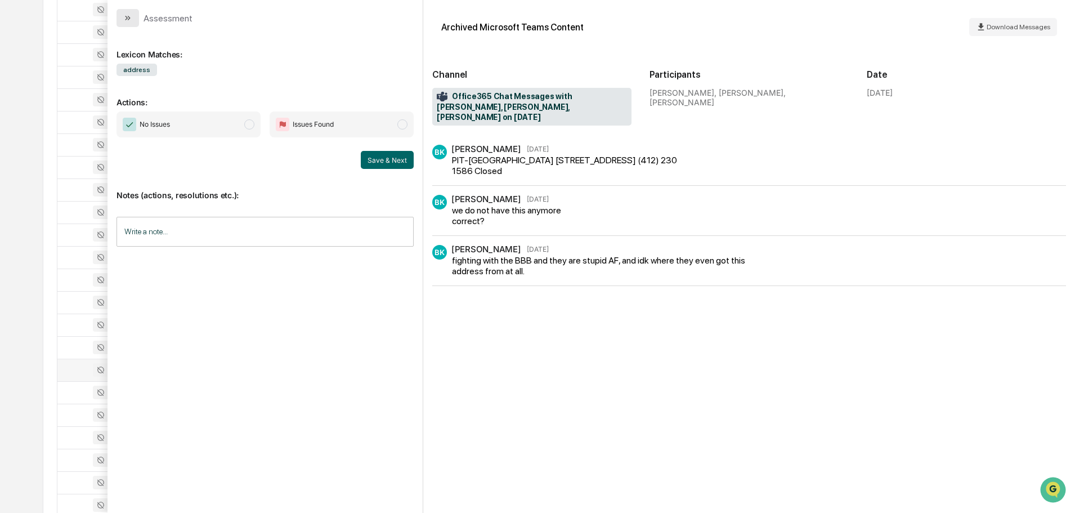
click at [124, 16] on icon "modal" at bounding box center [127, 18] width 9 height 9
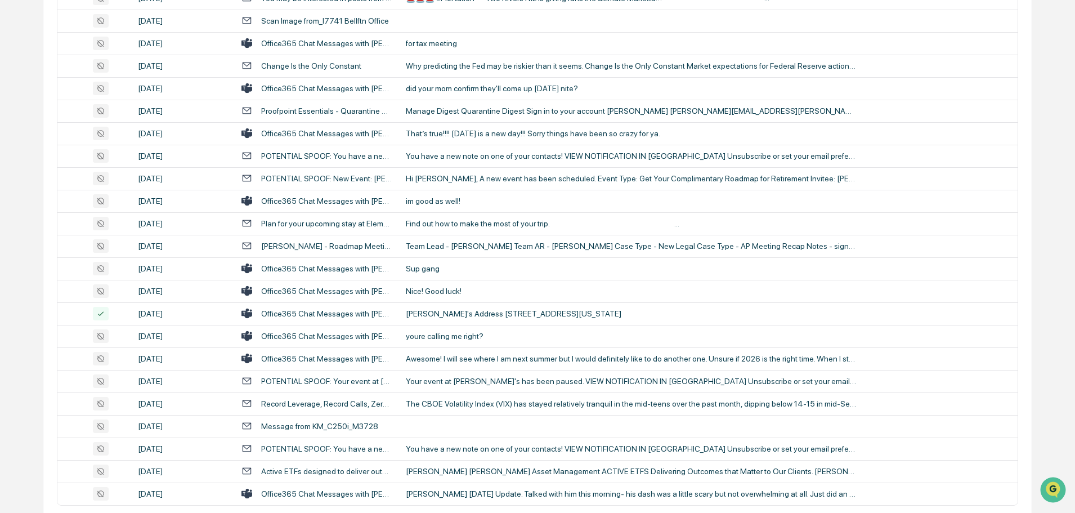
scroll to position [2061, 0]
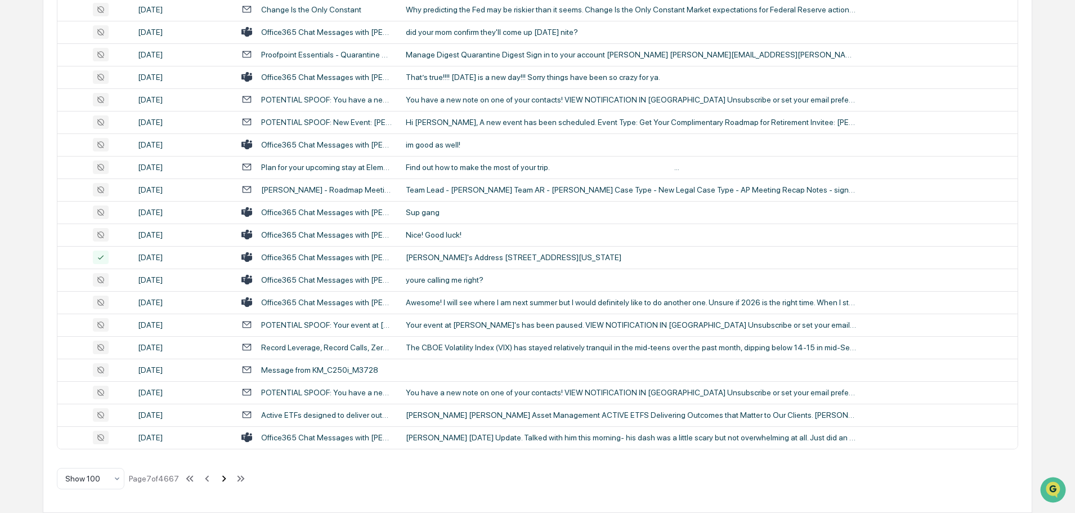
click at [227, 478] on icon at bounding box center [224, 478] width 12 height 12
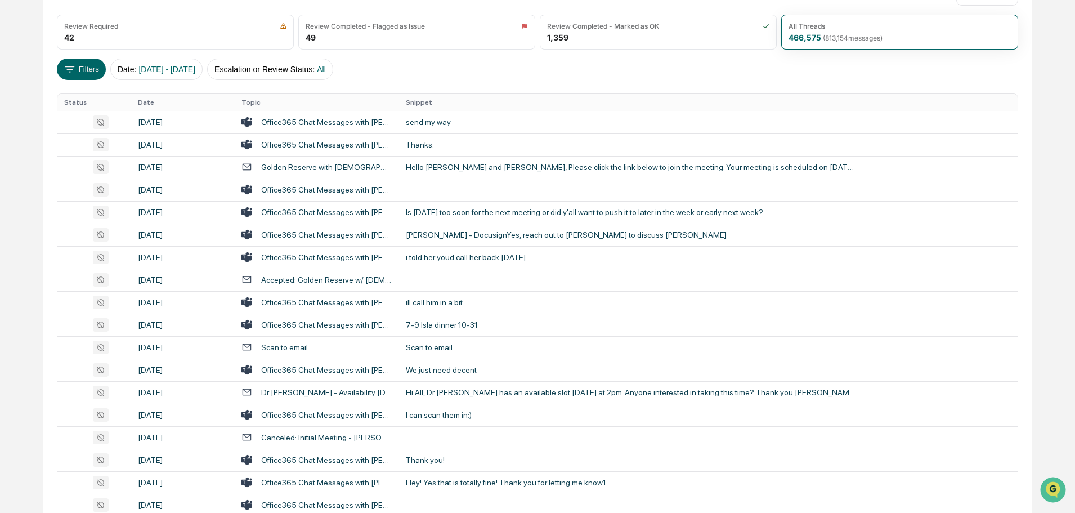
scroll to position [91, 0]
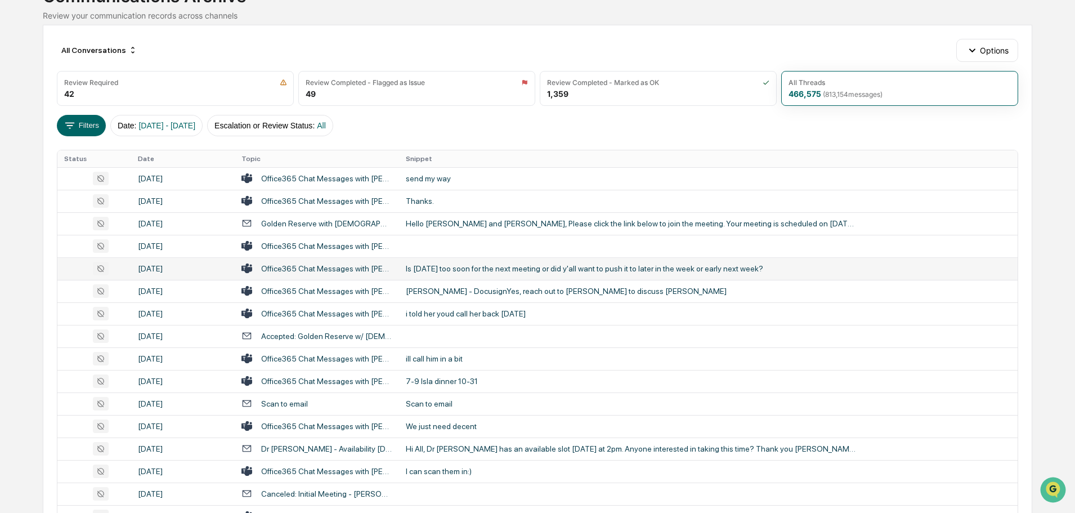
click at [436, 272] on div "Is tomorrow too soon for the next meeting or did y'all want to push it to later…" at bounding box center [631, 268] width 450 height 9
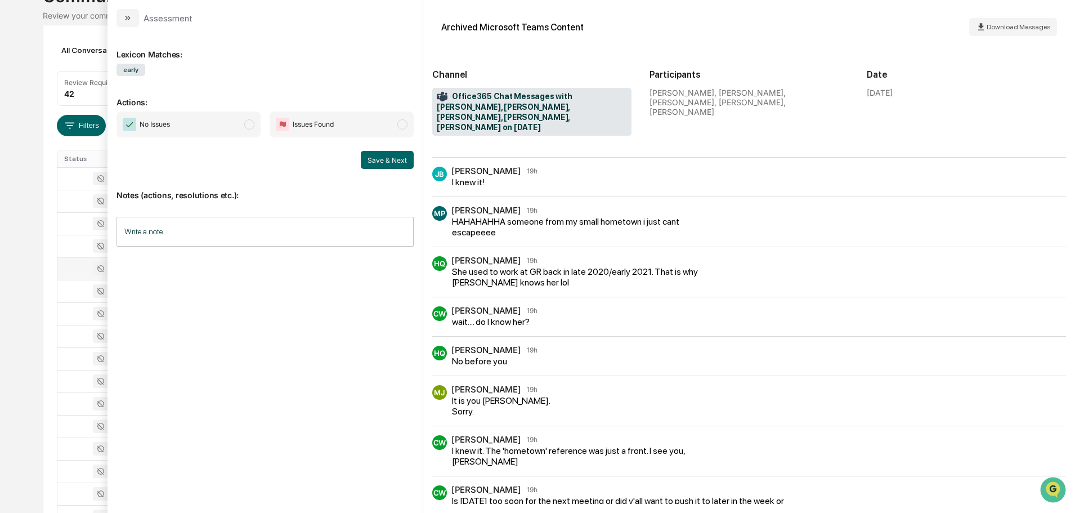
scroll to position [147, 0]
click at [125, 20] on icon "modal" at bounding box center [126, 18] width 3 height 5
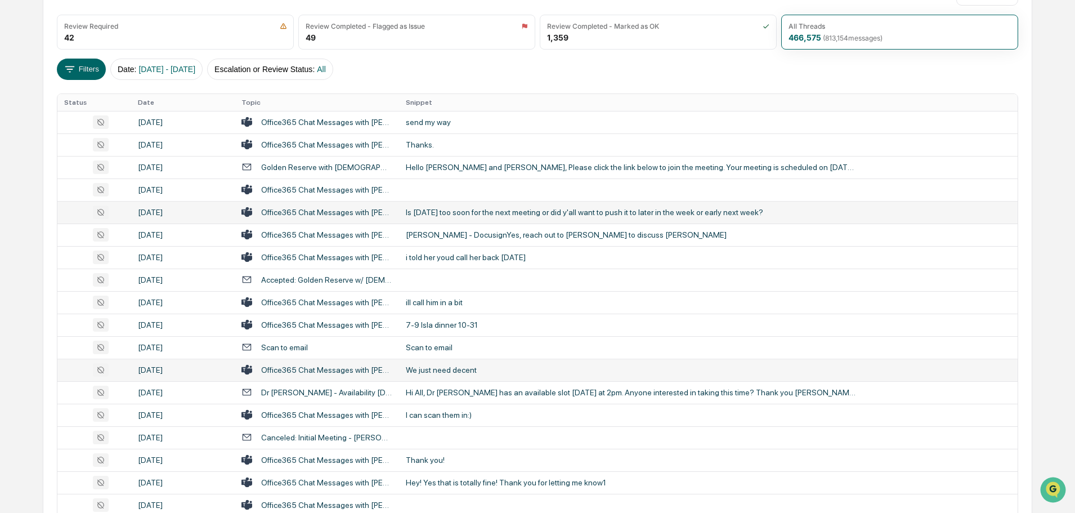
click at [445, 368] on div "We just need decent" at bounding box center [631, 369] width 450 height 9
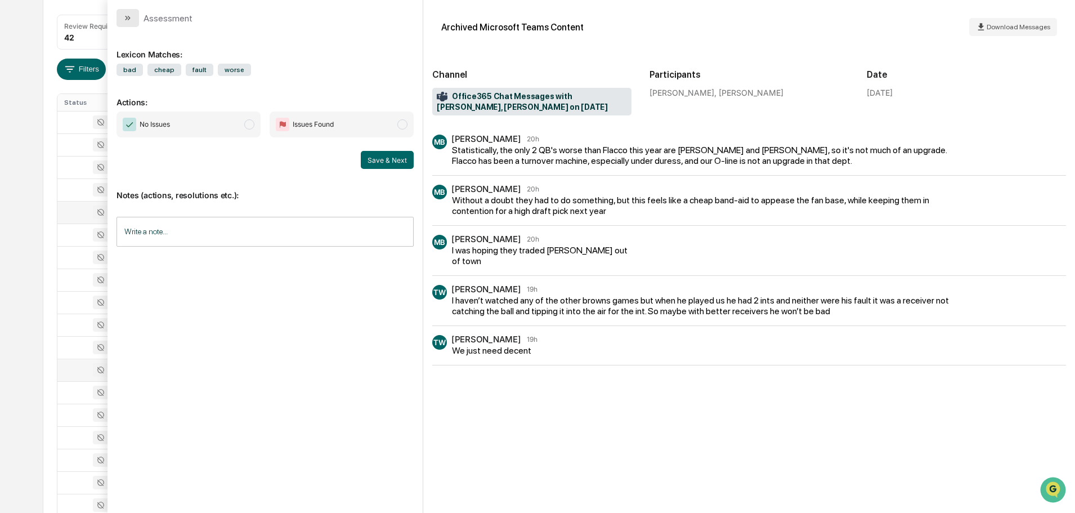
click at [128, 23] on button "modal" at bounding box center [127, 18] width 23 height 18
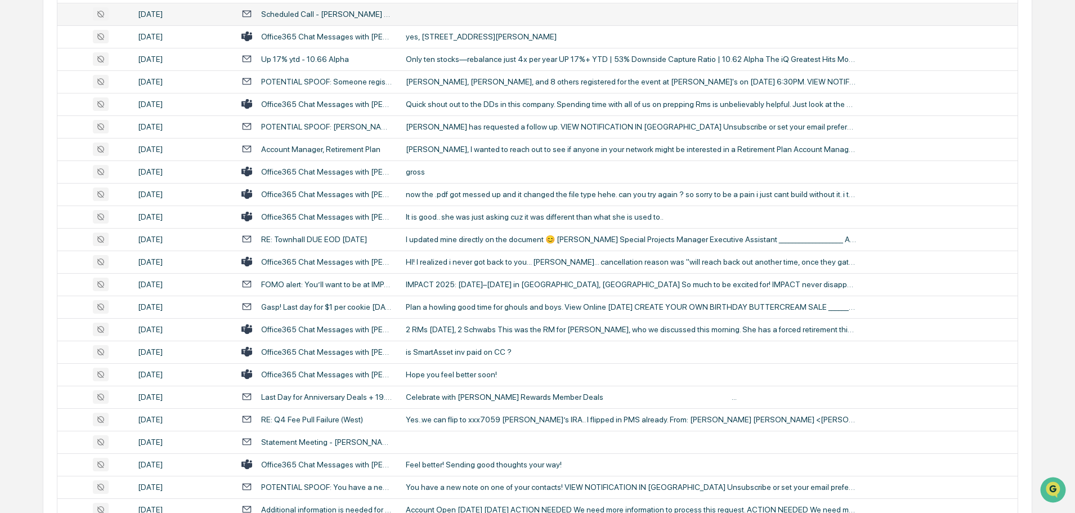
scroll to position [1386, 0]
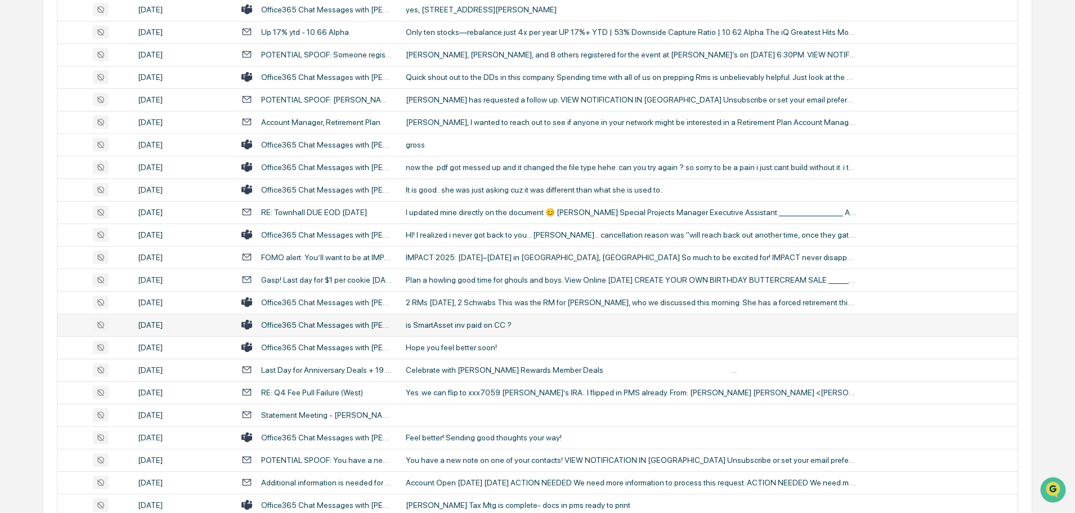
click at [462, 324] on div "is SmartAsset inv paid on CC ?" at bounding box center [631, 324] width 450 height 9
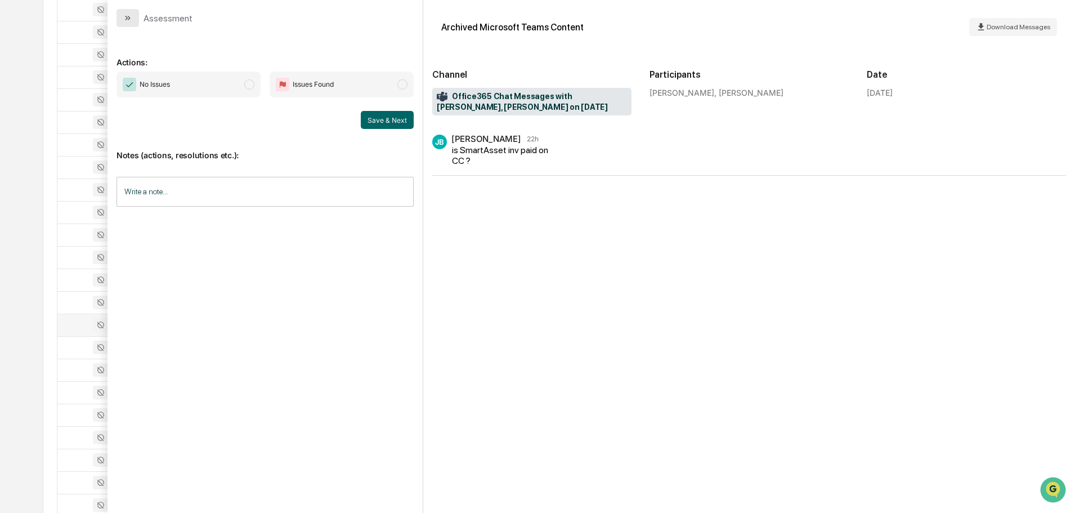
click at [129, 13] on button "modal" at bounding box center [127, 18] width 23 height 18
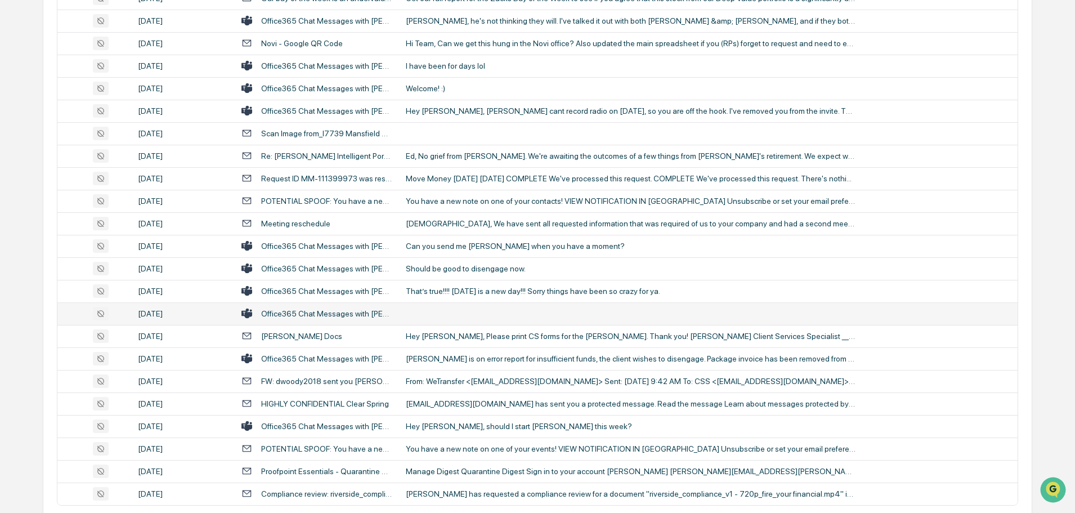
scroll to position [2061, 0]
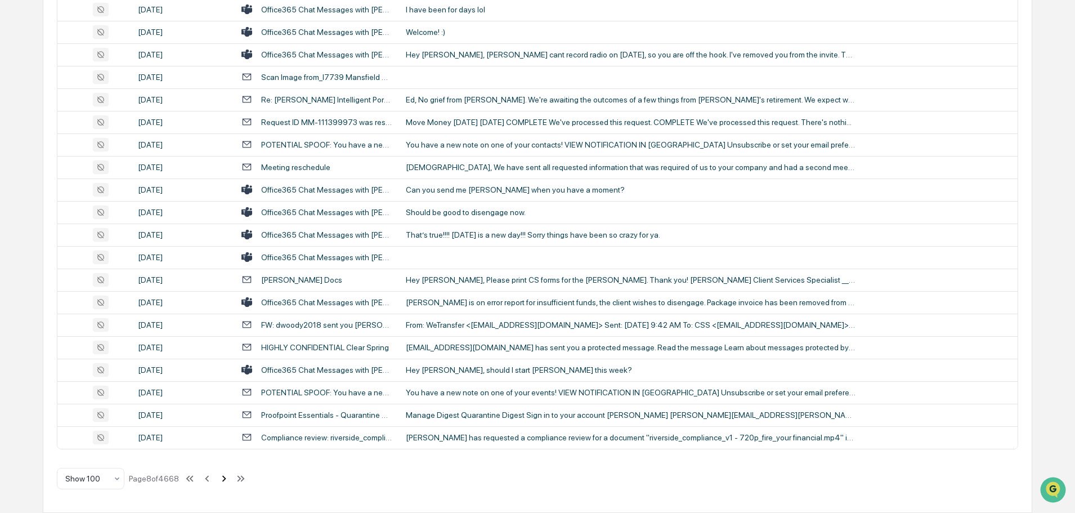
click at [225, 482] on icon at bounding box center [224, 478] width 12 height 12
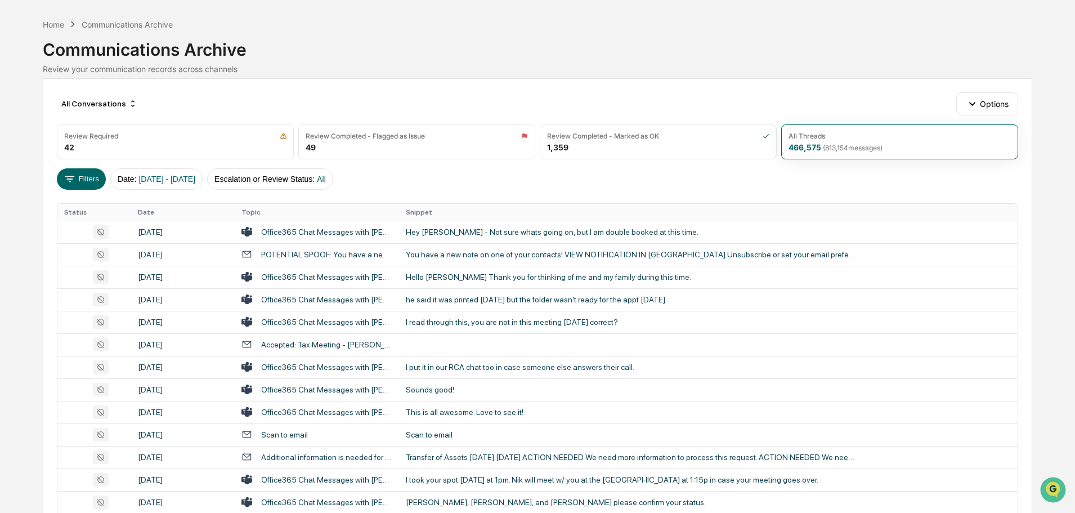
scroll to position [0, 0]
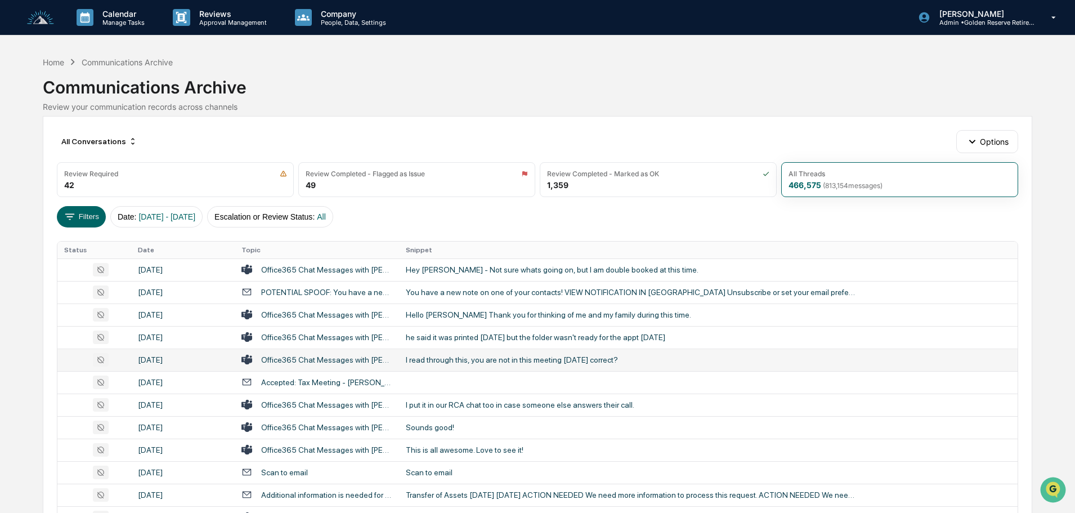
click at [492, 360] on div "I read through this, you are not in this meeting tomorrow correct?" at bounding box center [631, 359] width 450 height 9
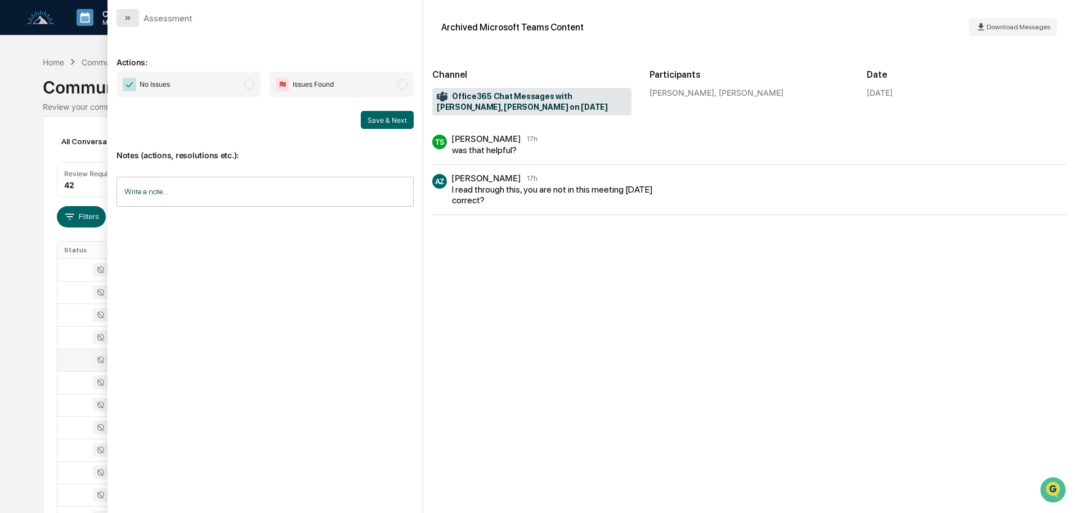
click at [132, 20] on button "modal" at bounding box center [127, 18] width 23 height 18
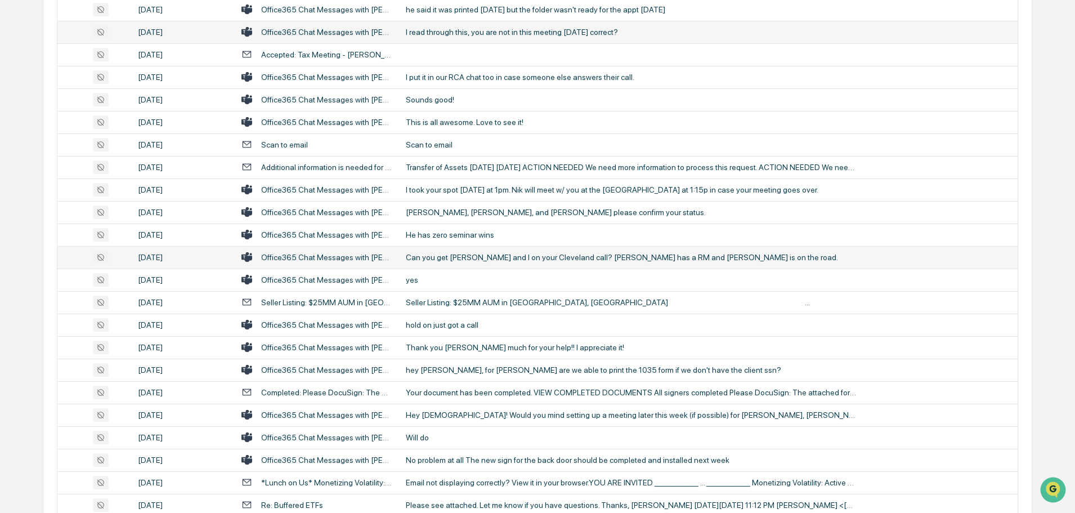
scroll to position [338, 0]
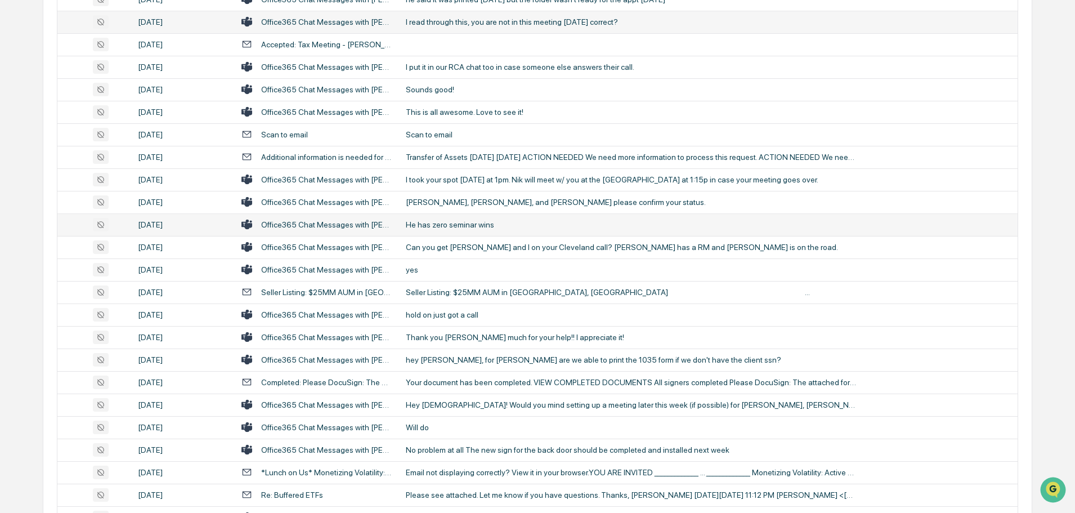
click at [461, 228] on div "He has zero seminar wins" at bounding box center [631, 224] width 450 height 9
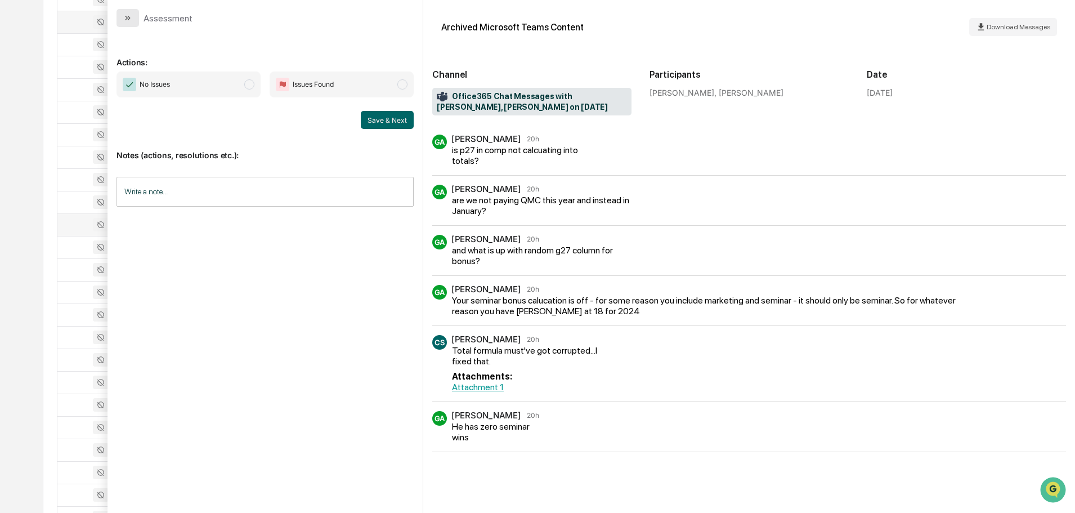
click at [135, 19] on button "modal" at bounding box center [127, 18] width 23 height 18
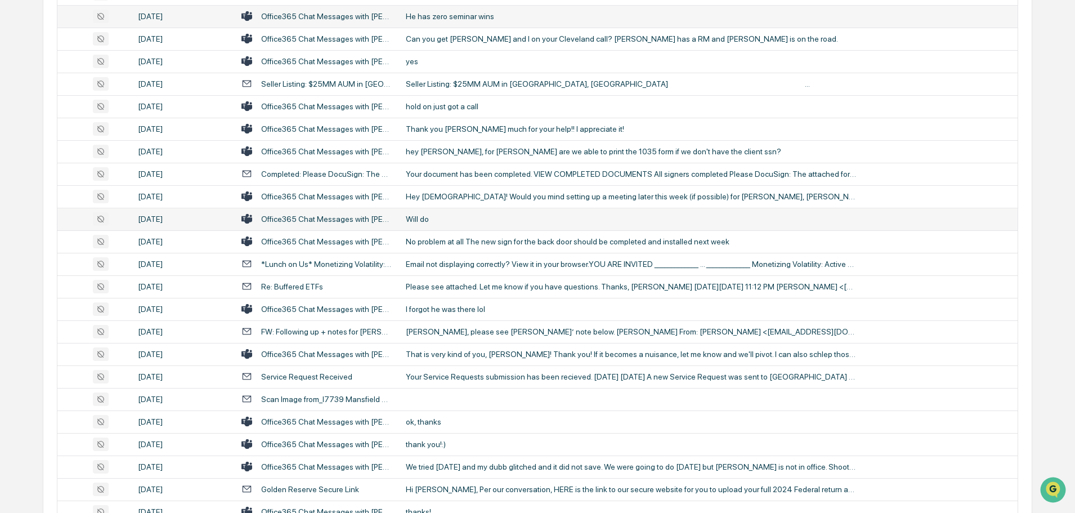
scroll to position [563, 0]
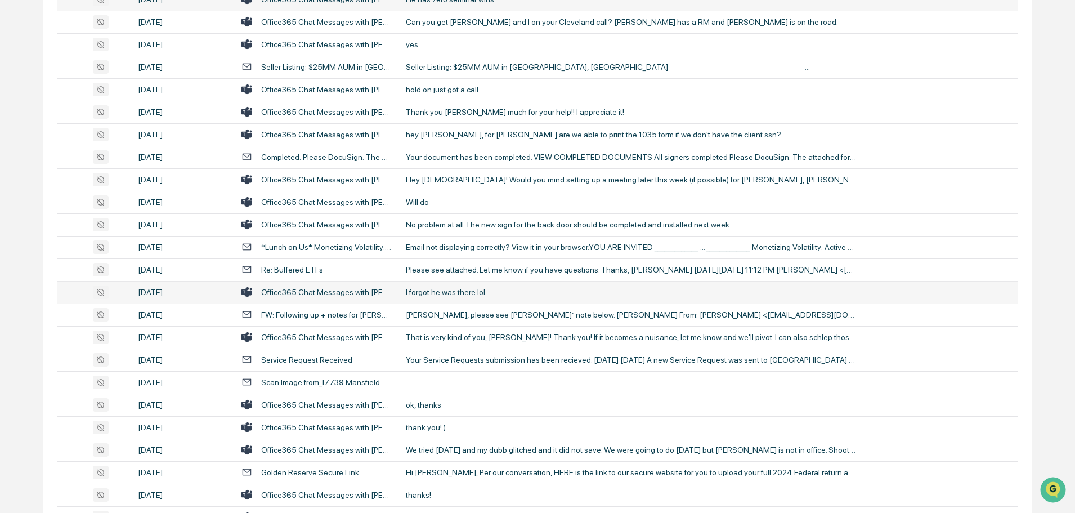
click at [465, 286] on td "I forgot he was there lol" at bounding box center [708, 292] width 618 height 23
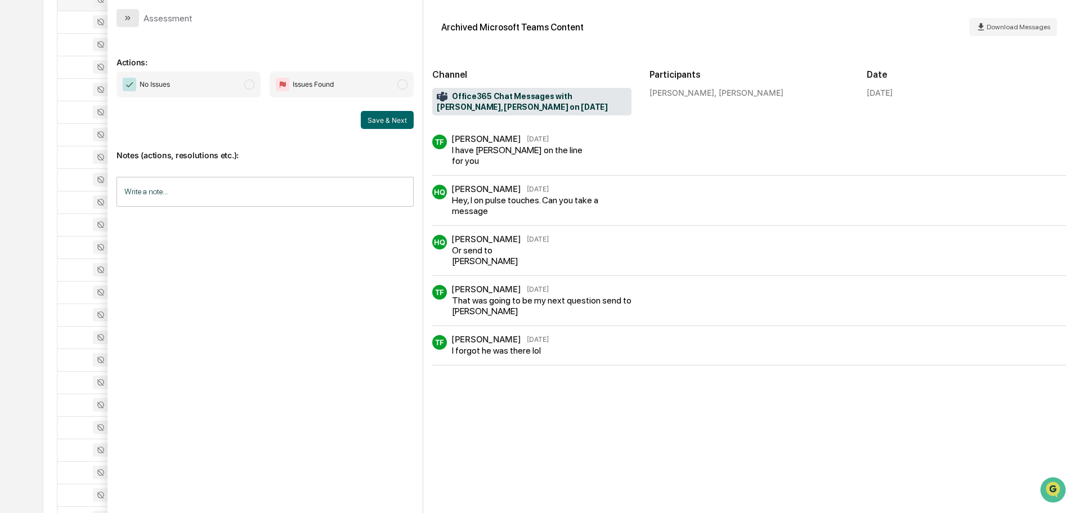
click at [133, 20] on button "modal" at bounding box center [127, 18] width 23 height 18
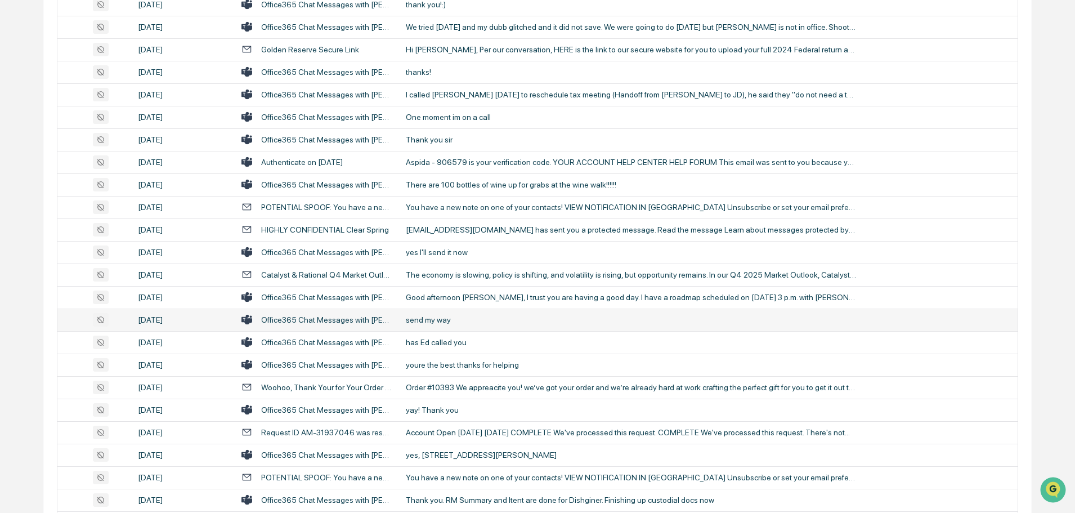
scroll to position [1013, 0]
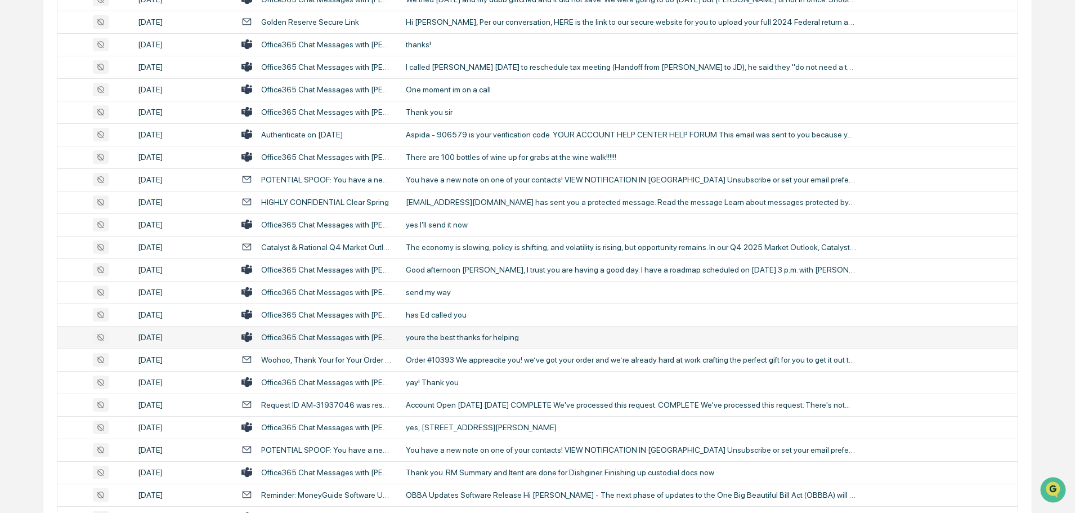
click at [515, 339] on div "youre the best thanks for helping" at bounding box center [631, 337] width 450 height 9
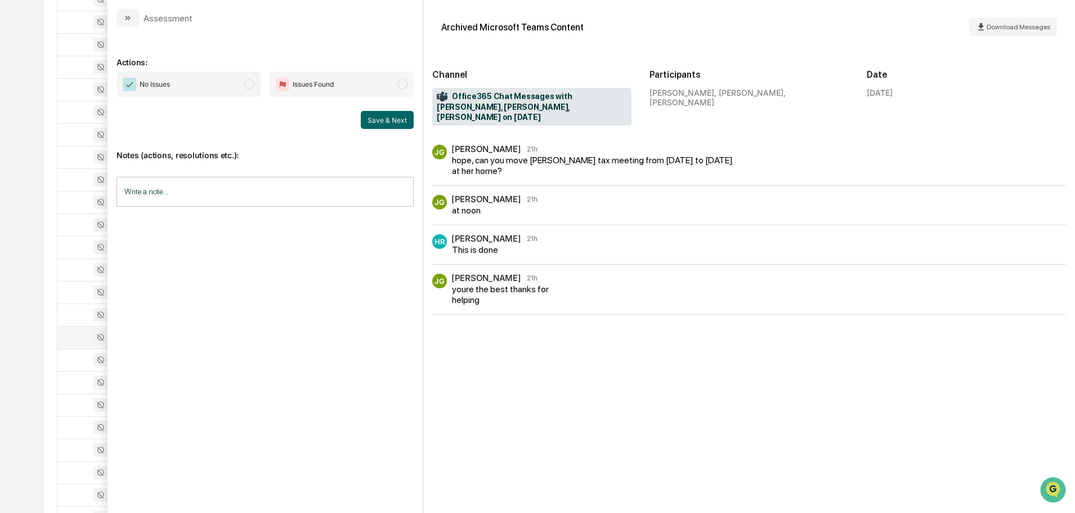
click at [128, 17] on icon "modal" at bounding box center [127, 18] width 9 height 9
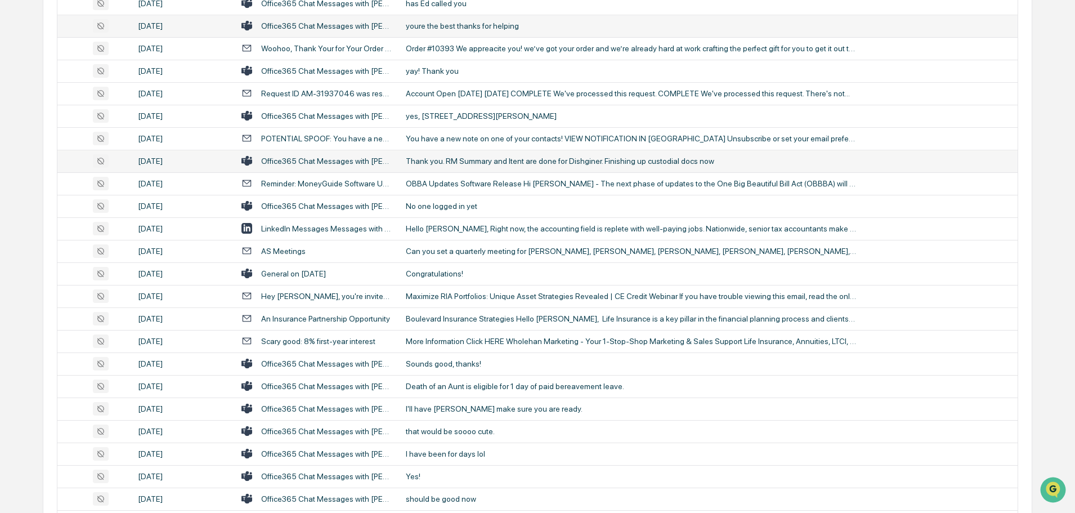
scroll to position [1351, 0]
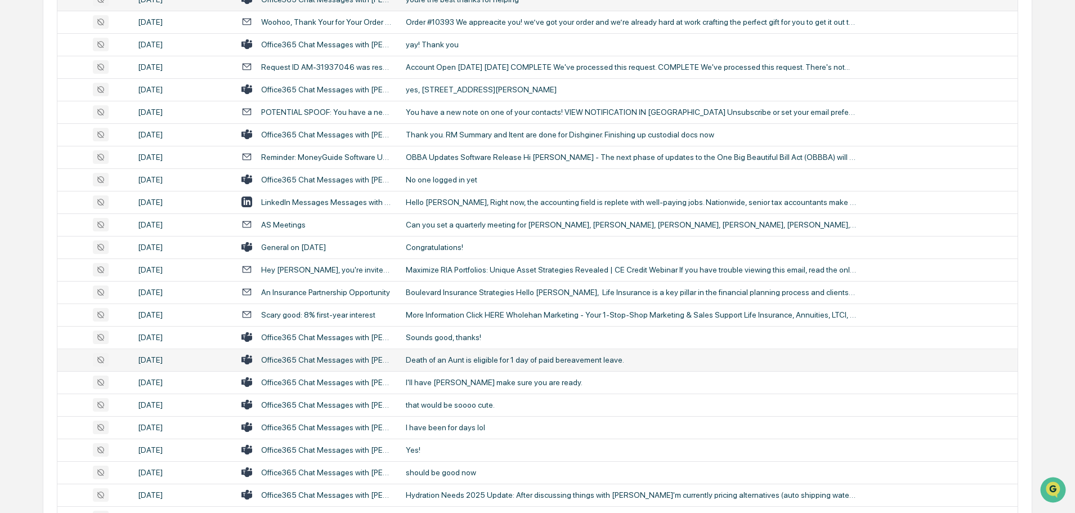
click at [477, 362] on div "Death of an Aunt is eligible for 1 day of paid bereavement leave." at bounding box center [631, 359] width 450 height 9
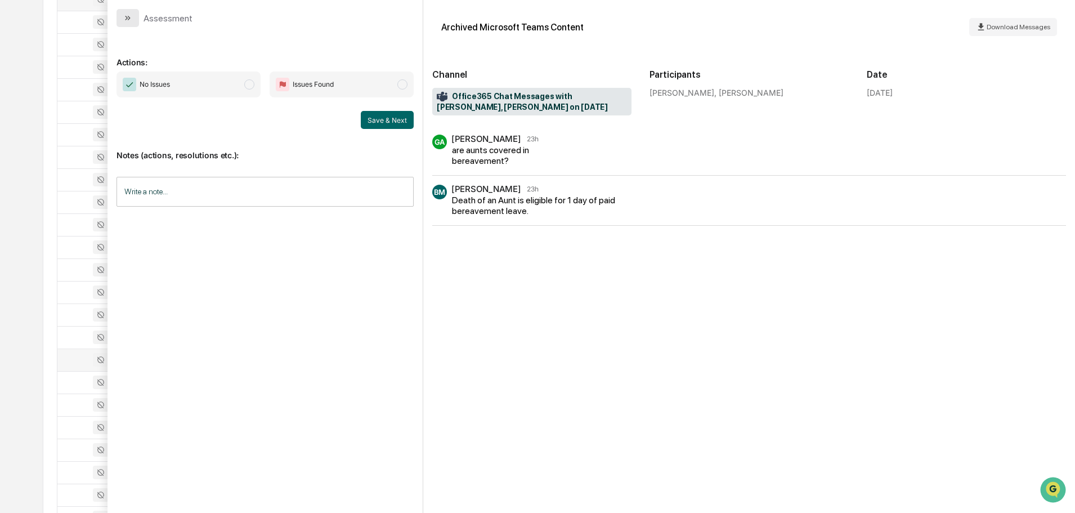
click at [122, 17] on button "modal" at bounding box center [127, 18] width 23 height 18
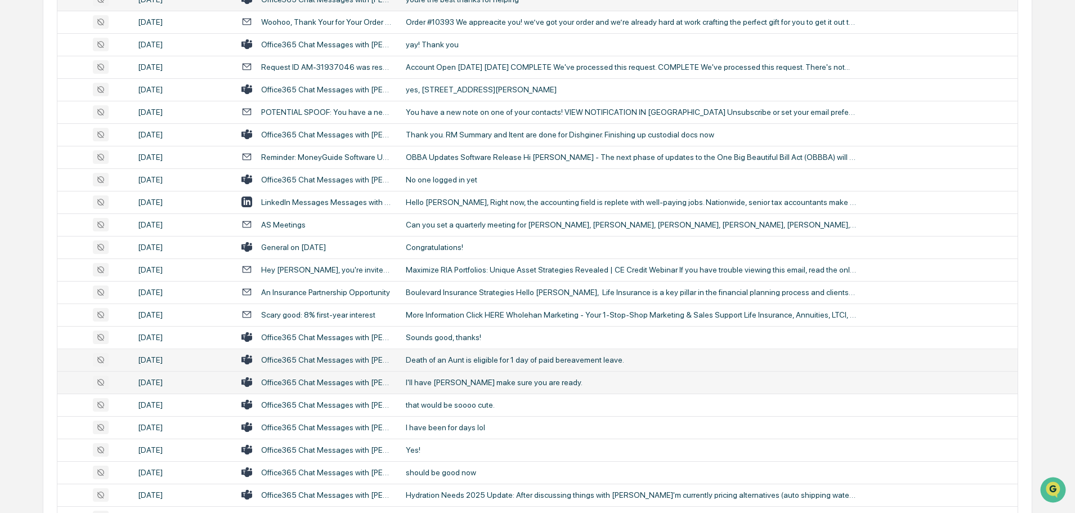
scroll to position [1407, 0]
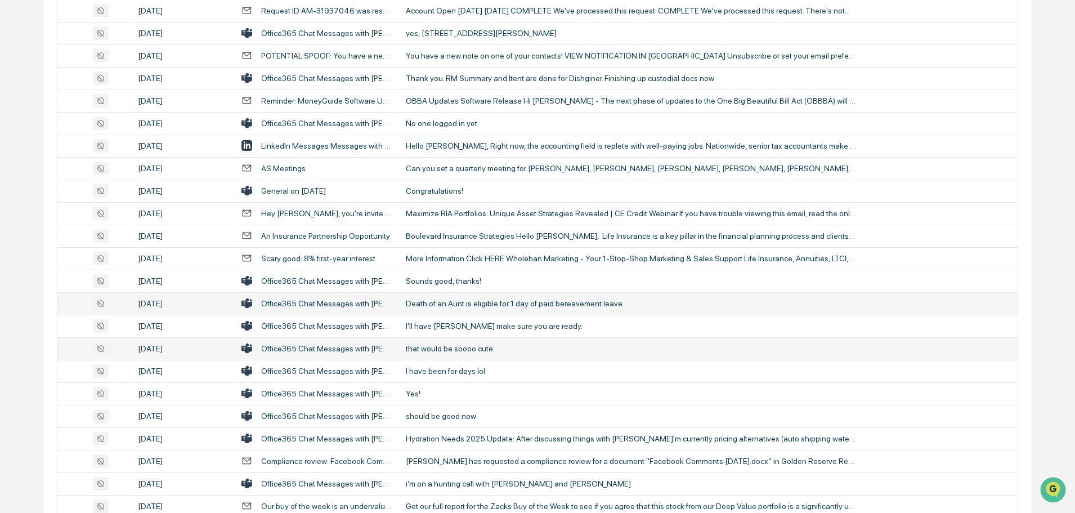
click at [463, 352] on div "that would be soooo cute." at bounding box center [631, 348] width 450 height 9
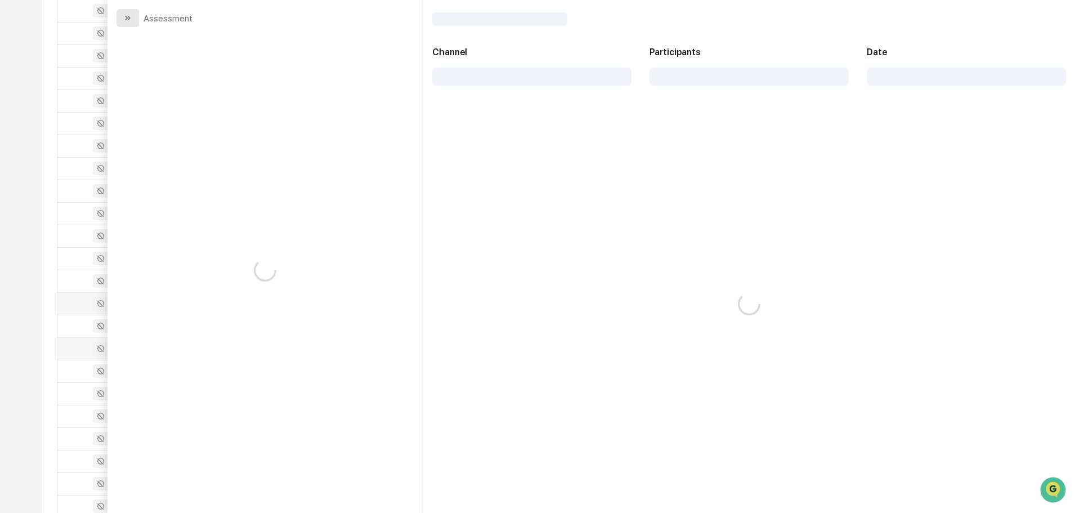
click at [124, 14] on icon "modal" at bounding box center [127, 18] width 9 height 9
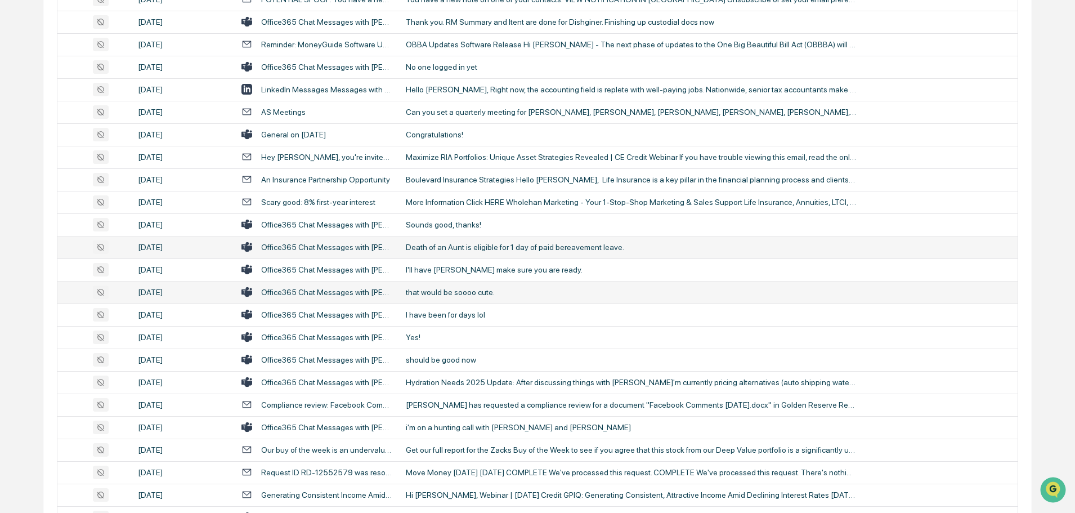
scroll to position [1519, 0]
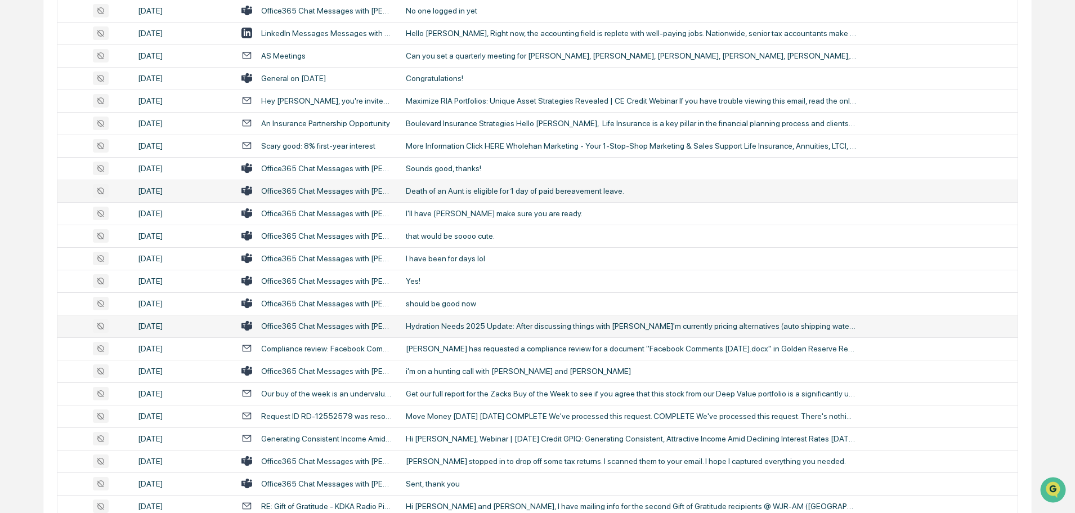
click at [486, 327] on div "Hydration Needs 2025 Update: After discussing things with Charles I'm currently…" at bounding box center [631, 325] width 450 height 9
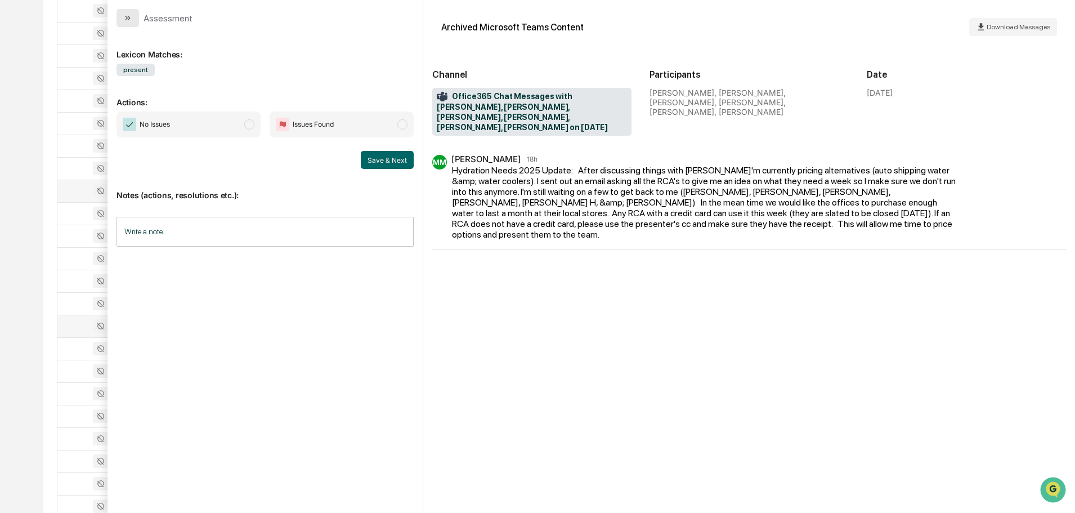
click at [136, 16] on button "modal" at bounding box center [127, 18] width 23 height 18
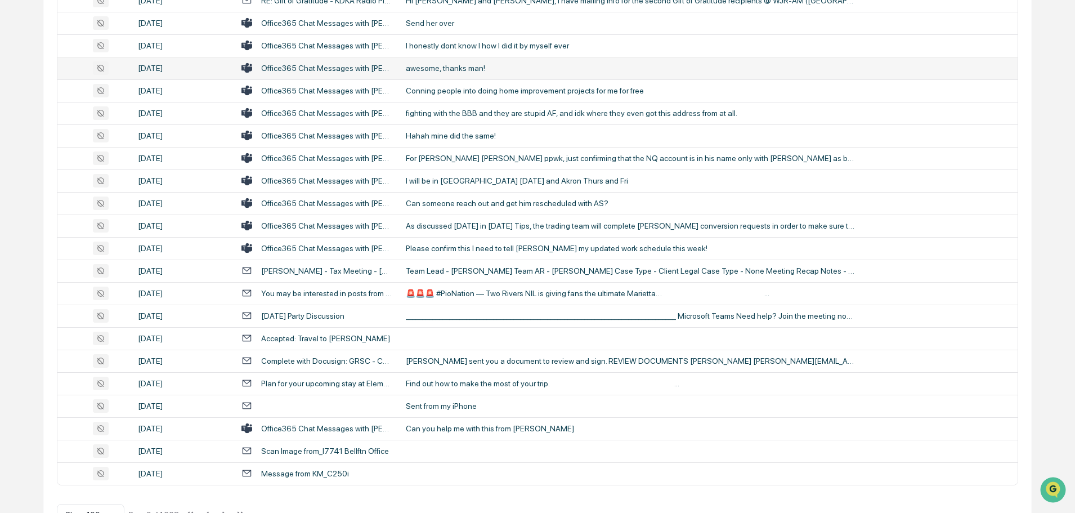
scroll to position [2061, 0]
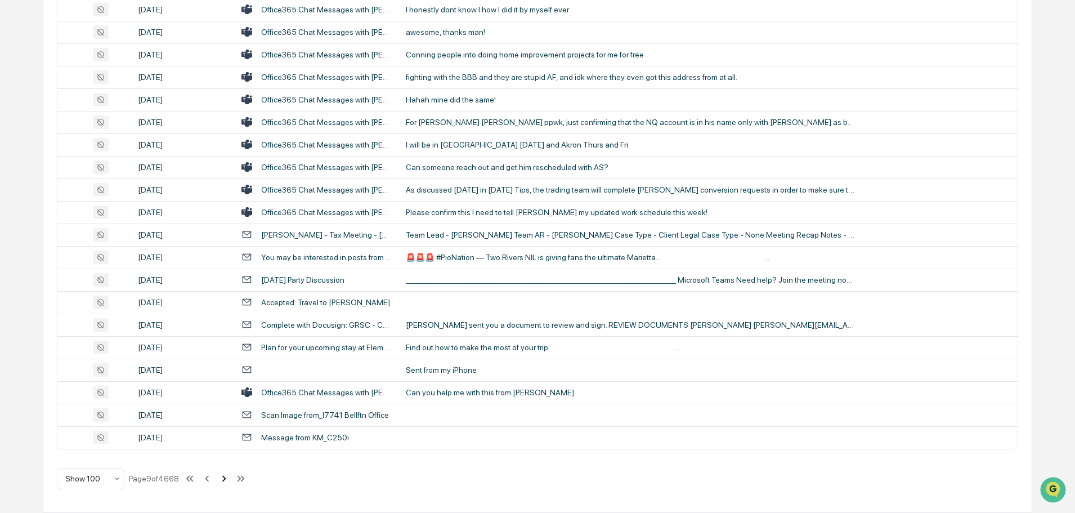
click at [223, 482] on icon at bounding box center [224, 478] width 12 height 12
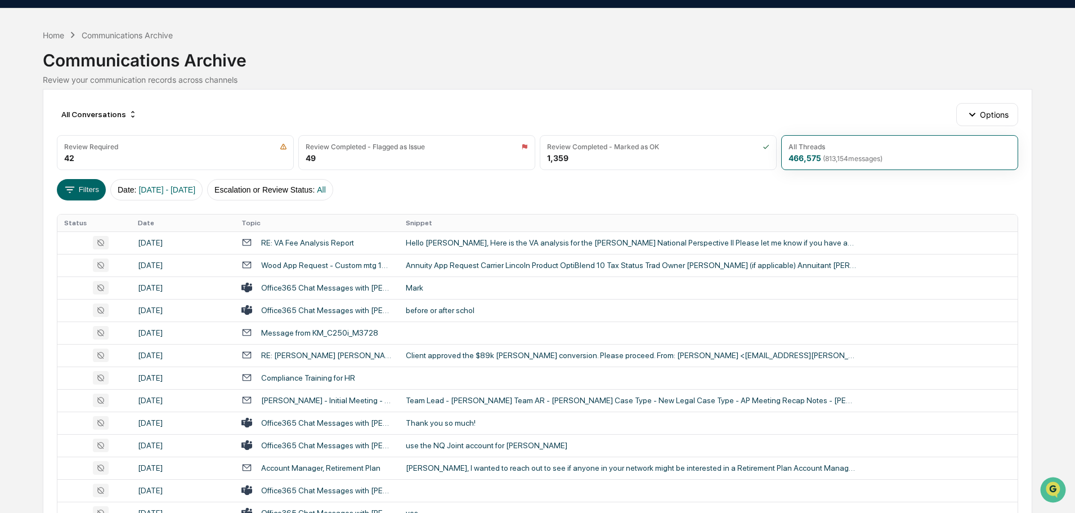
scroll to position [0, 0]
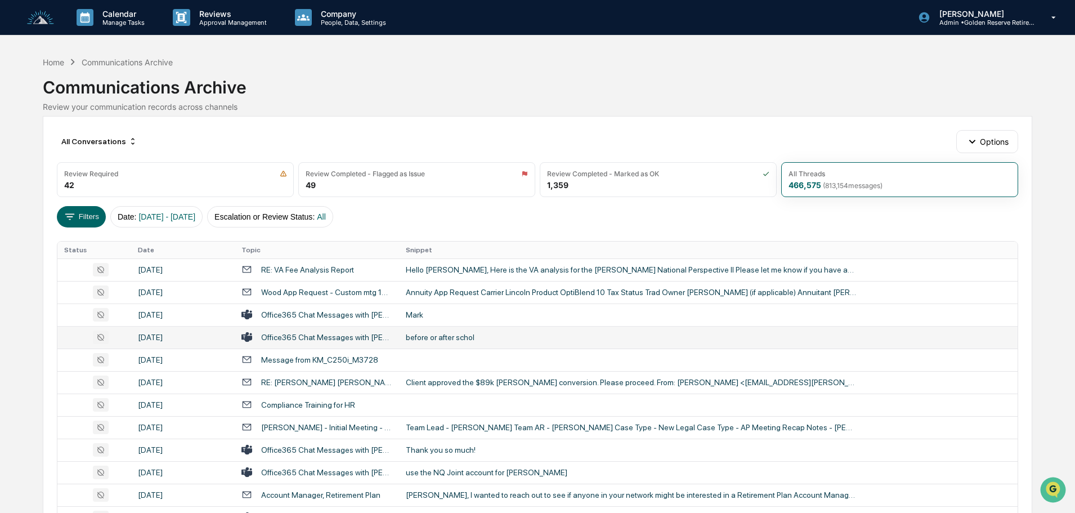
click at [476, 339] on div "before or after schol" at bounding box center [631, 337] width 450 height 9
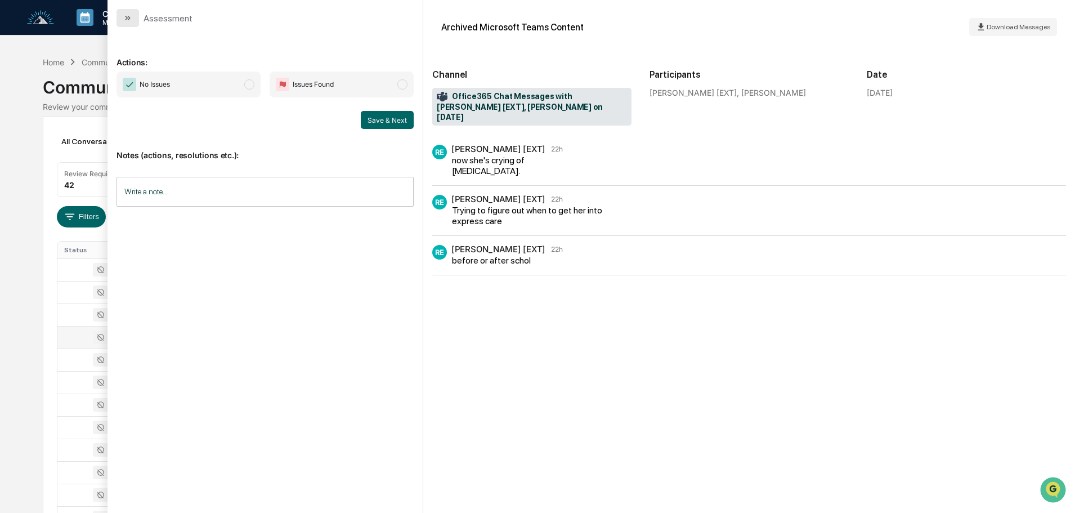
click at [136, 18] on button "modal" at bounding box center [127, 18] width 23 height 18
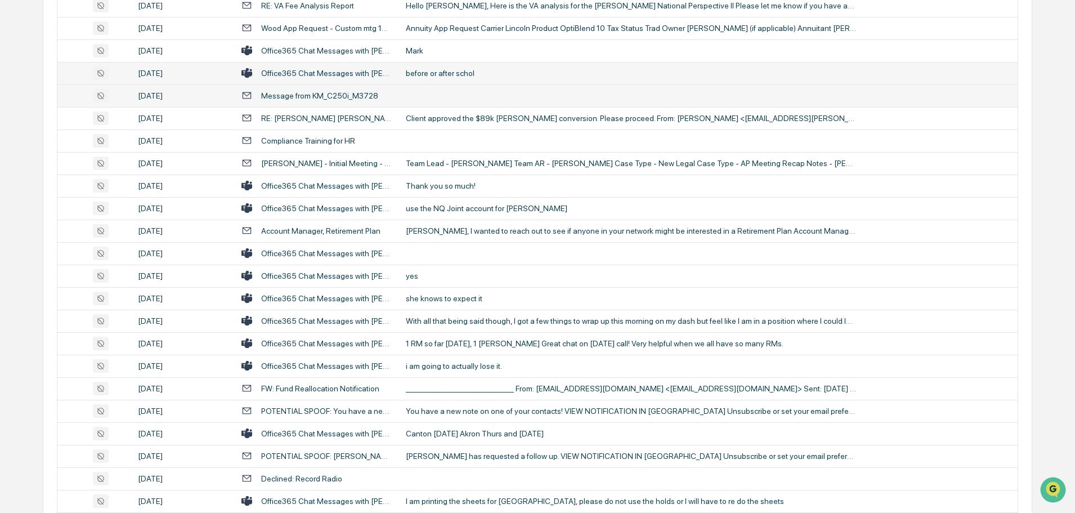
scroll to position [281, 0]
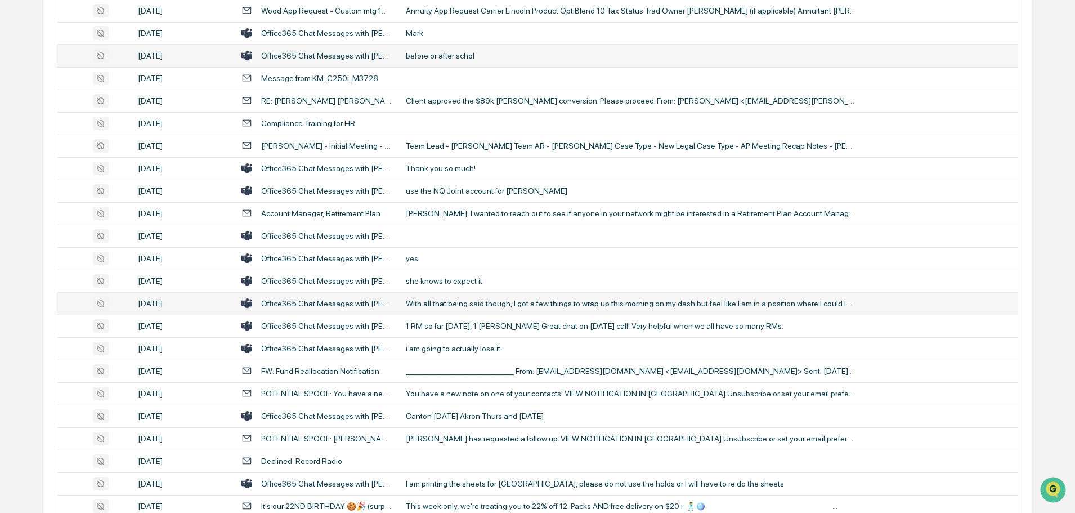
click at [454, 303] on div "With all that being said though, I got a few things to wrap up this morning on …" at bounding box center [631, 303] width 450 height 9
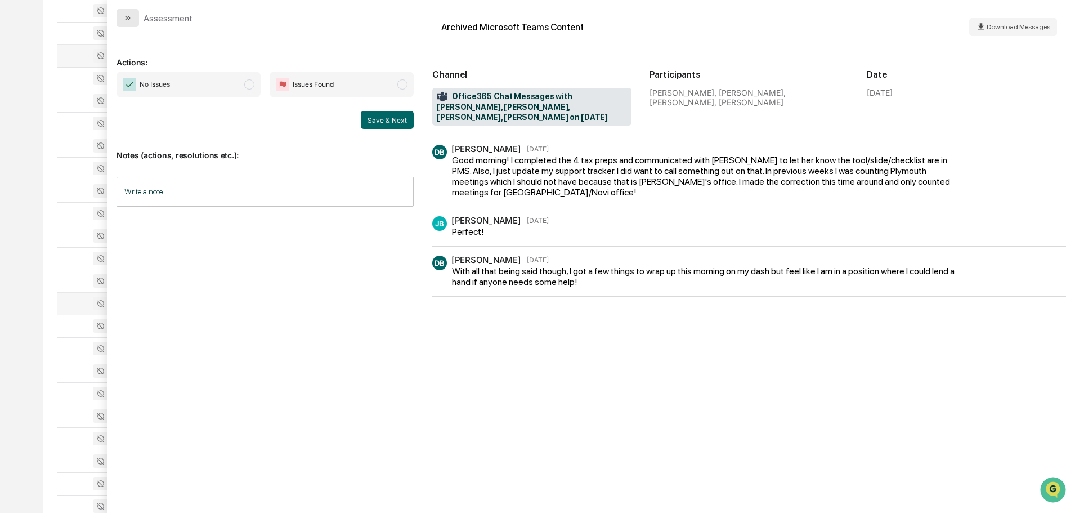
click at [132, 15] on button "modal" at bounding box center [127, 18] width 23 height 18
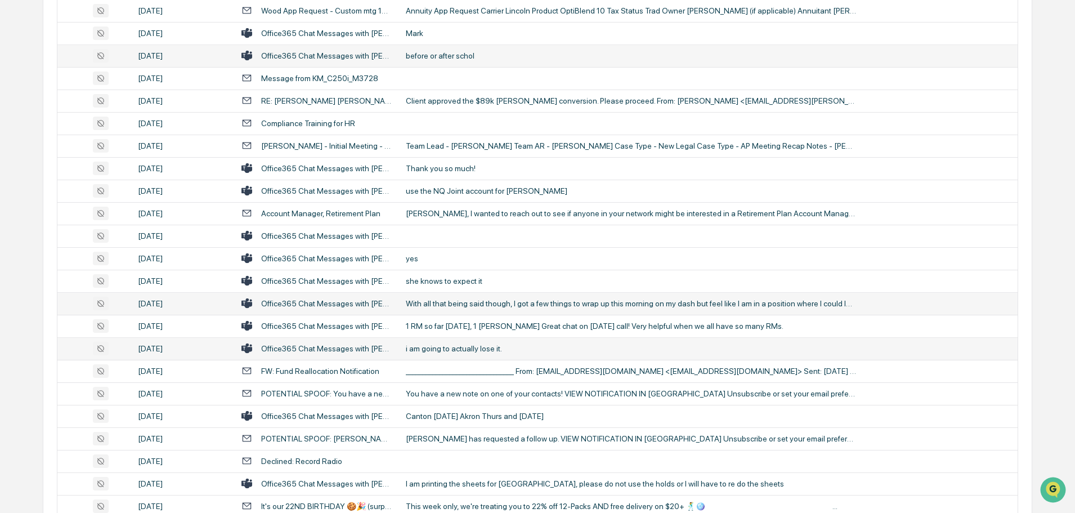
click at [455, 349] on div "i am going to actually lose it." at bounding box center [631, 348] width 450 height 9
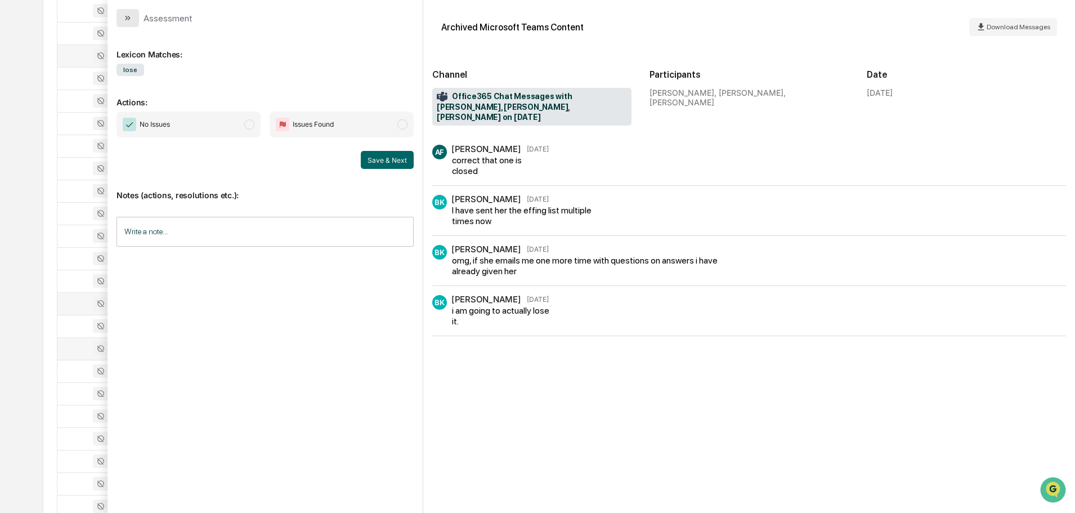
click at [133, 19] on button "modal" at bounding box center [127, 18] width 23 height 18
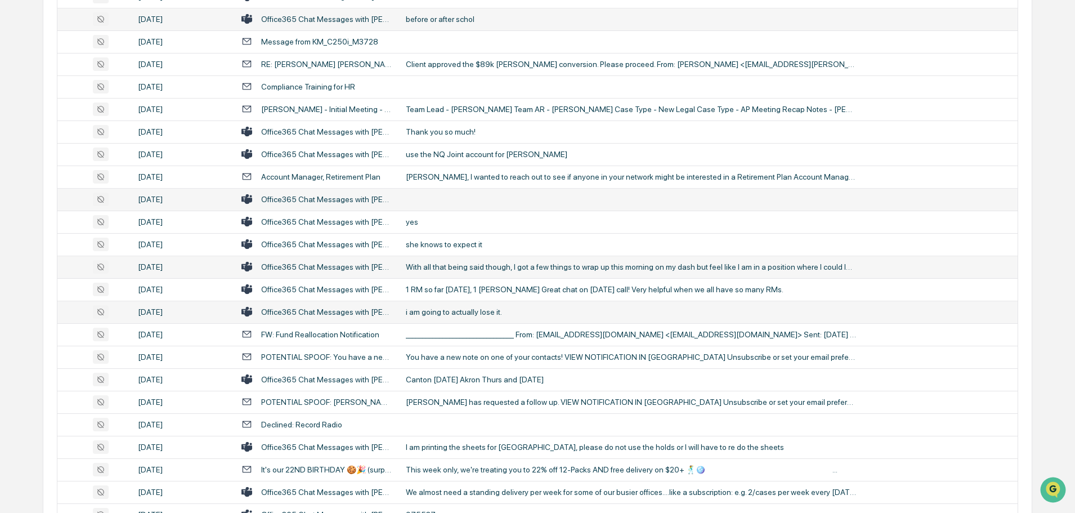
scroll to position [338, 0]
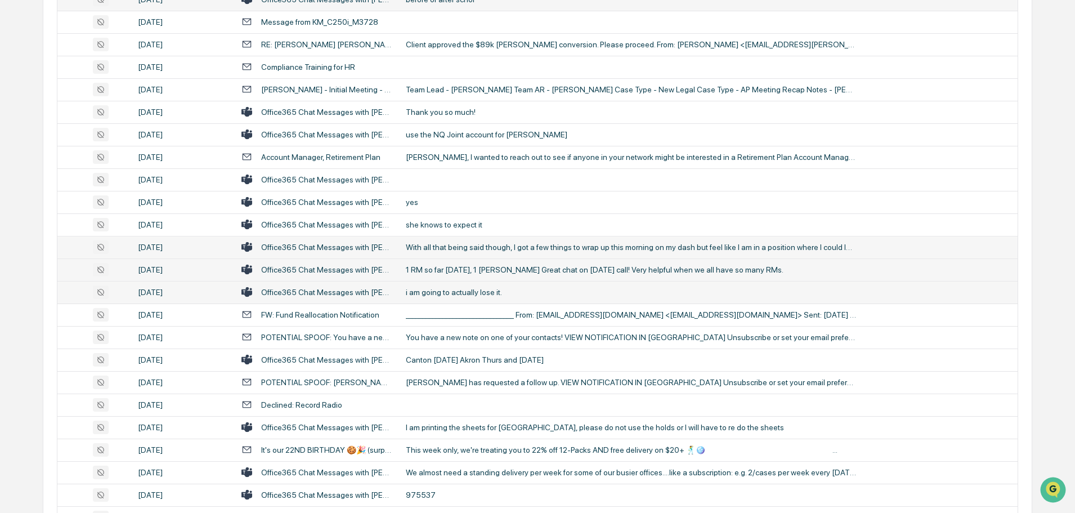
click at [482, 265] on div "1 RM so far today, 1 Schwab Great chat on today's call! Very helpful when we al…" at bounding box center [631, 269] width 450 height 9
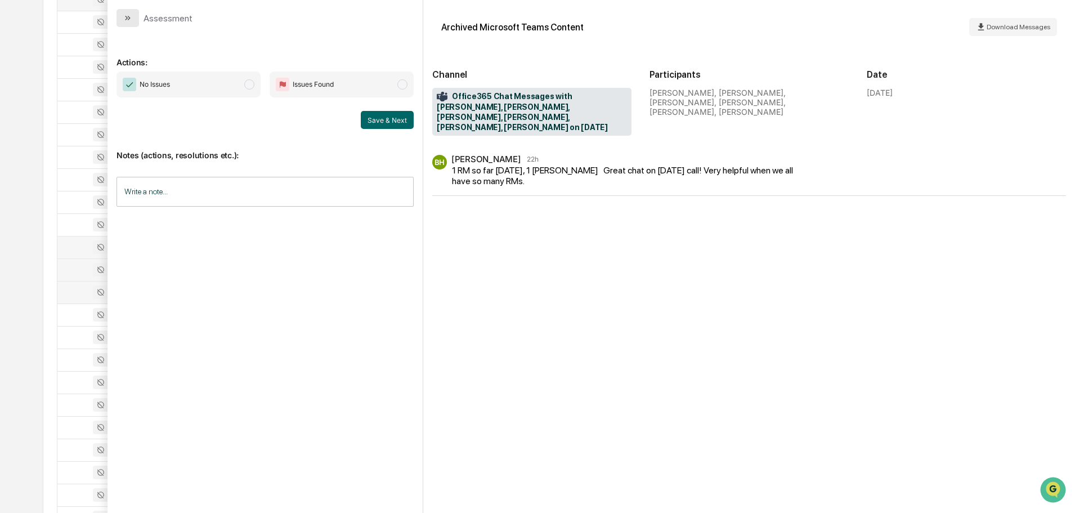
click at [133, 20] on button "modal" at bounding box center [127, 18] width 23 height 18
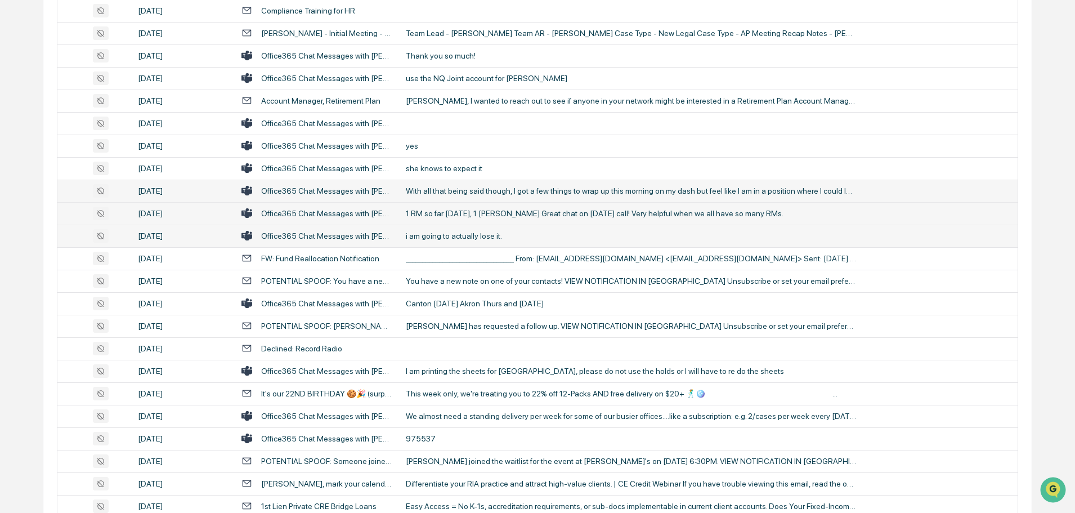
scroll to position [450, 0]
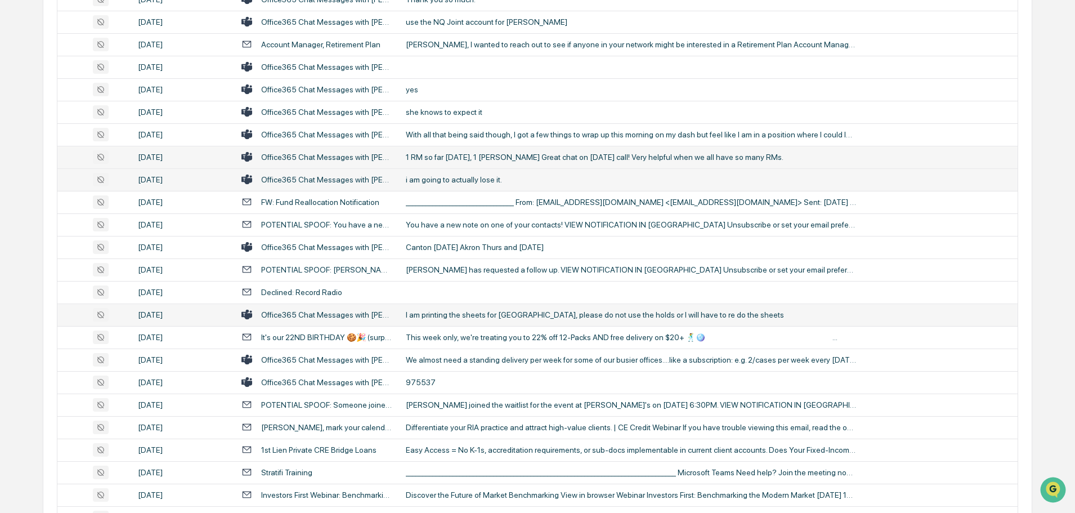
click at [449, 314] on div "I am printing the sheets for Hyde Park, please do not use the holds or I will h…" at bounding box center [631, 314] width 450 height 9
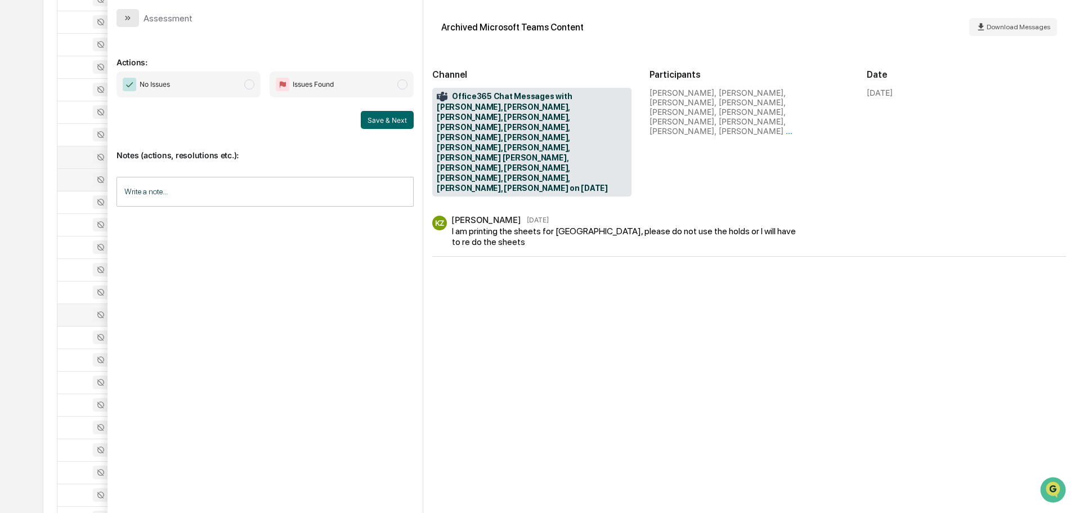
click at [128, 15] on icon "modal" at bounding box center [127, 18] width 9 height 9
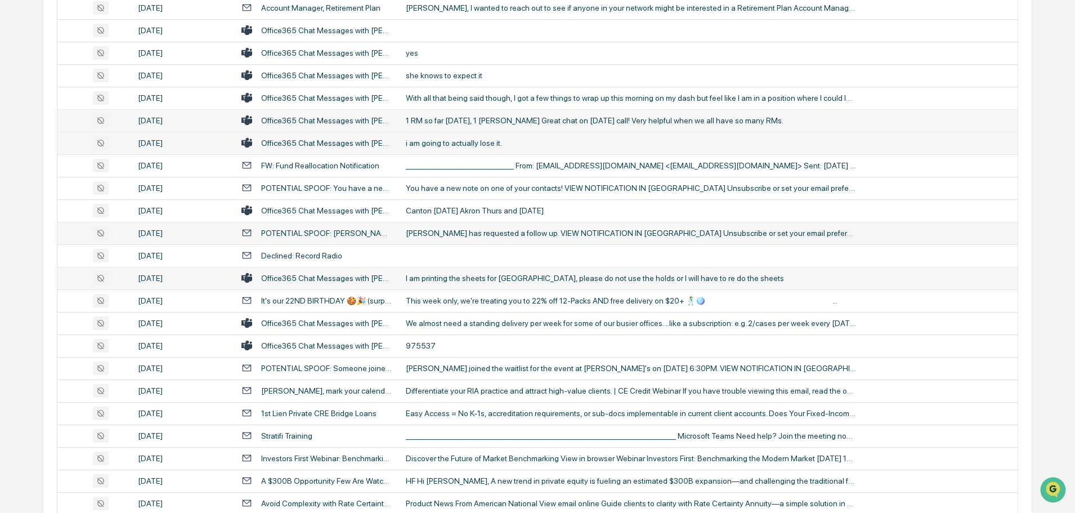
scroll to position [506, 0]
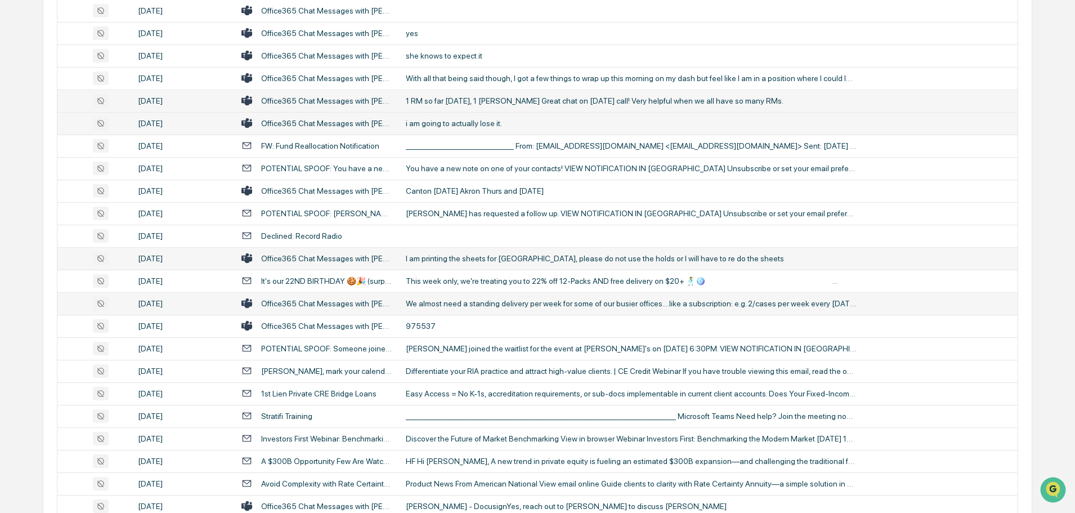
click at [460, 306] on div "We almost need a standing delivery per week for some of our busier offices....l…" at bounding box center [631, 303] width 450 height 9
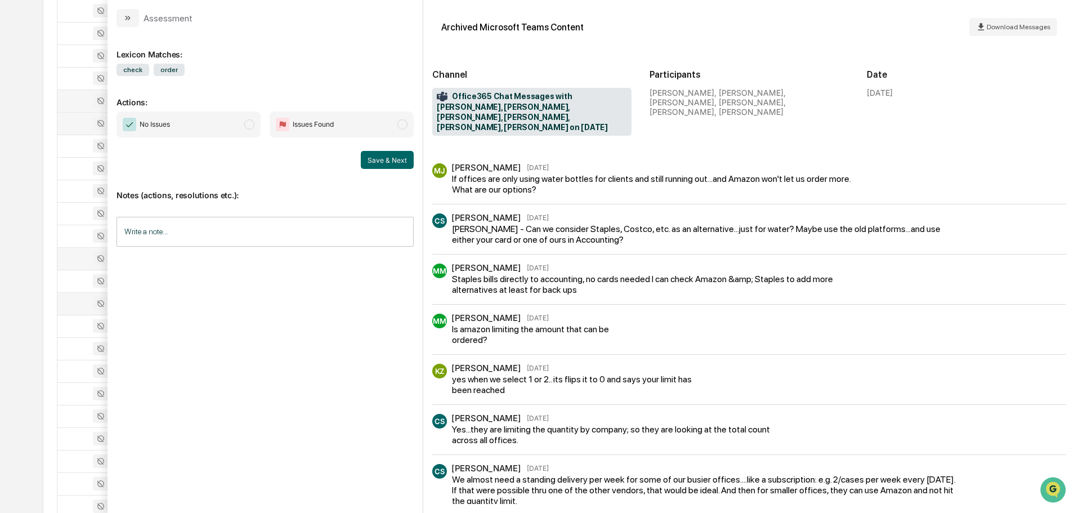
scroll to position [31, 0]
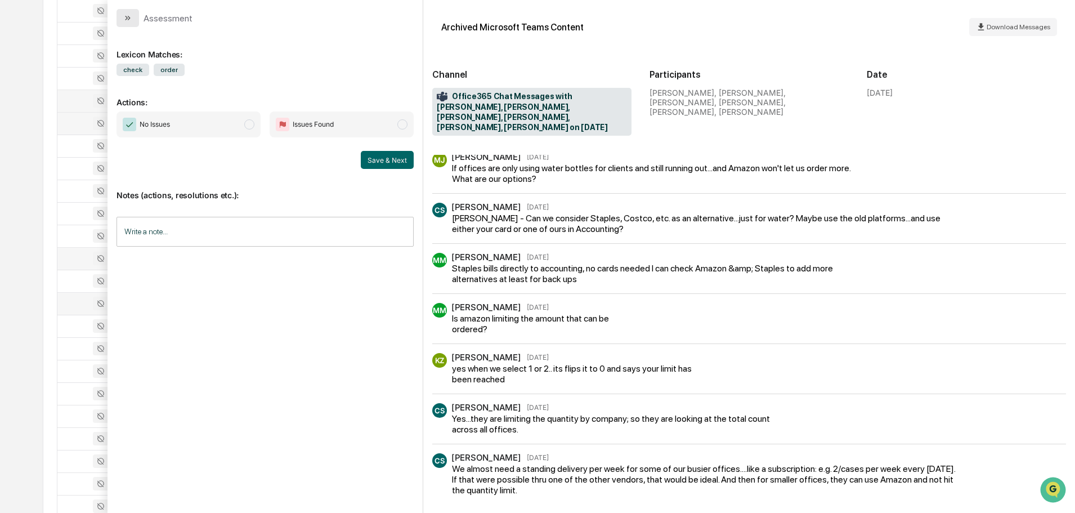
click at [133, 23] on button "modal" at bounding box center [127, 18] width 23 height 18
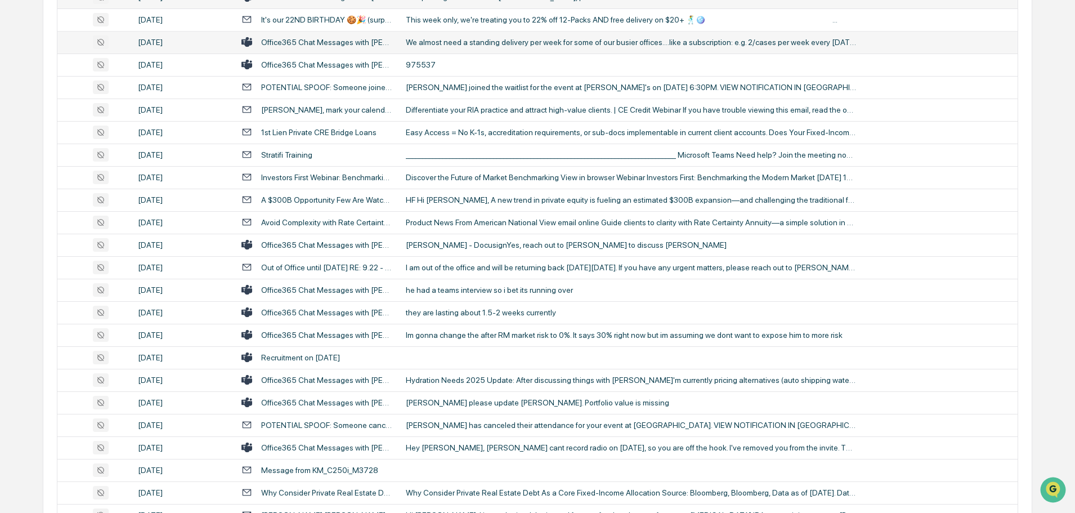
scroll to position [788, 0]
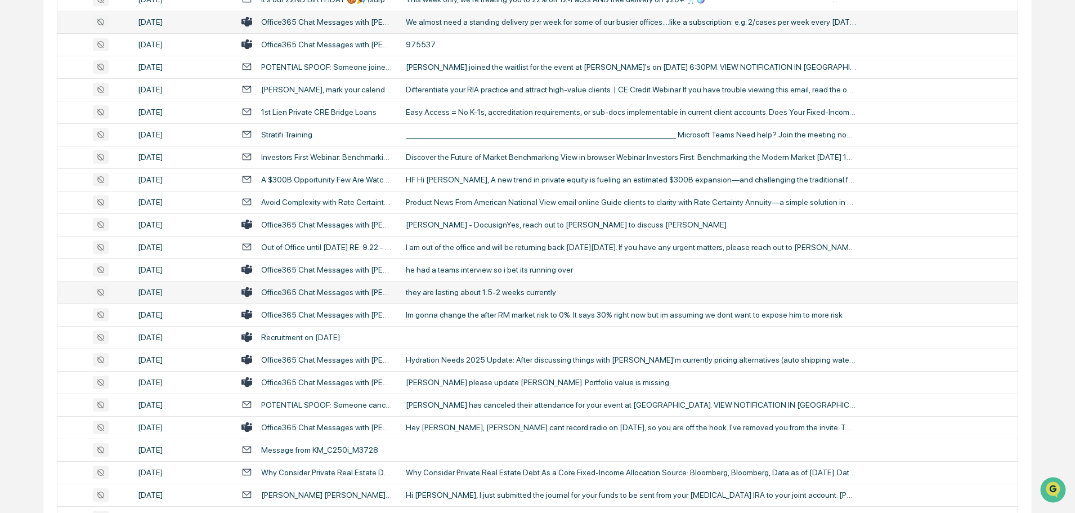
click at [454, 295] on div "they are lasting about 1.5-2 weeks currently" at bounding box center [631, 292] width 450 height 9
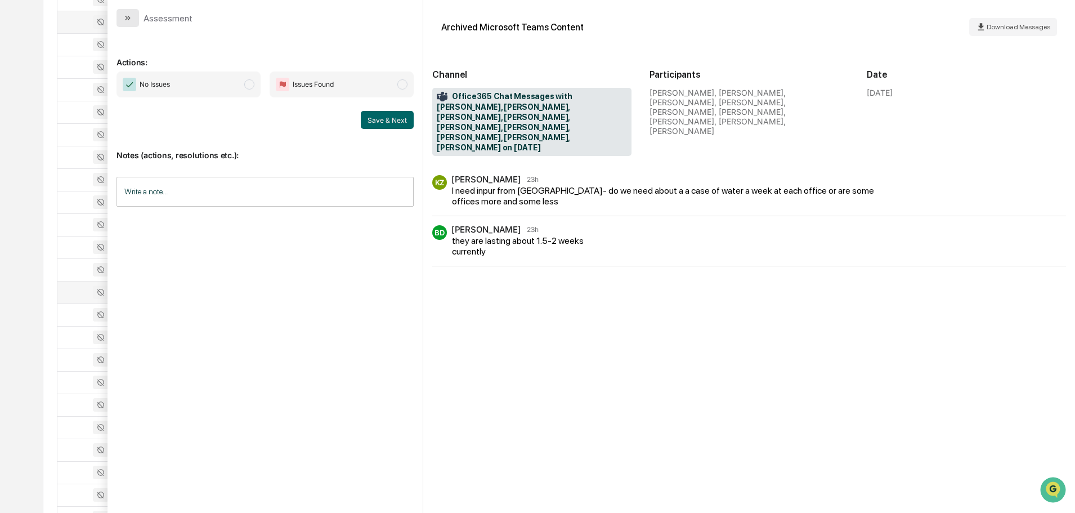
click at [125, 15] on icon "modal" at bounding box center [127, 18] width 9 height 9
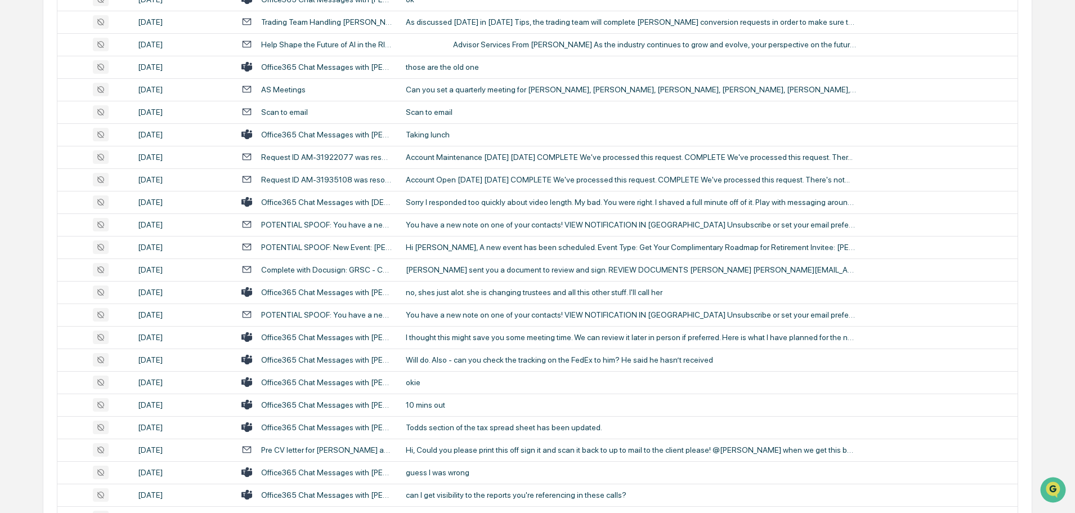
scroll to position [1519, 0]
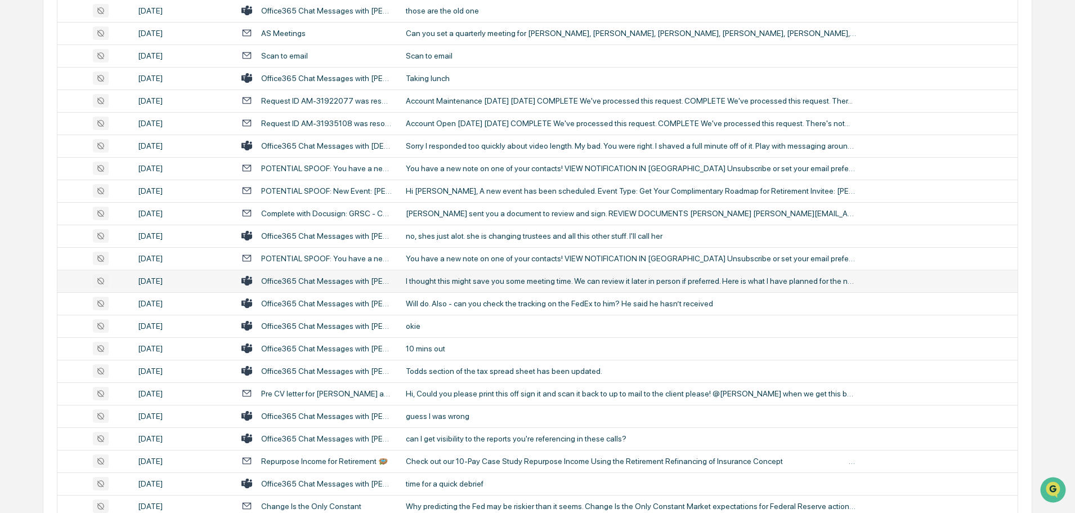
click at [464, 285] on div "I thought this might save you some meeting time. We can review it later in pers…" at bounding box center [631, 280] width 450 height 9
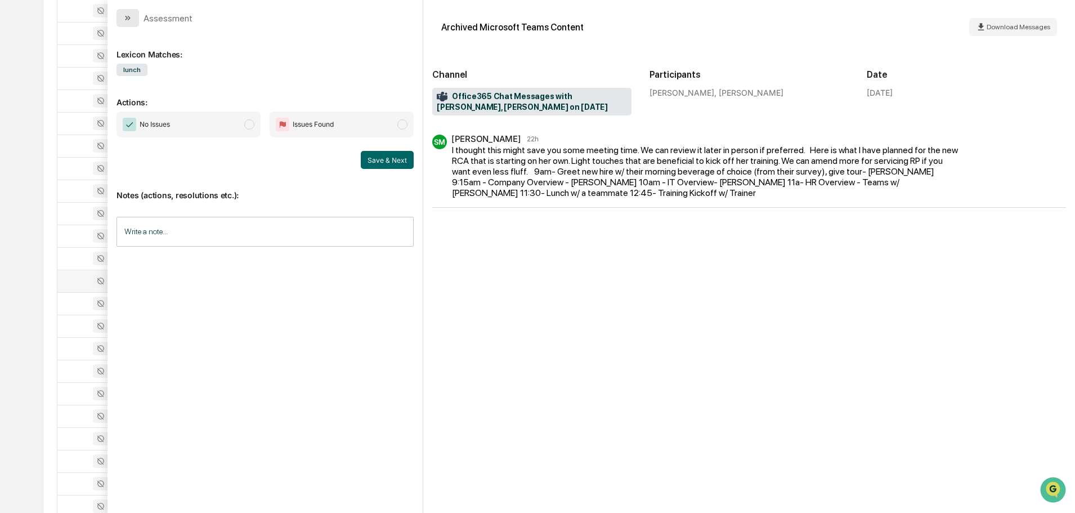
click at [129, 17] on icon "modal" at bounding box center [129, 18] width 3 height 5
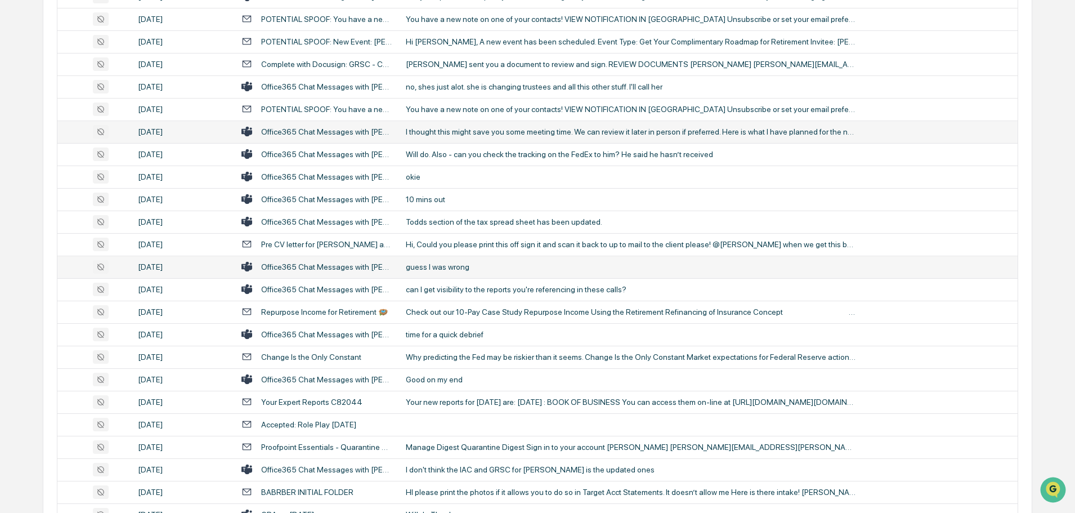
scroll to position [1688, 0]
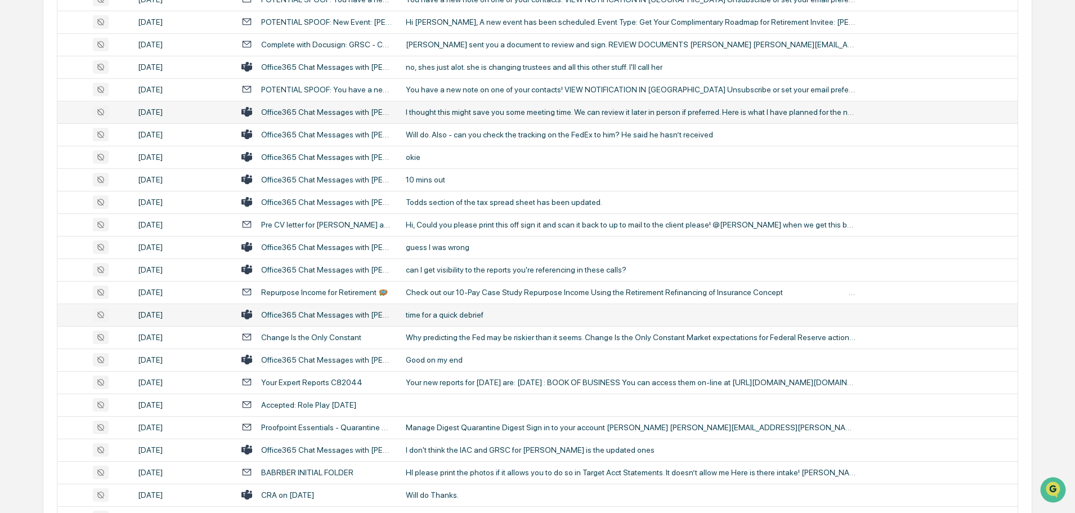
click at [469, 314] on div "time for a quick debrief" at bounding box center [631, 314] width 450 height 9
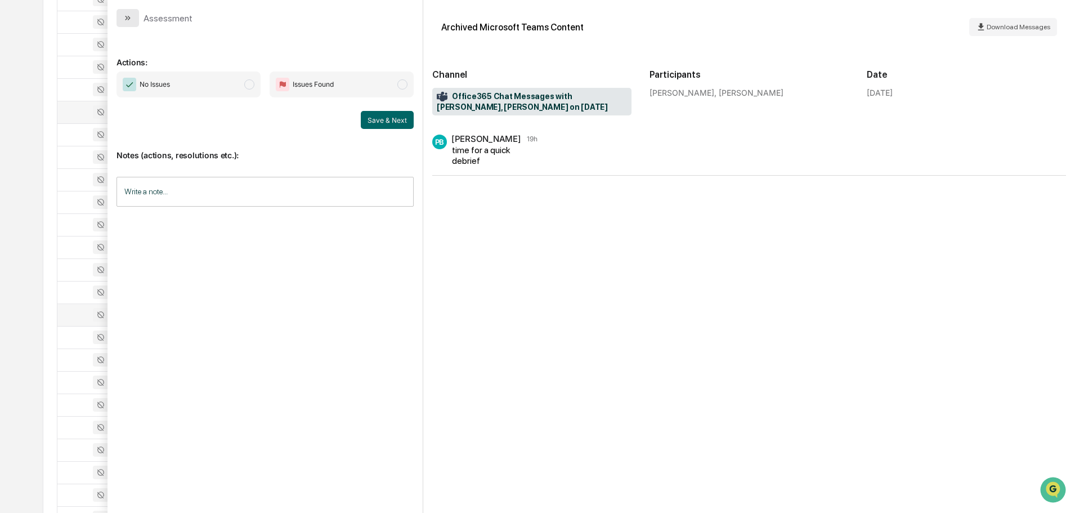
click at [135, 12] on button "modal" at bounding box center [127, 18] width 23 height 18
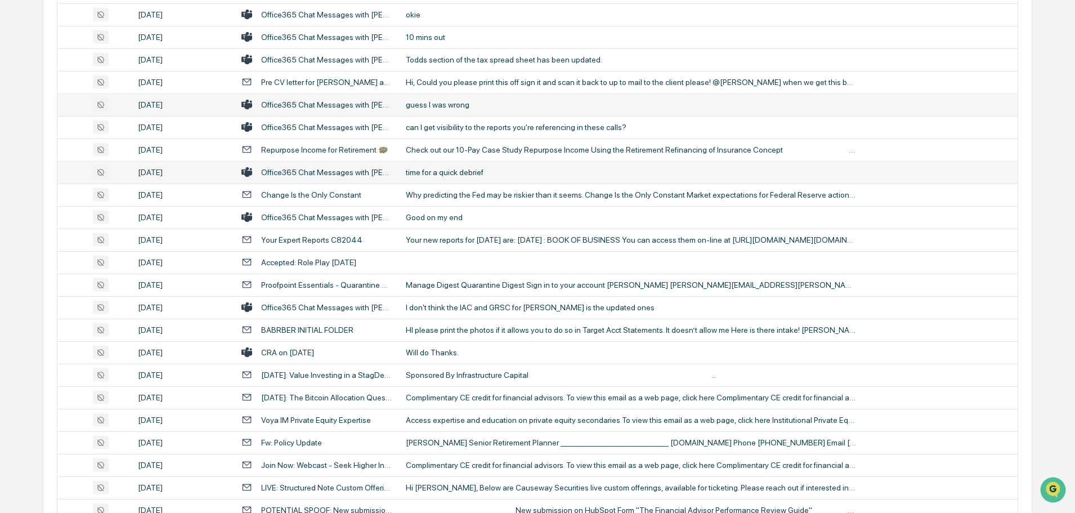
scroll to position [1857, 0]
